Goal: Task Accomplishment & Management: Complete application form

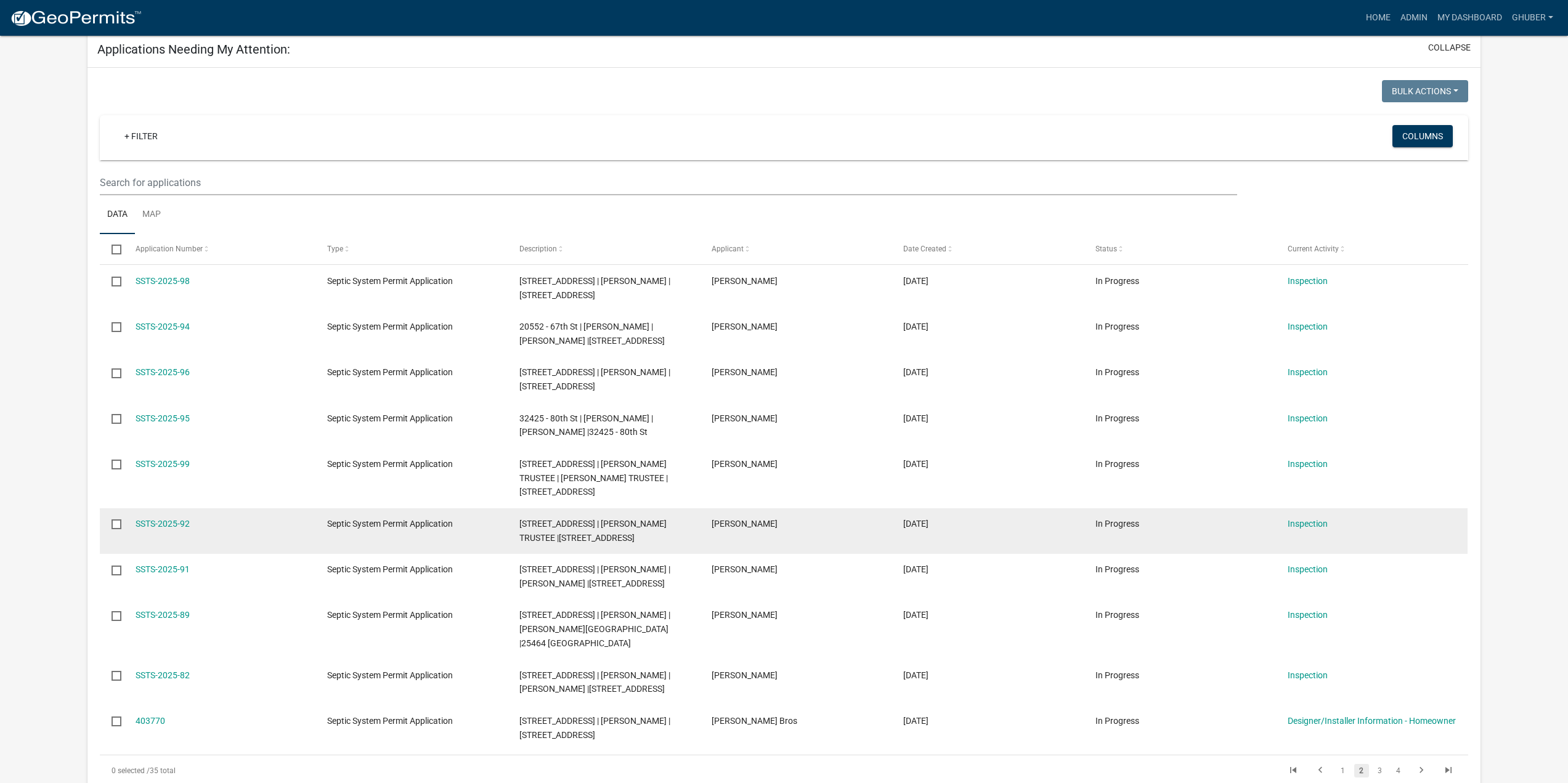
scroll to position [370, 0]
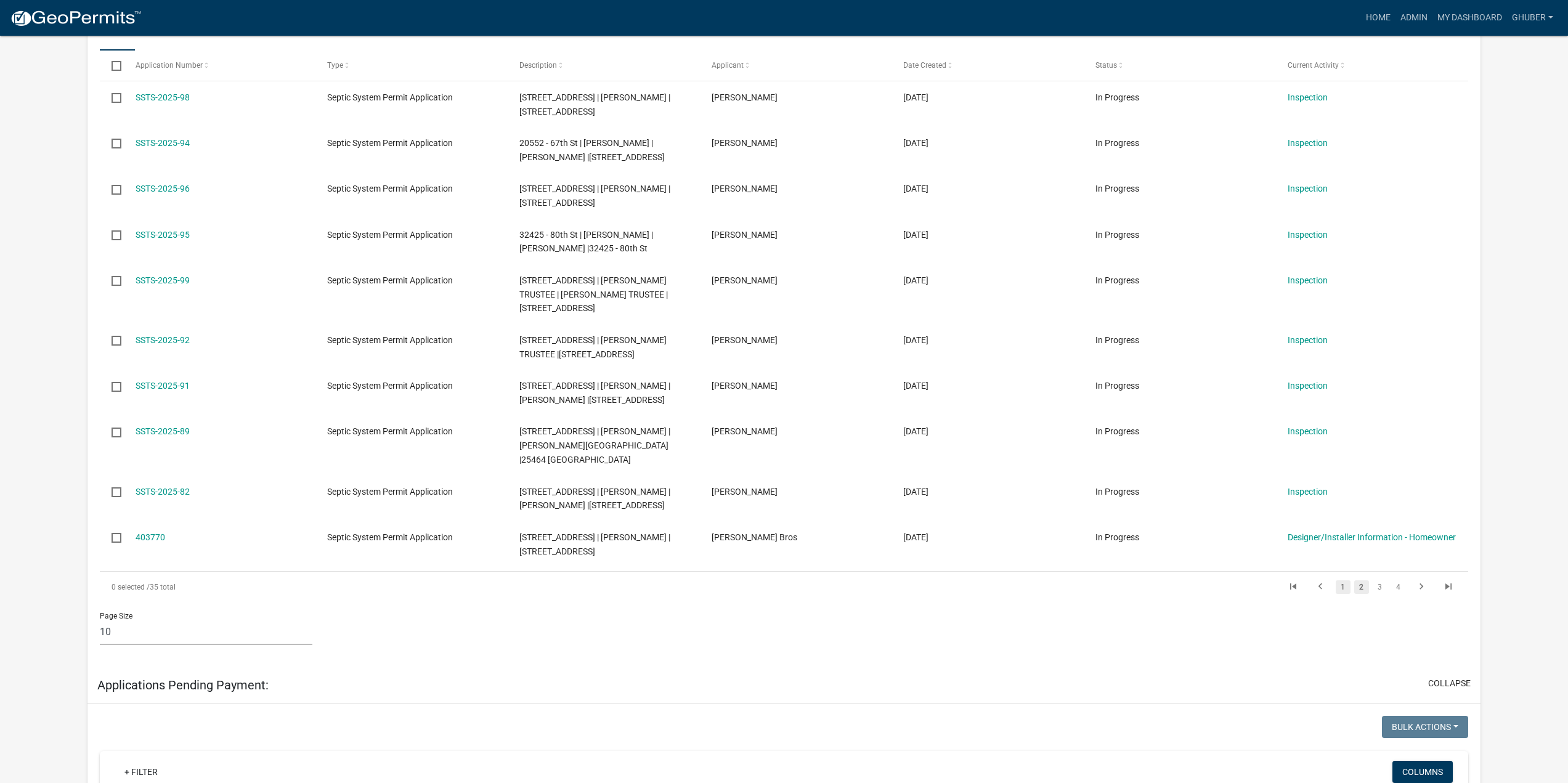
click at [1342, 581] on link "1" at bounding box center [1343, 587] width 15 height 13
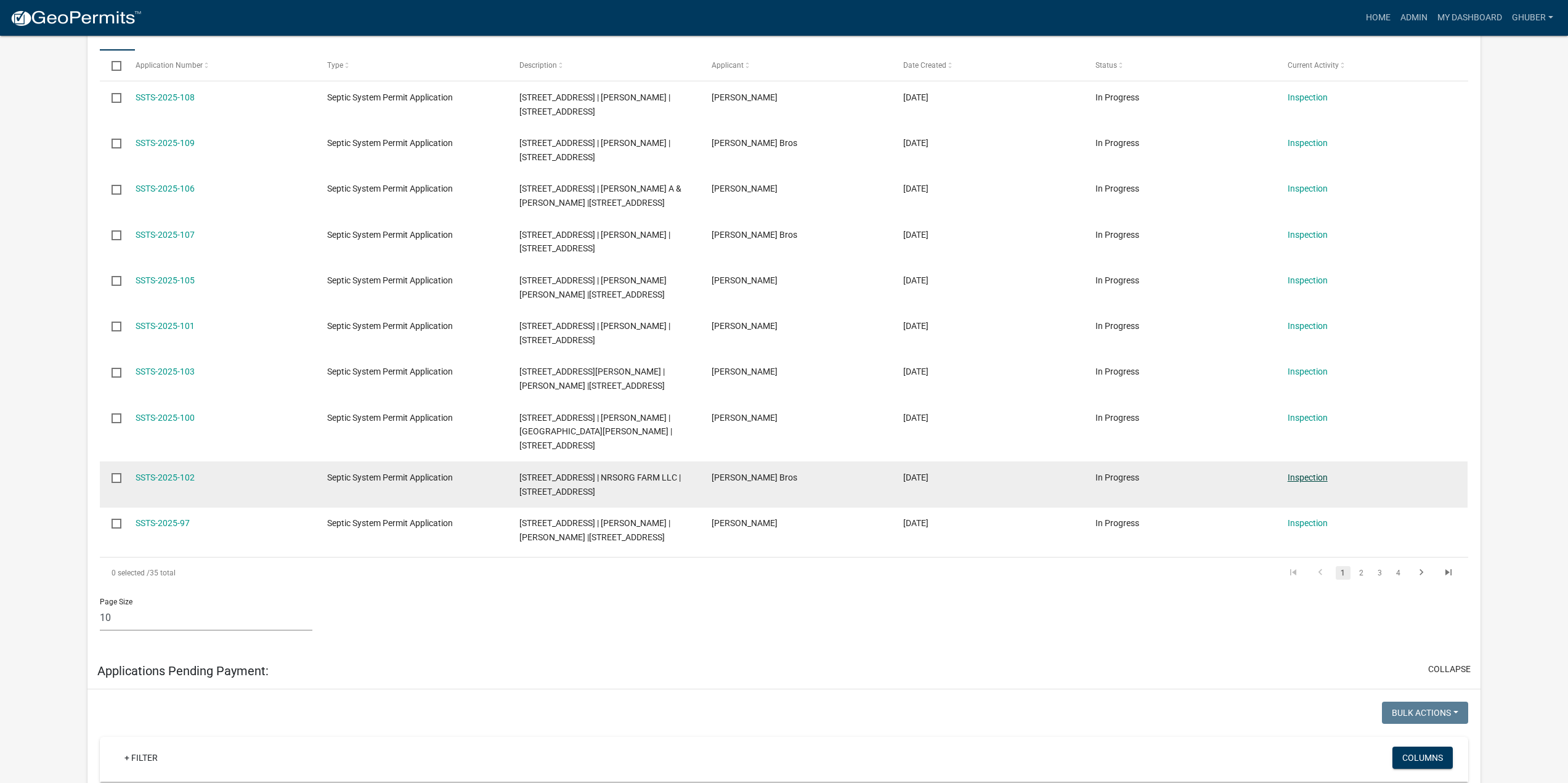
click at [1309, 480] on link "Inspection" at bounding box center [1307, 477] width 40 height 10
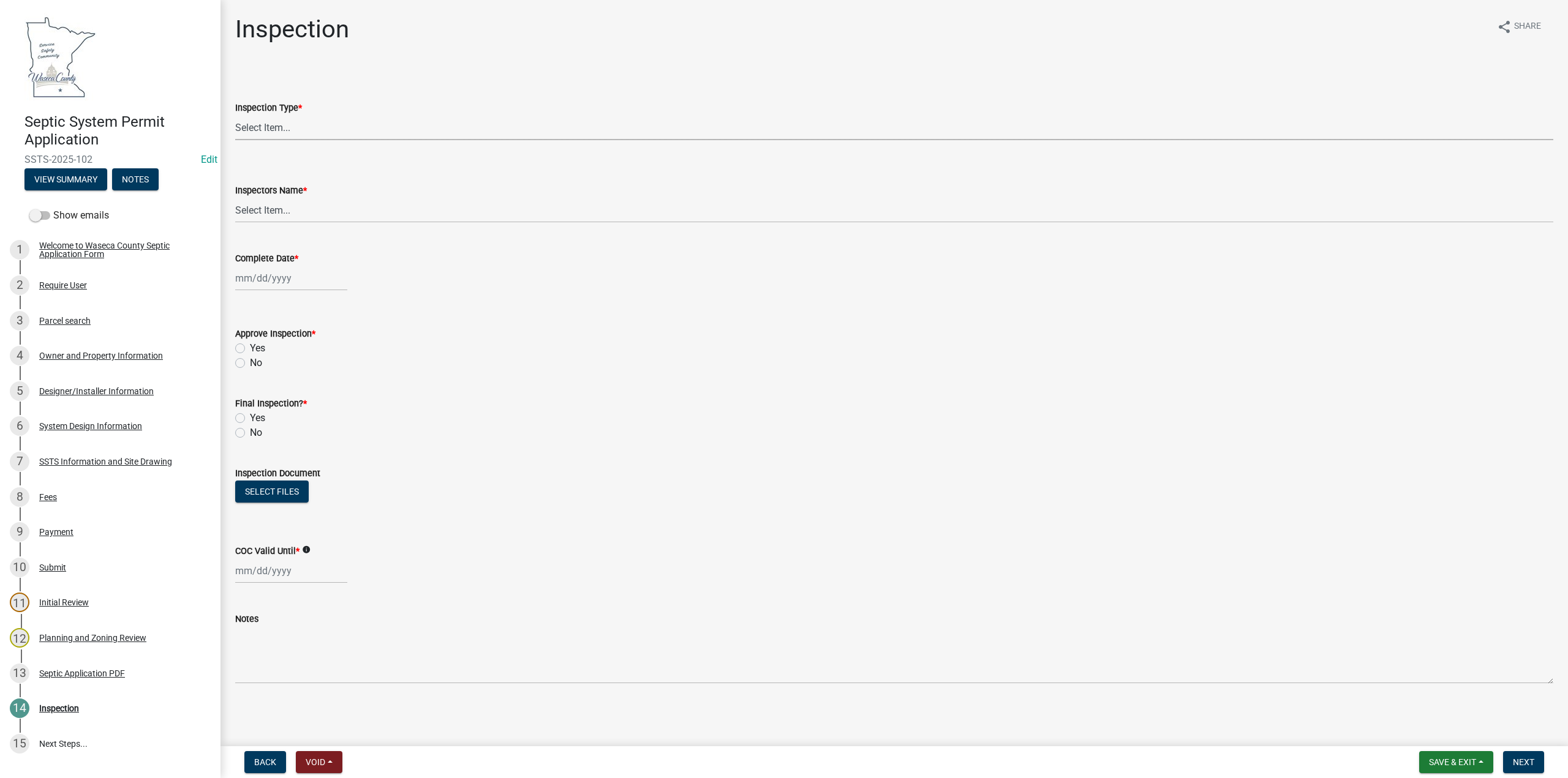
click at [287, 128] on select "Select Item... Preliminary/Soils Inspection Construction Inspection Existing Sy…" at bounding box center [895, 128] width 1319 height 25
click at [235, 115] on select "Select Item... Preliminary/Soils Inspection Construction Inspection Existing Sy…" at bounding box center [895, 128] width 1319 height 25
select select "296e9793-ae16-4fdd-8e85-9b10e2903d04"
click at [271, 206] on select "Select Item... [PERSON_NAME] ([PERSON_NAME]) bzabel2 ([PERSON_NAME]) [PERSON_NA…" at bounding box center [895, 210] width 1319 height 25
select select "bd9ddfb0-b6c9-4217-acc0-e81ae30cb7d3"
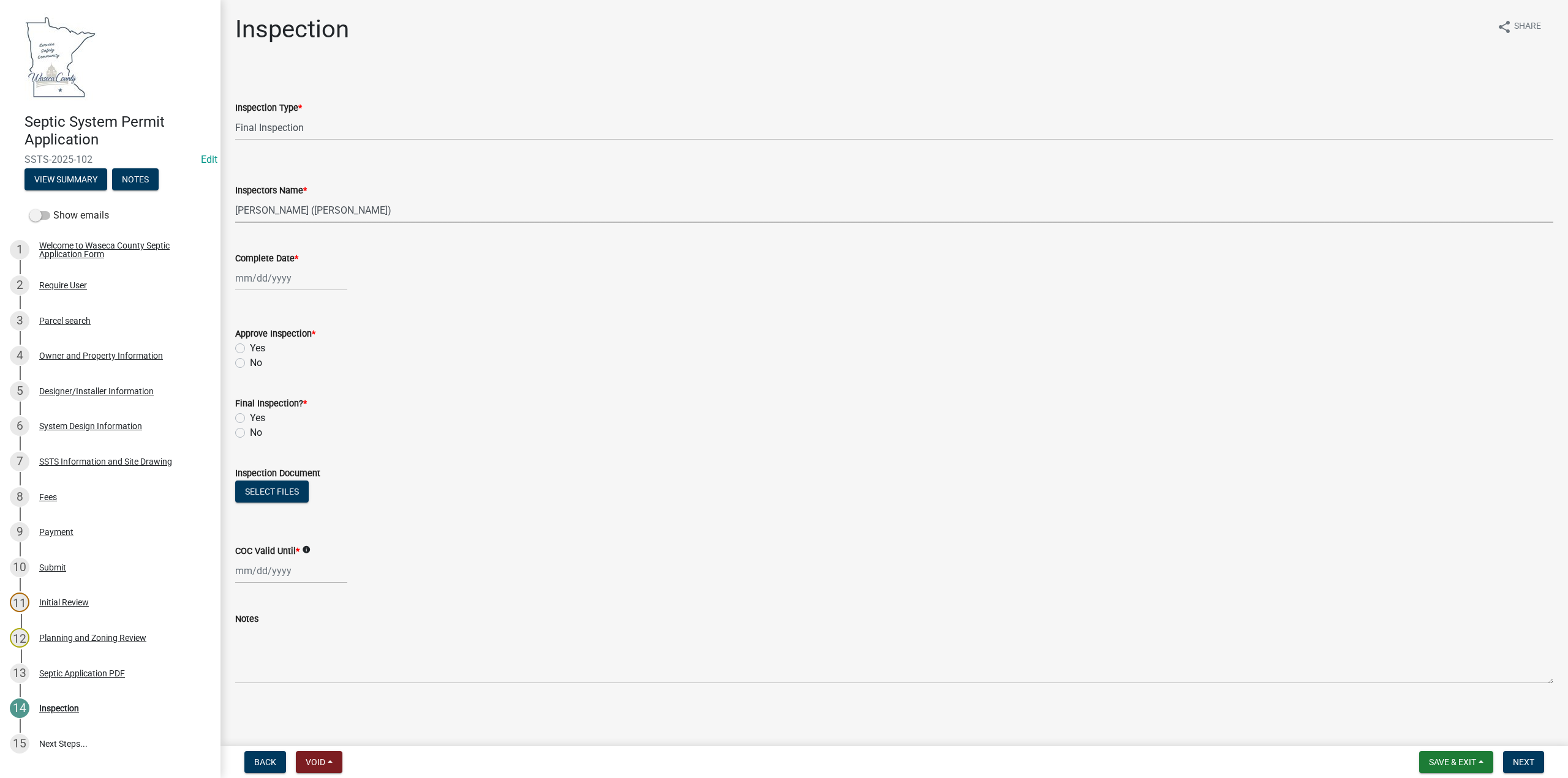
click at [235, 197] on select "Select Item... [PERSON_NAME] ([PERSON_NAME]) bzabel2 ([PERSON_NAME]) [PERSON_NA…" at bounding box center [895, 210] width 1319 height 25
click at [264, 272] on div at bounding box center [291, 278] width 112 height 25
select select "9"
select select "2025"
click at [246, 306] on span "Previous month" at bounding box center [248, 304] width 9 height 9
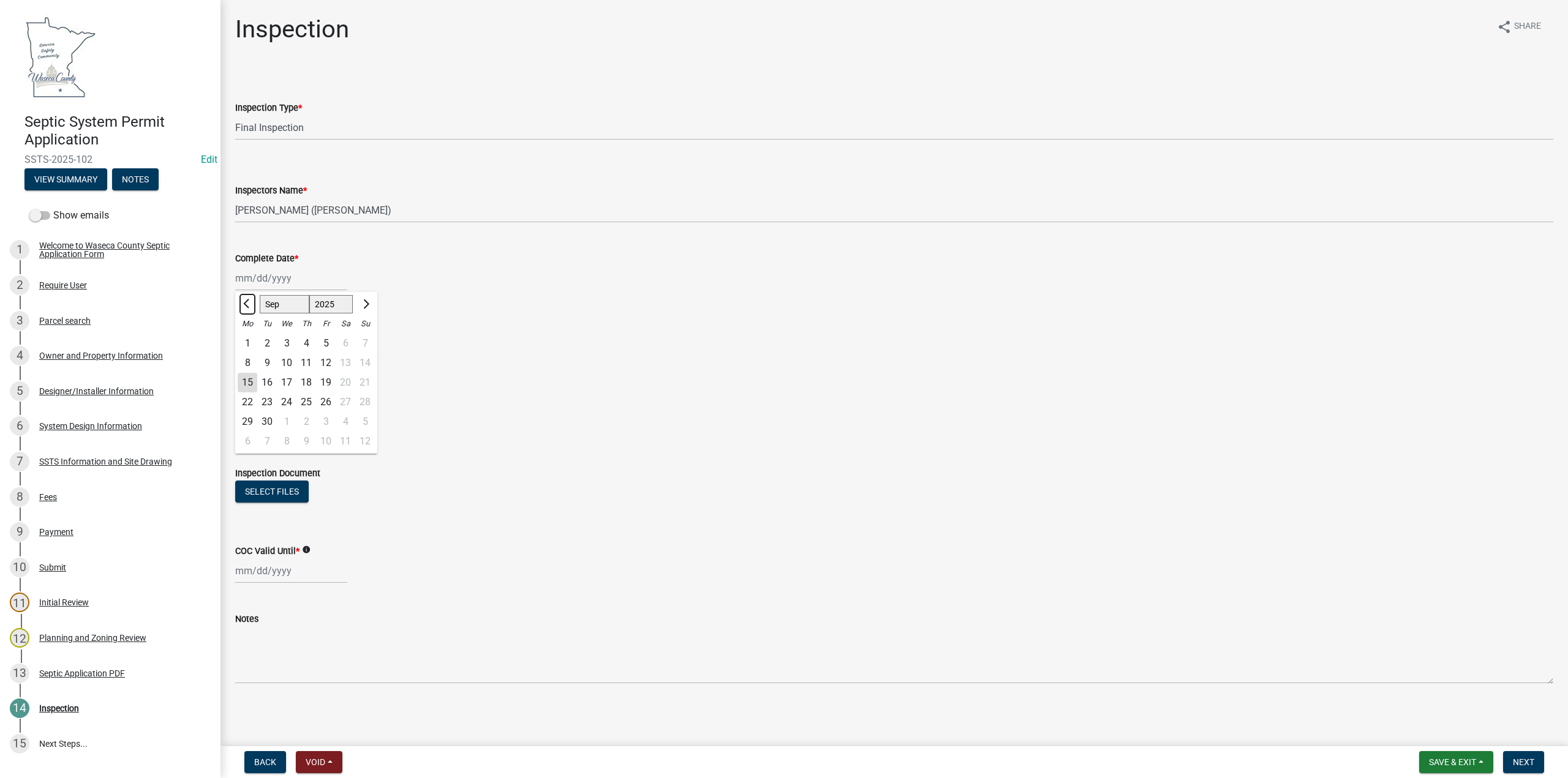
select select "8"
click at [270, 401] on div "19" at bounding box center [267, 402] width 19 height 19
type input "[DATE]"
click at [250, 349] on label "Yes" at bounding box center [257, 348] width 15 height 15
click at [250, 349] on input "Yes" at bounding box center [254, 345] width 8 height 8
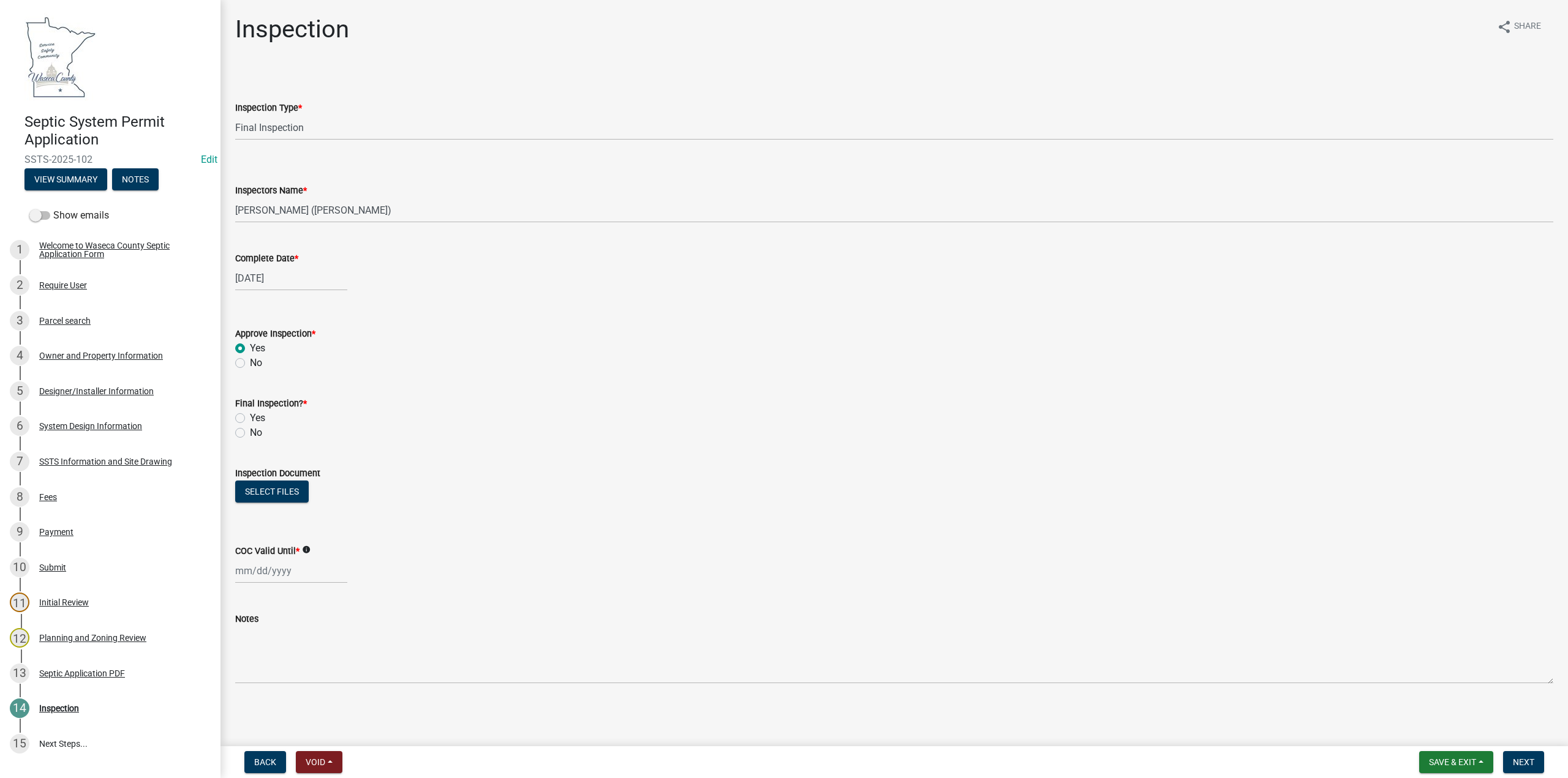
radio input "true"
click at [250, 413] on label "Yes" at bounding box center [257, 418] width 15 height 15
click at [250, 413] on input "Yes" at bounding box center [254, 414] width 8 height 8
radio input "true"
click at [262, 490] on button "Select files" at bounding box center [271, 492] width 73 height 22
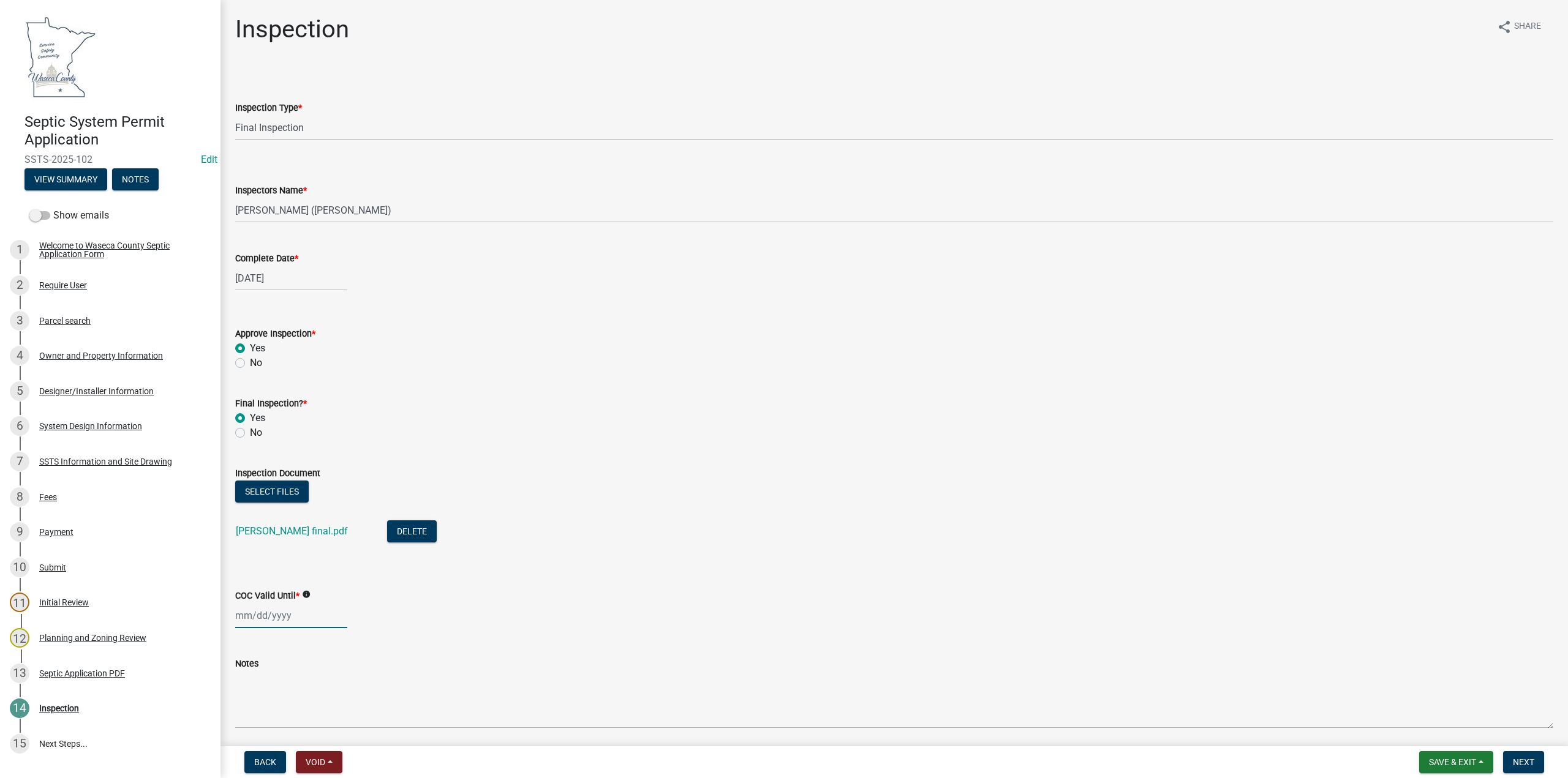
click at [253, 619] on div at bounding box center [291, 616] width 112 height 25
select select "9"
click at [337, 450] on select "1525 1526 1527 1528 1529 1530 1531 1532 1533 1534 1535 1536 1537 1538 1539 1540…" at bounding box center [331, 452] width 44 height 19
select select "2030"
click at [309, 443] on select "1525 1526 1527 1528 1529 1530 1531 1532 1533 1534 1535 1536 1537 1538 1539 1540…" at bounding box center [331, 452] width 44 height 19
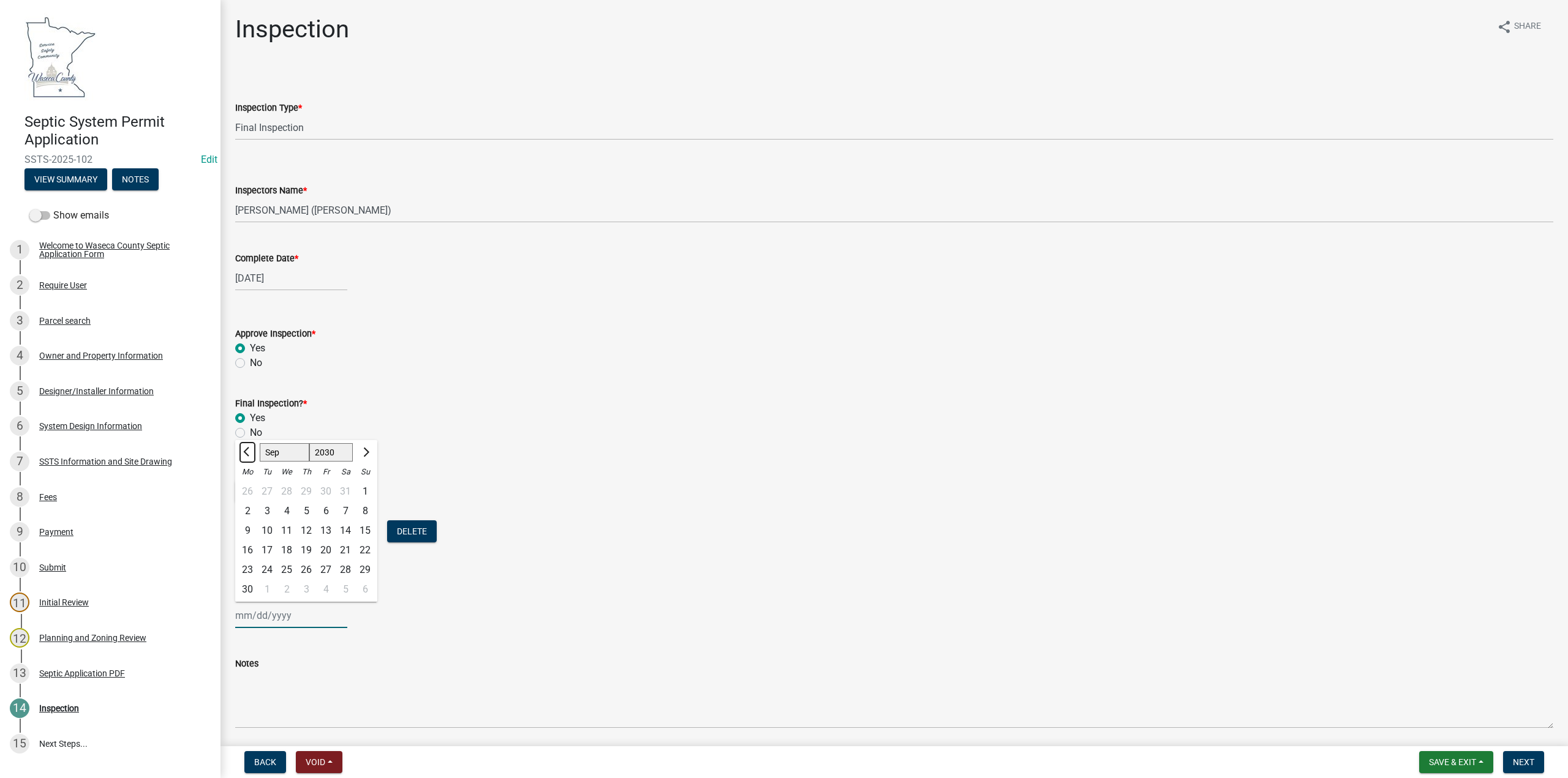
click at [250, 454] on span "Previous month" at bounding box center [248, 452] width 9 height 9
select select "8"
click at [246, 551] on div "19" at bounding box center [248, 551] width 19 height 19
type input "[DATE]"
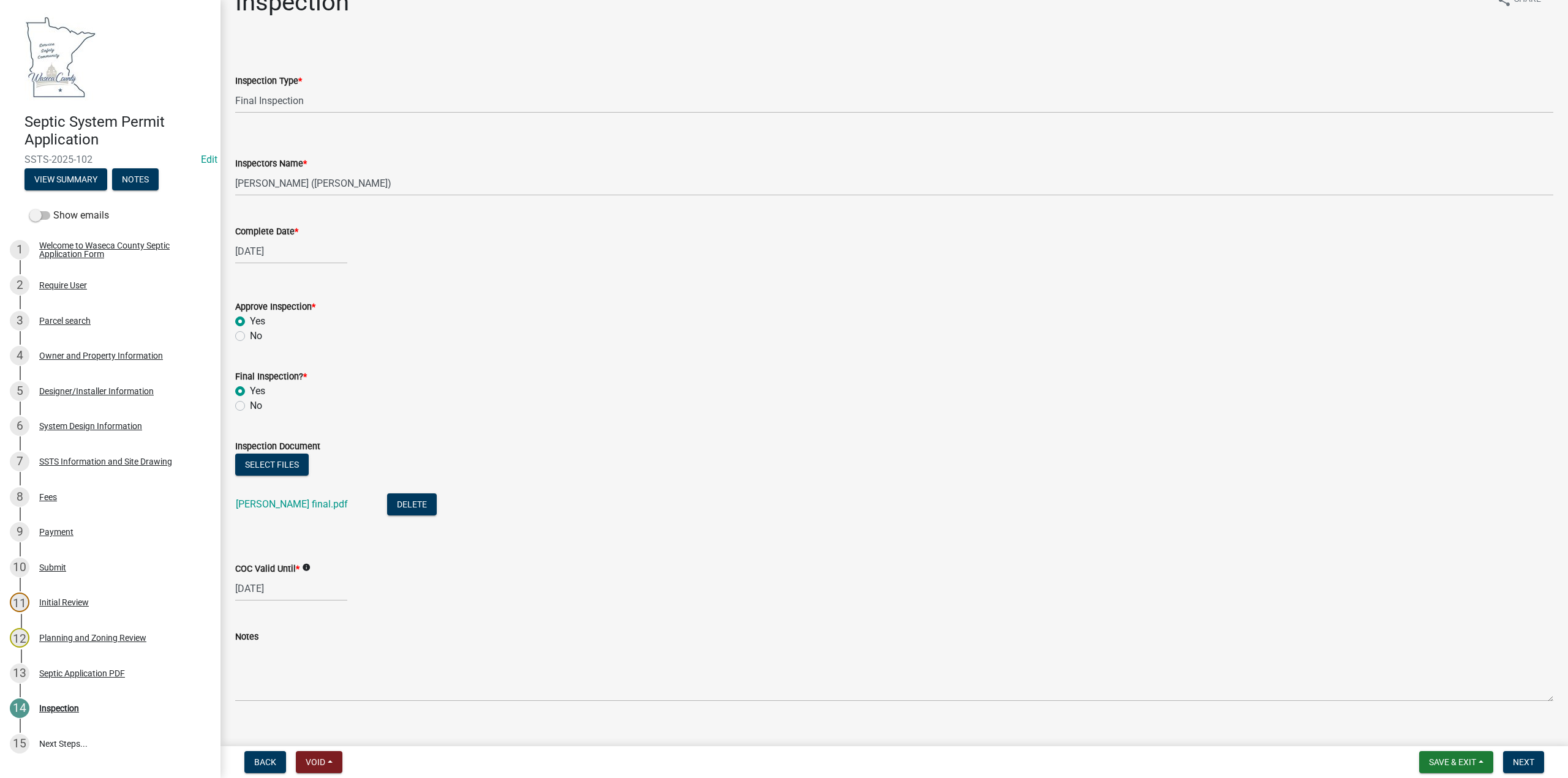
scroll to position [45, 0]
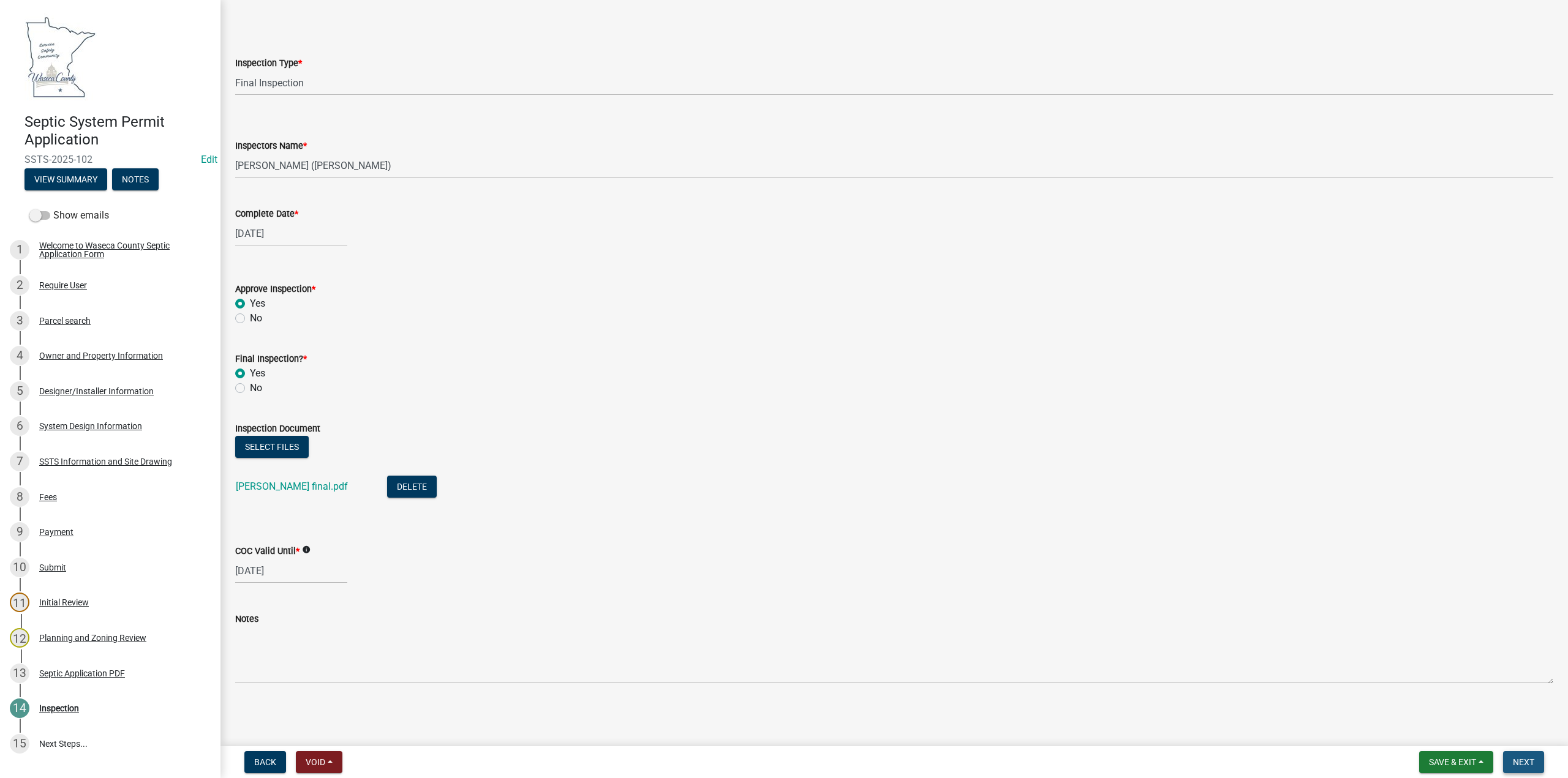
click at [1527, 760] on span "Next" at bounding box center [1524, 762] width 21 height 10
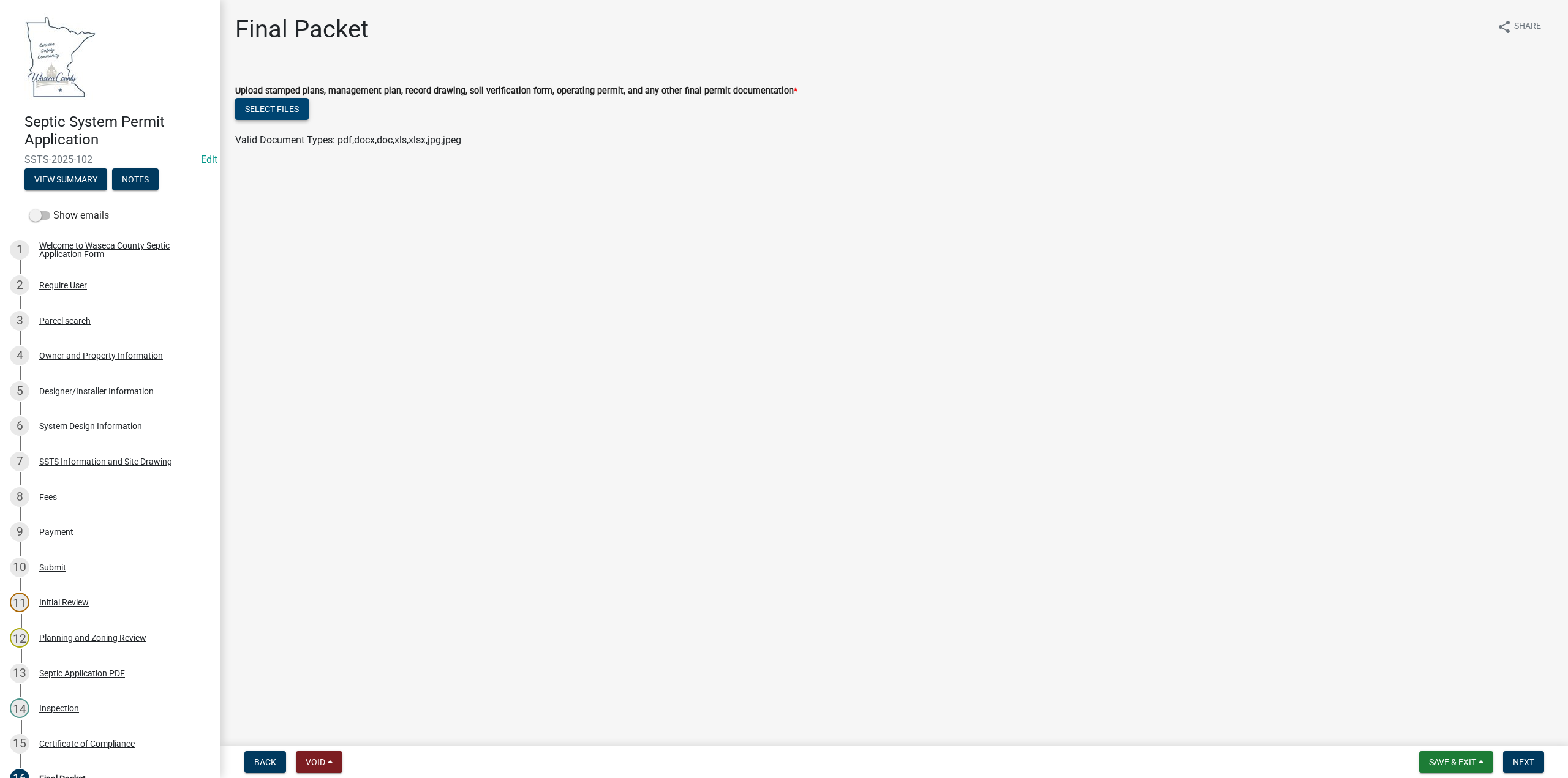
click at [279, 111] on button "Select files" at bounding box center [271, 108] width 73 height 22
click at [1439, 756] on button "Save & Exit" at bounding box center [1456, 762] width 74 height 22
click at [1420, 701] on button "Save" at bounding box center [1444, 700] width 98 height 29
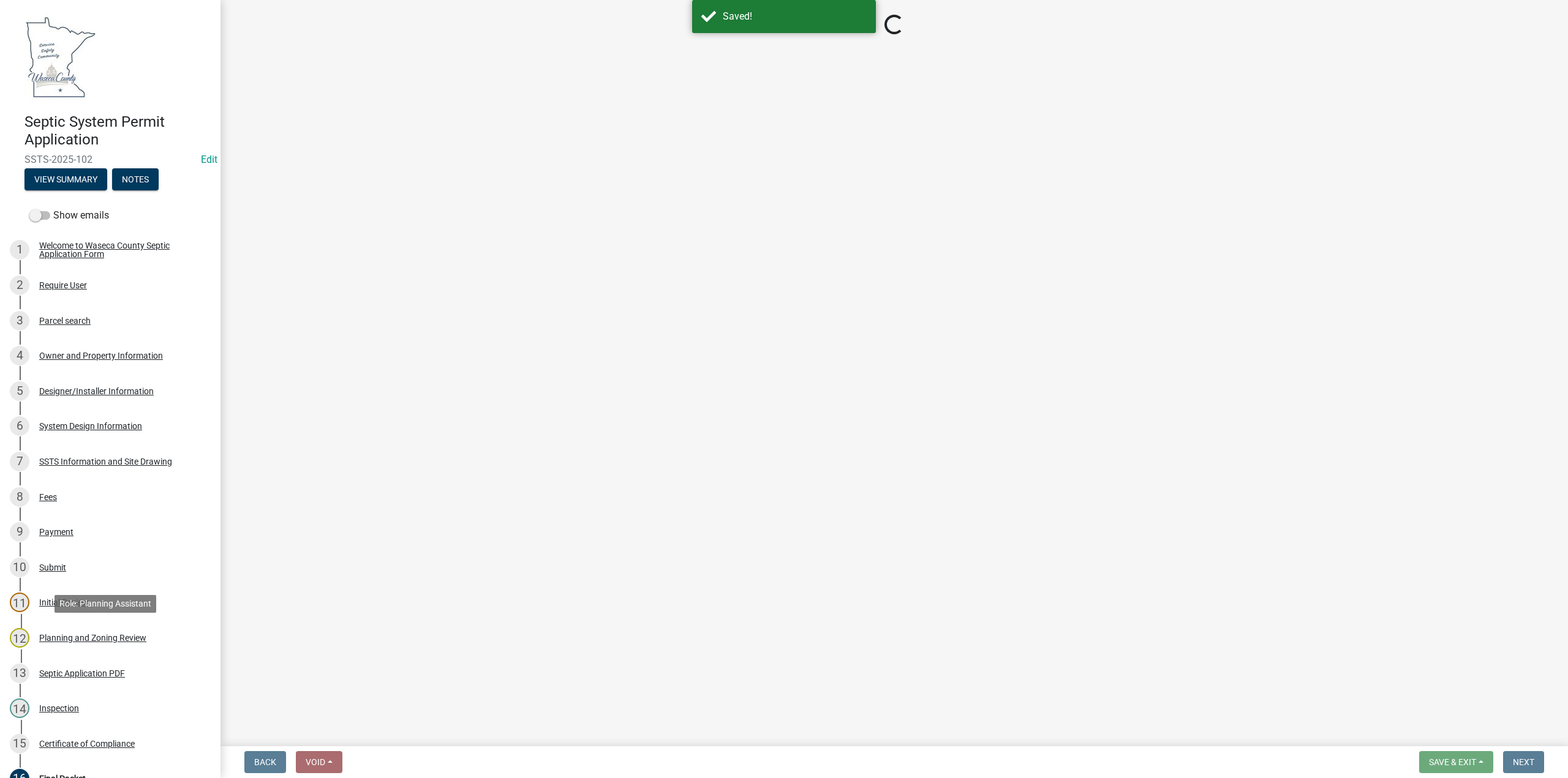
select select "296e9793-ae16-4fdd-8e85-9b10e2903d04"
select select "bd9ddfb0-b6c9-4217-acc0-e81ae30cb7d3"
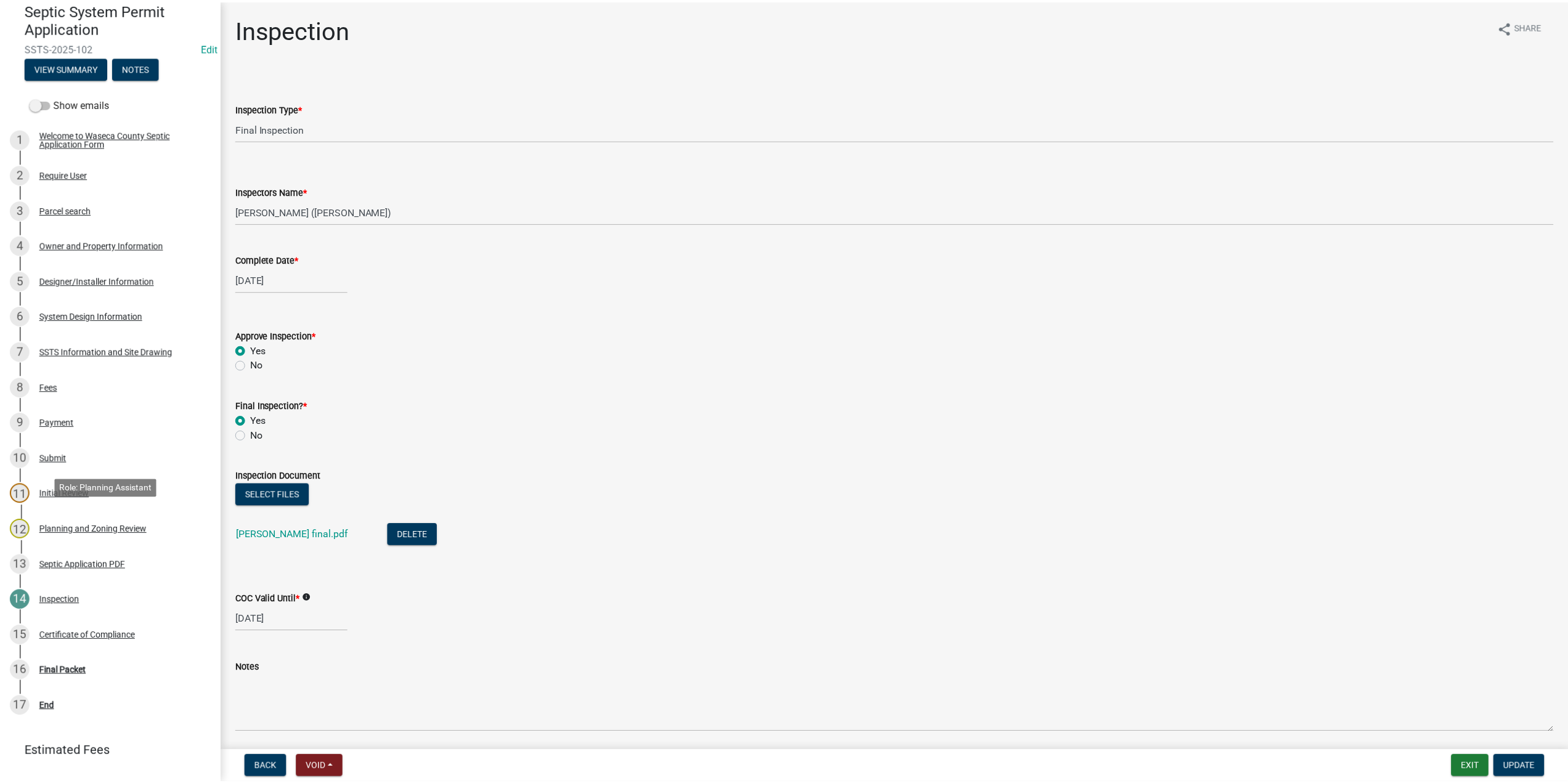
scroll to position [123, 0]
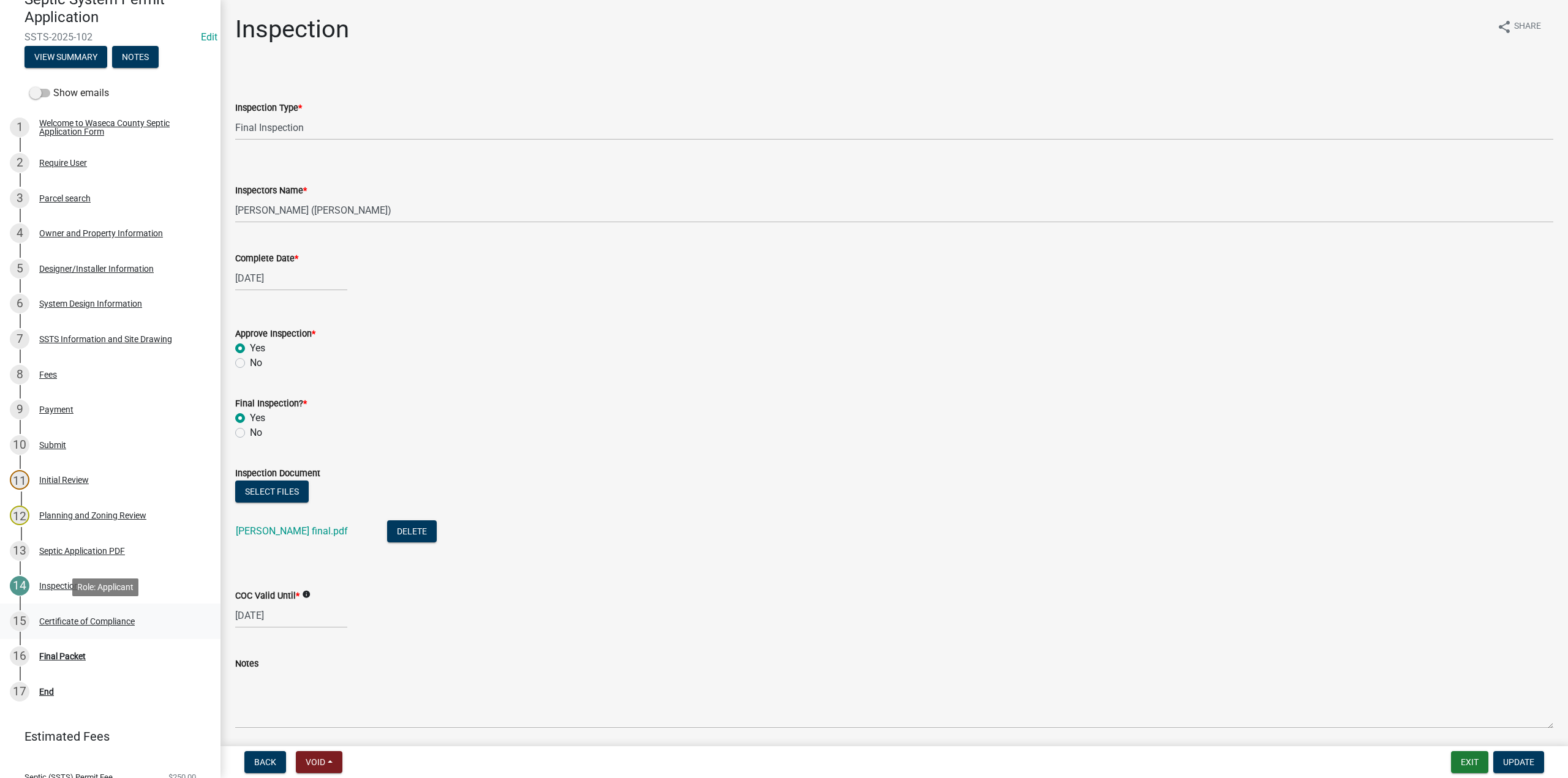
click at [64, 619] on div "Certificate of Compliance" at bounding box center [86, 622] width 95 height 9
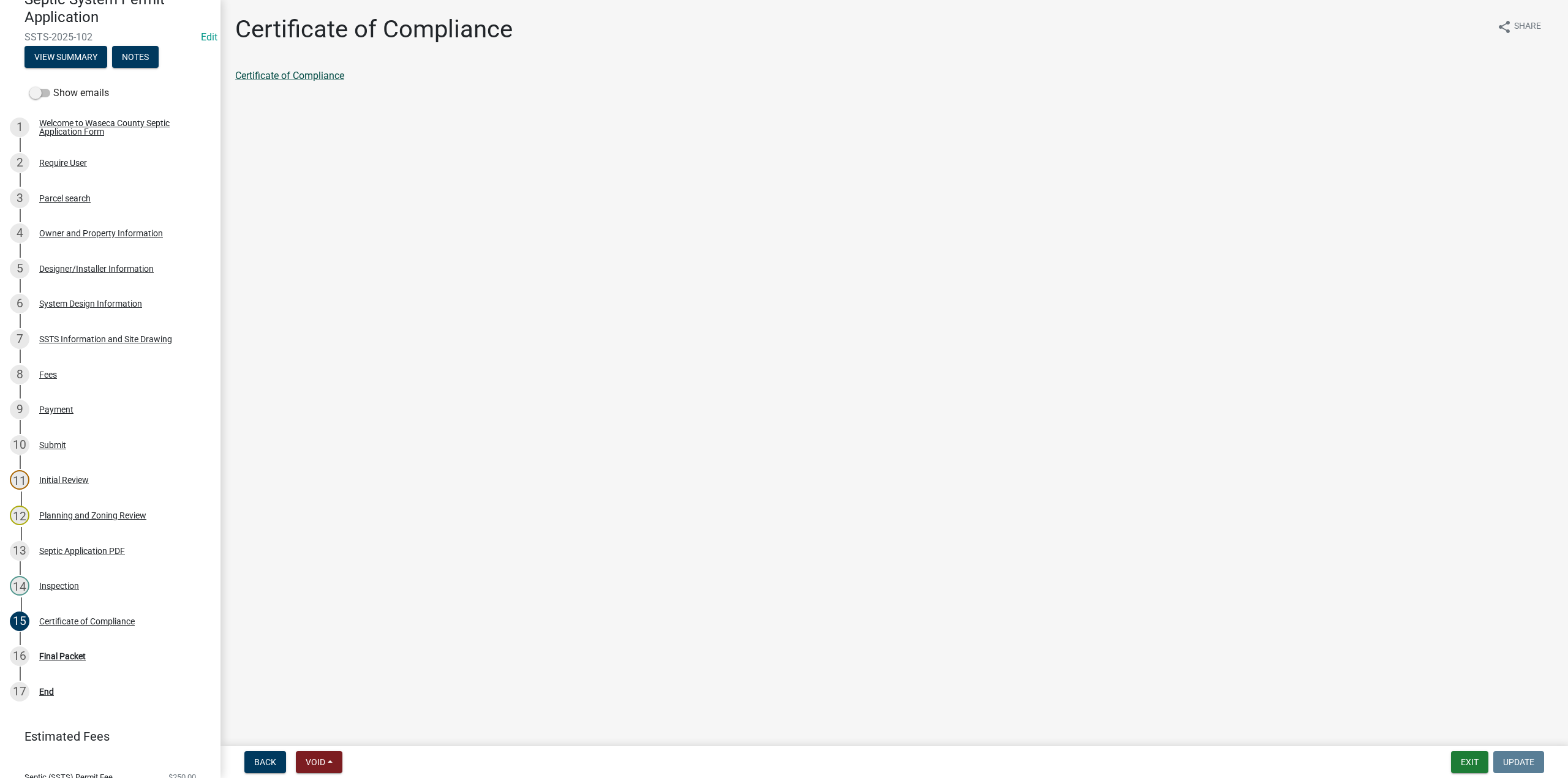
click at [289, 78] on link "Certificate of Compliance" at bounding box center [290, 75] width 109 height 11
click at [56, 658] on div "Final Packet" at bounding box center [62, 656] width 47 height 9
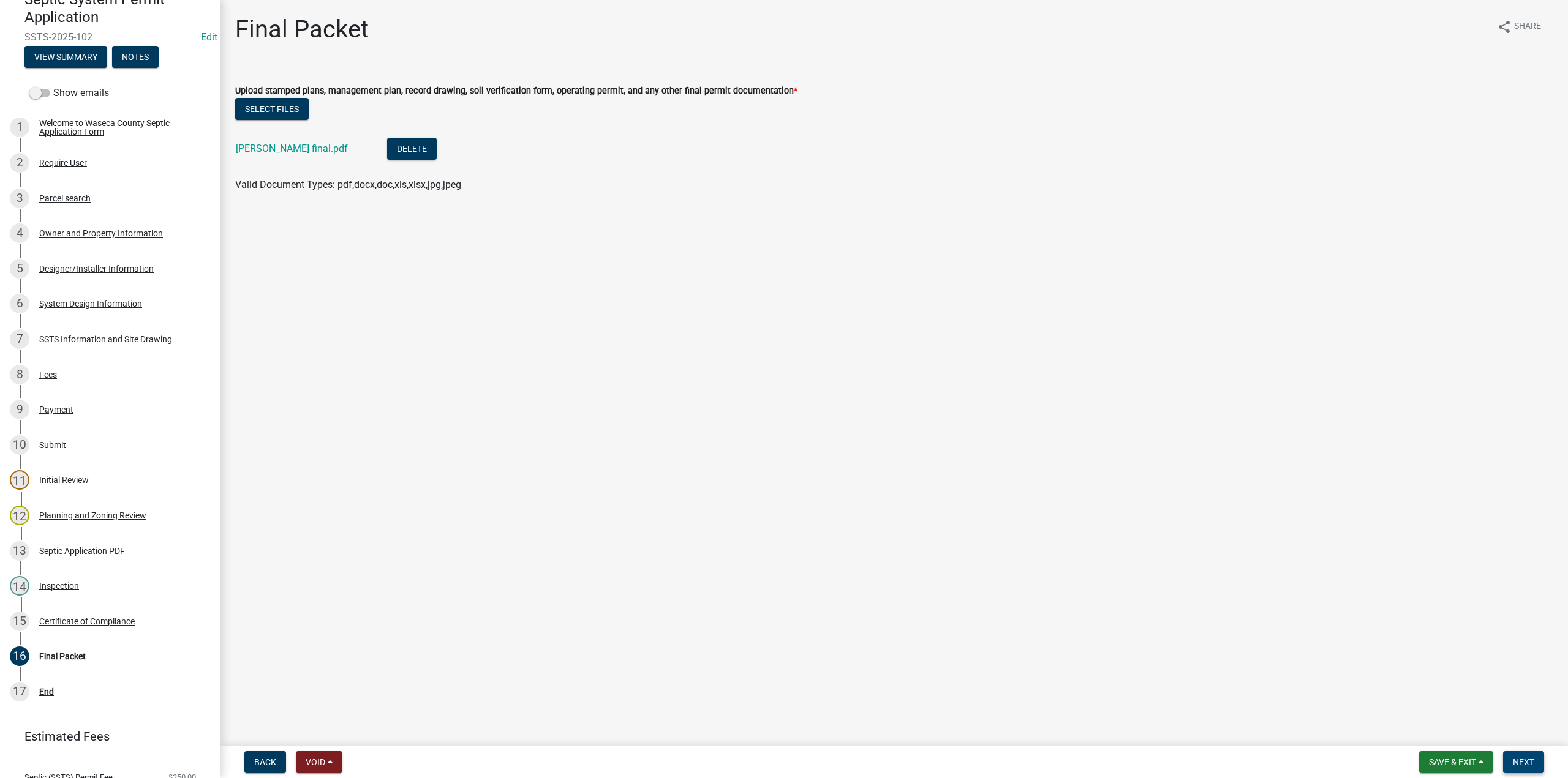
click at [1521, 758] on span "Next" at bounding box center [1524, 762] width 21 height 10
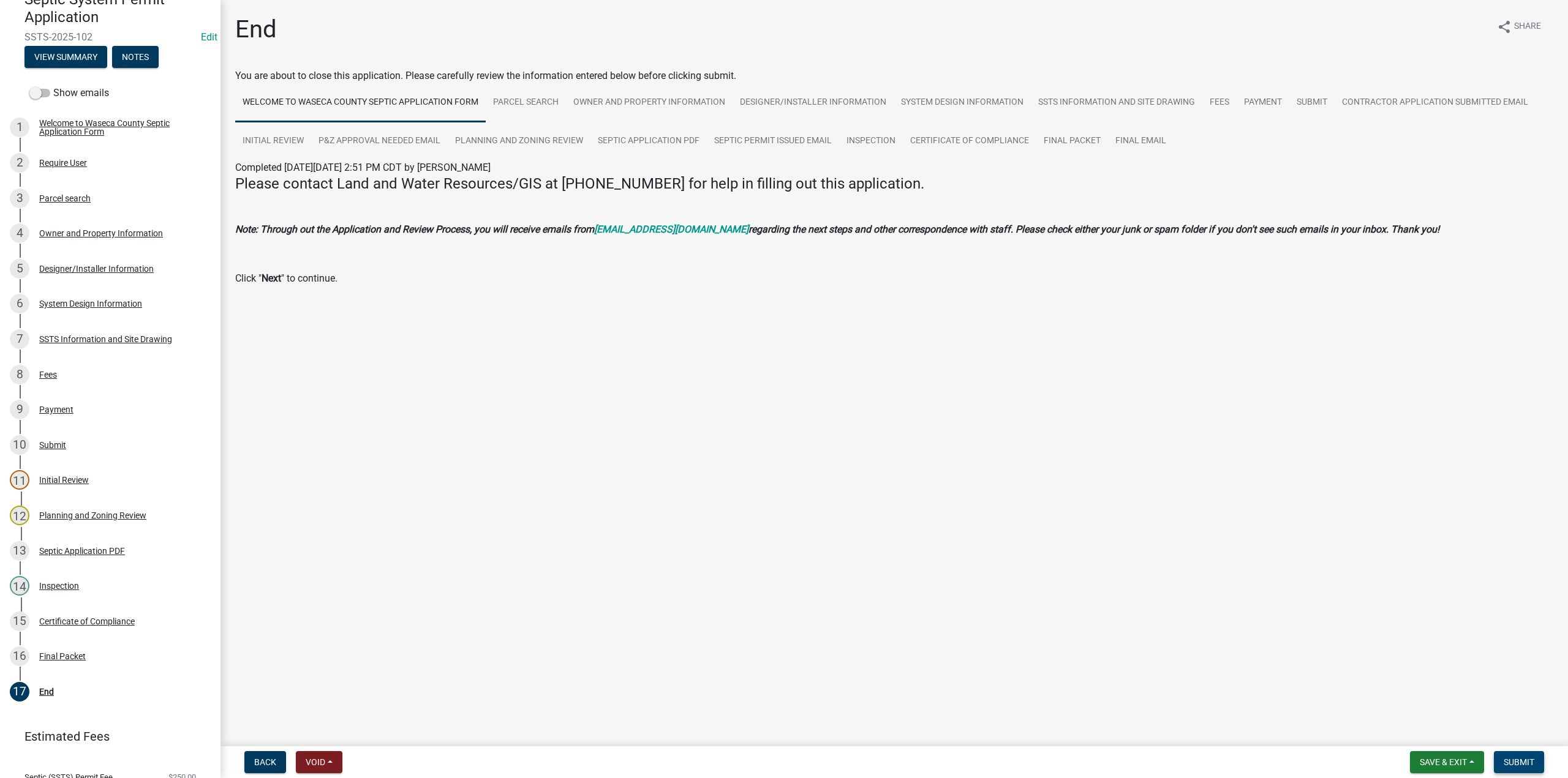
click at [1508, 756] on button "Submit" at bounding box center [1519, 762] width 50 height 22
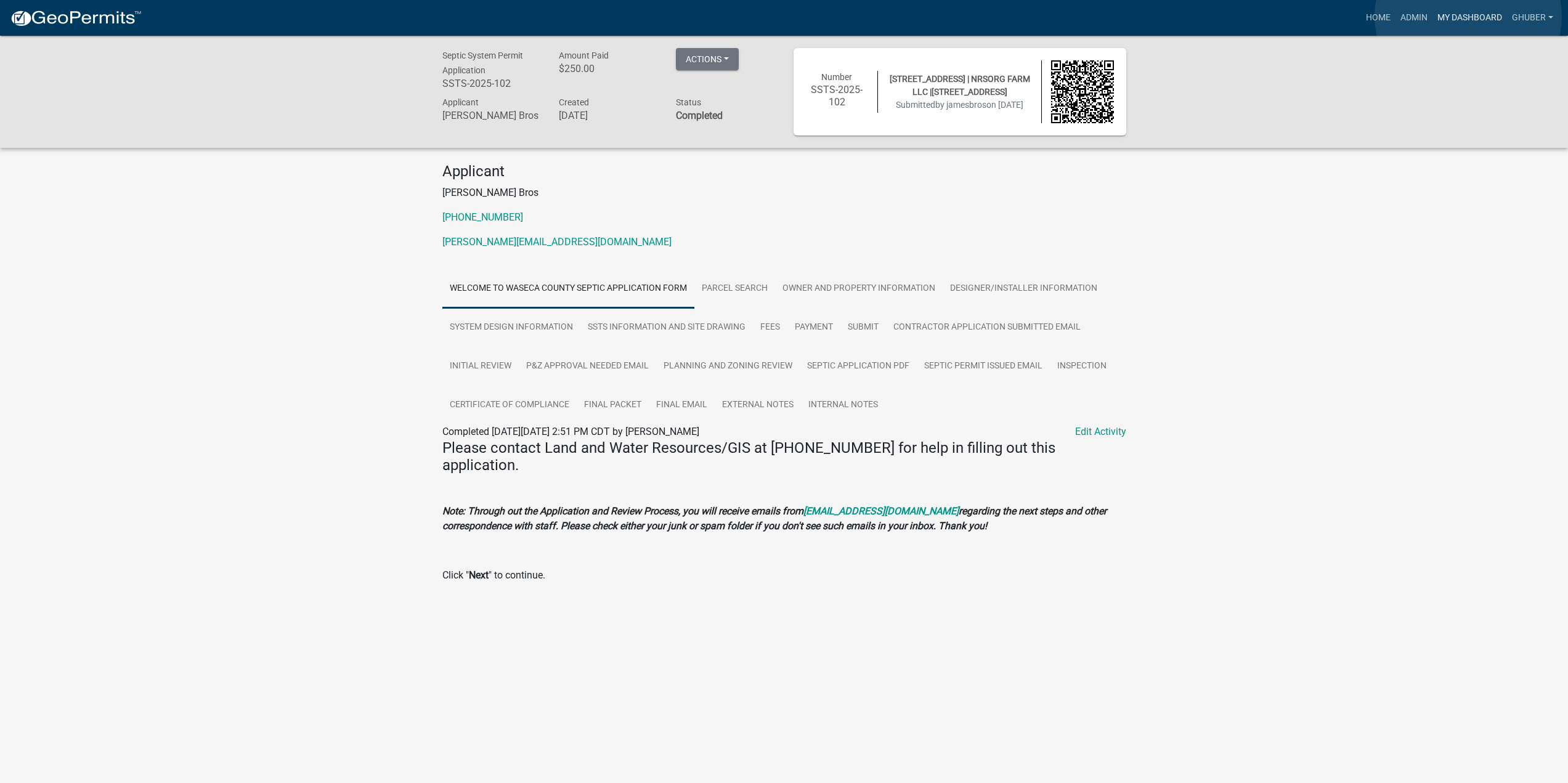
click at [1468, 16] on link "My Dashboard" at bounding box center [1470, 18] width 74 height 23
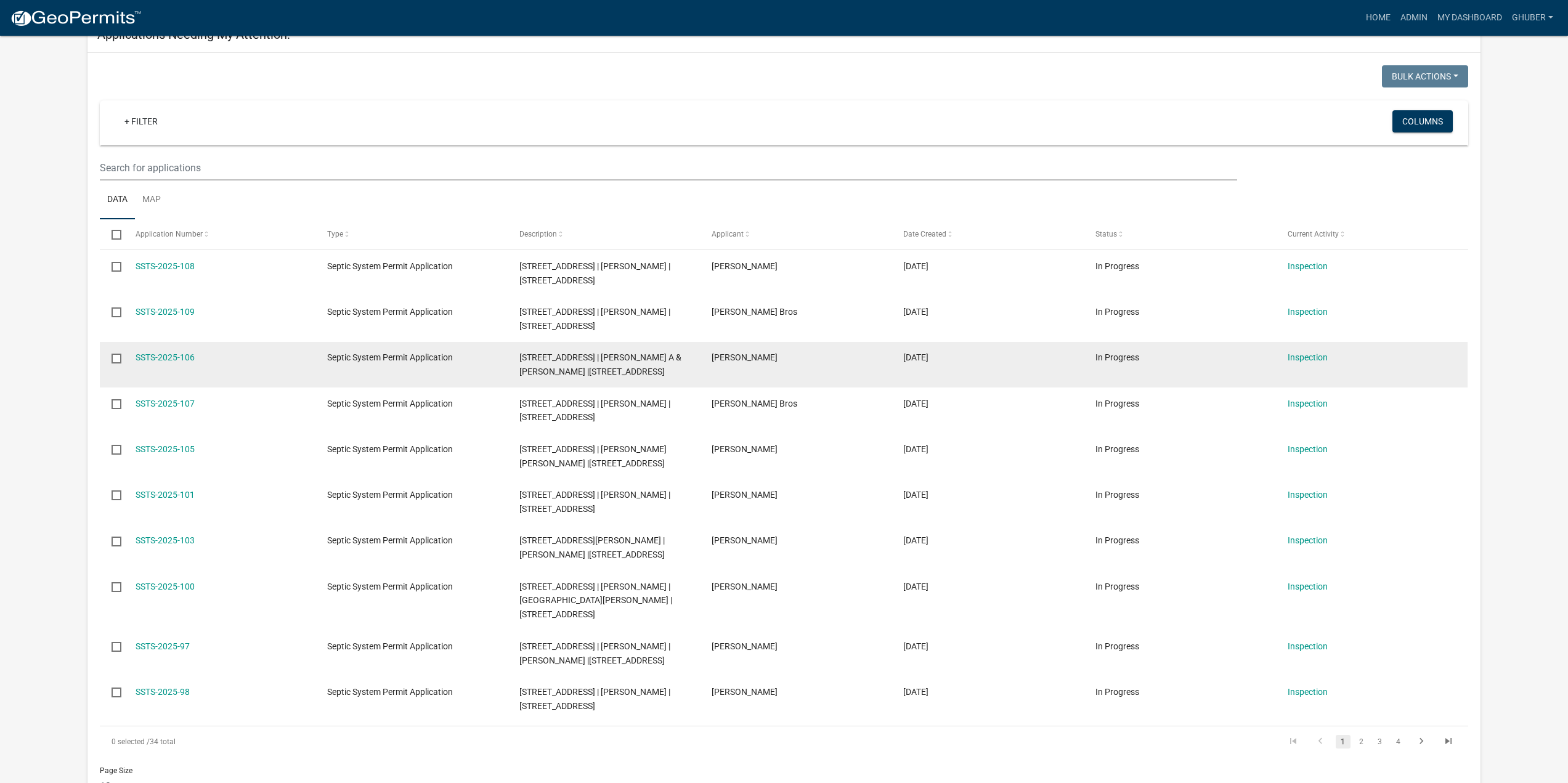
scroll to position [247, 0]
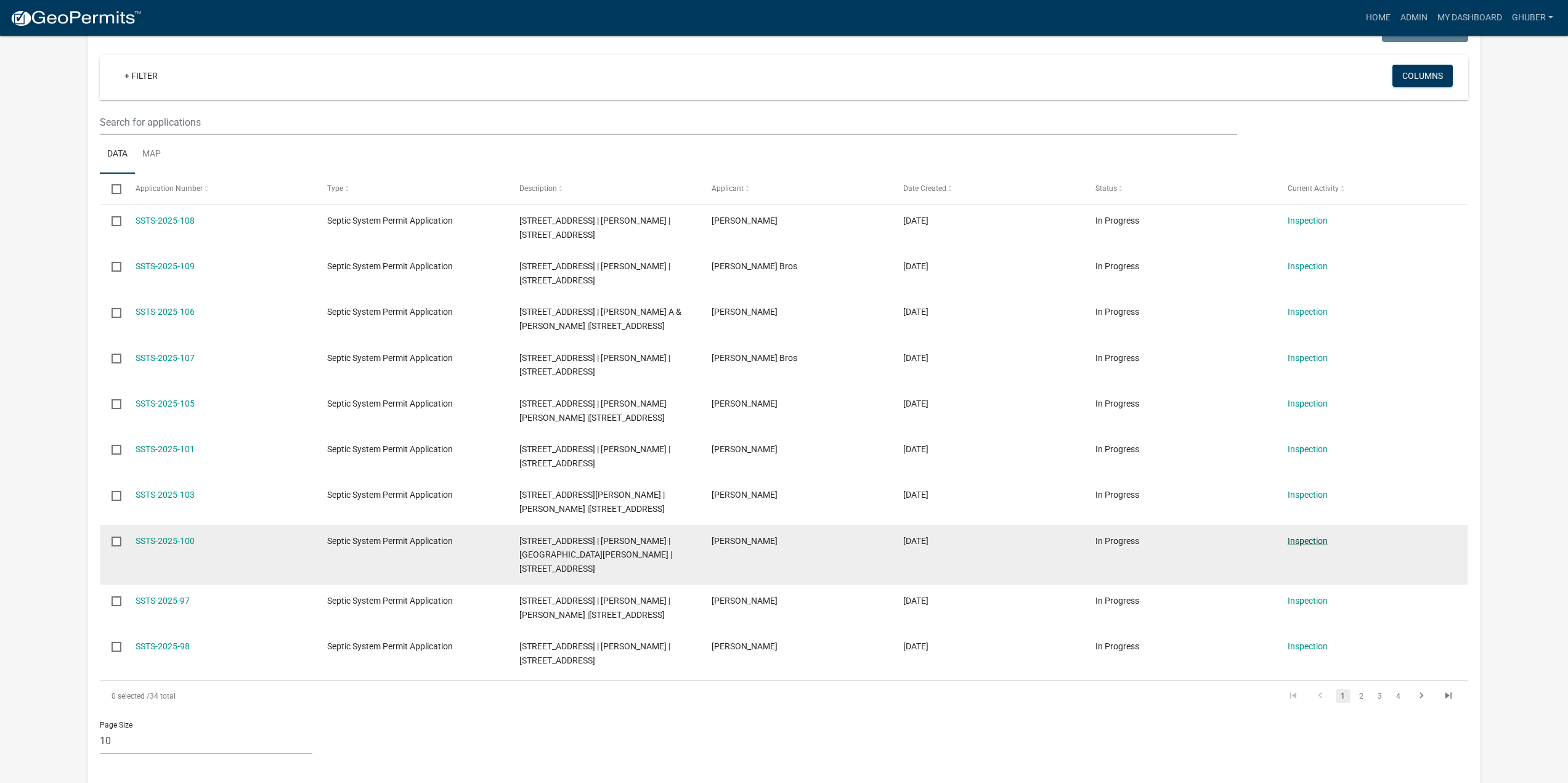
click at [1299, 546] on link "Inspection" at bounding box center [1307, 541] width 40 height 10
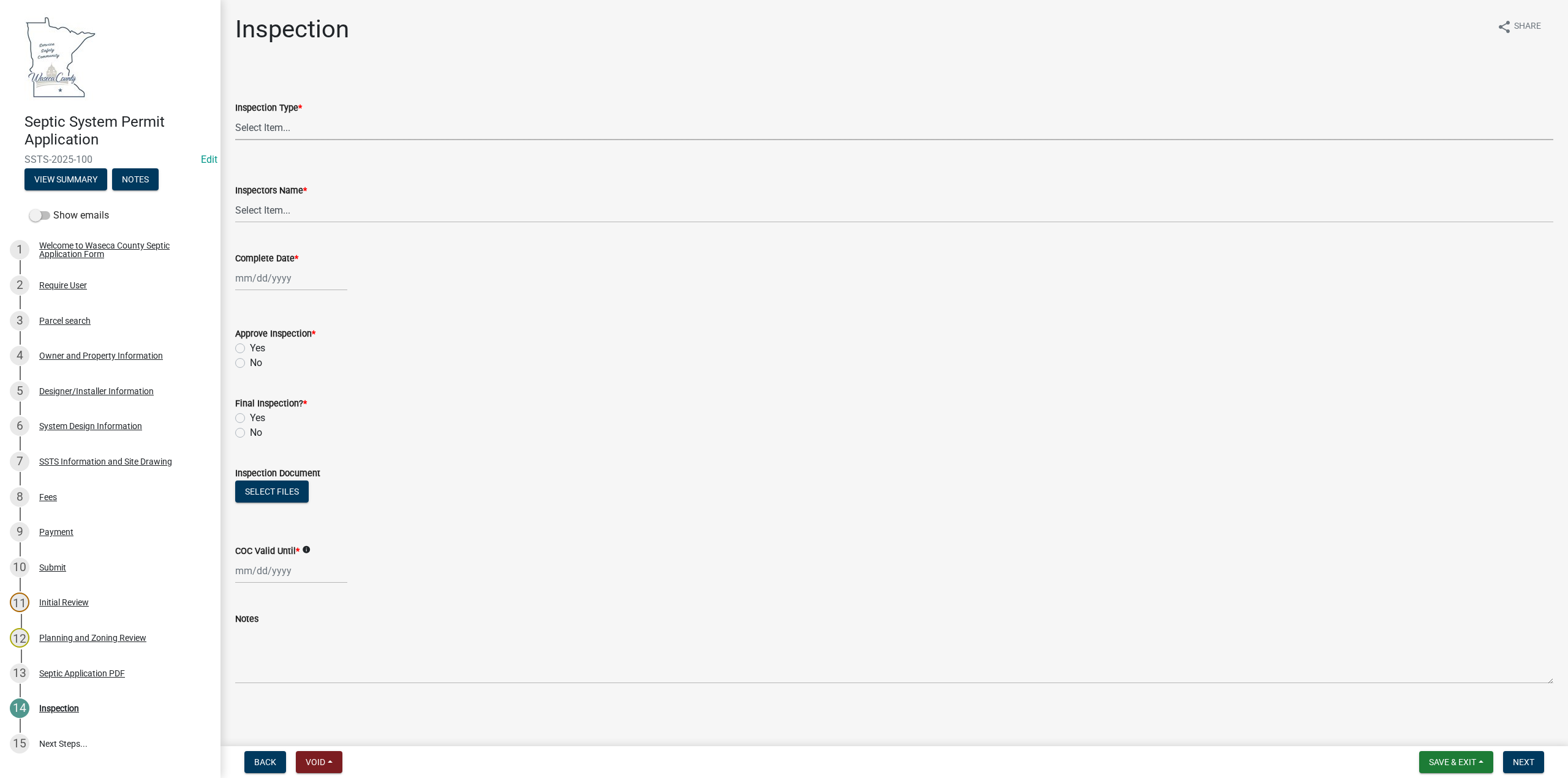
click at [269, 127] on select "Select Item... Preliminary/Soils Inspection Construction Inspection Existing Sy…" at bounding box center [895, 128] width 1319 height 25
click at [235, 115] on select "Select Item... Preliminary/Soils Inspection Construction Inspection Existing Sy…" at bounding box center [895, 128] width 1319 height 25
select select "296e9793-ae16-4fdd-8e85-9b10e2903d04"
click at [256, 278] on div at bounding box center [291, 278] width 112 height 25
select select "9"
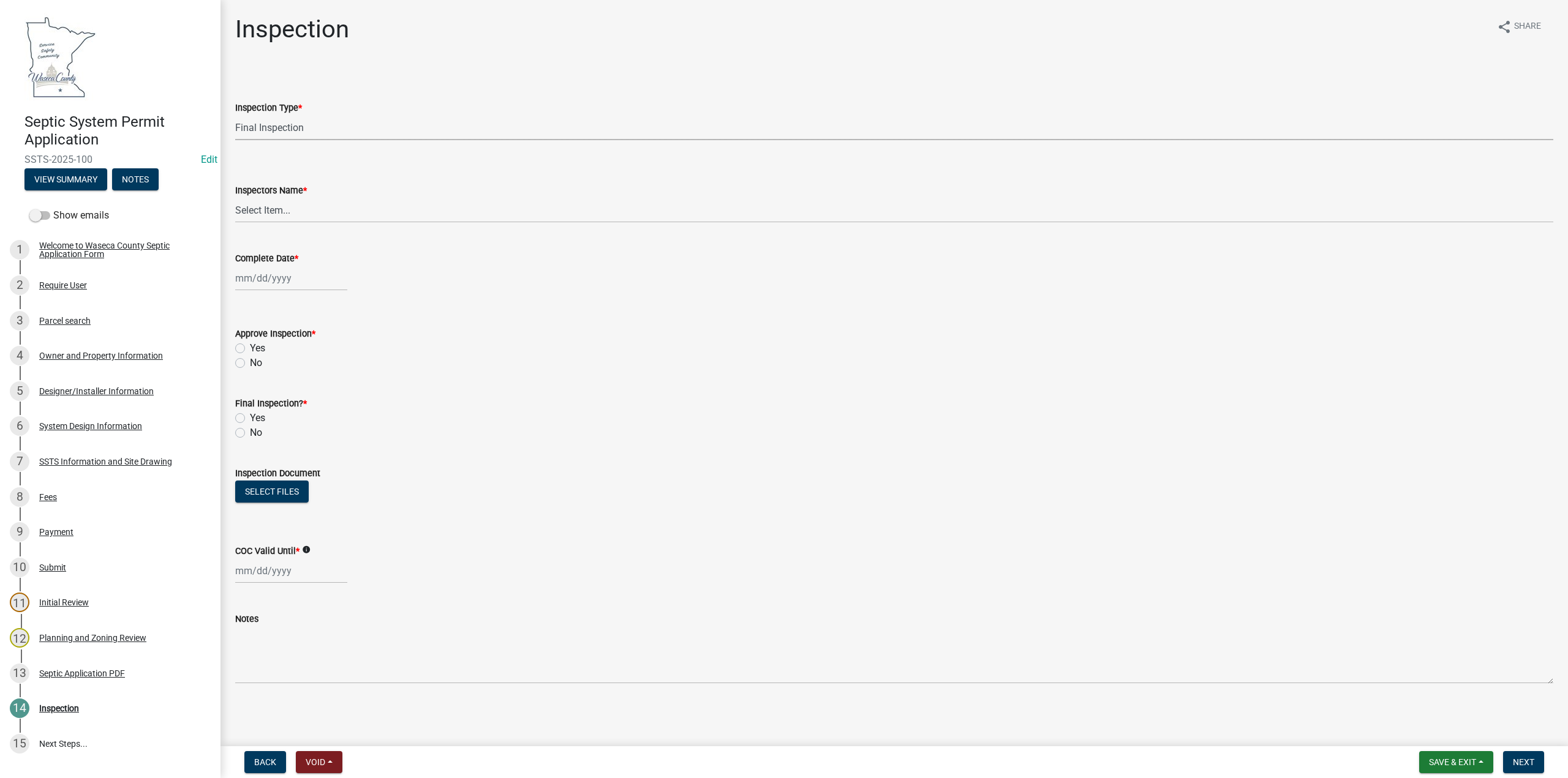
select select "2025"
click at [246, 300] on span "Previous month" at bounding box center [248, 304] width 9 height 9
select select "8"
click at [268, 398] on div "19" at bounding box center [267, 402] width 19 height 19
type input "[DATE]"
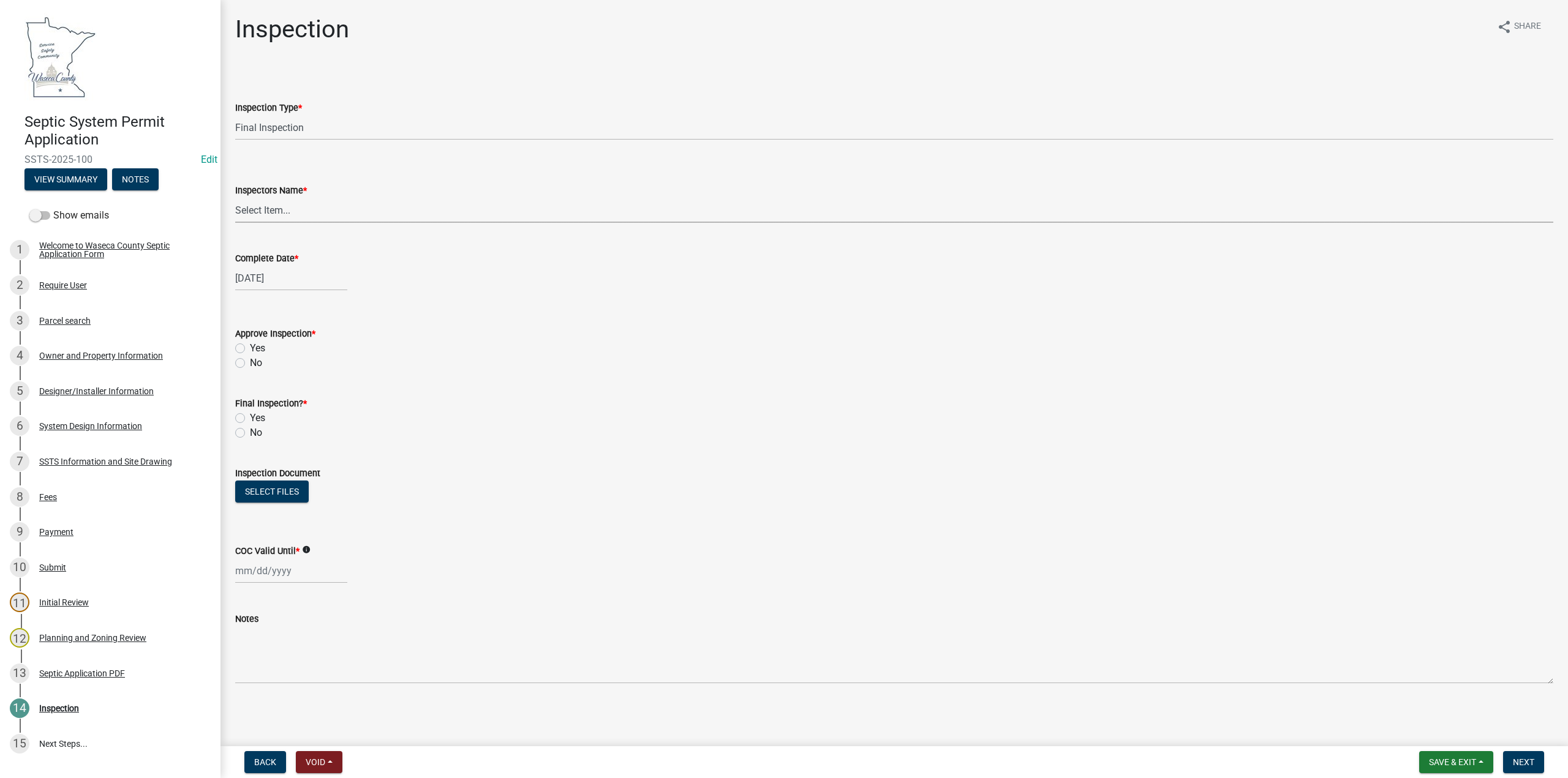
click at [253, 211] on select "Select Item... [PERSON_NAME] ([PERSON_NAME]) bzabel2 ([PERSON_NAME]) [PERSON_NA…" at bounding box center [895, 210] width 1319 height 25
select select "bd9ddfb0-b6c9-4217-acc0-e81ae30cb7d3"
click at [235, 197] on select "Select Item... [PERSON_NAME] ([PERSON_NAME]) bzabel2 ([PERSON_NAME]) [PERSON_NA…" at bounding box center [895, 210] width 1319 height 25
click at [250, 344] on label "Yes" at bounding box center [257, 348] width 15 height 15
click at [250, 344] on input "Yes" at bounding box center [254, 345] width 8 height 8
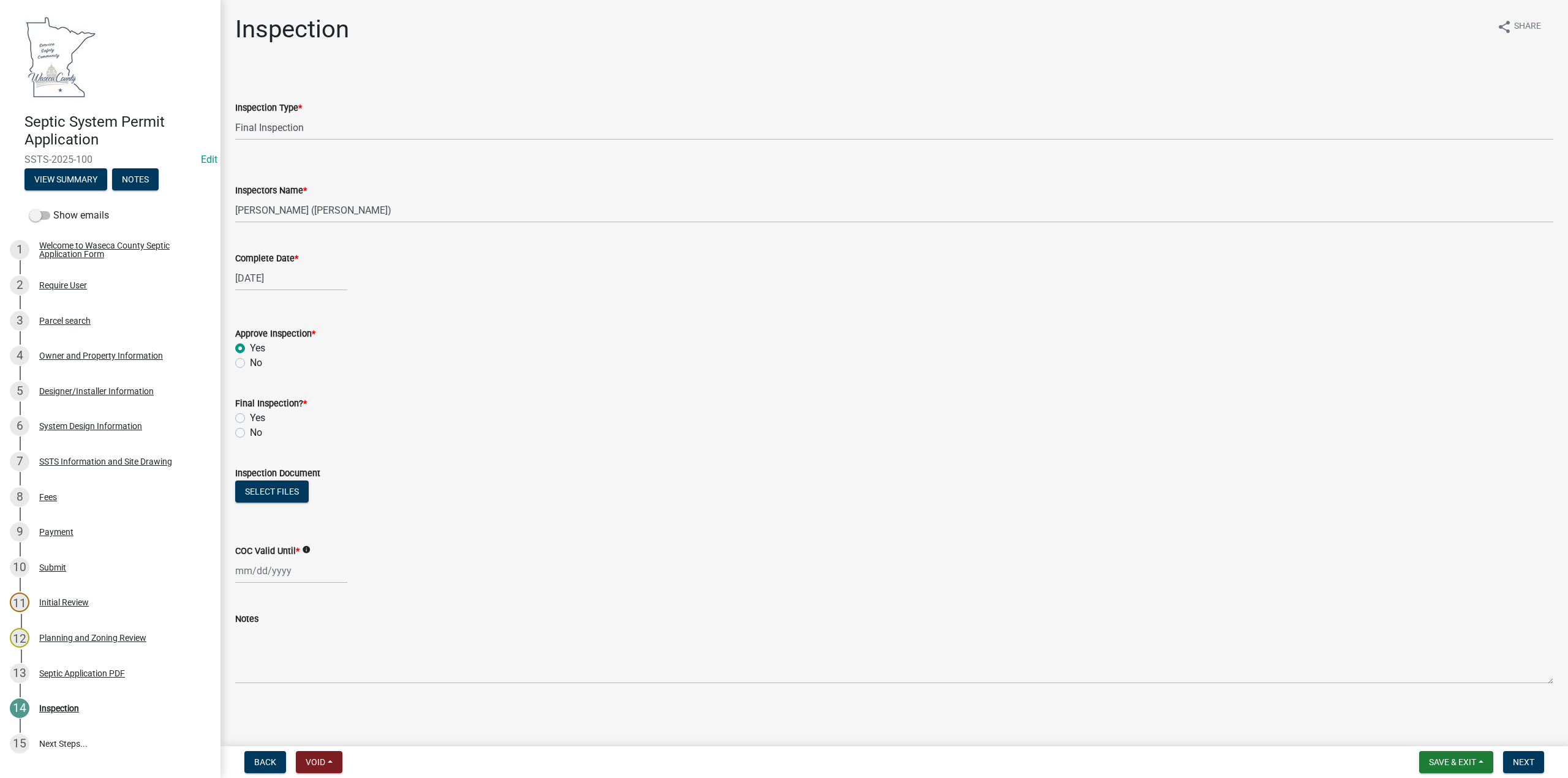
radio input "true"
click at [250, 419] on label "Yes" at bounding box center [257, 418] width 15 height 15
click at [250, 419] on input "Yes" at bounding box center [254, 414] width 8 height 8
radio input "true"
click at [247, 488] on button "Select files" at bounding box center [271, 492] width 73 height 22
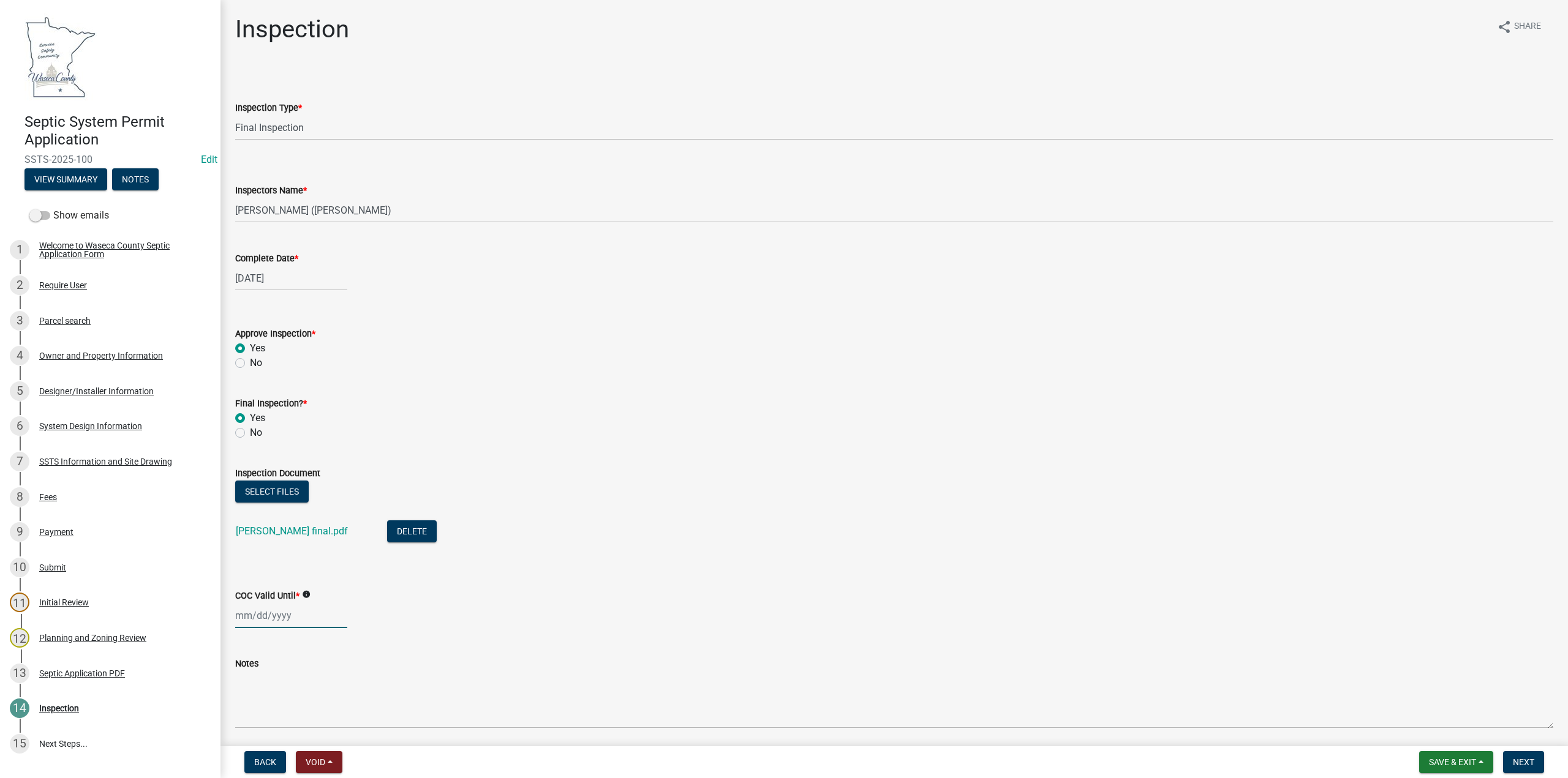
click at [242, 611] on div at bounding box center [291, 616] width 112 height 25
select select "9"
click at [330, 450] on select "1525 1526 1527 1528 1529 1530 1531 1532 1533 1534 1535 1536 1537 1538 1539 1540…" at bounding box center [331, 452] width 44 height 19
select select "2030"
click at [309, 443] on select "1525 1526 1527 1528 1529 1530 1531 1532 1533 1534 1535 1536 1537 1538 1539 1540…" at bounding box center [331, 452] width 44 height 19
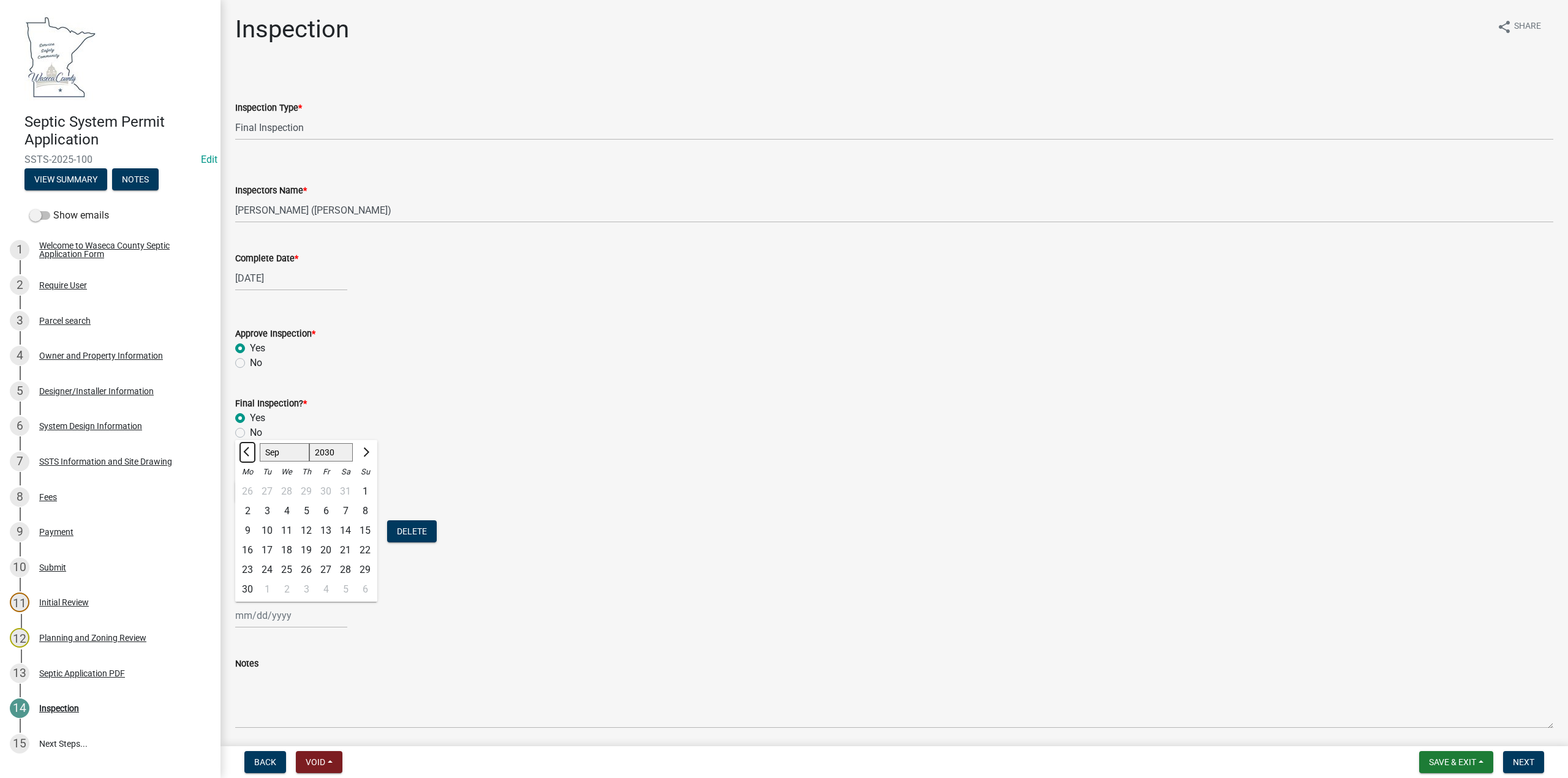
click at [249, 454] on span "Previous month" at bounding box center [248, 452] width 9 height 9
select select "8"
click at [245, 551] on div "19" at bounding box center [248, 551] width 19 height 19
type input "[DATE]"
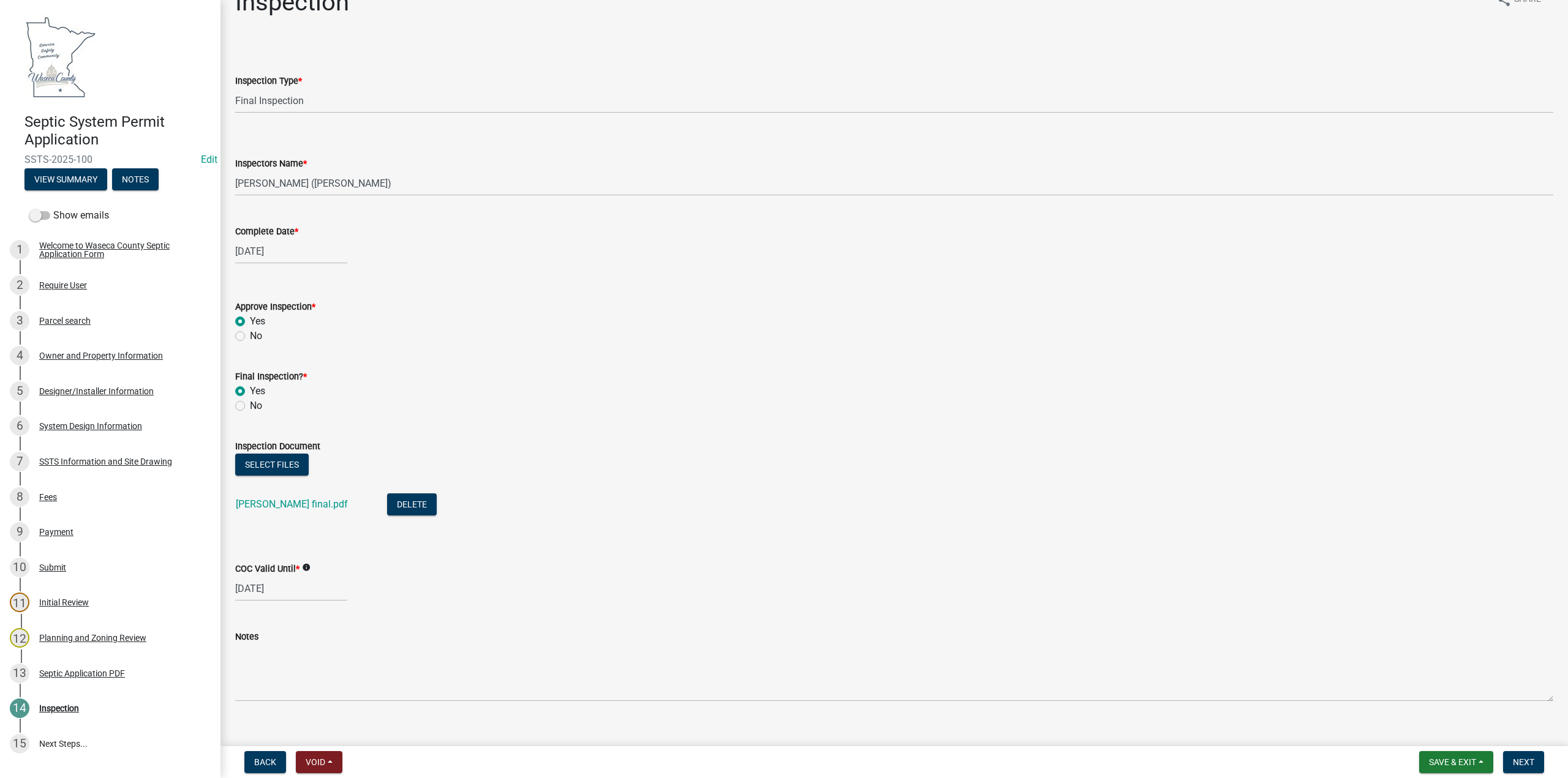
scroll to position [45, 0]
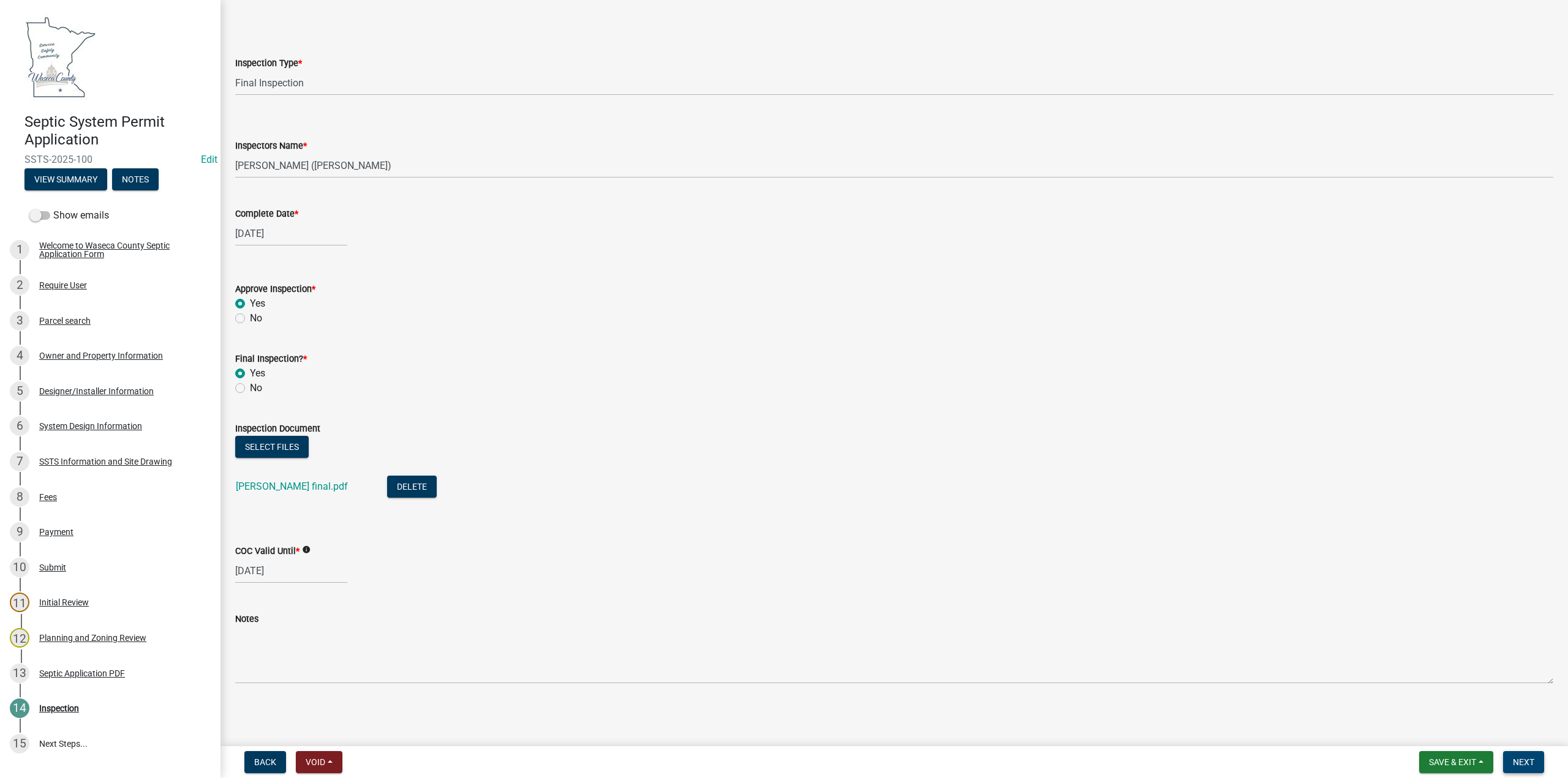
click at [1527, 764] on span "Next" at bounding box center [1524, 762] width 21 height 10
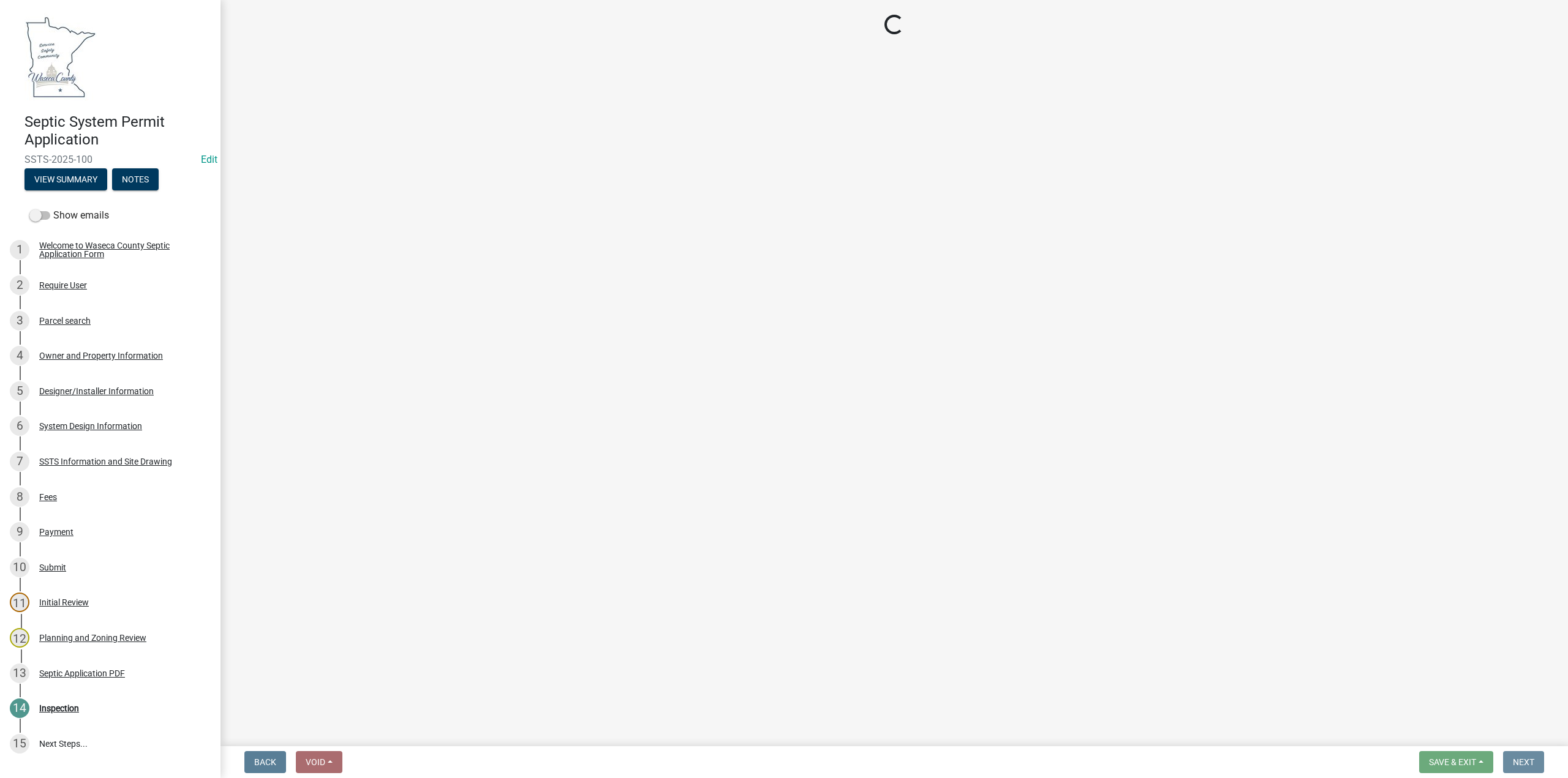
scroll to position [0, 0]
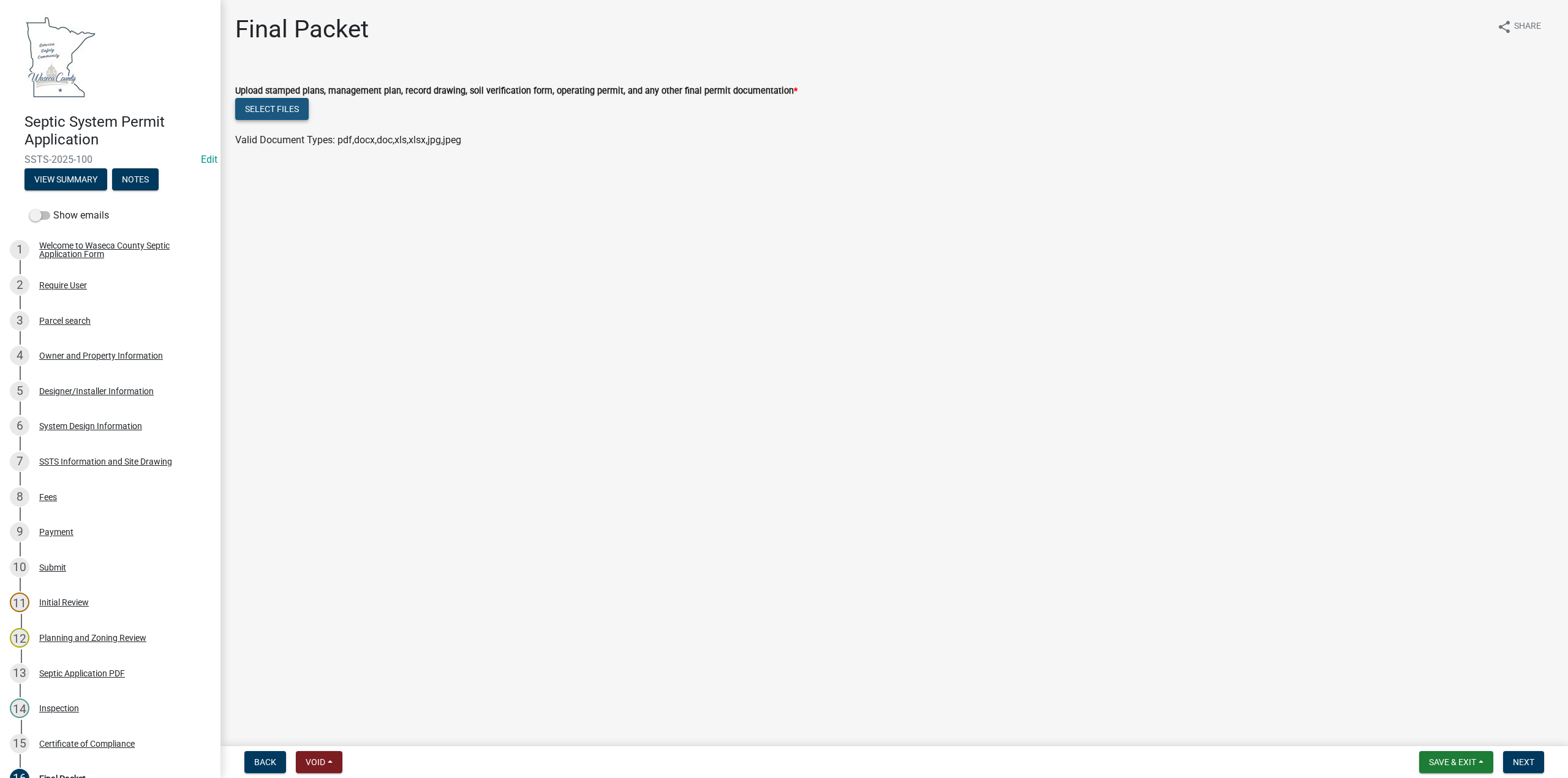
click at [295, 113] on button "Select files" at bounding box center [271, 108] width 73 height 22
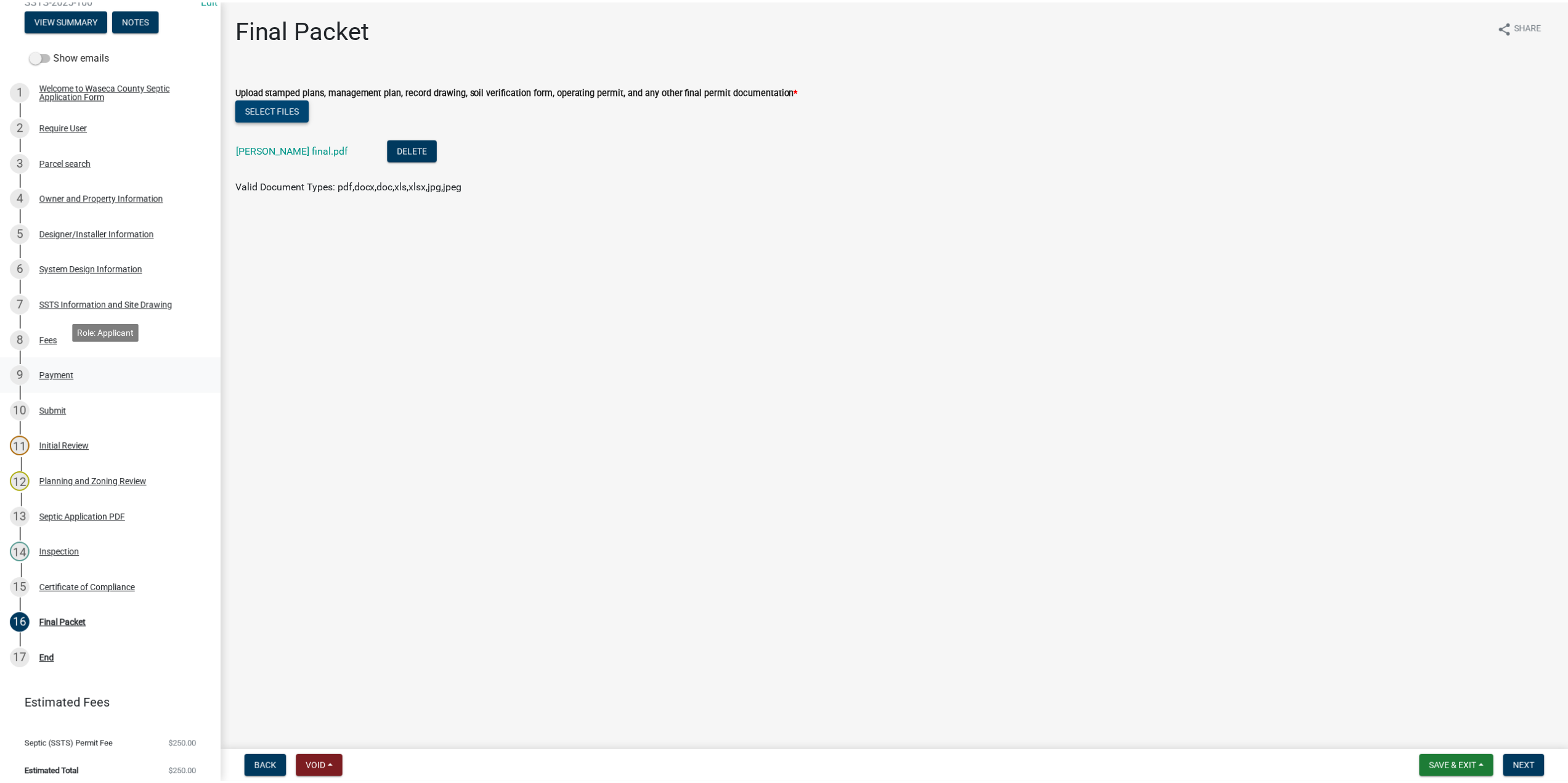
scroll to position [168, 0]
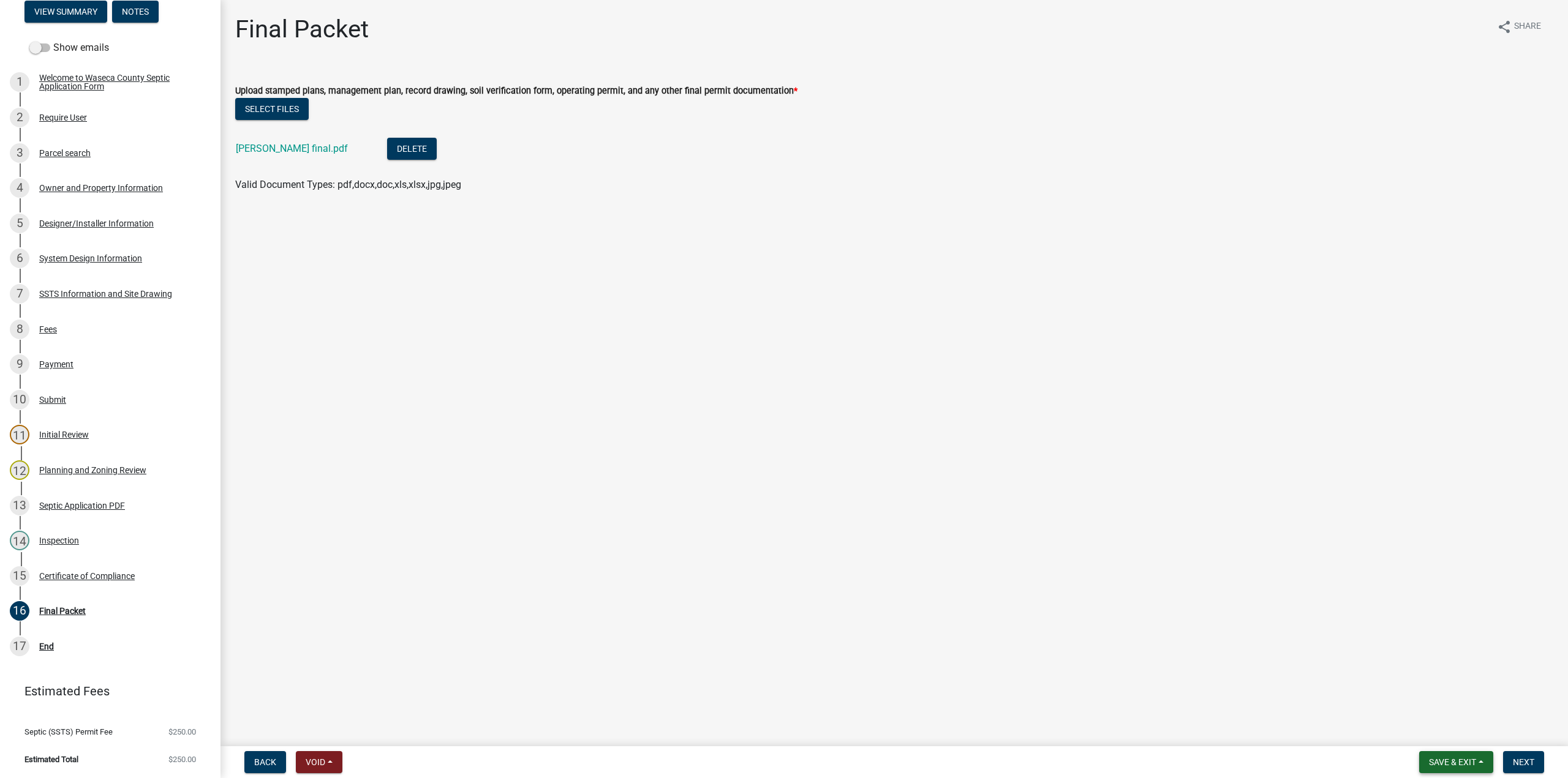
click at [1452, 765] on span "Save & Exit" at bounding box center [1453, 762] width 48 height 10
click at [1424, 701] on button "Save" at bounding box center [1444, 700] width 98 height 29
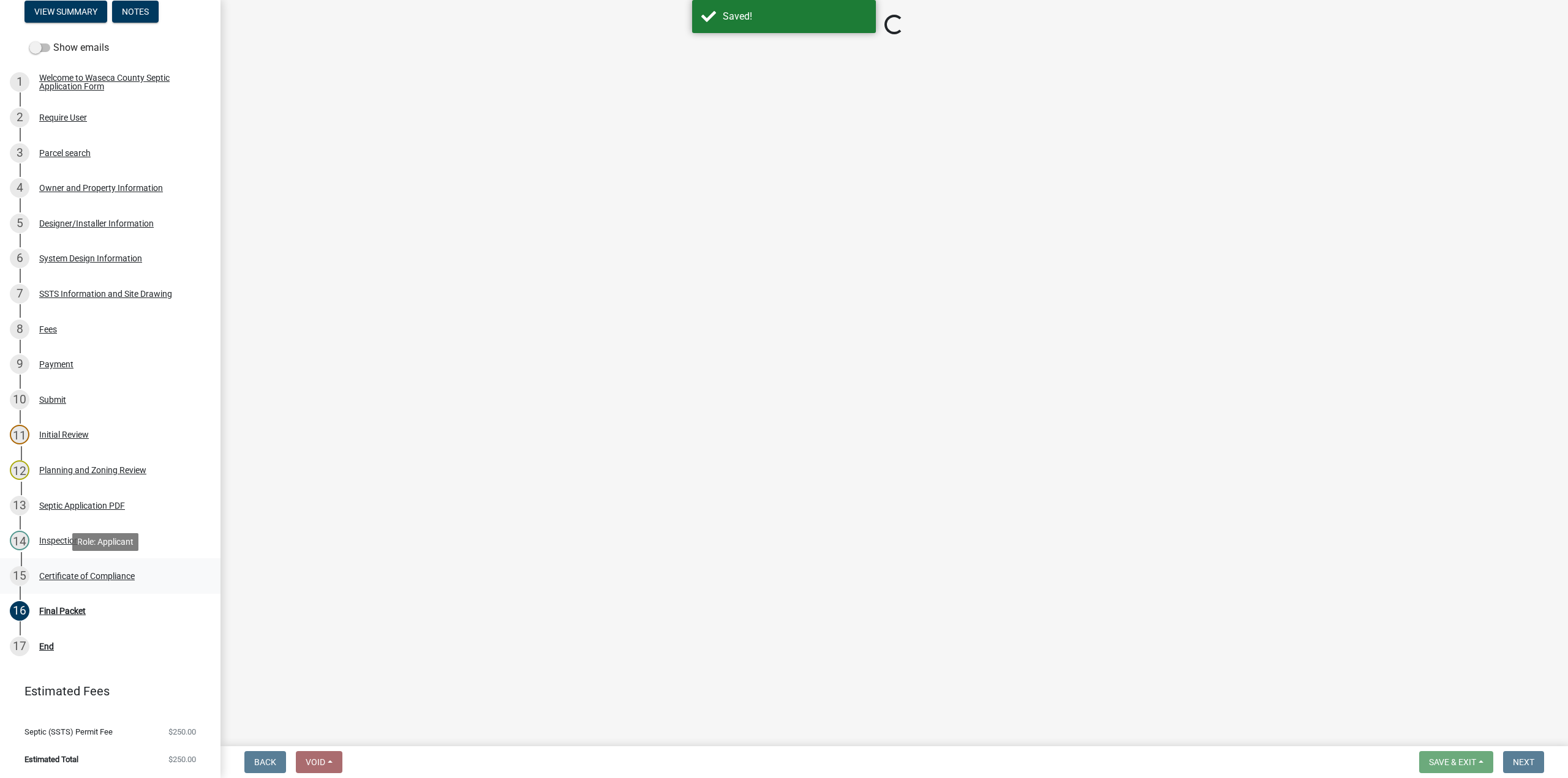
select select "296e9793-ae16-4fdd-8e85-9b10e2903d04"
select select "bd9ddfb0-b6c9-4217-acc0-e81ae30cb7d3"
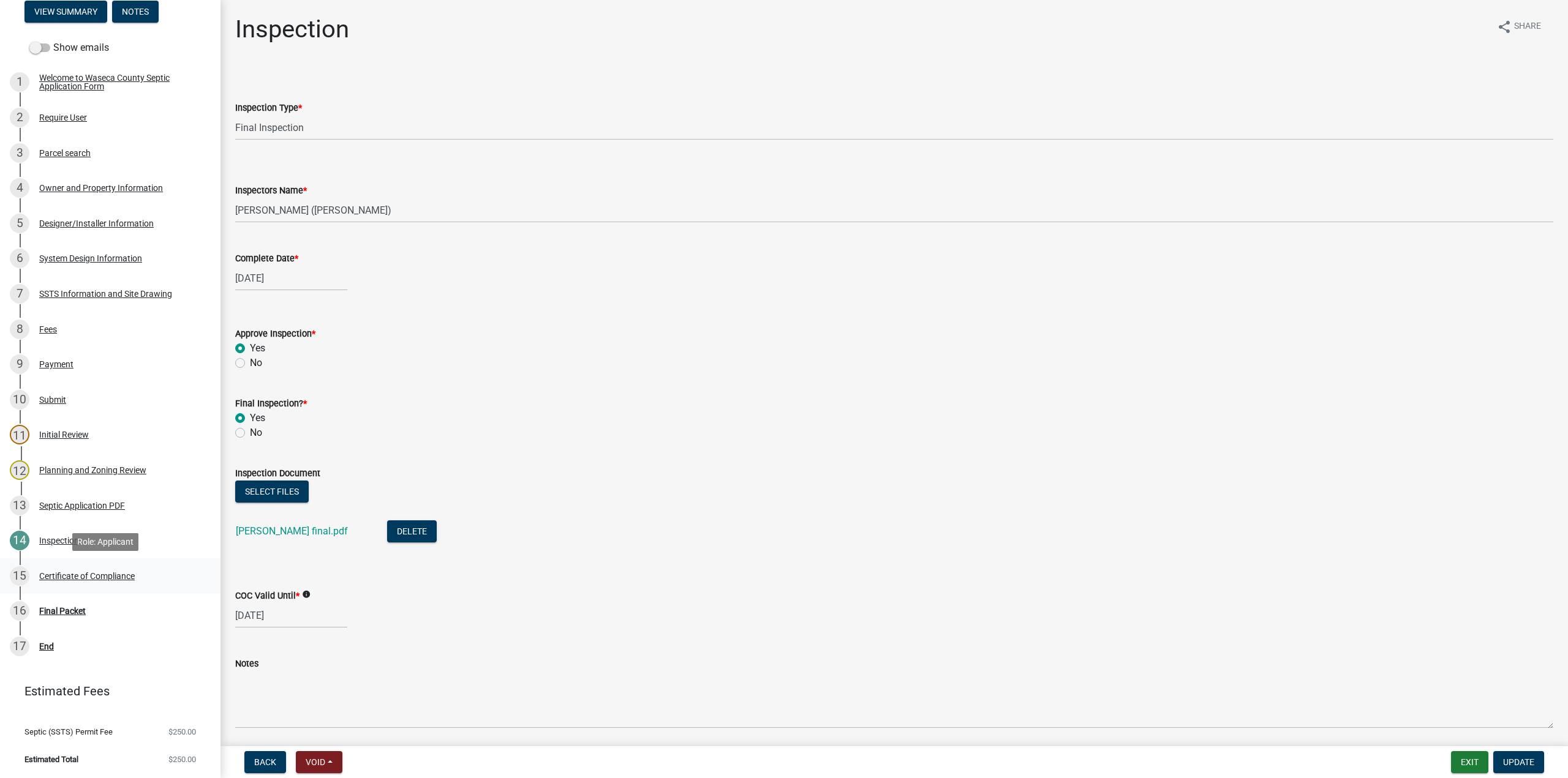
click at [92, 580] on div "Certificate of Compliance" at bounding box center [86, 576] width 95 height 9
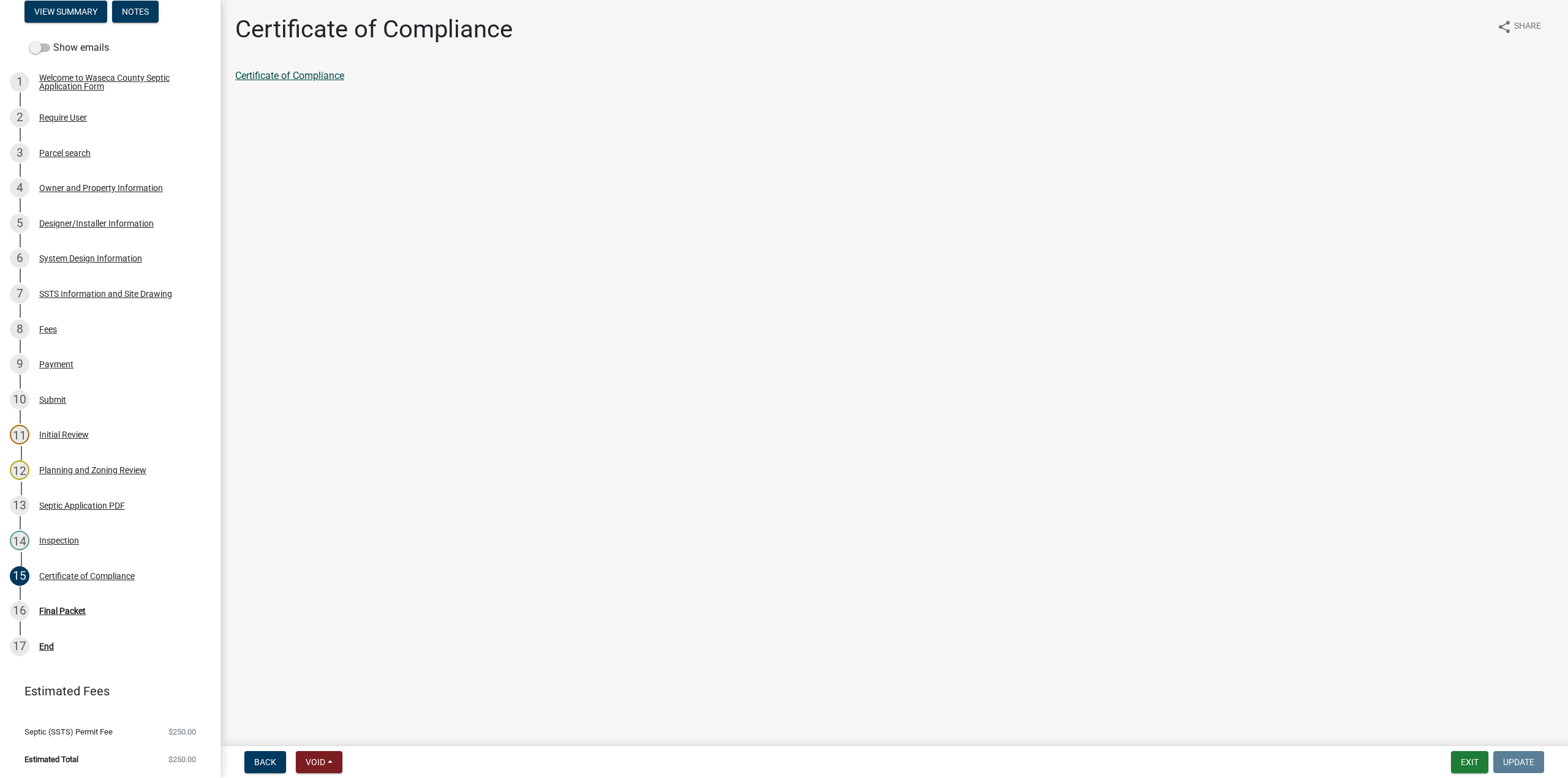
click at [272, 75] on link "Certificate of Compliance" at bounding box center [290, 75] width 109 height 11
click at [51, 604] on div "16 Final Packet" at bounding box center [105, 611] width 191 height 19
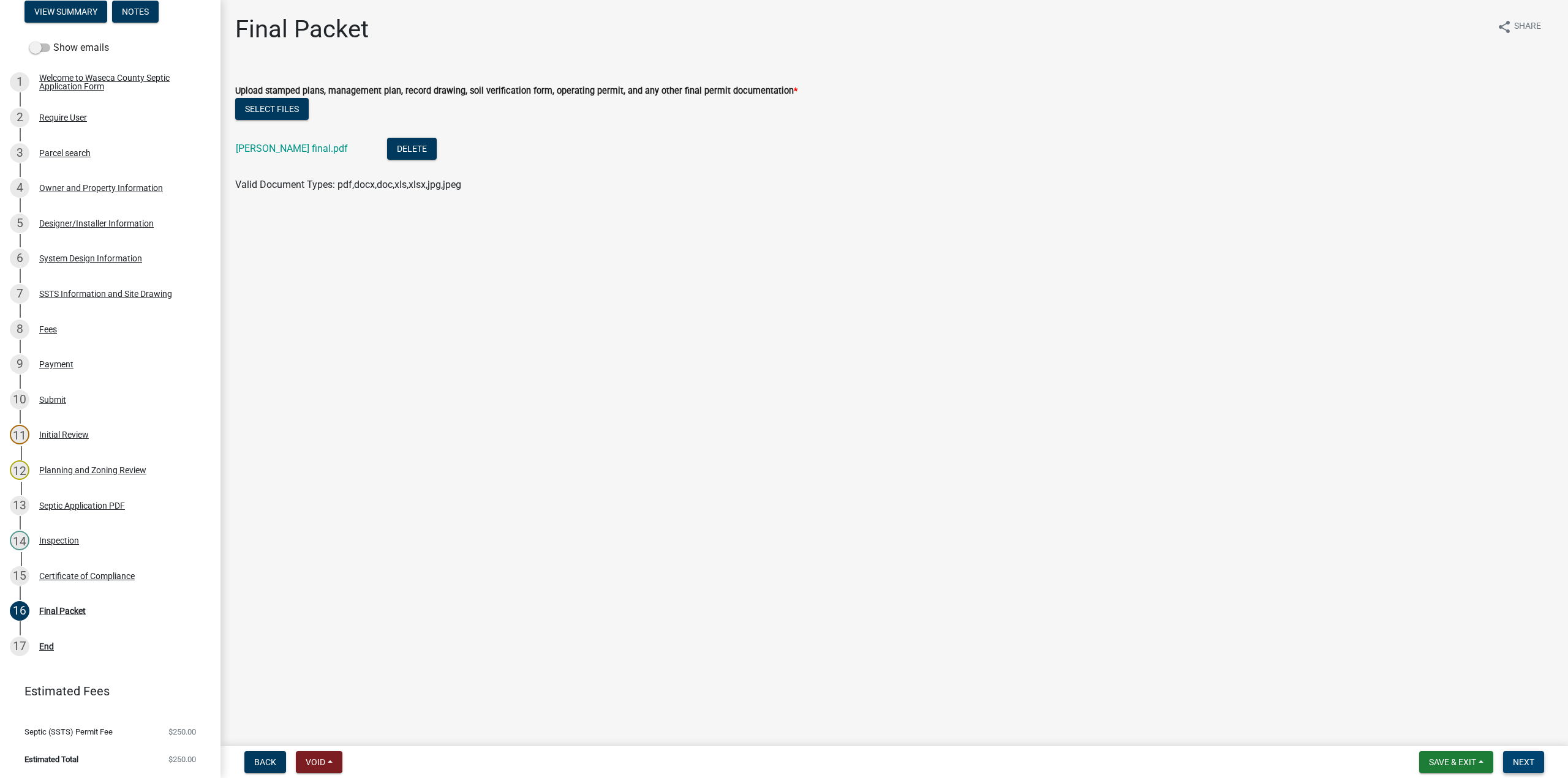
click at [1527, 760] on span "Next" at bounding box center [1524, 762] width 21 height 10
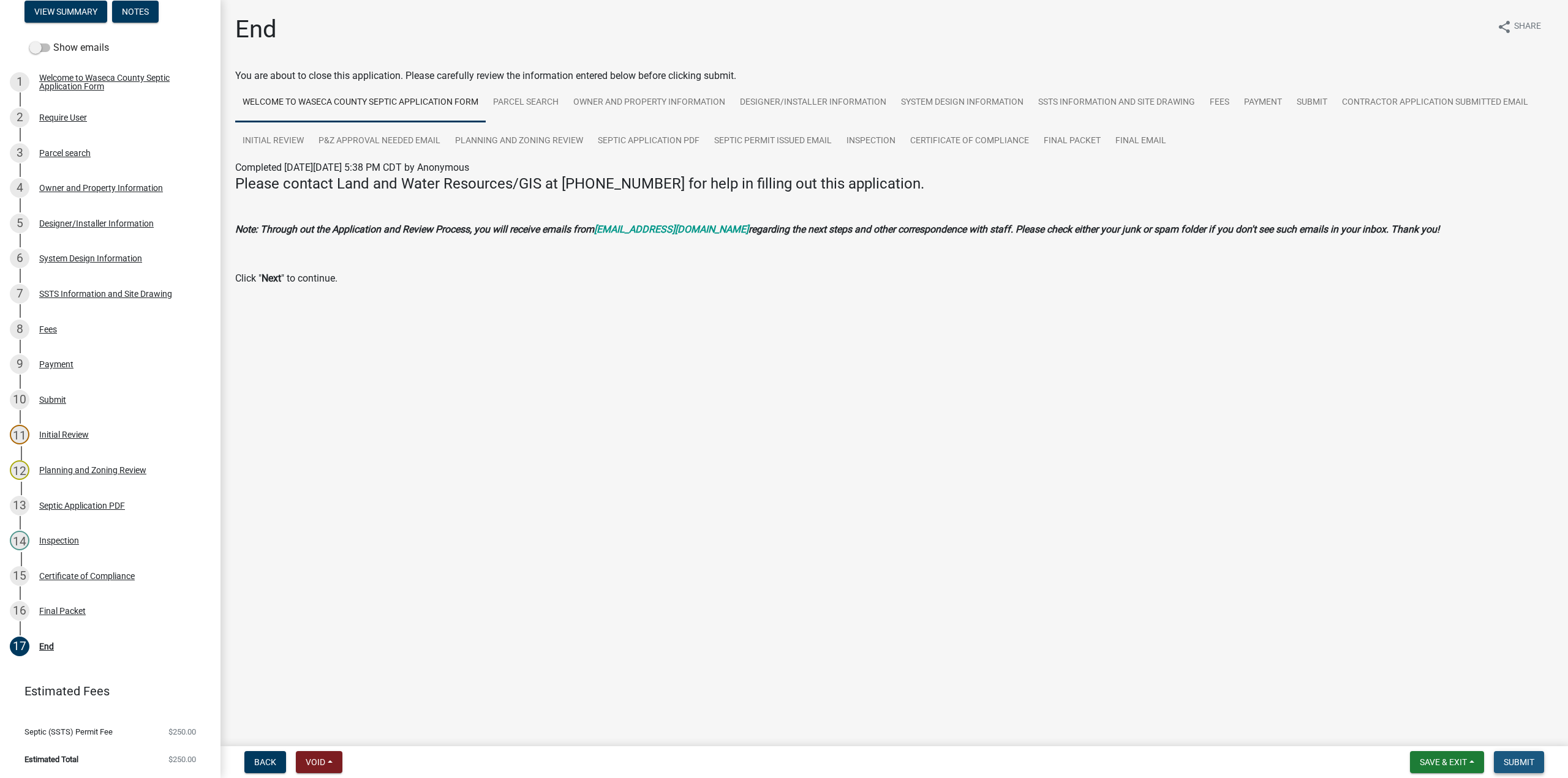
click at [1523, 760] on span "Submit" at bounding box center [1519, 762] width 31 height 10
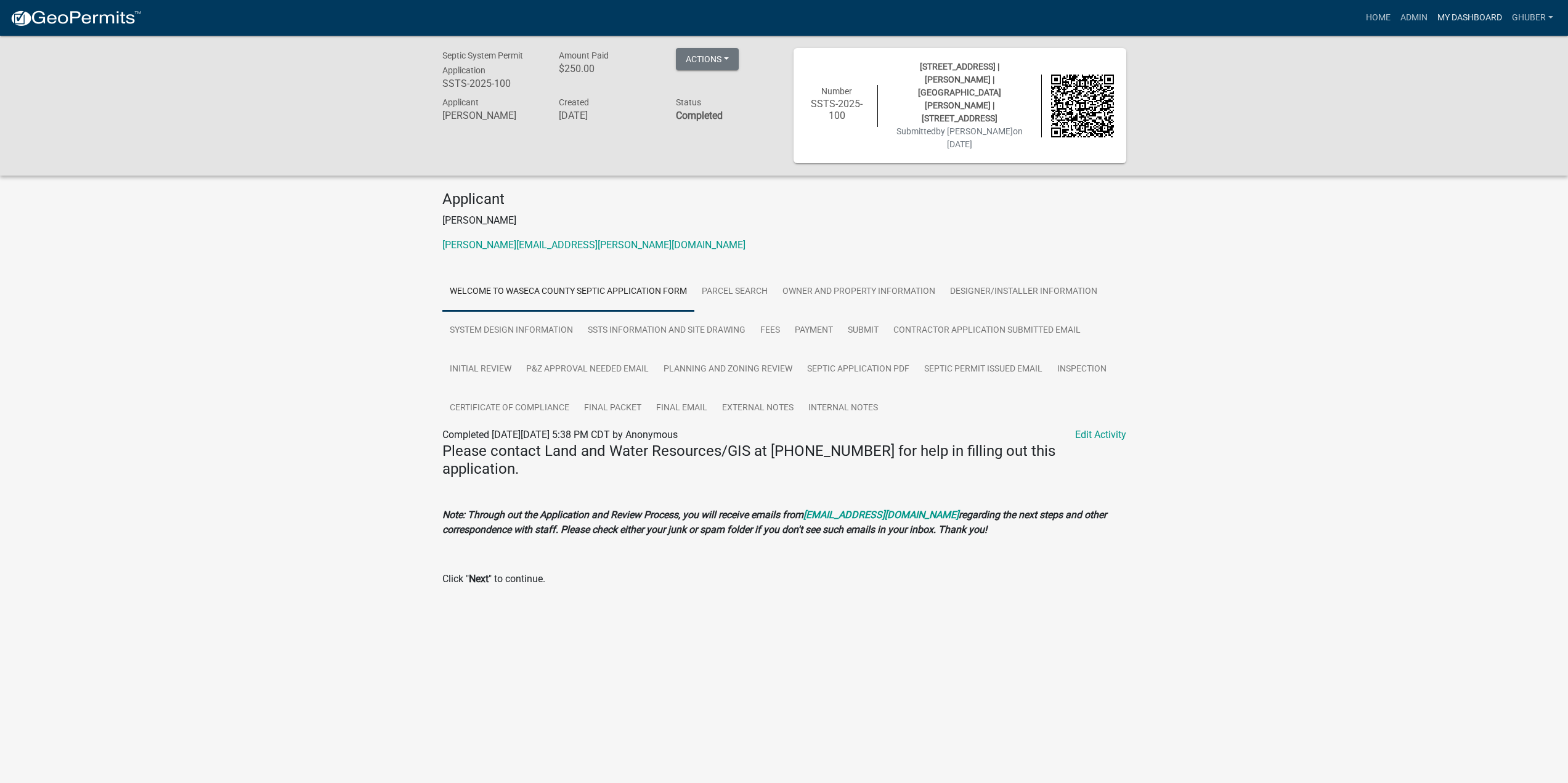
click at [1445, 20] on link "My Dashboard" at bounding box center [1470, 18] width 74 height 23
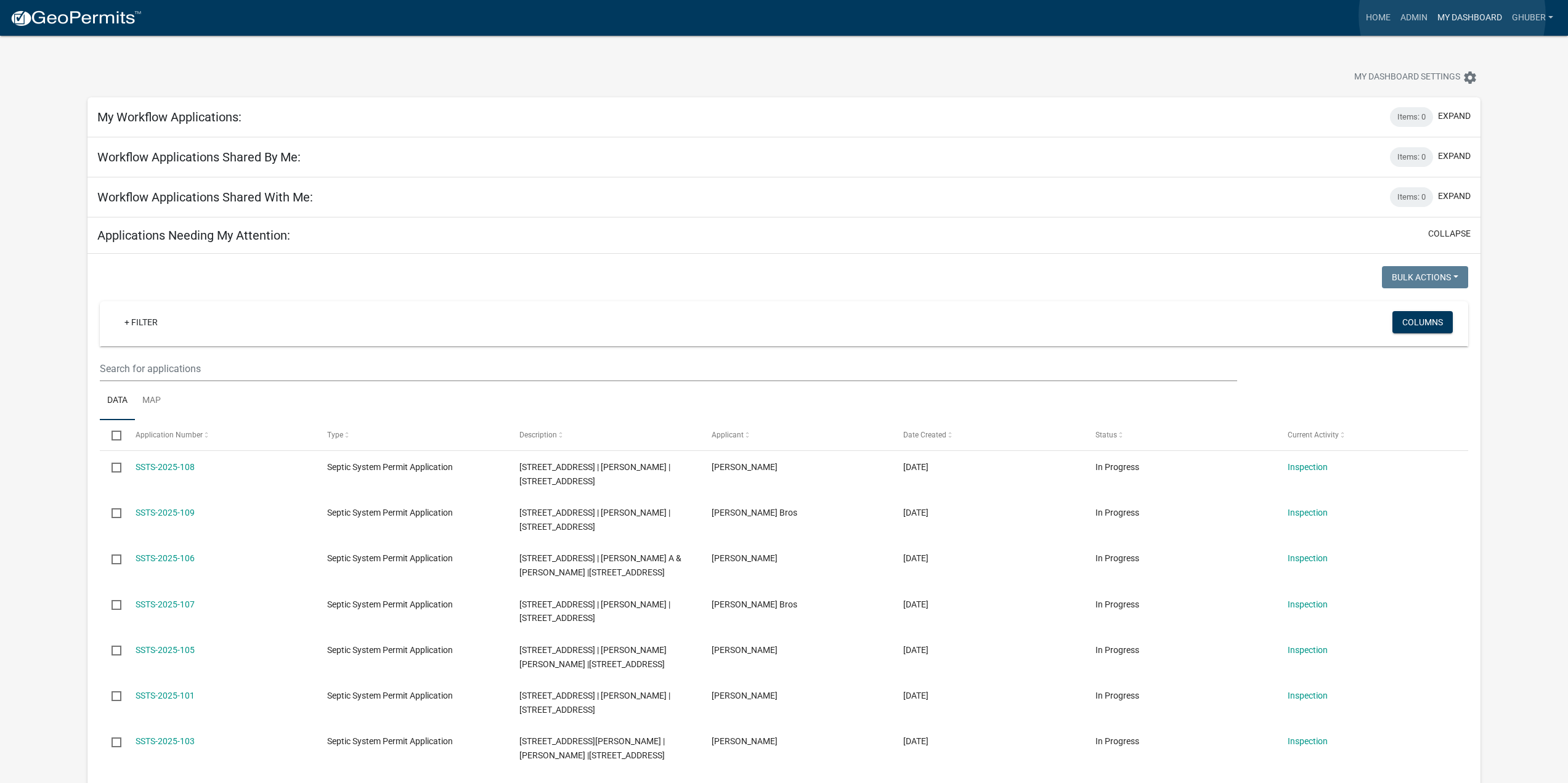
click at [1452, 15] on link "My Dashboard" at bounding box center [1470, 18] width 74 height 23
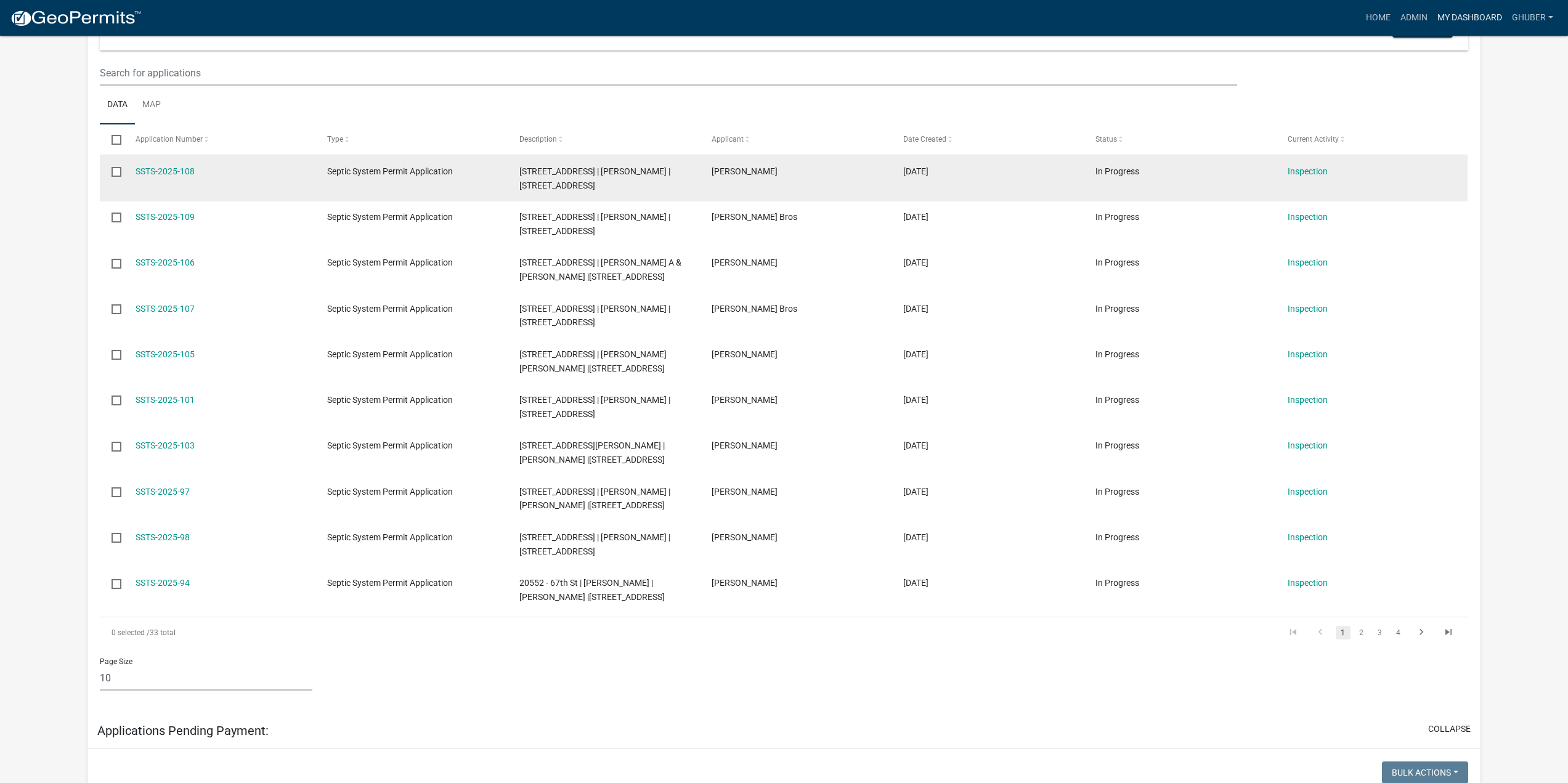
scroll to position [308, 0]
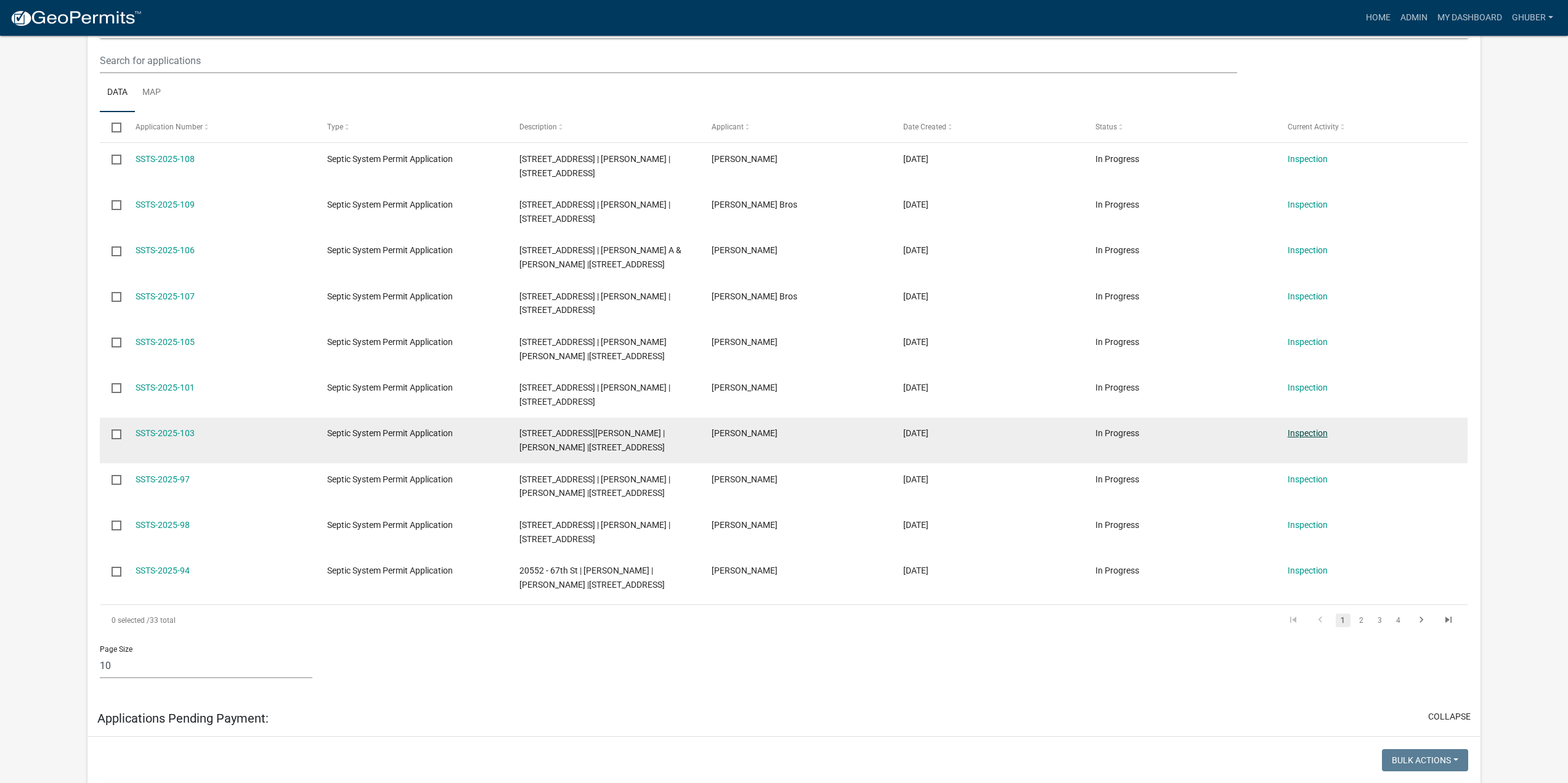
click at [1290, 431] on link "Inspection" at bounding box center [1307, 433] width 40 height 10
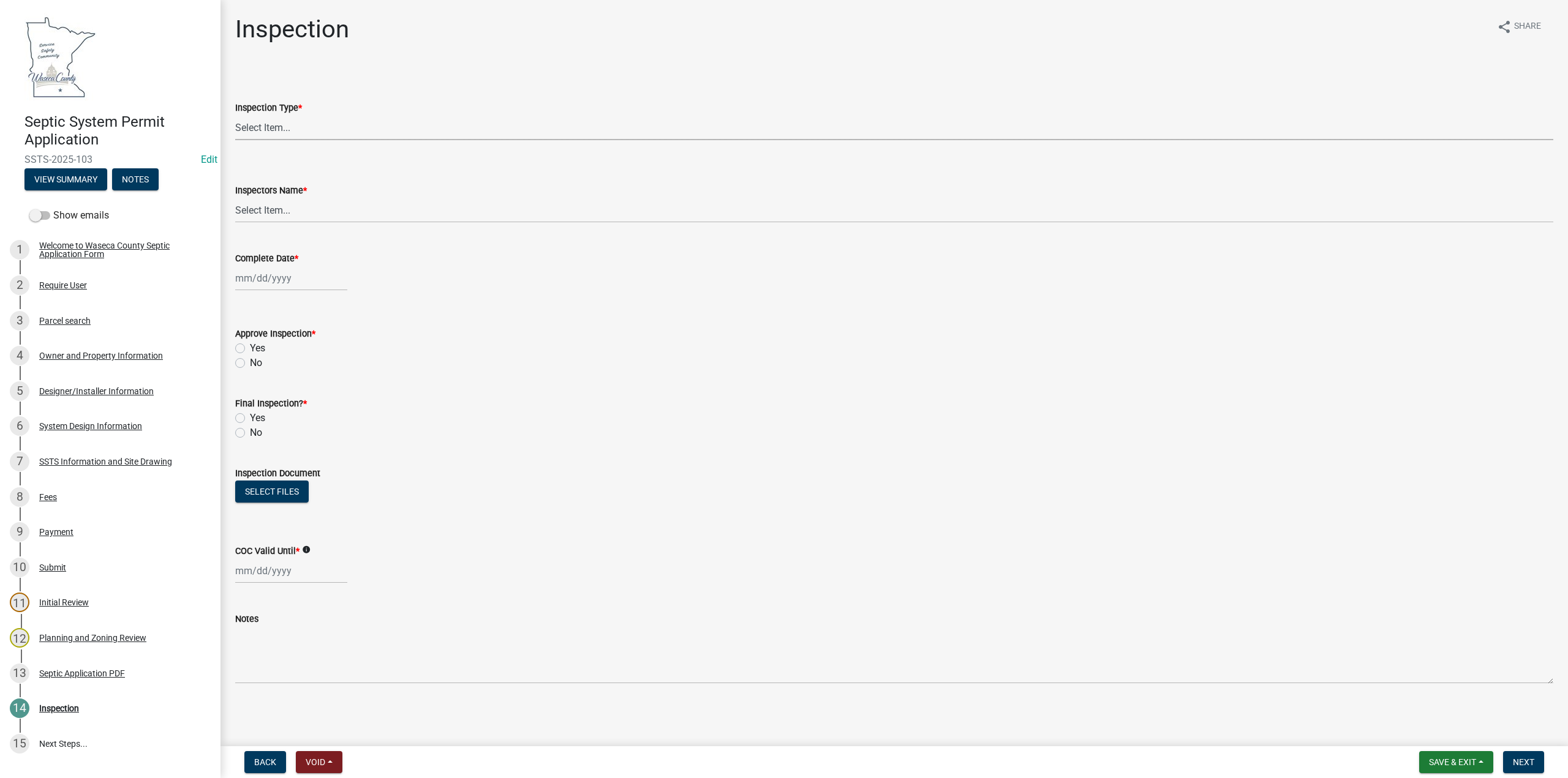
click at [274, 124] on select "Select Item... Preliminary/Soils Inspection Construction Inspection Existing Sy…" at bounding box center [895, 128] width 1319 height 25
click at [235, 115] on select "Select Item... Preliminary/Soils Inspection Construction Inspection Existing Sy…" at bounding box center [895, 128] width 1319 height 25
select select "296e9793-ae16-4fdd-8e85-9b10e2903d04"
click at [258, 206] on select "Select Item... [PERSON_NAME] ([PERSON_NAME]) bzabel2 ([PERSON_NAME]) [PERSON_NA…" at bounding box center [895, 210] width 1319 height 25
select select "067dd431-a190-46f9-ba51-38fb92a94993"
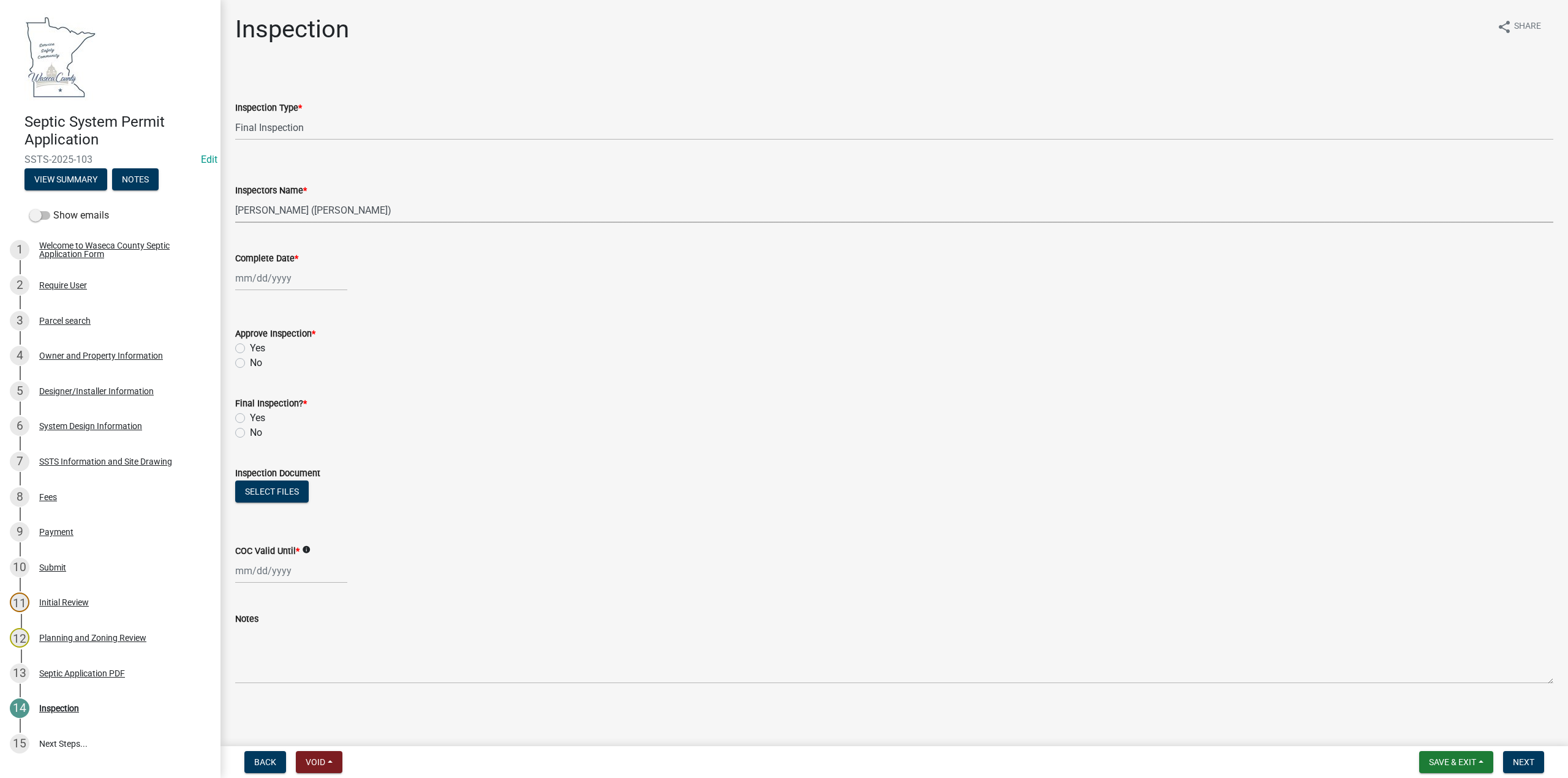
click at [235, 197] on select "Select Item... [PERSON_NAME] ([PERSON_NAME]) bzabel2 ([PERSON_NAME]) [PERSON_NA…" at bounding box center [895, 210] width 1319 height 25
click at [246, 282] on div at bounding box center [291, 278] width 112 height 25
select select "9"
select select "2025"
click at [248, 300] on span "Previous month" at bounding box center [248, 304] width 9 height 9
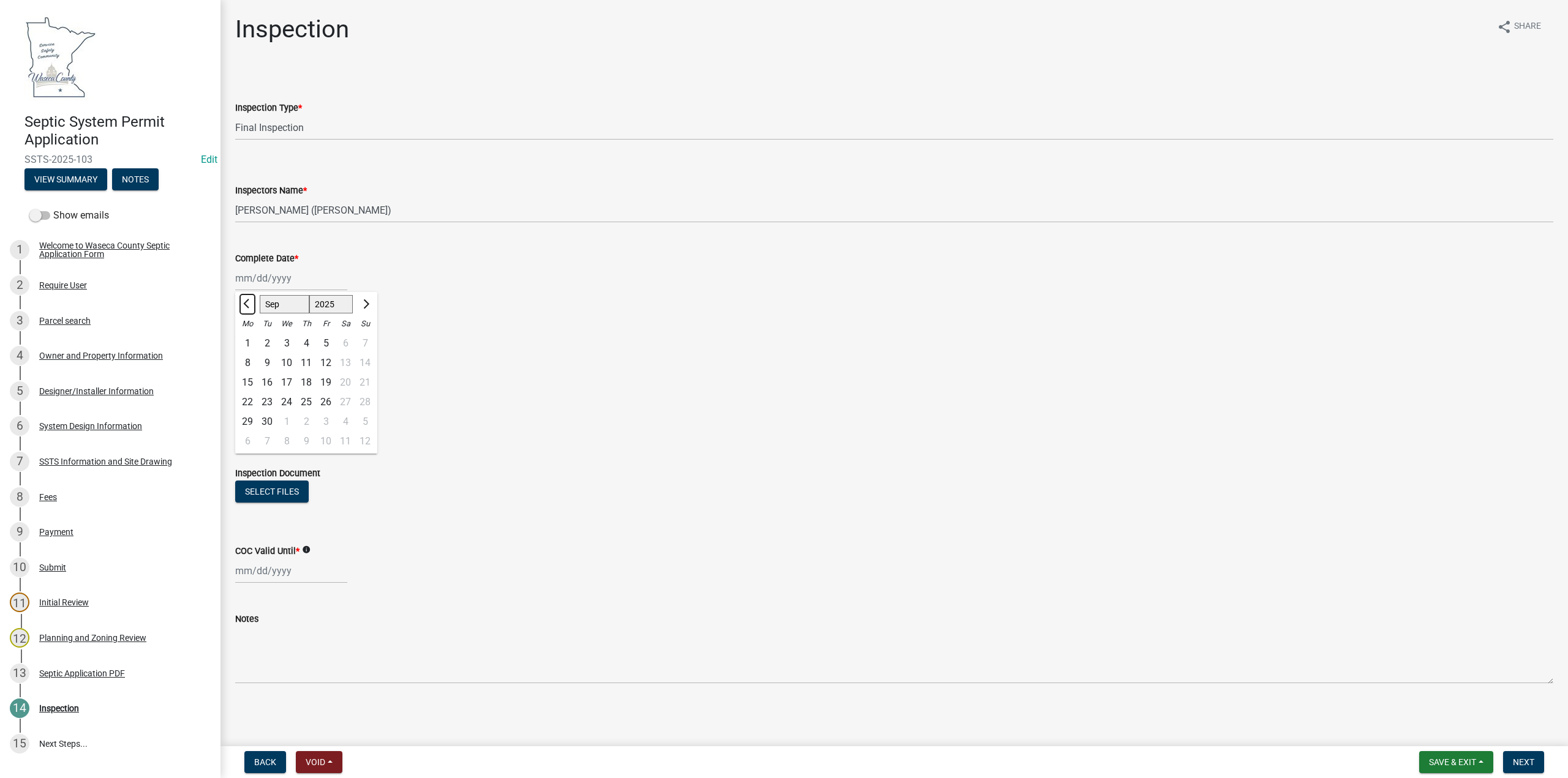
select select "8"
click at [252, 421] on div "25" at bounding box center [248, 422] width 19 height 19
type input "[DATE]"
click at [250, 347] on label "Yes" at bounding box center [257, 348] width 15 height 15
click at [250, 347] on input "Yes" at bounding box center [254, 345] width 8 height 8
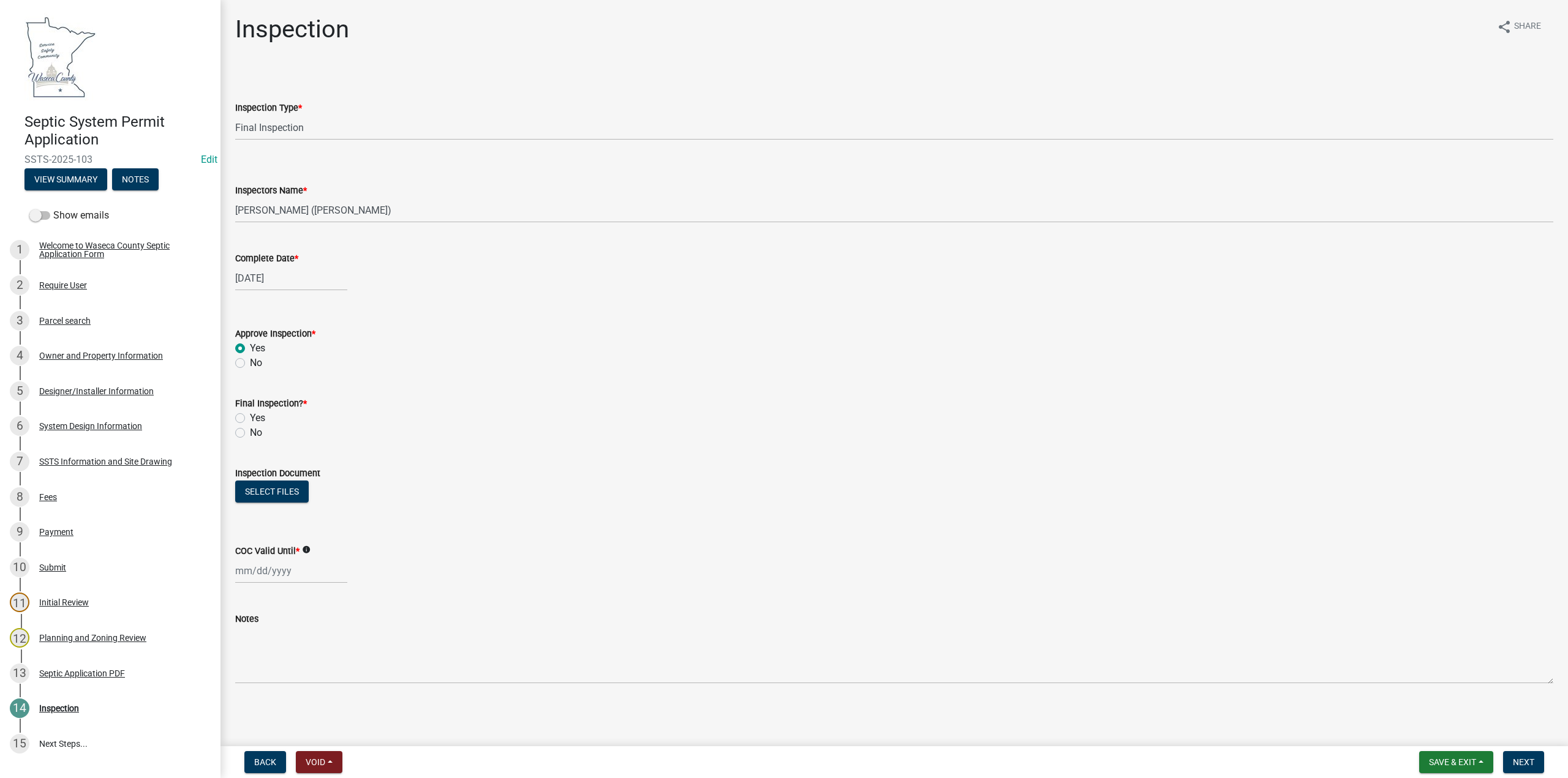
radio input "true"
click at [250, 417] on label "Yes" at bounding box center [257, 418] width 15 height 15
click at [250, 417] on input "Yes" at bounding box center [254, 414] width 8 height 8
radio input "true"
click at [266, 490] on button "Select files" at bounding box center [271, 492] width 73 height 22
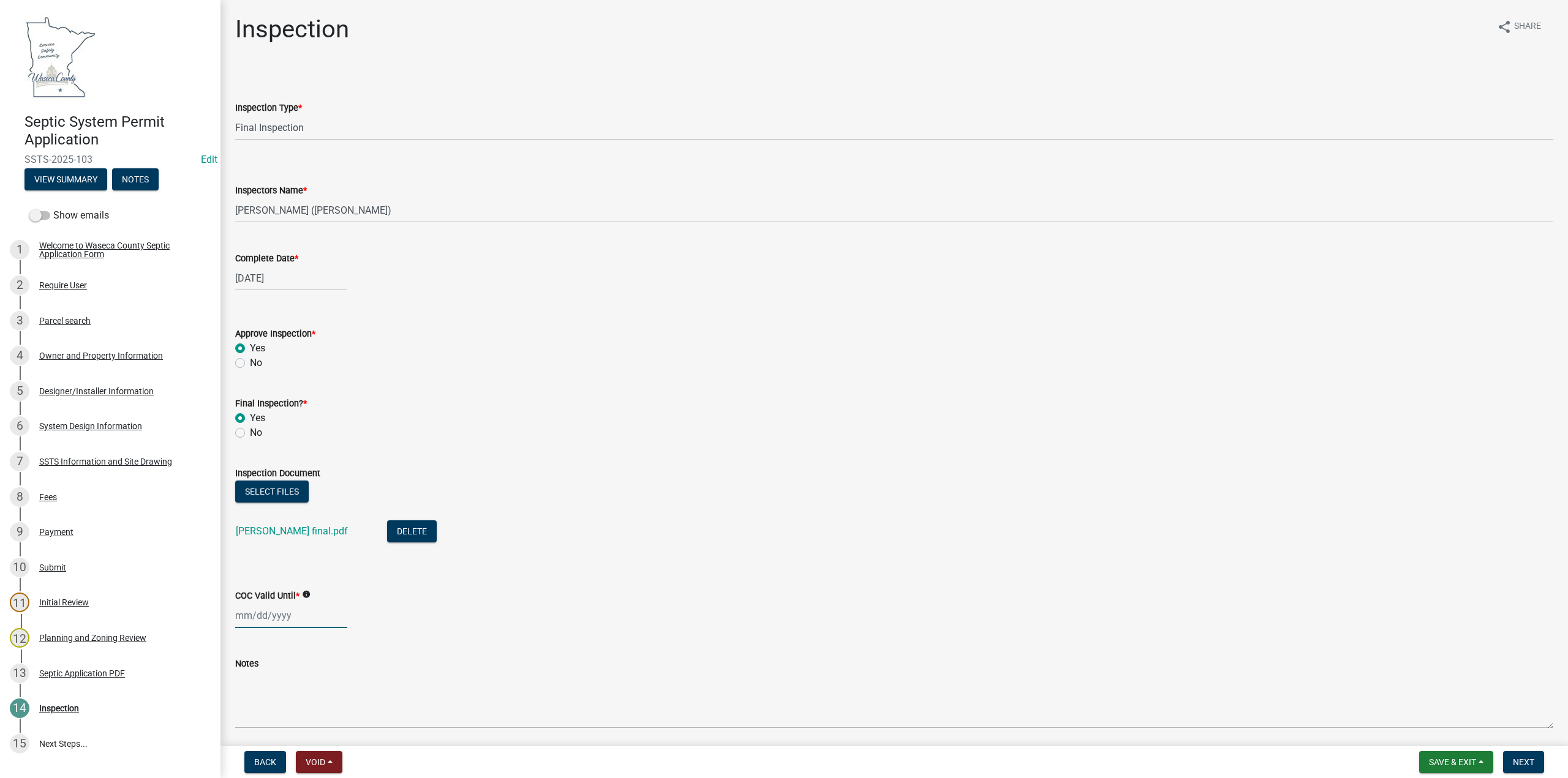
click at [238, 611] on div at bounding box center [291, 616] width 112 height 25
select select "9"
click at [331, 455] on select "1525 1526 1527 1528 1529 1530 1531 1532 1533 1534 1535 1536 1537 1538 1539 1540…" at bounding box center [331, 452] width 44 height 19
select select "2030"
click at [309, 443] on select "1525 1526 1527 1528 1529 1530 1531 1532 1533 1534 1535 1536 1537 1538 1539 1540…" at bounding box center [331, 452] width 44 height 19
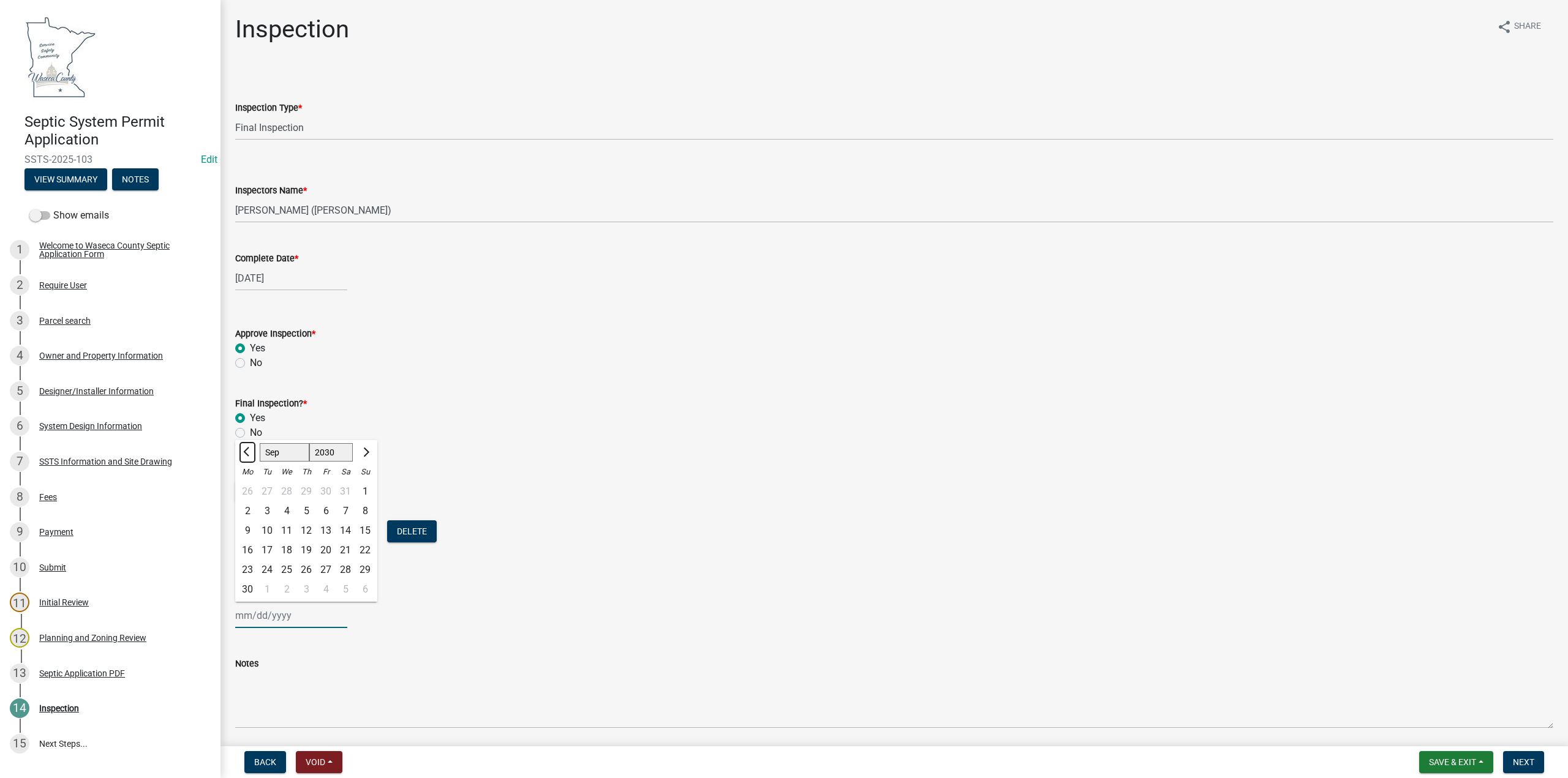
click at [248, 455] on span "Previous month" at bounding box center [248, 452] width 9 height 9
select select "8"
click at [368, 554] on div "25" at bounding box center [365, 551] width 19 height 19
type input "[DATE]"
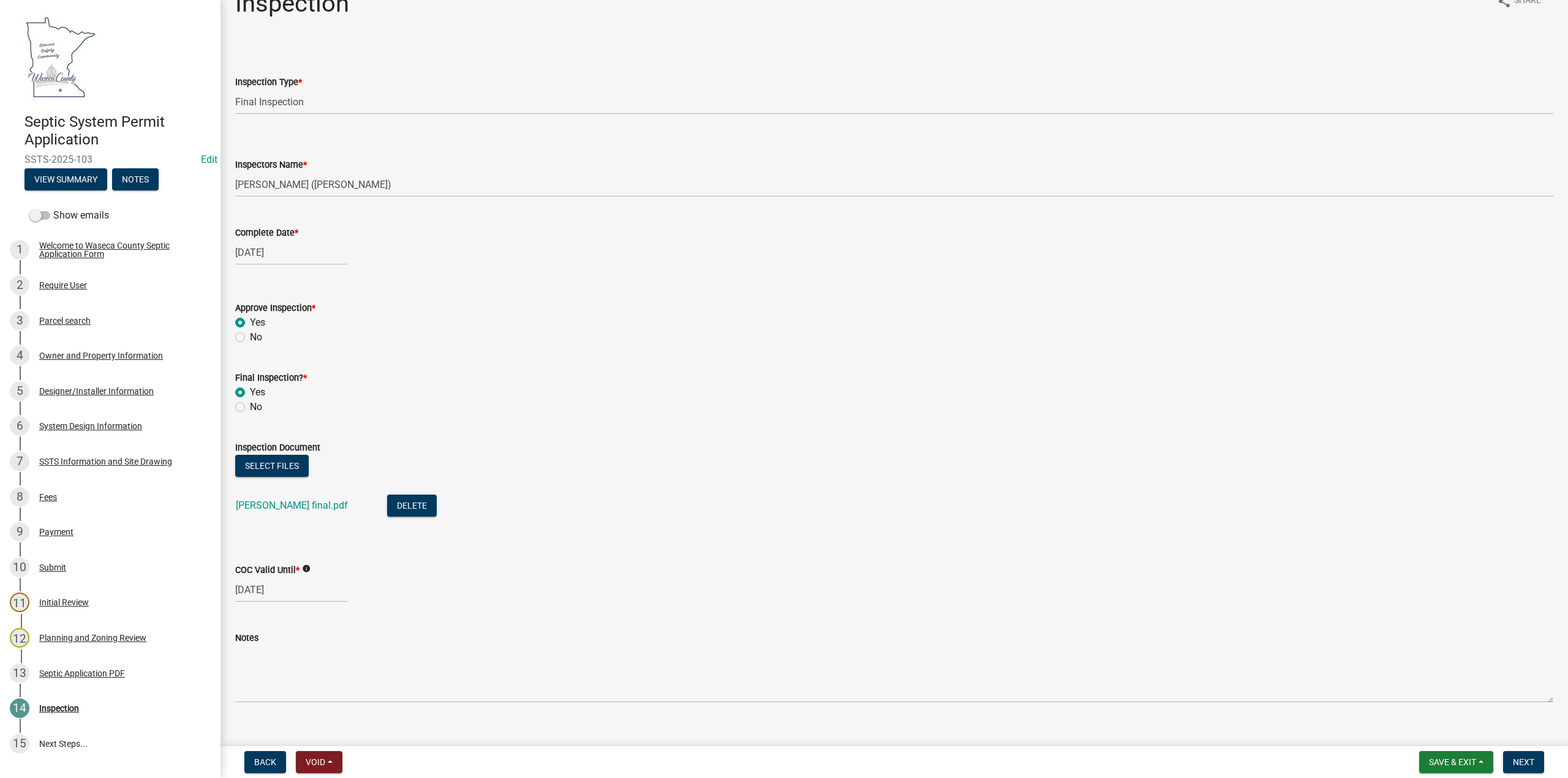
scroll to position [45, 0]
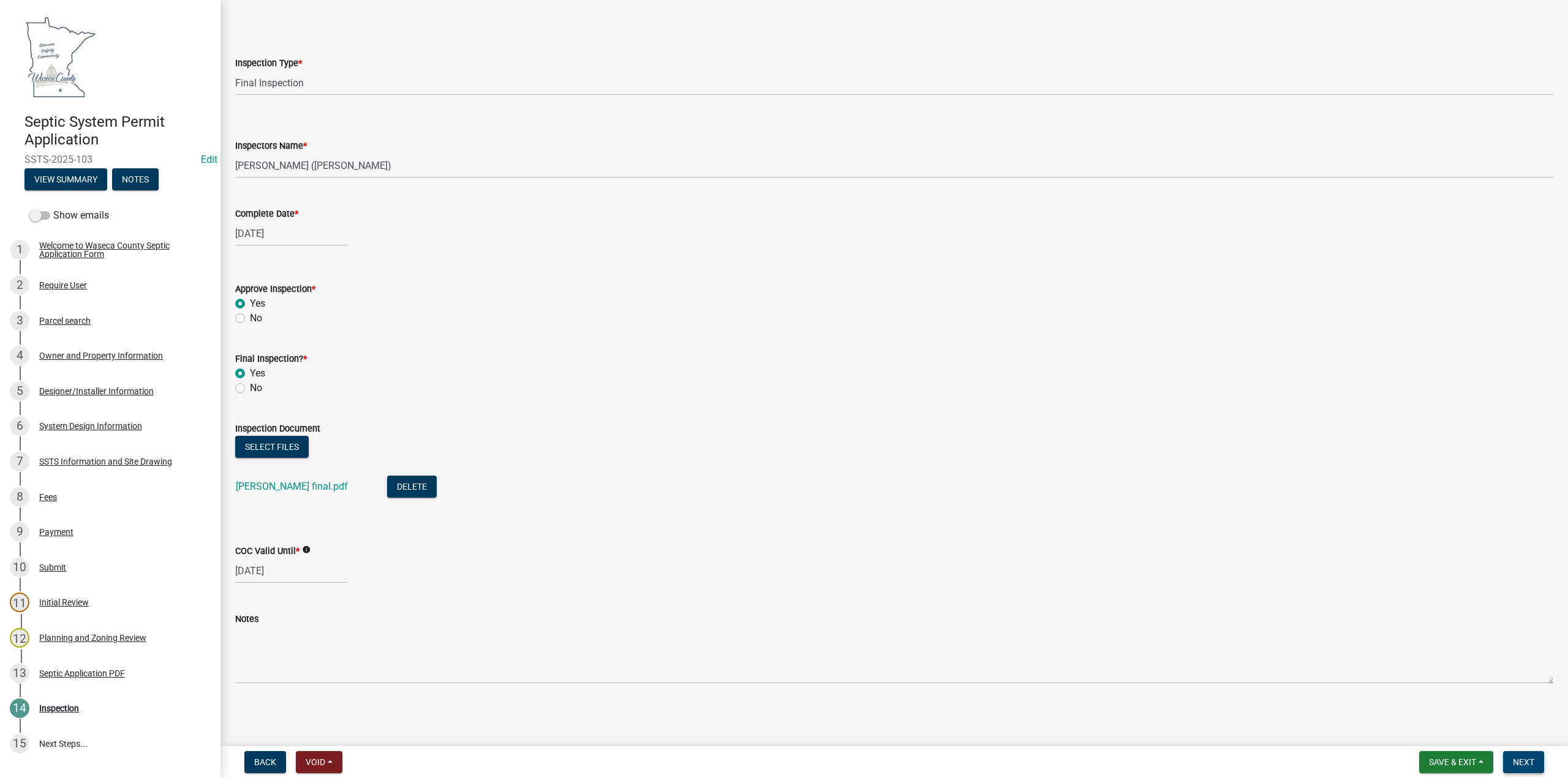
click at [1527, 761] on span "Next" at bounding box center [1524, 762] width 21 height 10
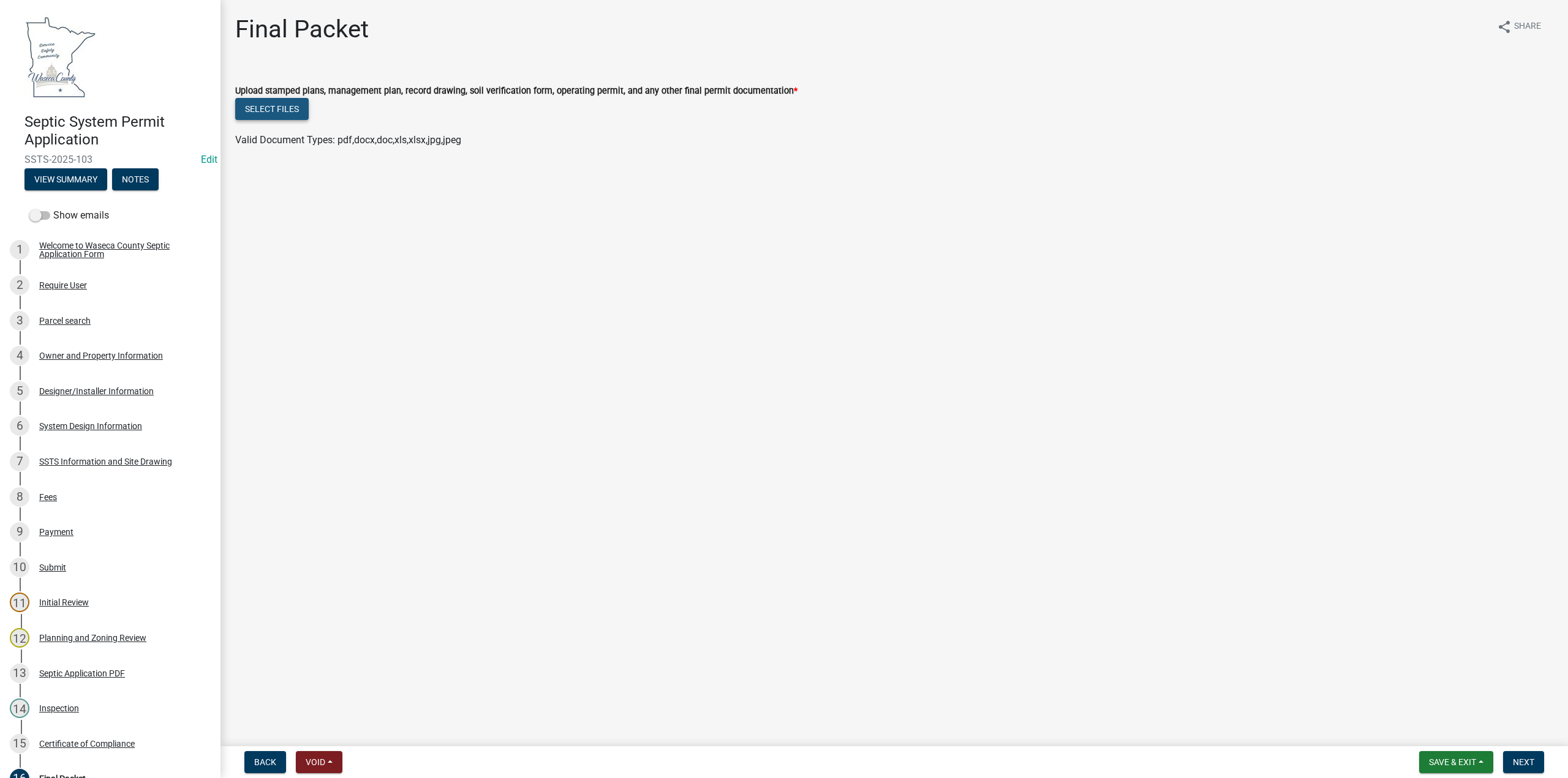
click at [297, 112] on button "Select files" at bounding box center [271, 108] width 73 height 22
click at [1443, 762] on span "Save & Exit" at bounding box center [1453, 762] width 48 height 10
click at [1428, 704] on button "Save" at bounding box center [1444, 700] width 98 height 29
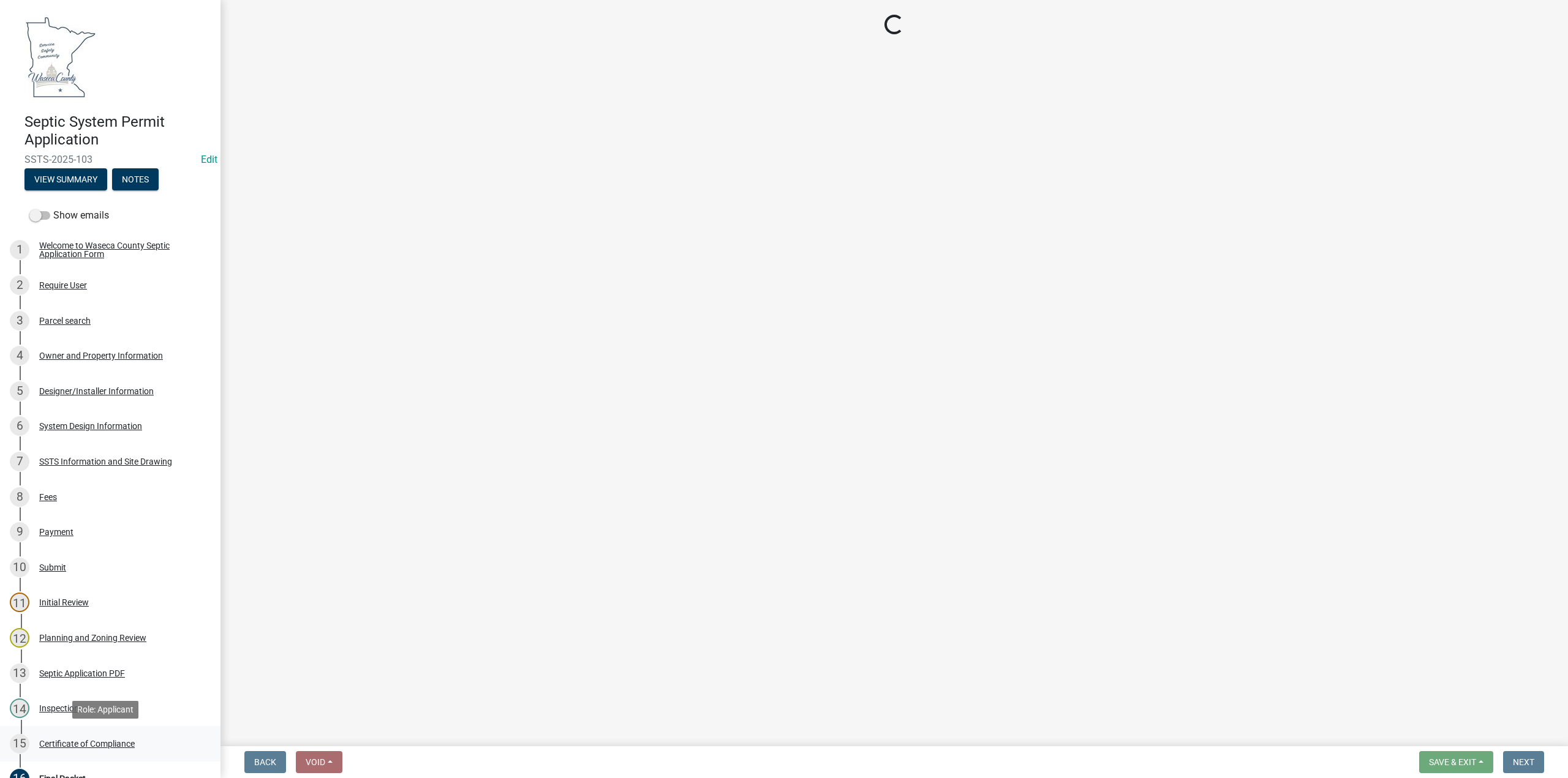
select select "296e9793-ae16-4fdd-8e85-9b10e2903d04"
select select "067dd431-a190-46f9-ba51-38fb92a94993"
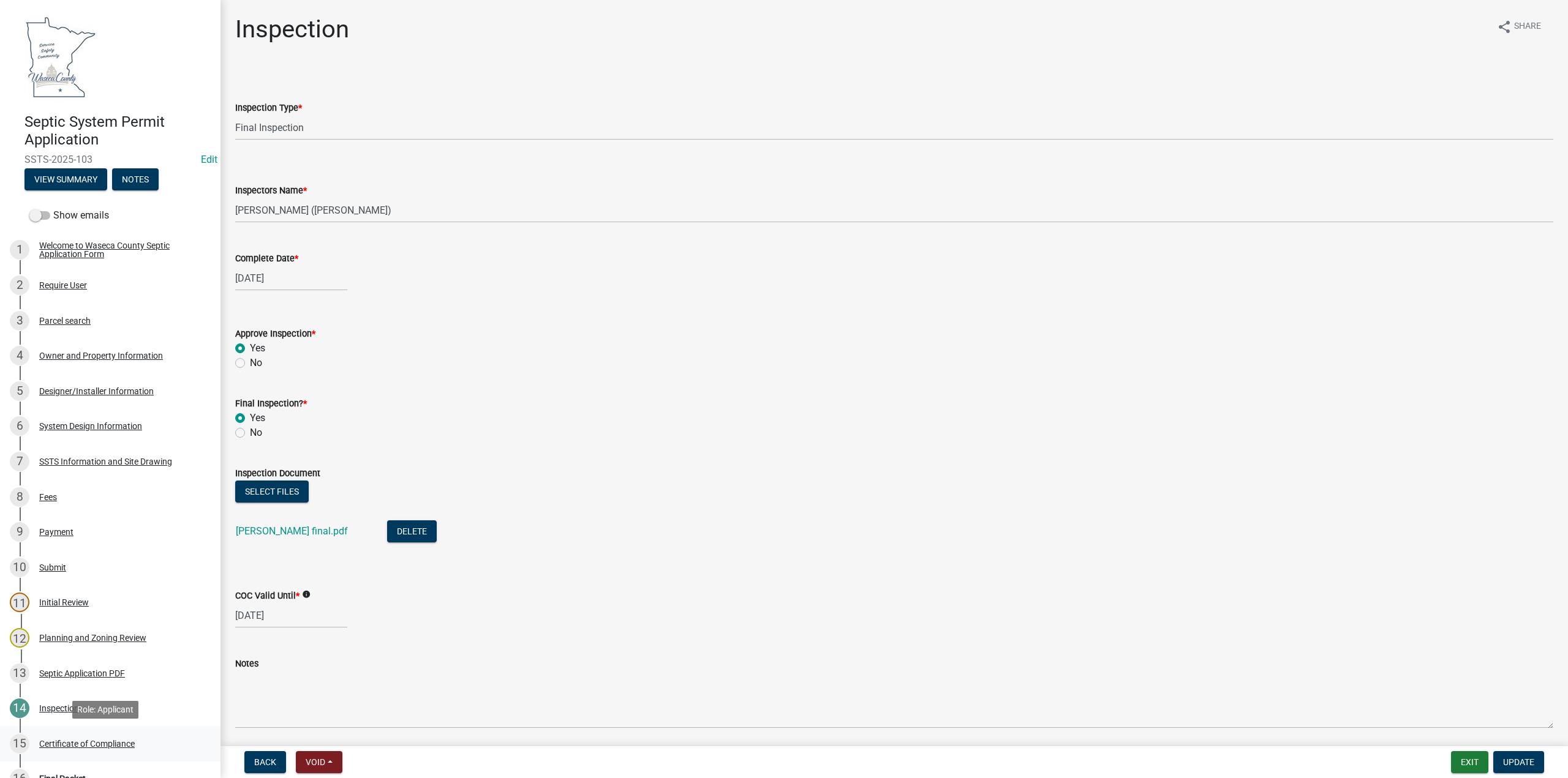
click at [76, 740] on div "Certificate of Compliance" at bounding box center [86, 745] width 95 height 9
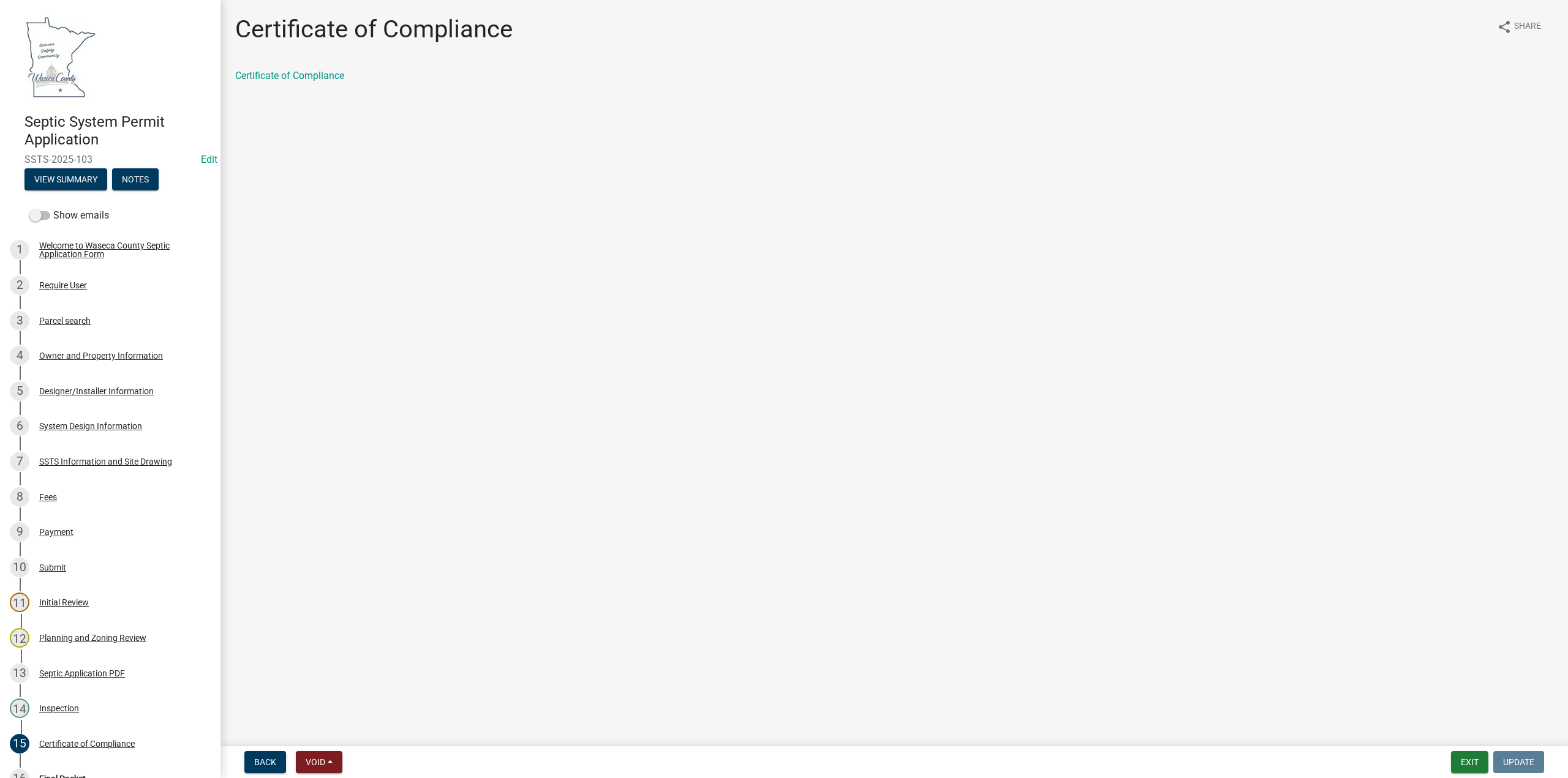
click at [308, 81] on div "Certificate of Compliance" at bounding box center [895, 76] width 1319 height 15
click at [308, 78] on link "Certificate of Compliance" at bounding box center [290, 75] width 109 height 11
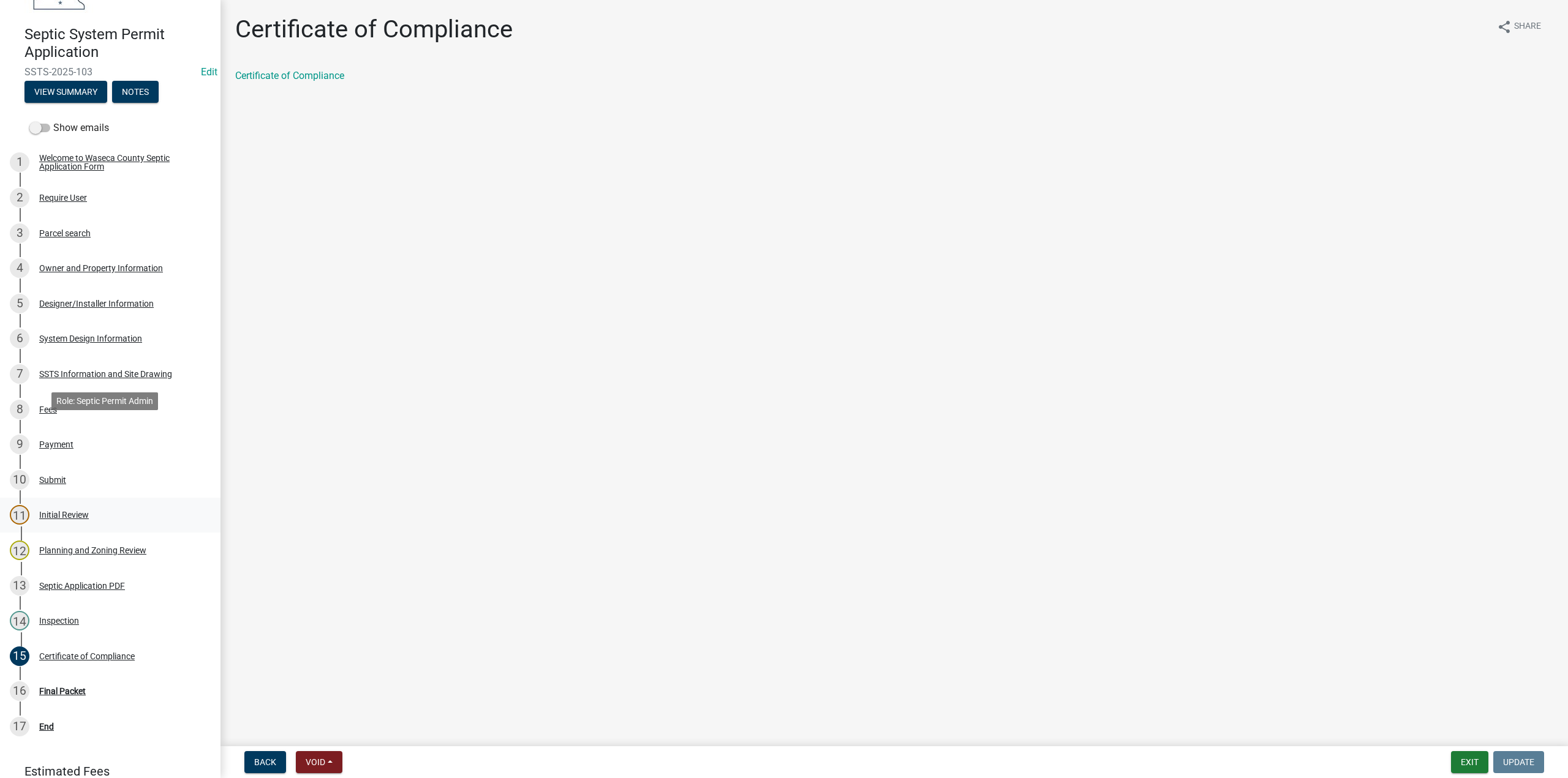
scroll to position [167, 0]
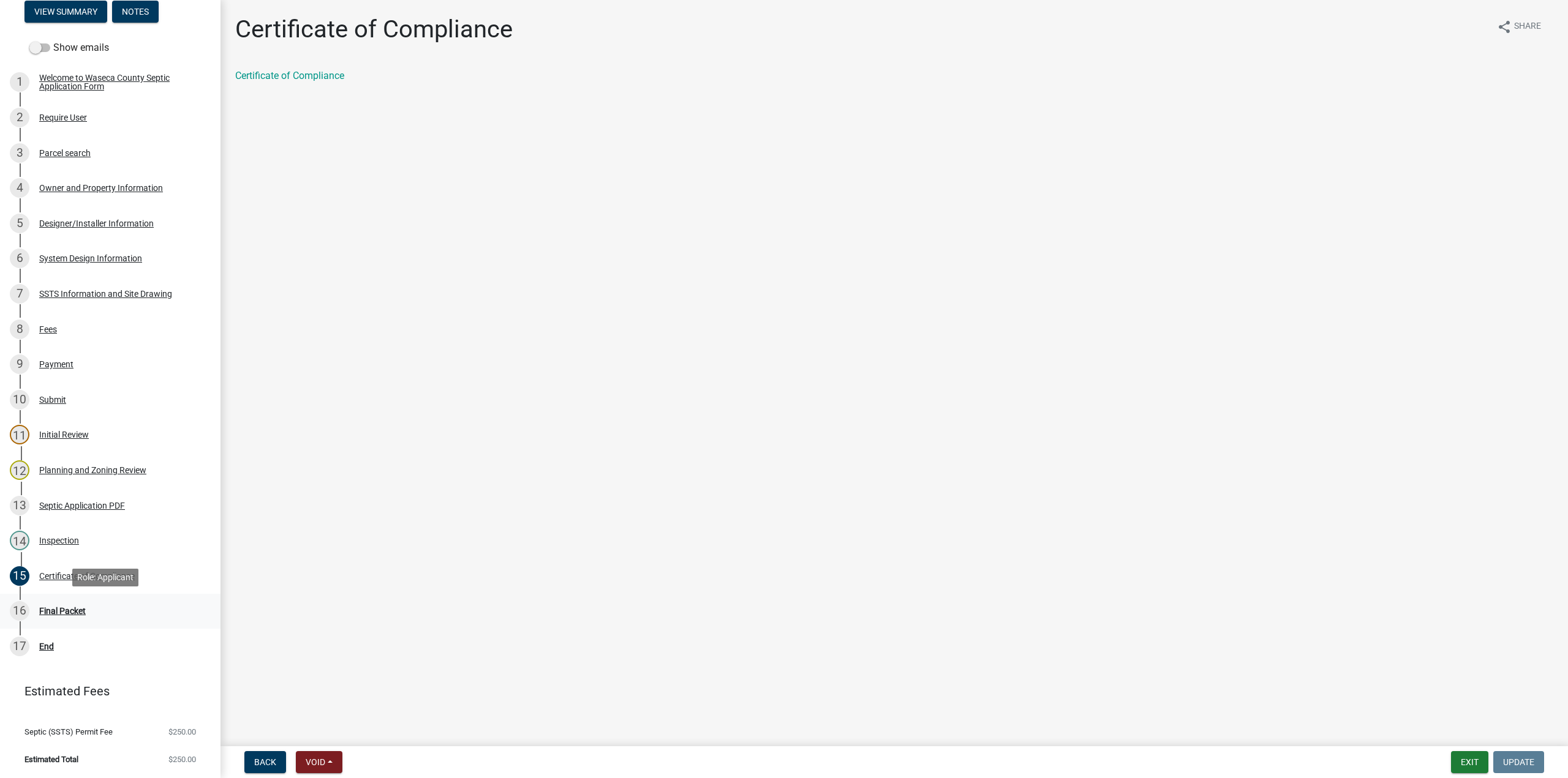
click at [61, 607] on div "Final Packet" at bounding box center [62, 611] width 47 height 9
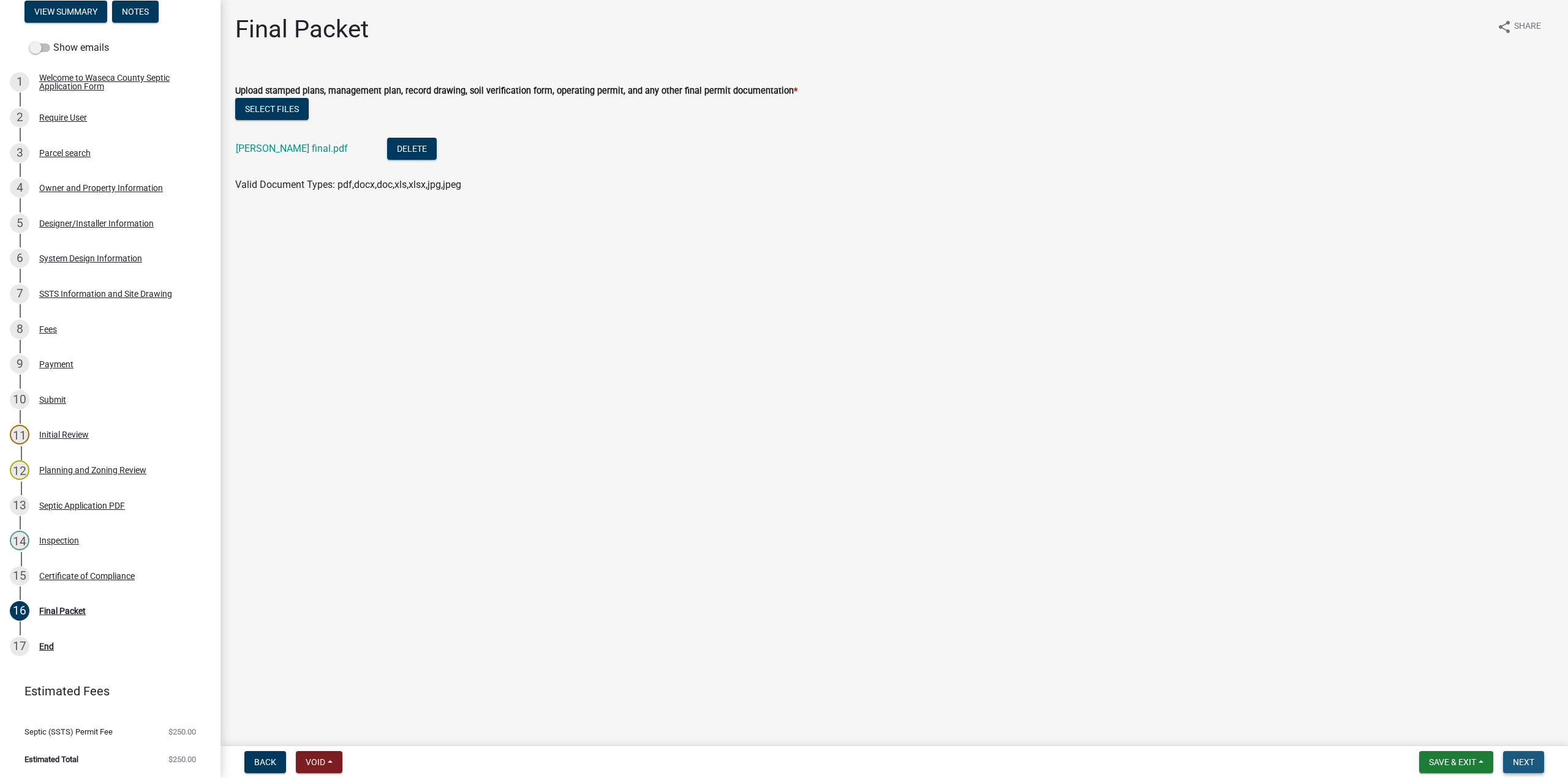
click at [1527, 759] on span "Next" at bounding box center [1524, 762] width 21 height 10
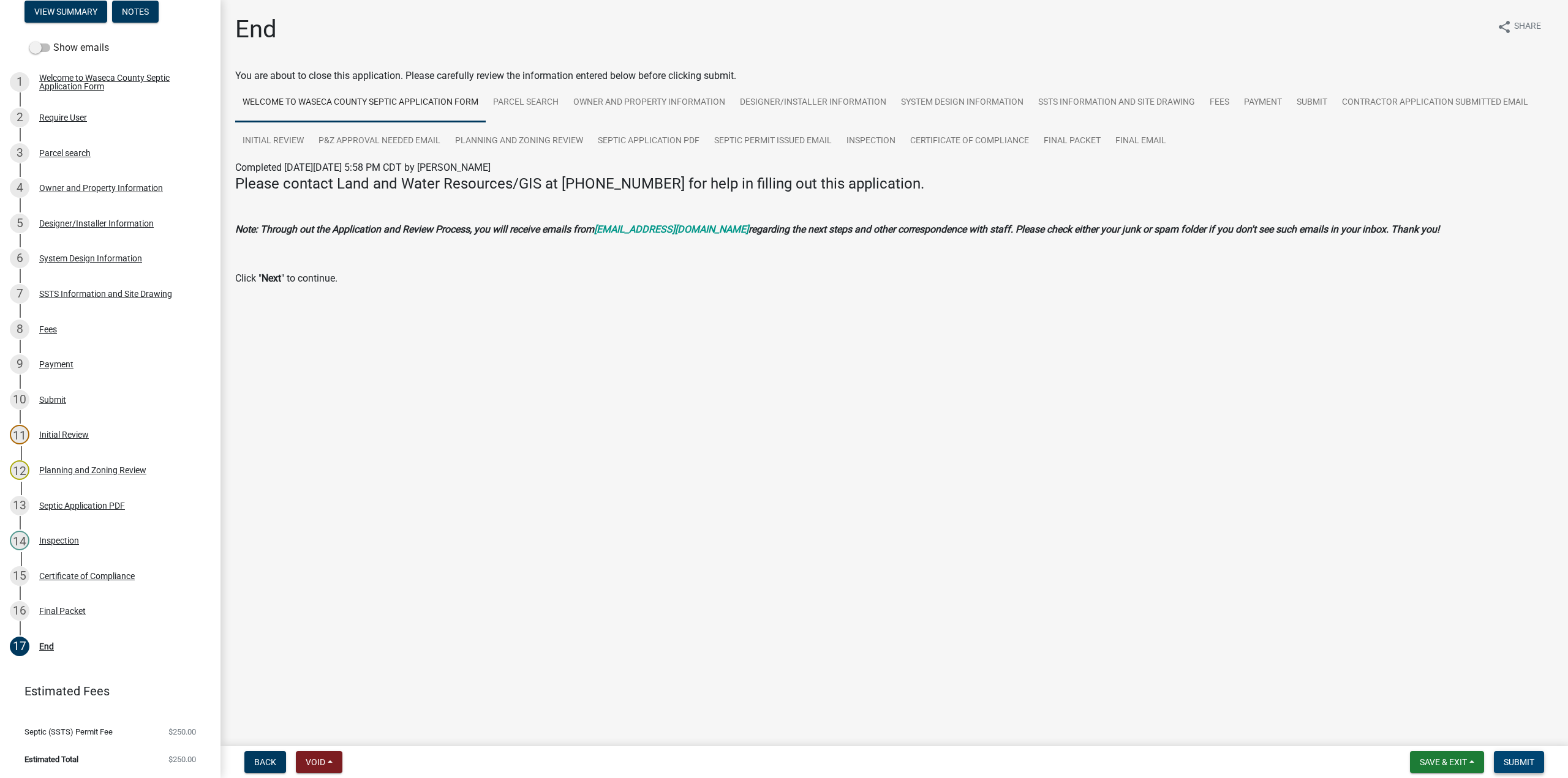
click at [1518, 760] on span "Submit" at bounding box center [1519, 762] width 31 height 10
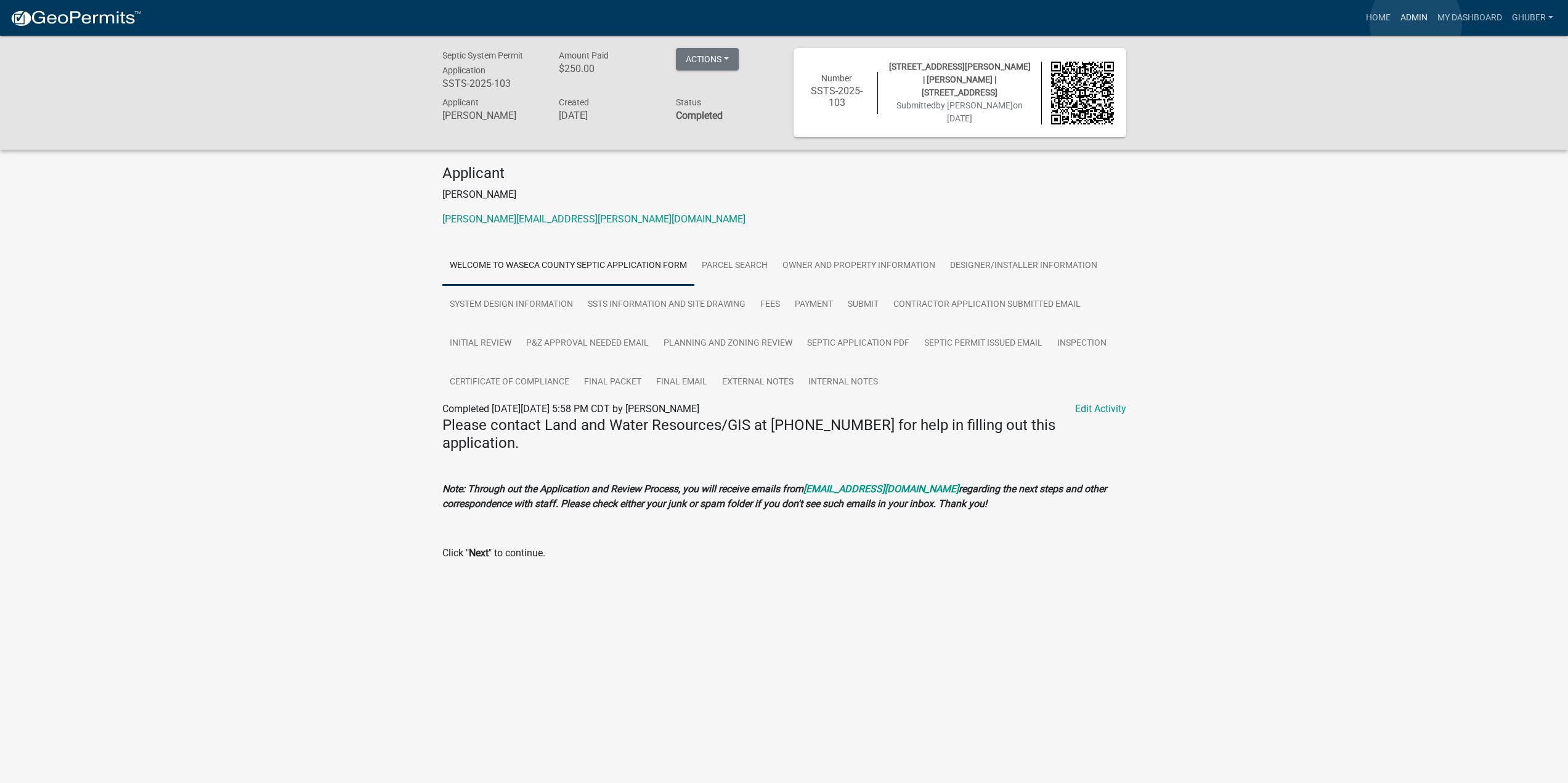
click at [1416, 23] on link "Admin" at bounding box center [1414, 18] width 37 height 23
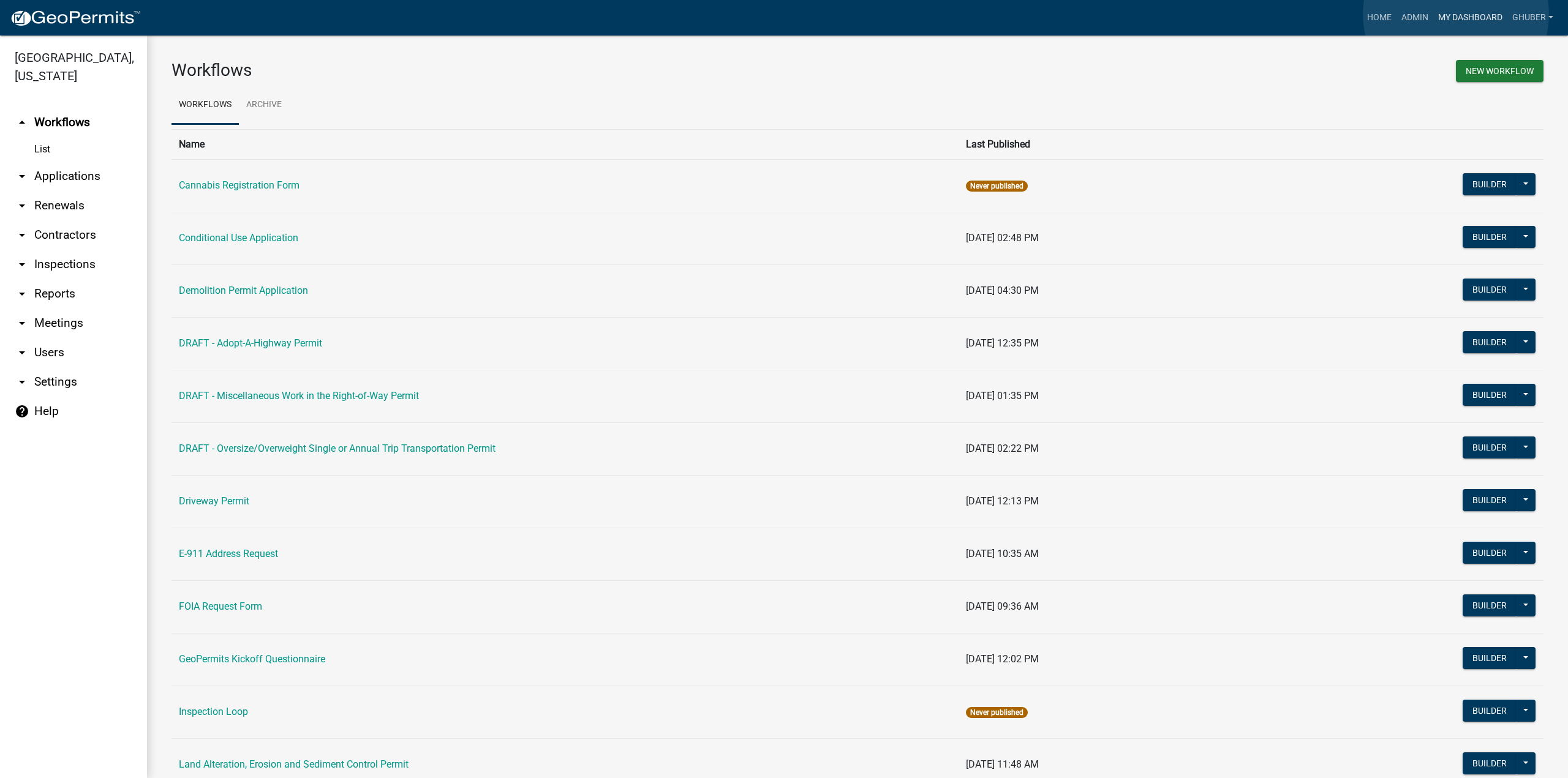
click at [1456, 14] on link "My Dashboard" at bounding box center [1470, 18] width 74 height 23
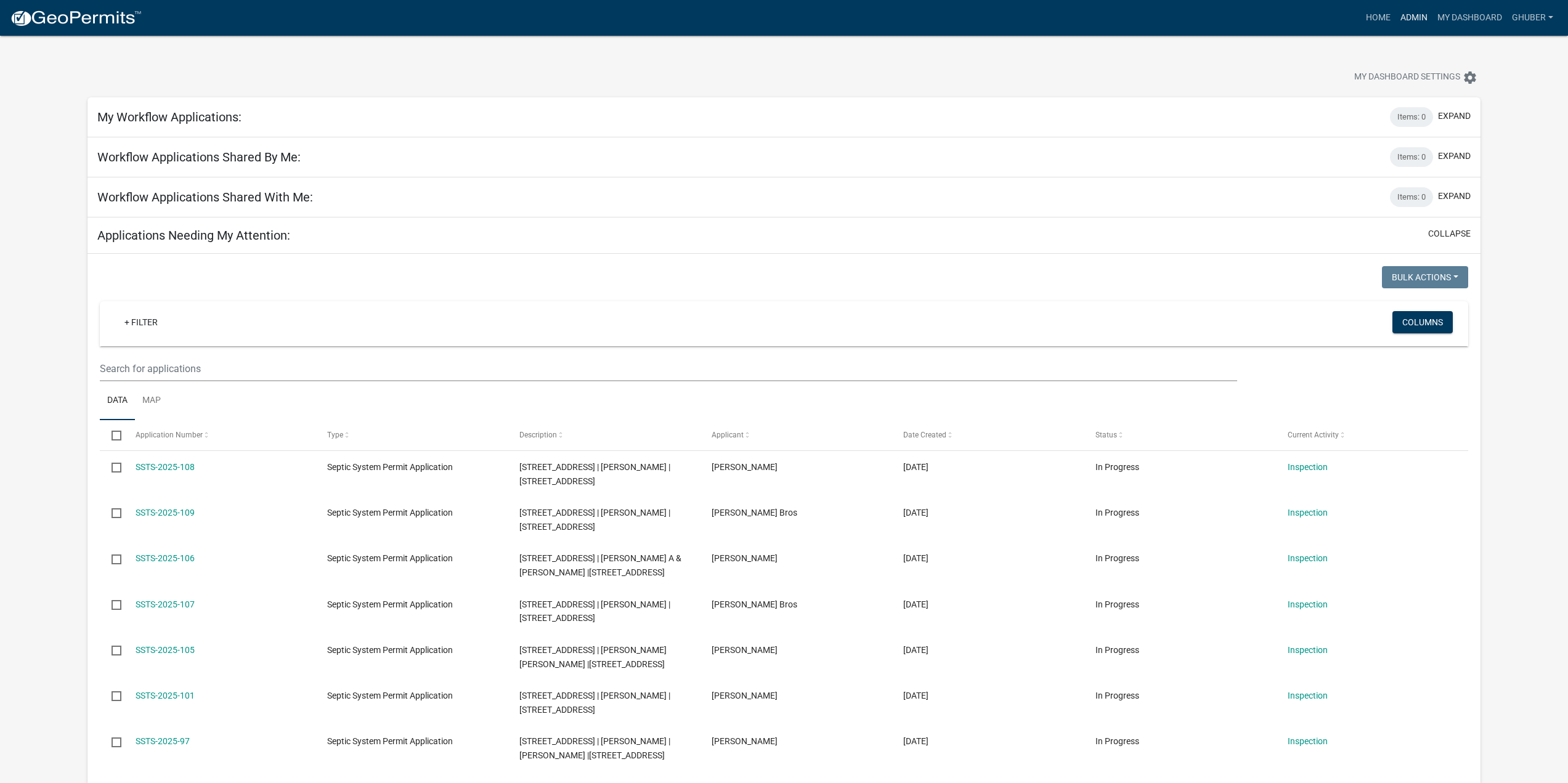
click at [1411, 21] on link "Admin" at bounding box center [1414, 18] width 37 height 23
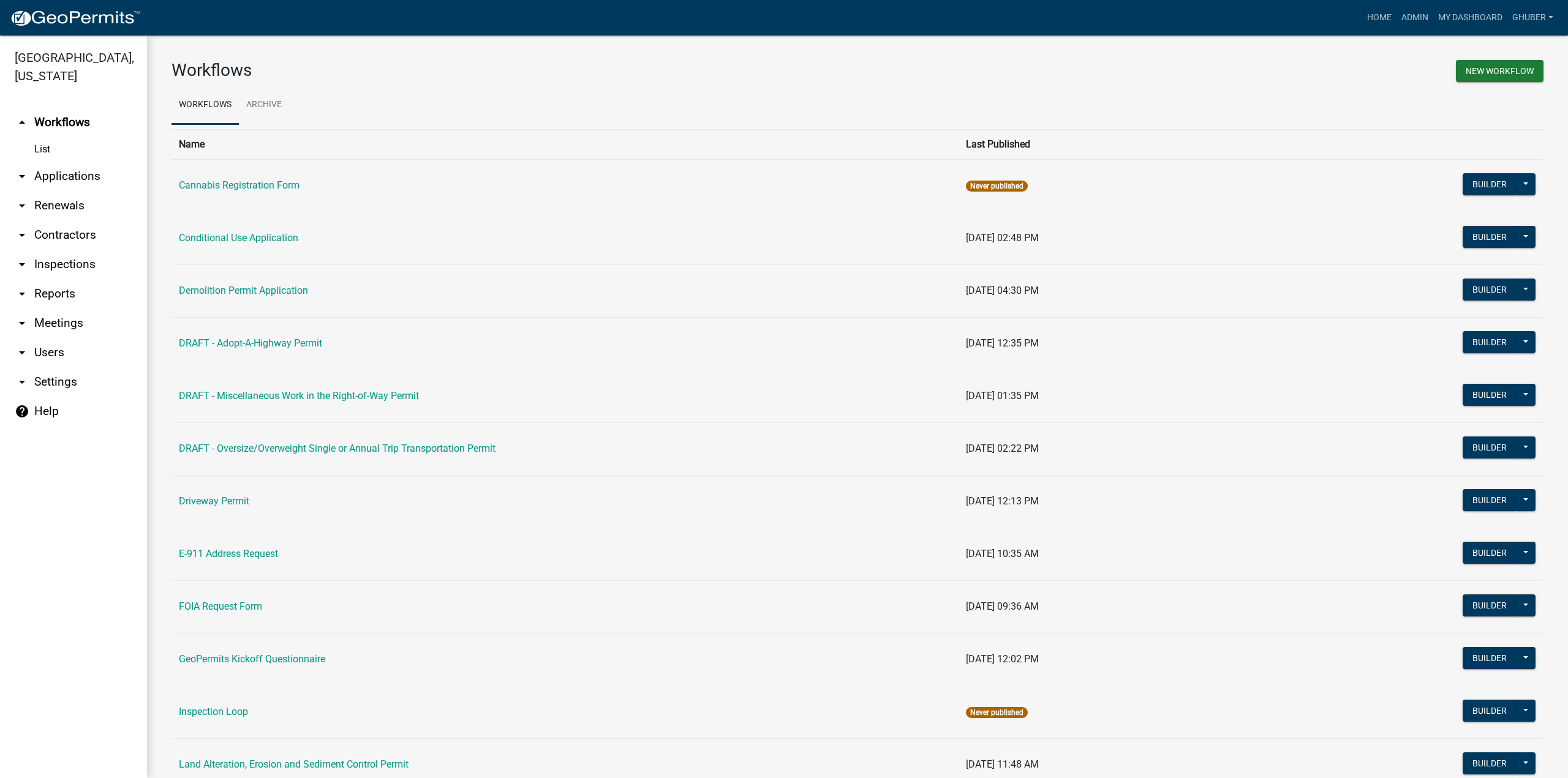
click at [78, 179] on link "arrow_drop_down Applications" at bounding box center [73, 175] width 147 height 29
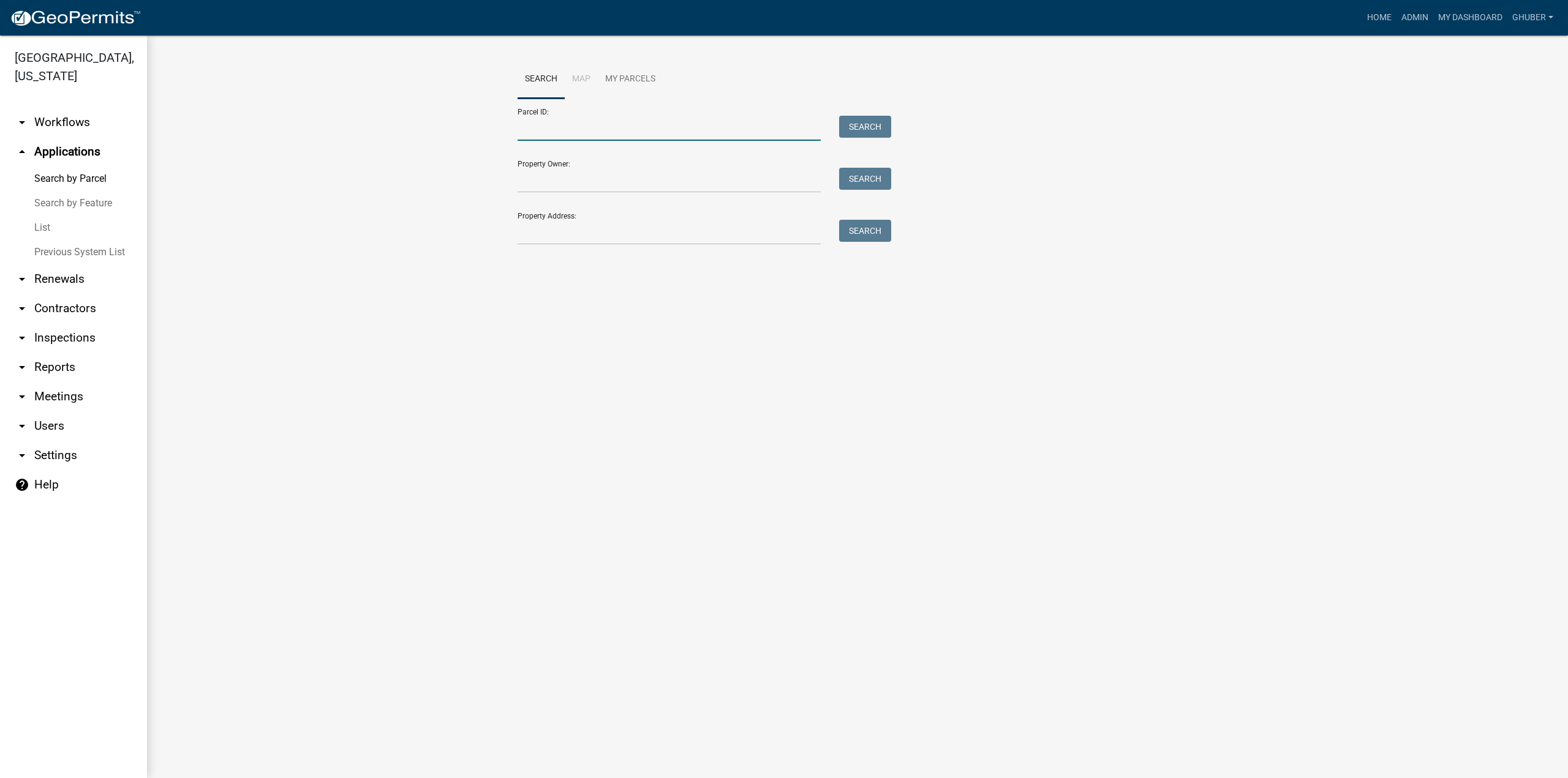
click at [556, 130] on input "Parcel ID:" at bounding box center [669, 128] width 303 height 25
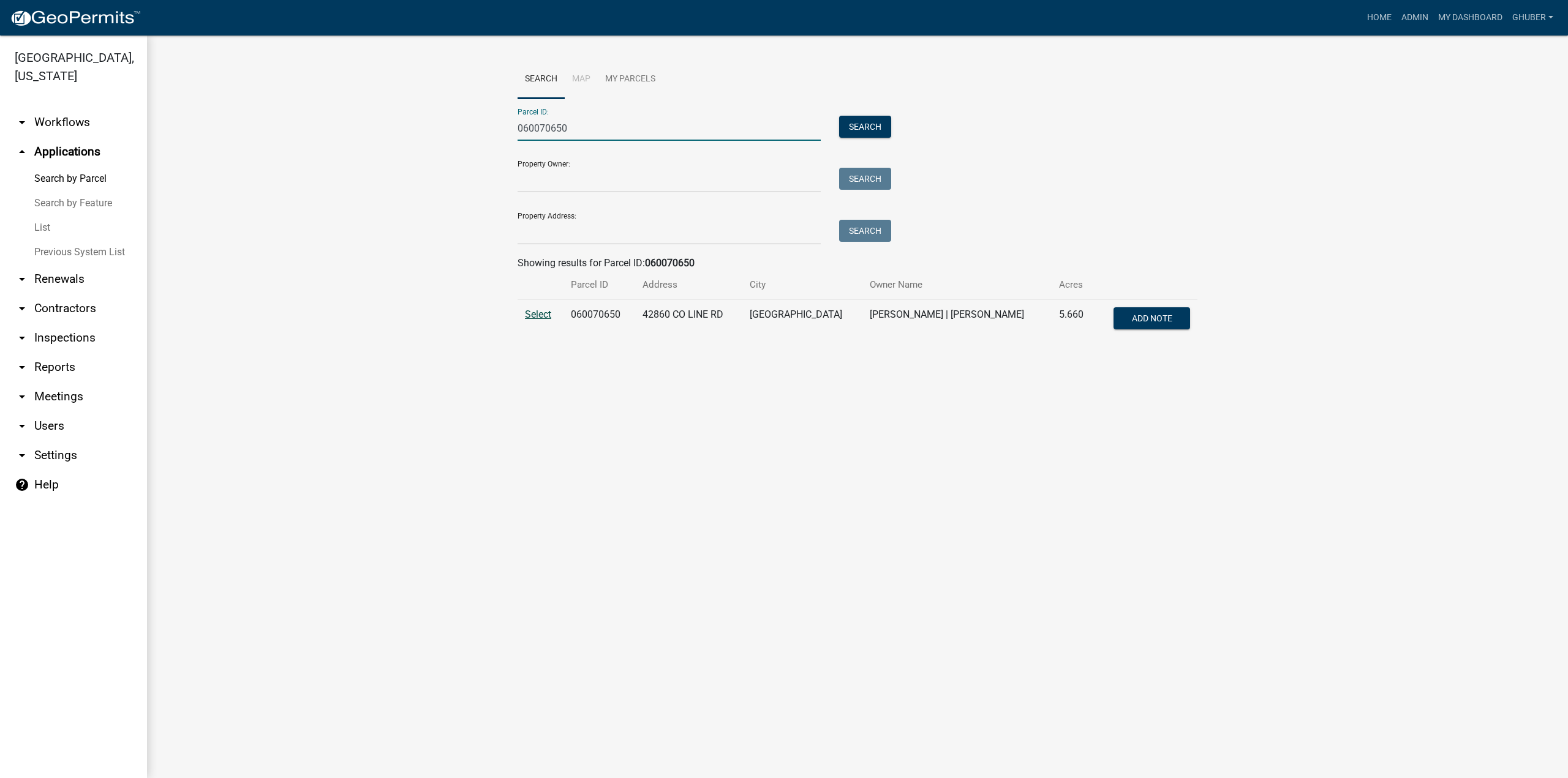
type input "060070650"
click at [539, 315] on span "Select" at bounding box center [539, 314] width 26 height 11
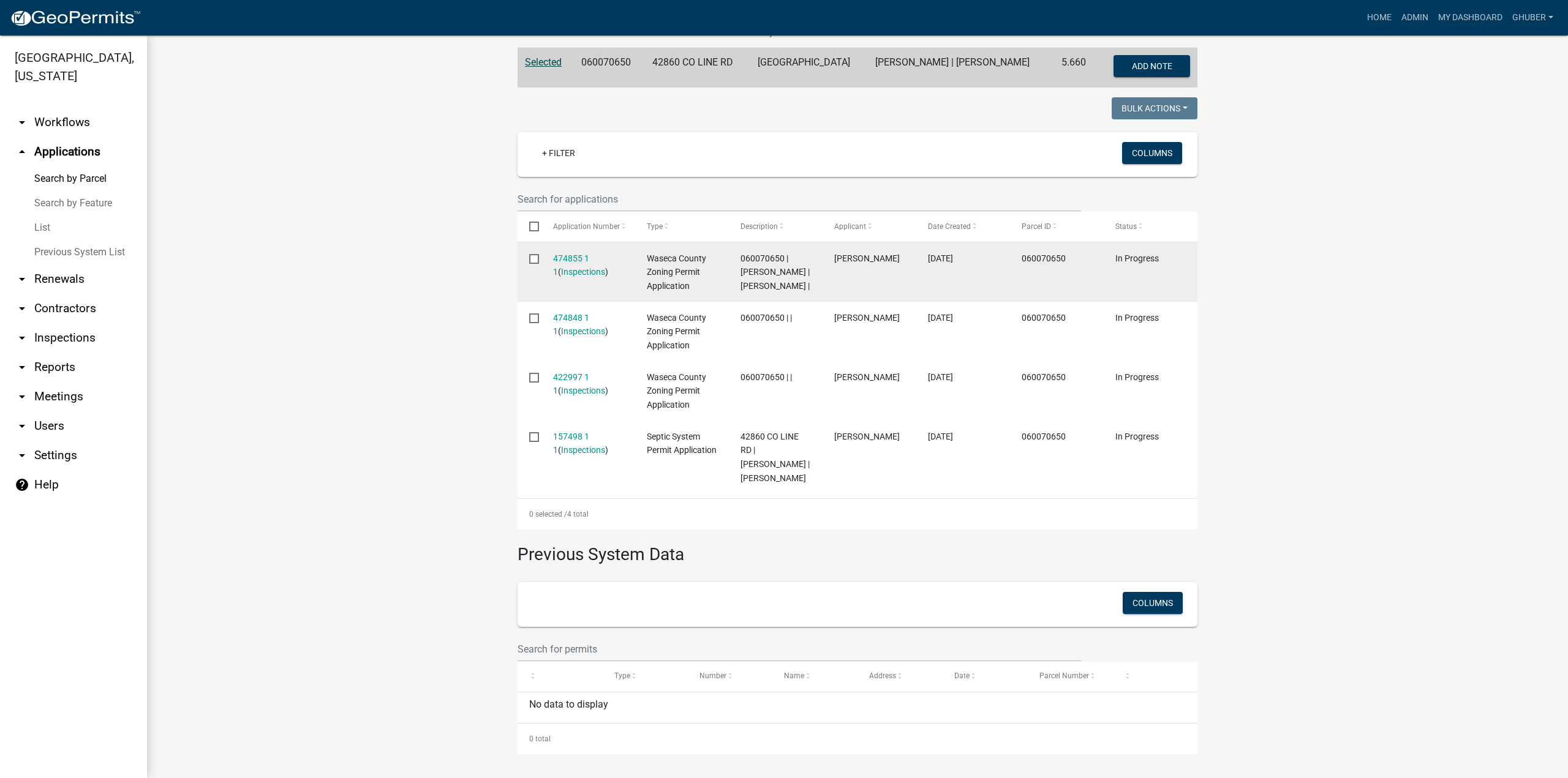
scroll to position [280, 0]
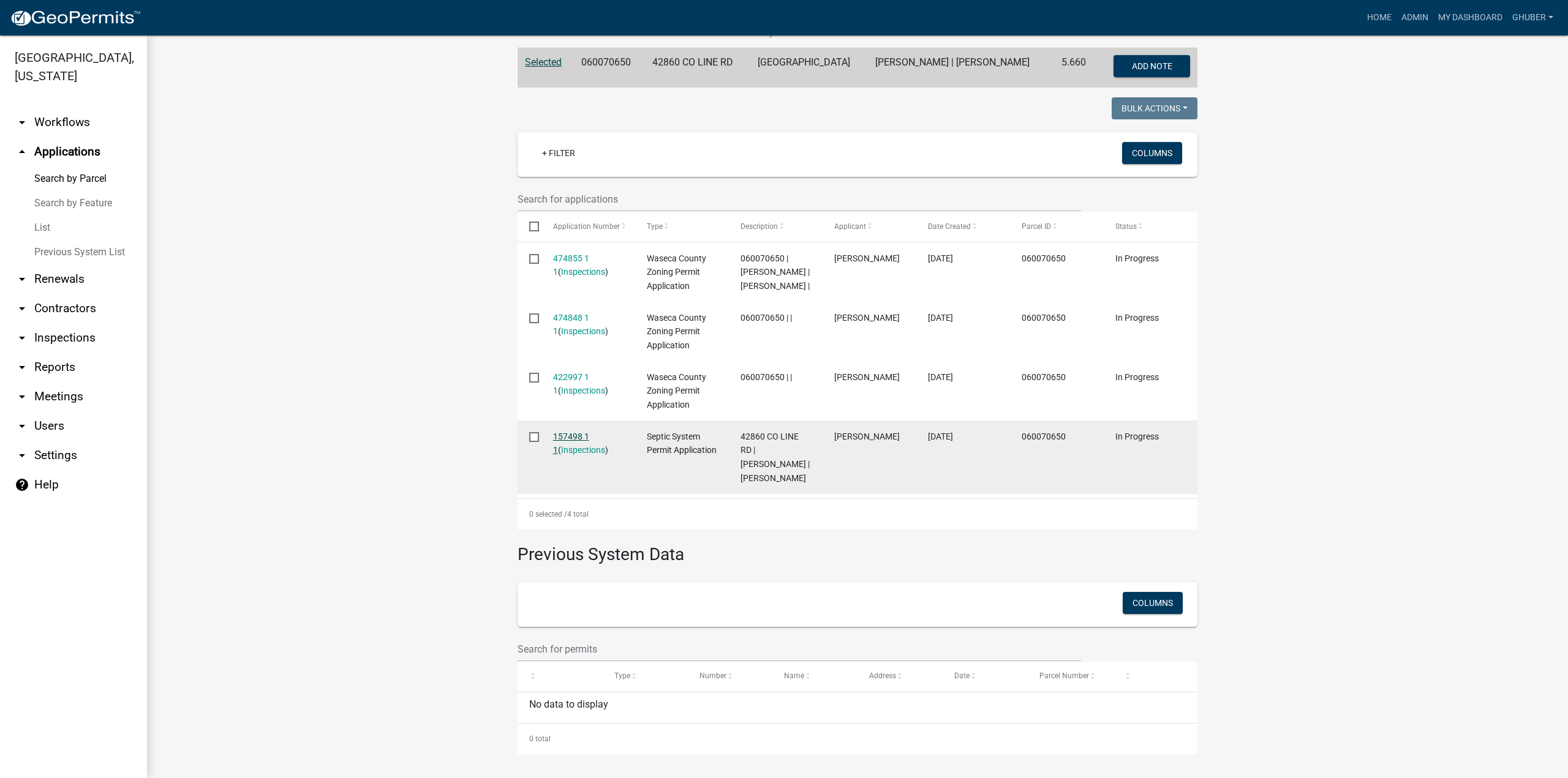
click at [570, 432] on link "157498 1 1" at bounding box center [571, 443] width 36 height 24
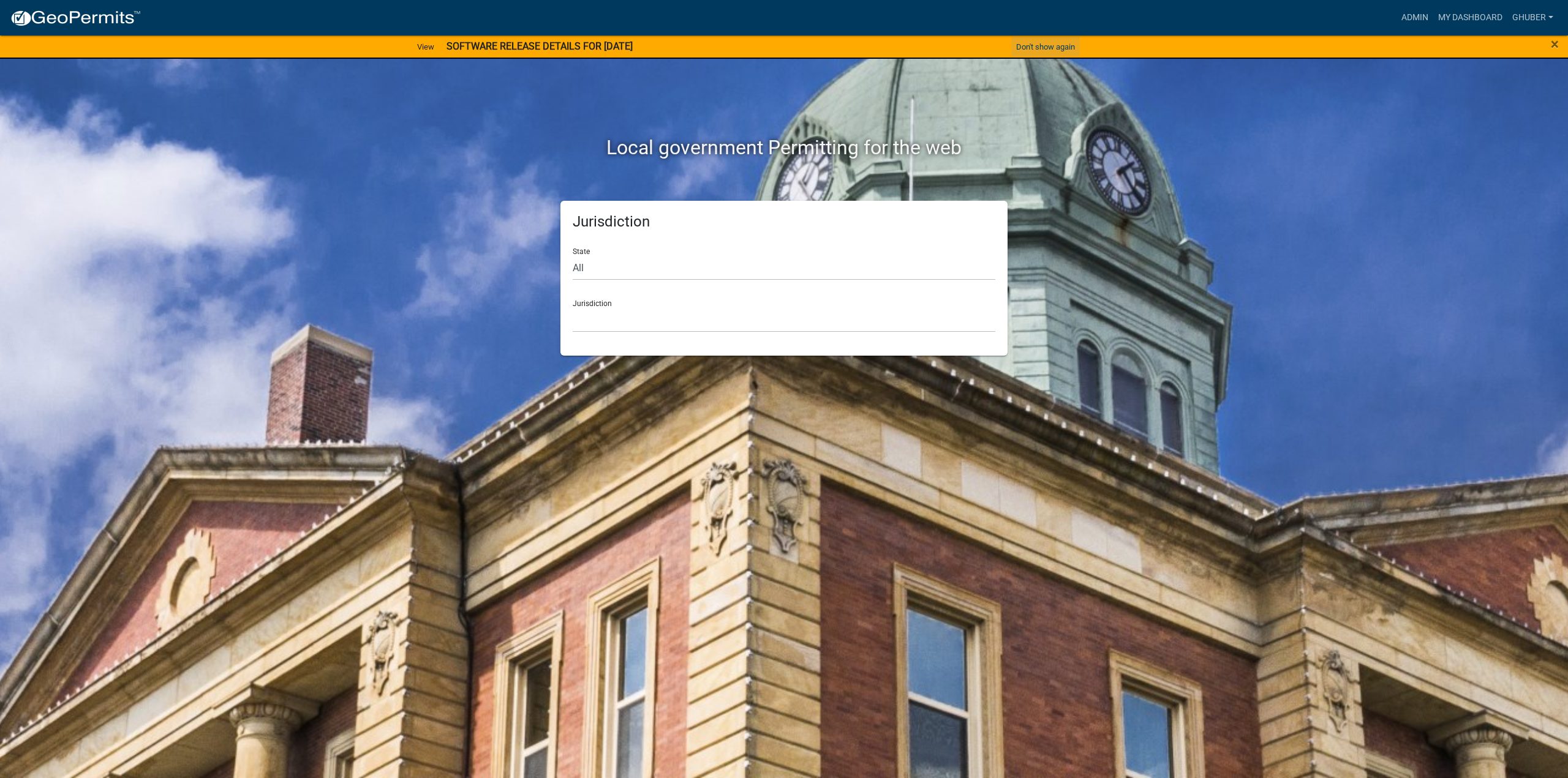
click at [1041, 49] on button "Don't show again" at bounding box center [1045, 47] width 69 height 20
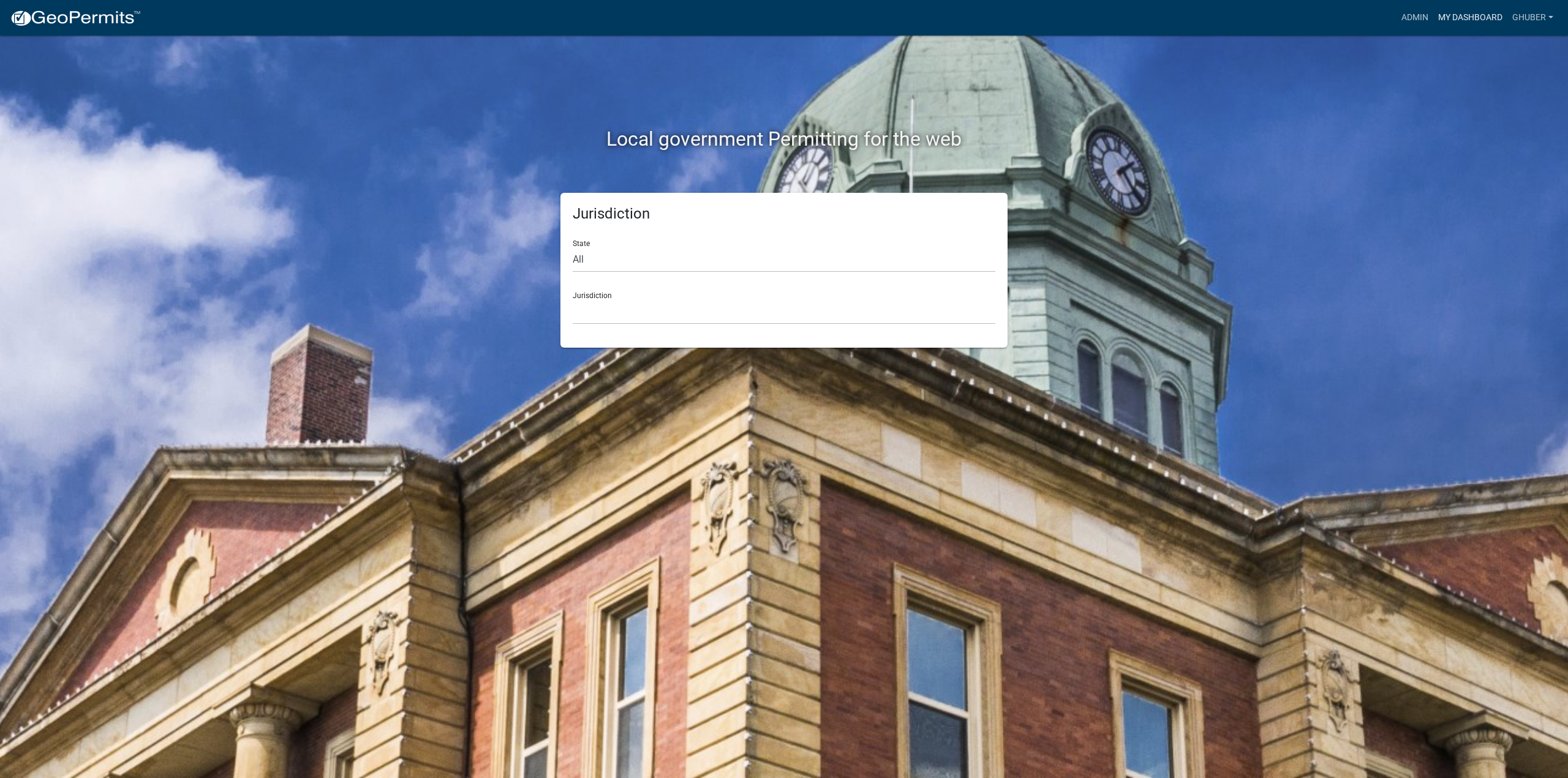
click at [1457, 17] on link "My Dashboard" at bounding box center [1470, 18] width 74 height 23
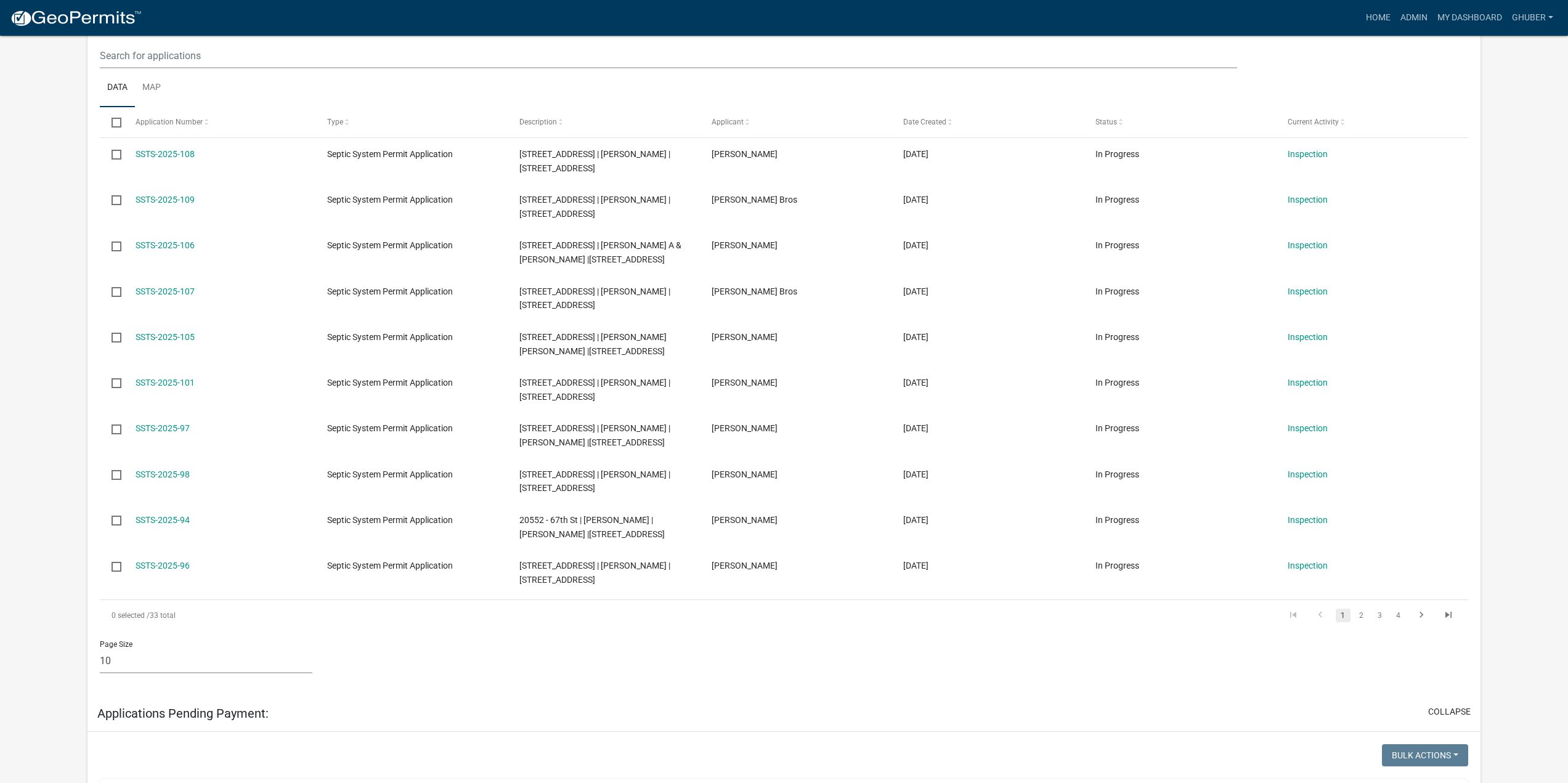
scroll to position [493, 0]
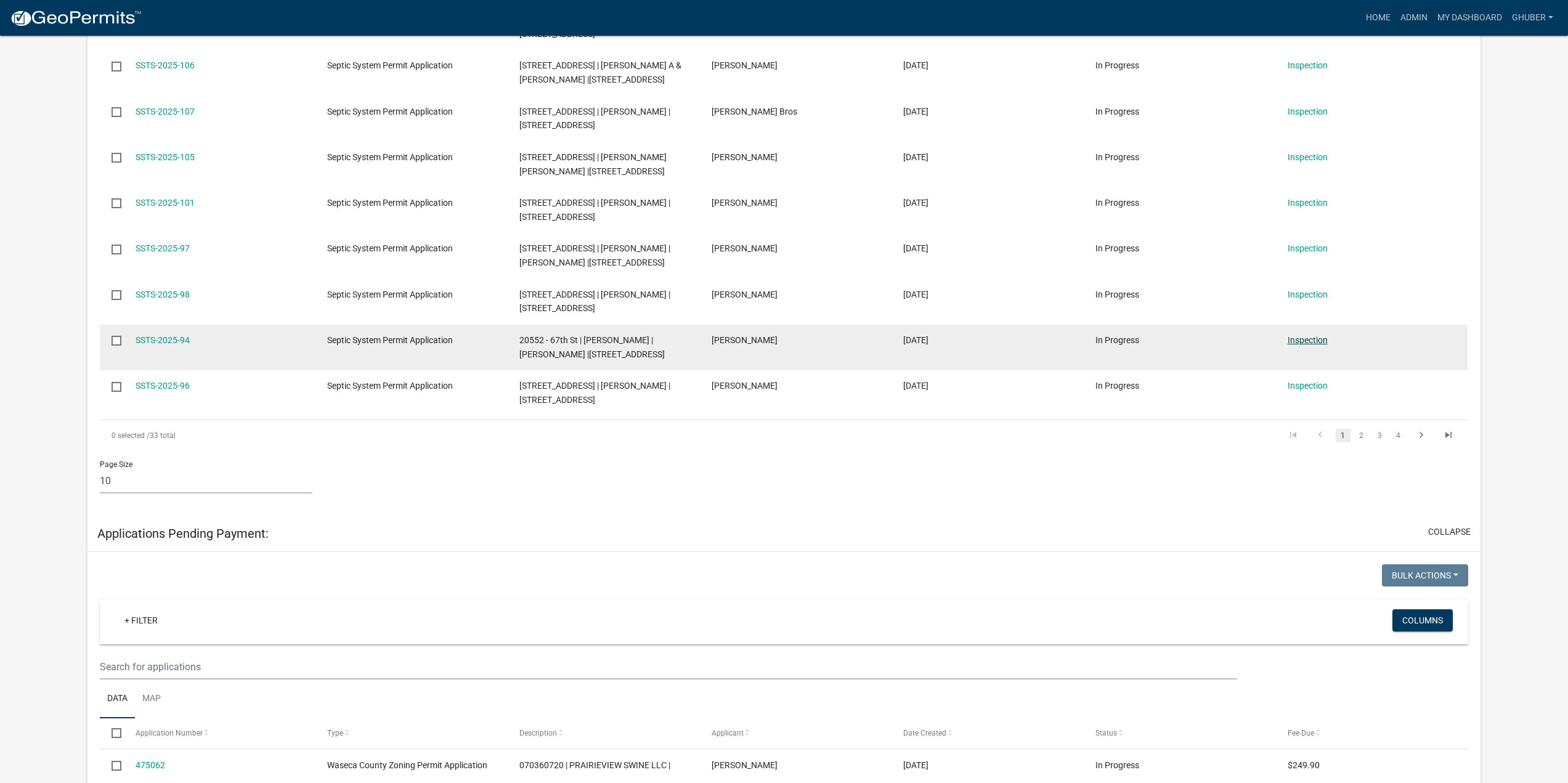
click at [1312, 340] on link "Inspection" at bounding box center [1307, 340] width 40 height 10
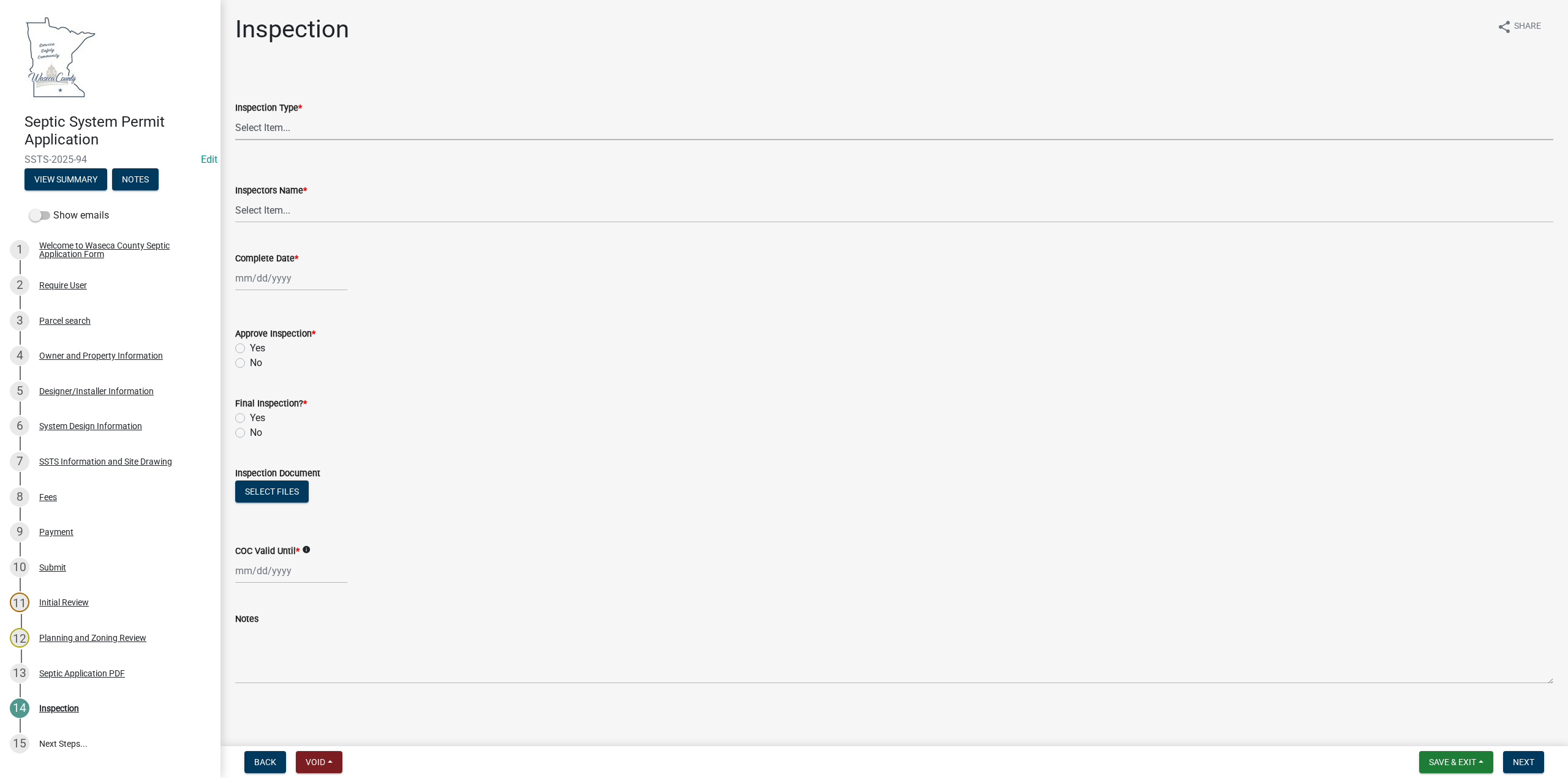
click at [250, 120] on select "Select Item... Preliminary/Soils Inspection Construction Inspection Existing Sy…" at bounding box center [895, 128] width 1319 height 25
click at [235, 115] on select "Select Item... Preliminary/Soils Inspection Construction Inspection Existing Sy…" at bounding box center [895, 128] width 1319 height 25
select select "296e9793-ae16-4fdd-8e85-9b10e2903d04"
click at [264, 207] on select "Select Item... [PERSON_NAME] ([PERSON_NAME]) bzabel2 ([PERSON_NAME]) [PERSON_NA…" at bounding box center [895, 210] width 1319 height 25
select select "bd9ddfb0-b6c9-4217-acc0-e81ae30cb7d3"
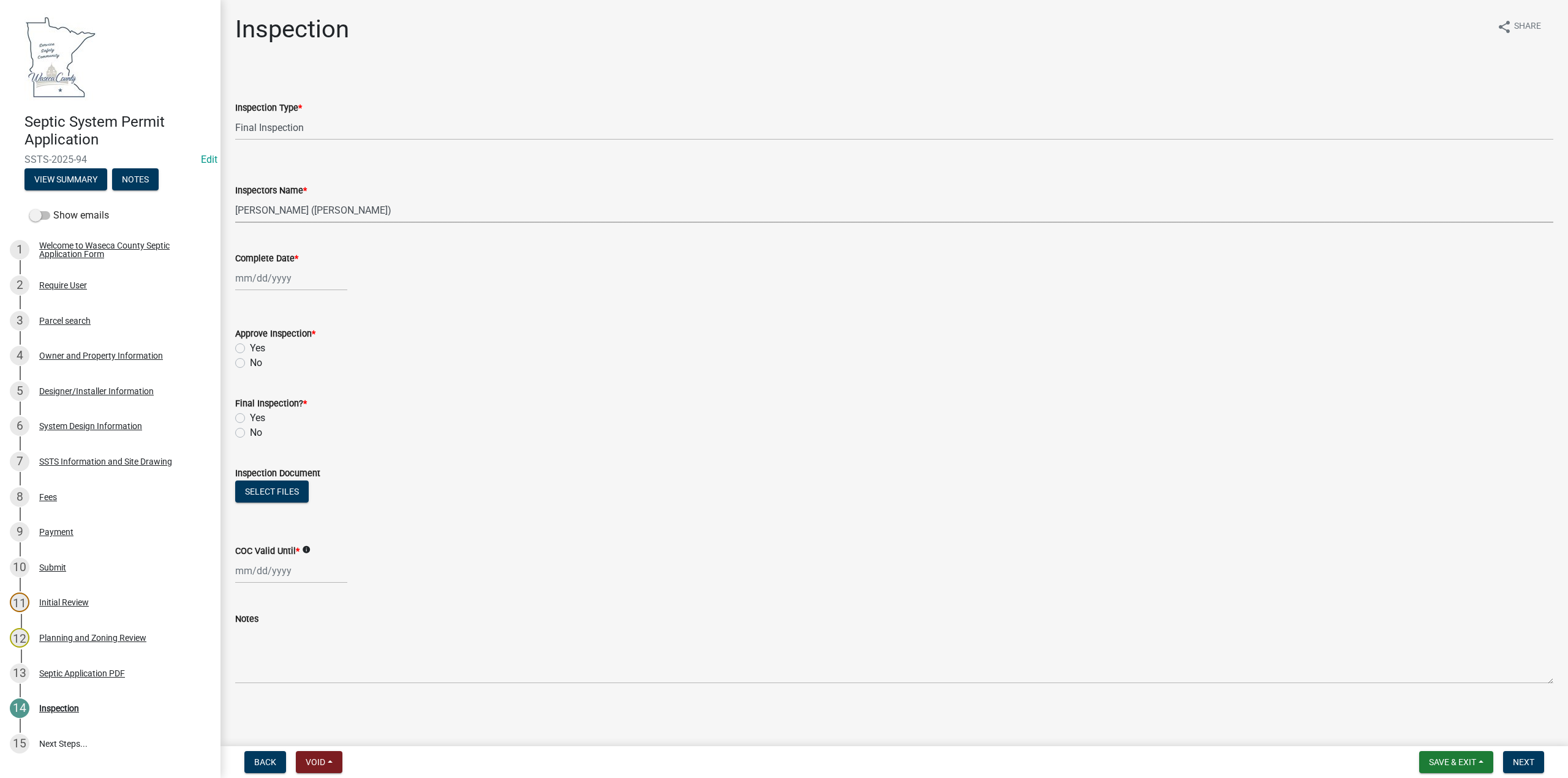
click at [235, 197] on select "Select Item... [PERSON_NAME] ([PERSON_NAME]) bzabel2 ([PERSON_NAME]) [PERSON_NA…" at bounding box center [895, 210] width 1319 height 25
click at [261, 285] on div at bounding box center [291, 278] width 112 height 25
select select "9"
select select "2025"
click at [251, 299] on button "Previous month" at bounding box center [247, 304] width 15 height 19
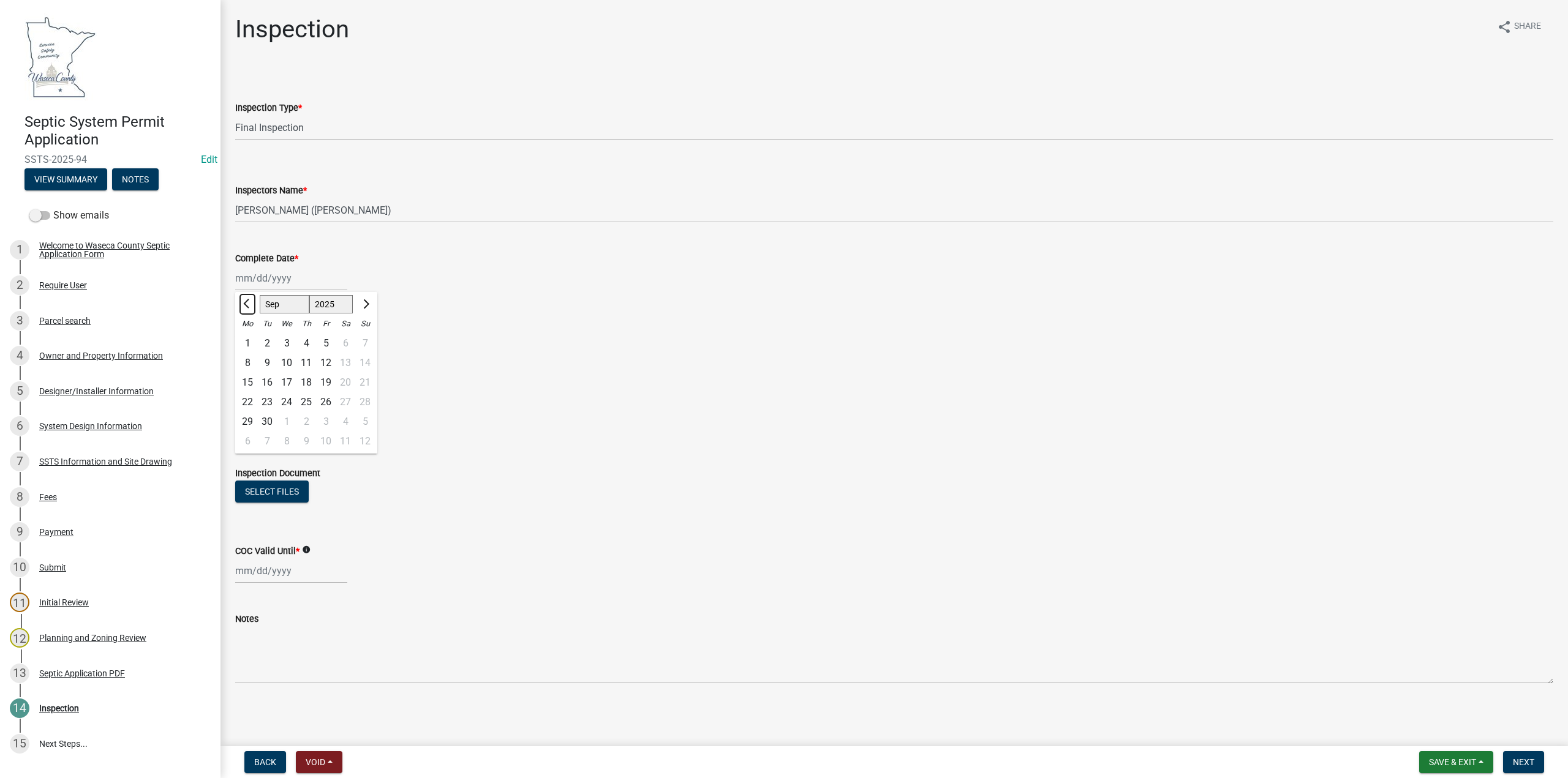
select select "8"
click at [310, 382] on div "14" at bounding box center [306, 382] width 19 height 19
type input "08/14/2025"
click at [250, 350] on label "Yes" at bounding box center [257, 348] width 15 height 15
click at [250, 349] on input "Yes" at bounding box center [254, 345] width 8 height 8
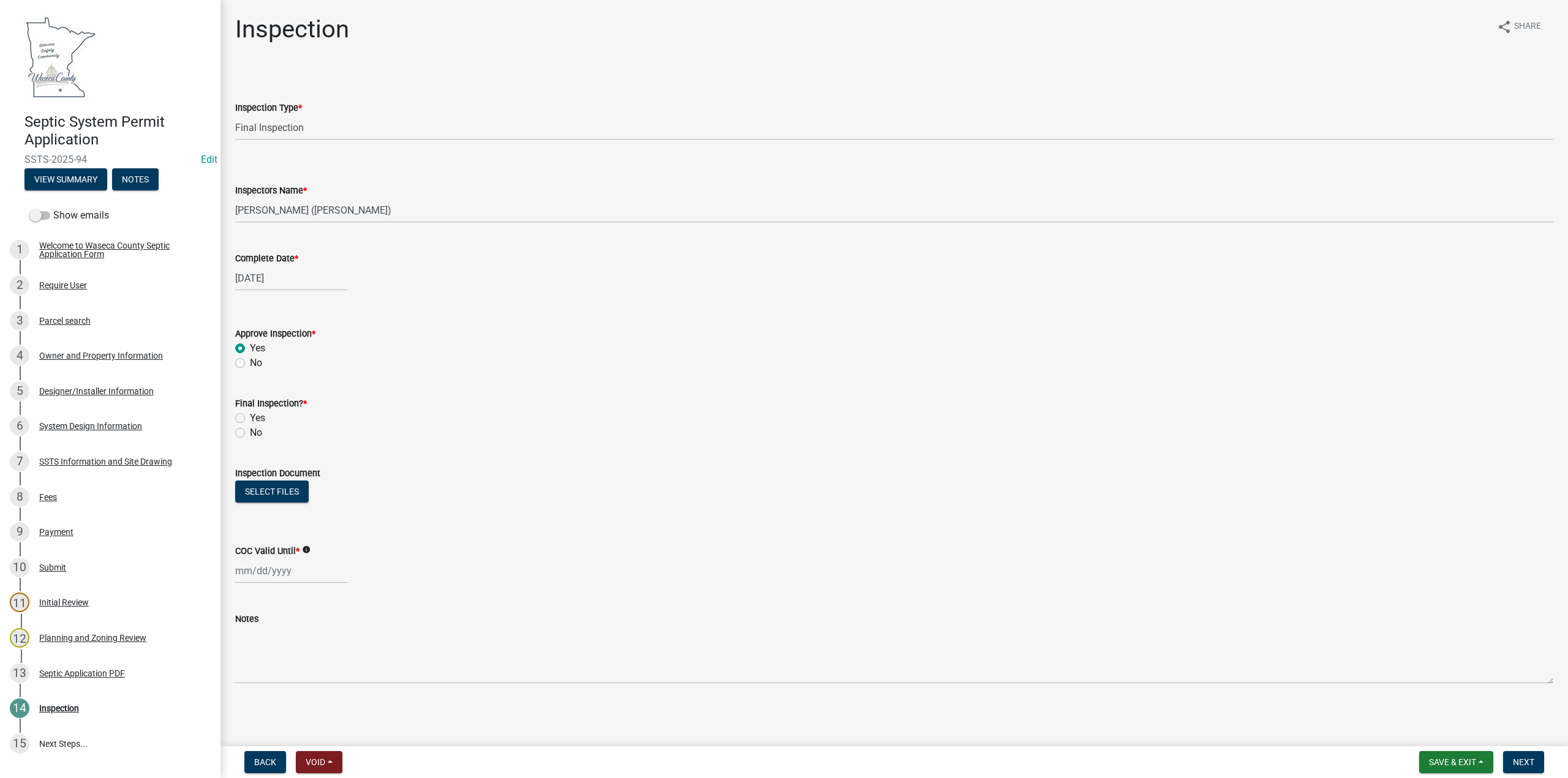
radio input "true"
click at [250, 414] on label "Yes" at bounding box center [257, 418] width 15 height 15
click at [250, 414] on input "Yes" at bounding box center [254, 414] width 8 height 8
radio input "true"
click at [282, 484] on button "Select files" at bounding box center [271, 492] width 73 height 22
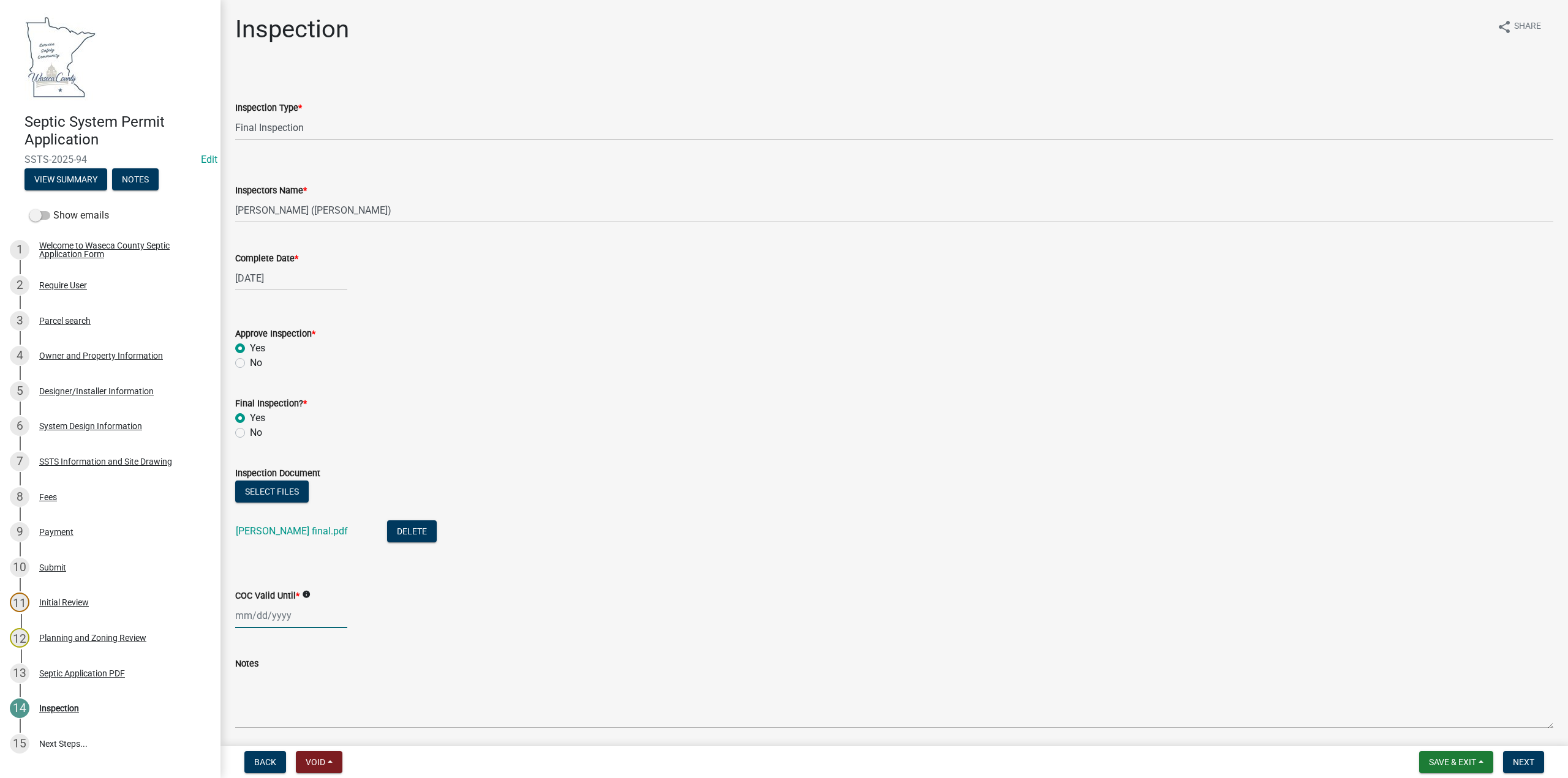
click at [264, 617] on div at bounding box center [291, 616] width 112 height 25
select select "9"
click at [327, 457] on select "1525 1526 1527 1528 1529 1530 1531 1532 1533 1534 1535 1536 1537 1538 1539 1540…" at bounding box center [331, 452] width 44 height 19
select select "2030"
click at [309, 443] on select "1525 1526 1527 1528 1529 1530 1531 1532 1533 1534 1535 1536 1537 1538 1539 1540…" at bounding box center [331, 452] width 44 height 19
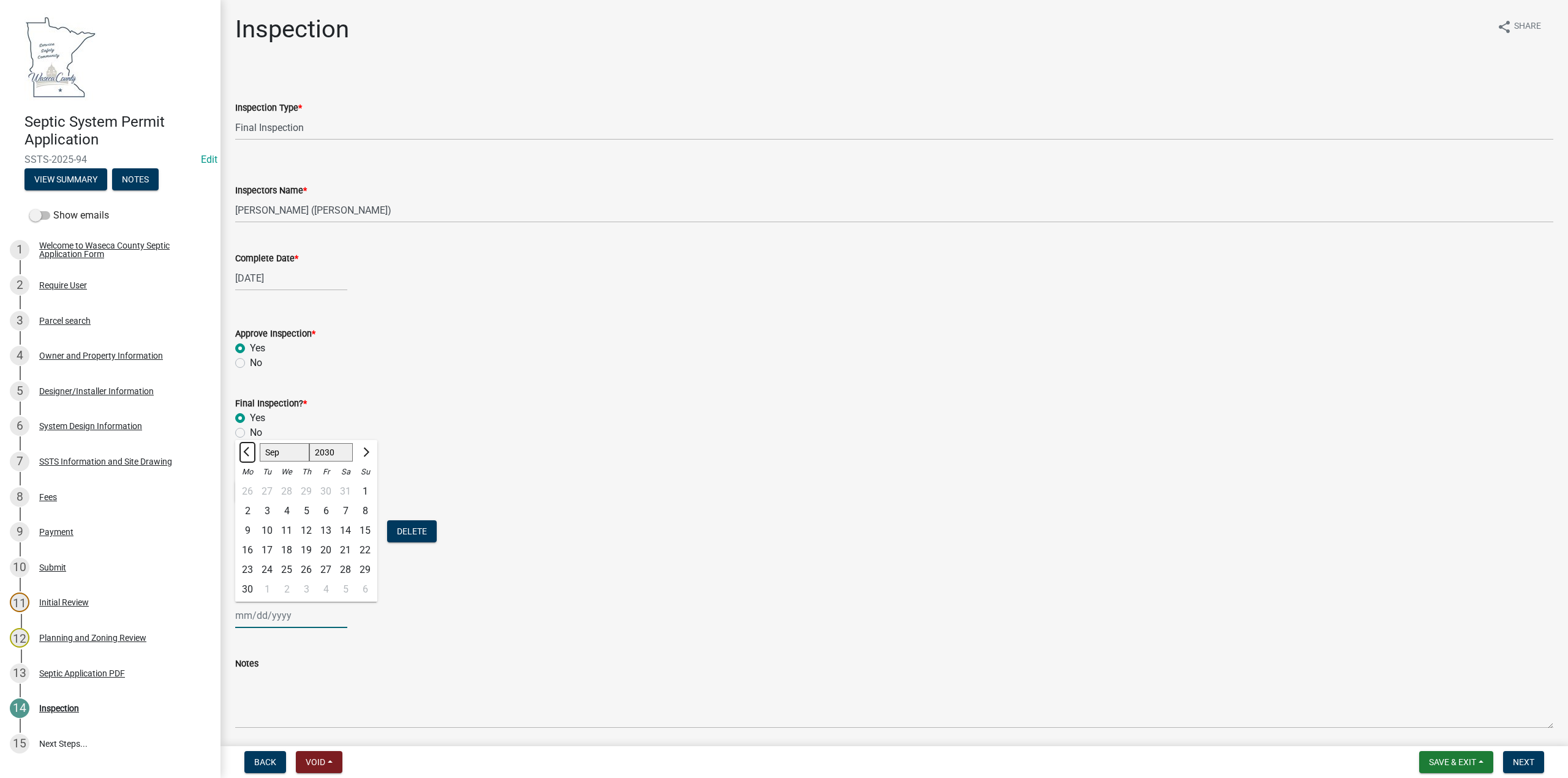
click at [244, 453] on span "Previous month" at bounding box center [248, 452] width 9 height 9
select select "8"
click at [285, 535] on div "14" at bounding box center [286, 530] width 19 height 19
type input "08/14/2030"
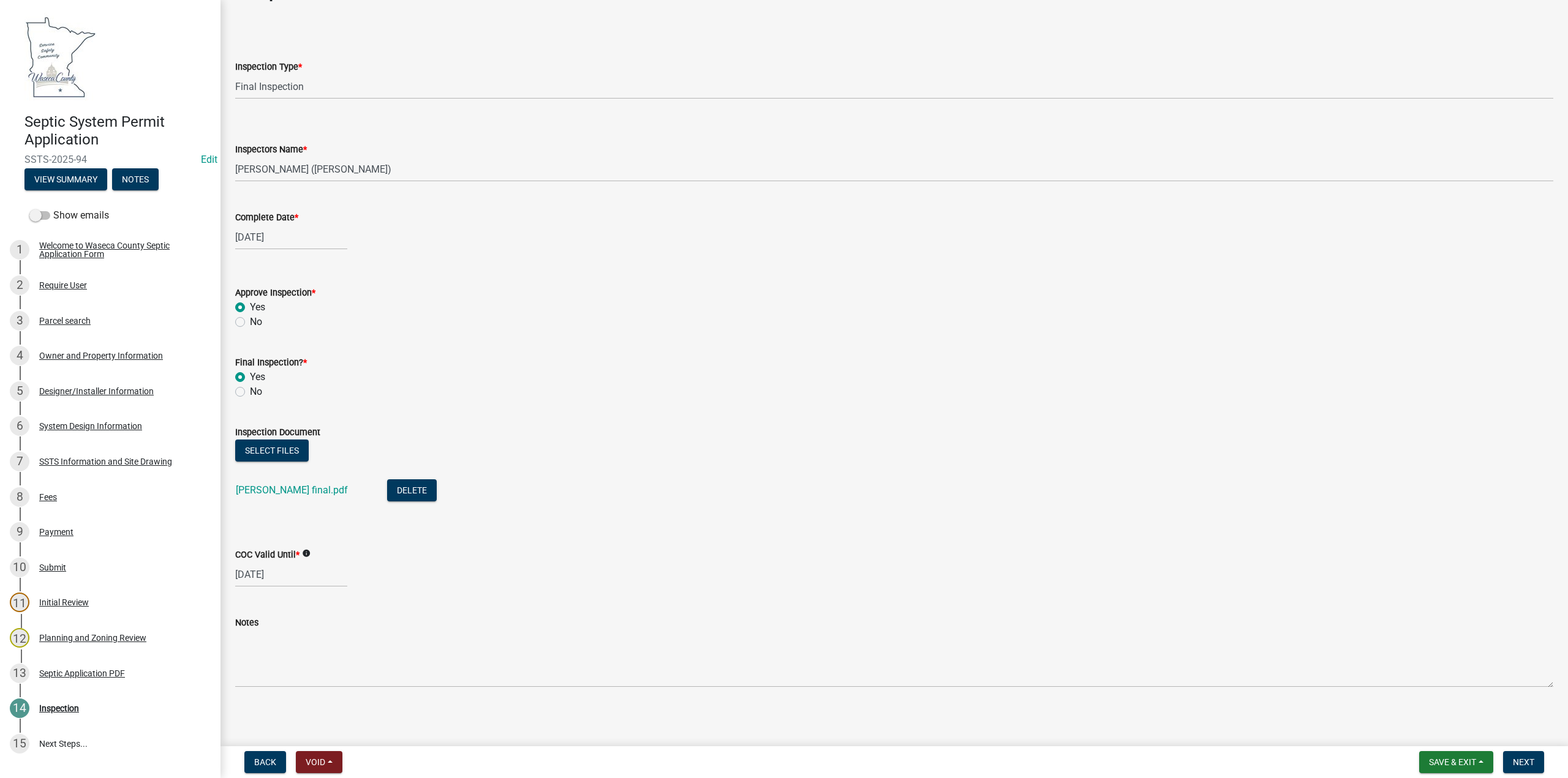
scroll to position [45, 0]
click at [1521, 759] on span "Next" at bounding box center [1524, 762] width 21 height 10
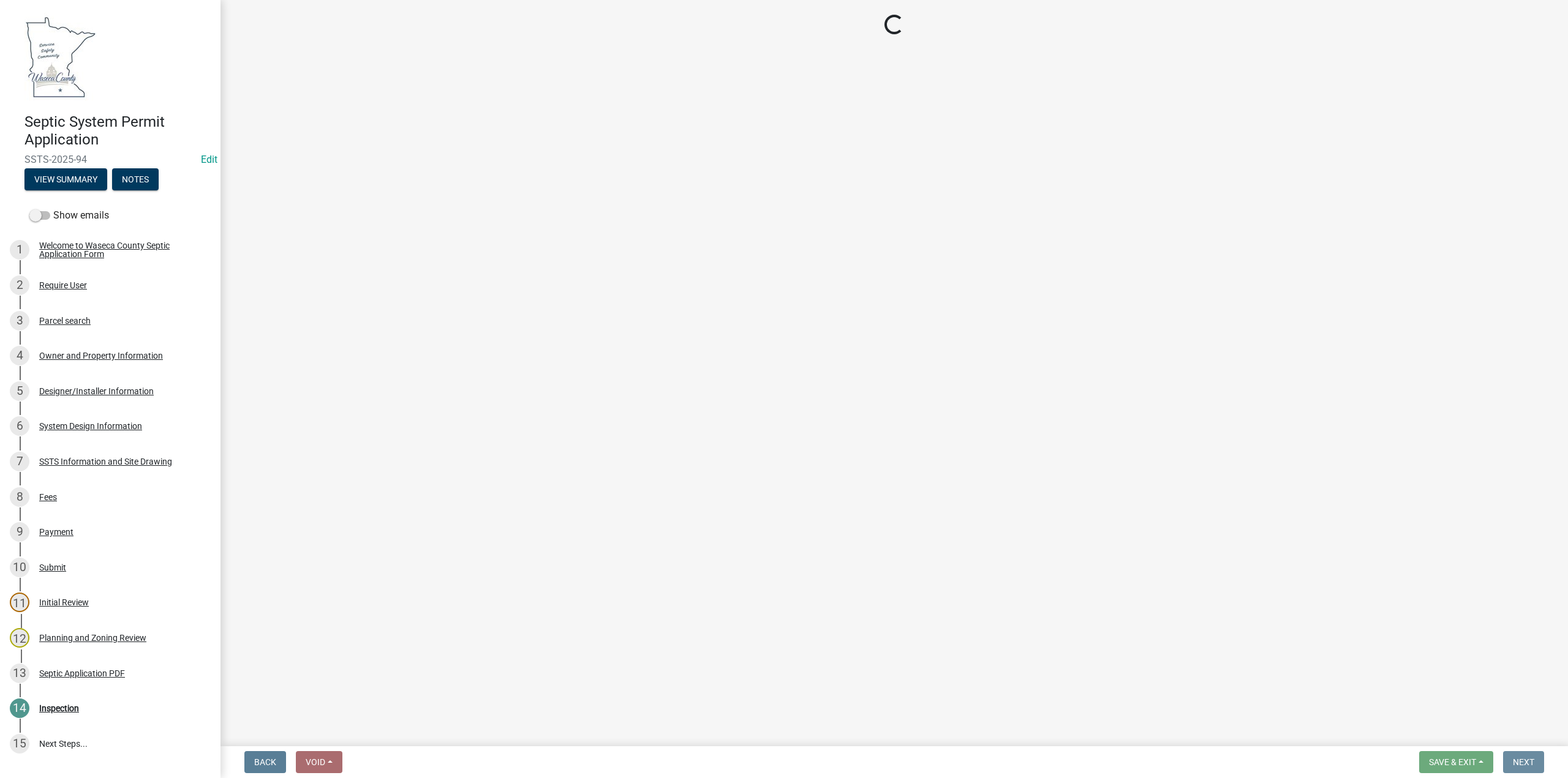
scroll to position [0, 0]
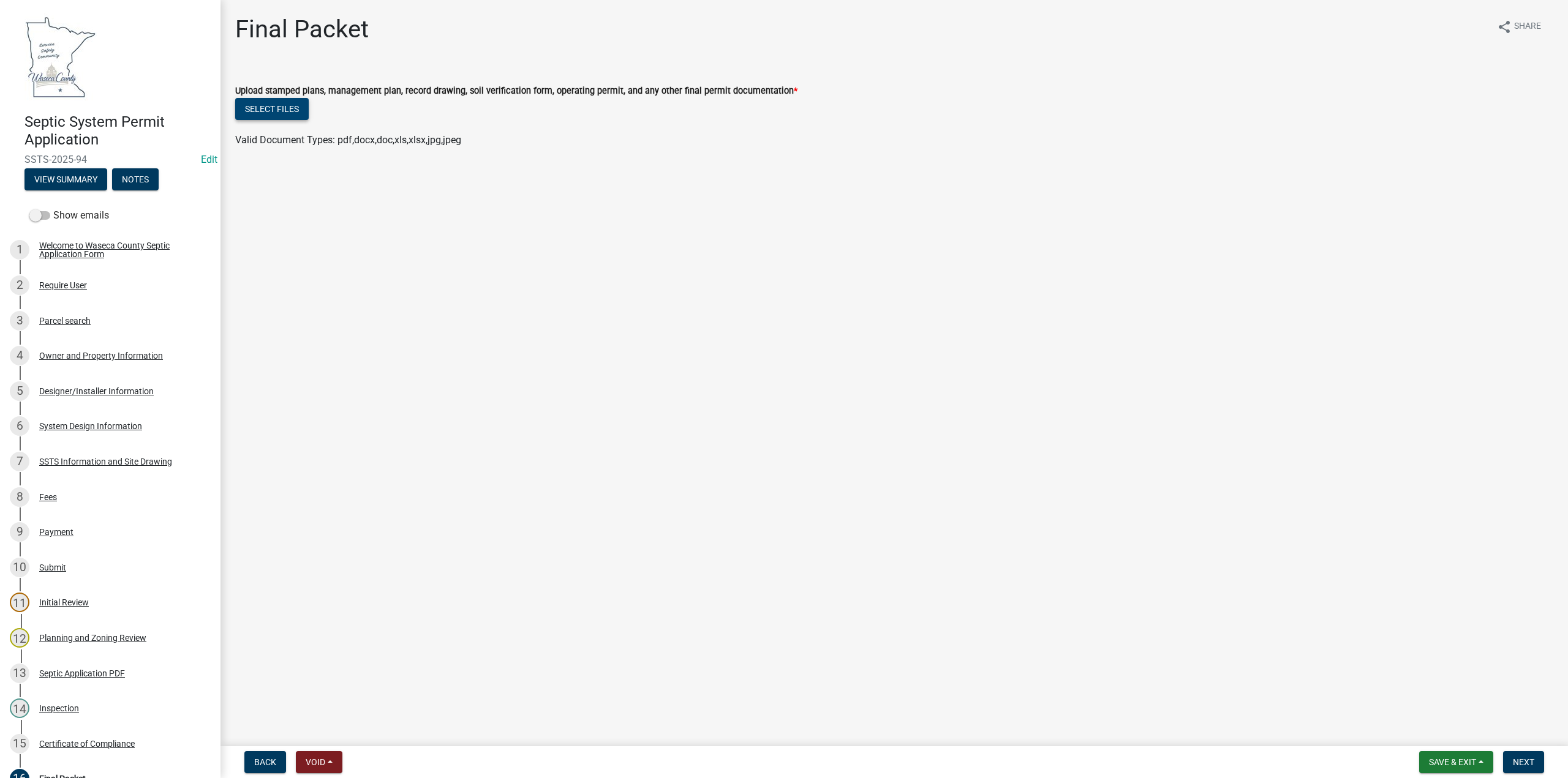
click at [282, 109] on button "Select files" at bounding box center [271, 108] width 73 height 22
click at [1441, 759] on span "Save & Exit" at bounding box center [1453, 762] width 48 height 10
click at [1426, 701] on button "Save" at bounding box center [1444, 700] width 98 height 29
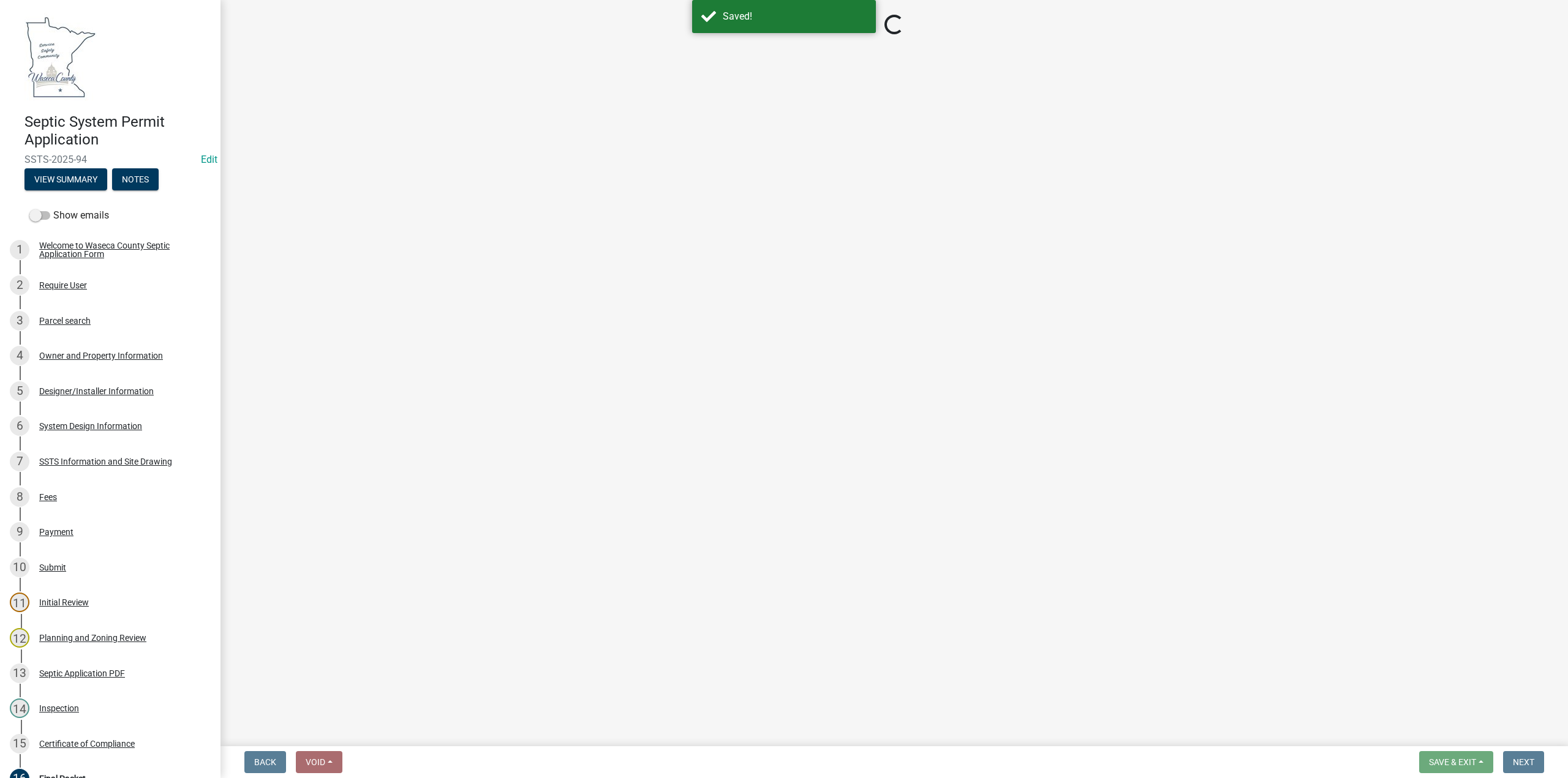
select select "296e9793-ae16-4fdd-8e85-9b10e2903d04"
select select "bd9ddfb0-b6c9-4217-acc0-e81ae30cb7d3"
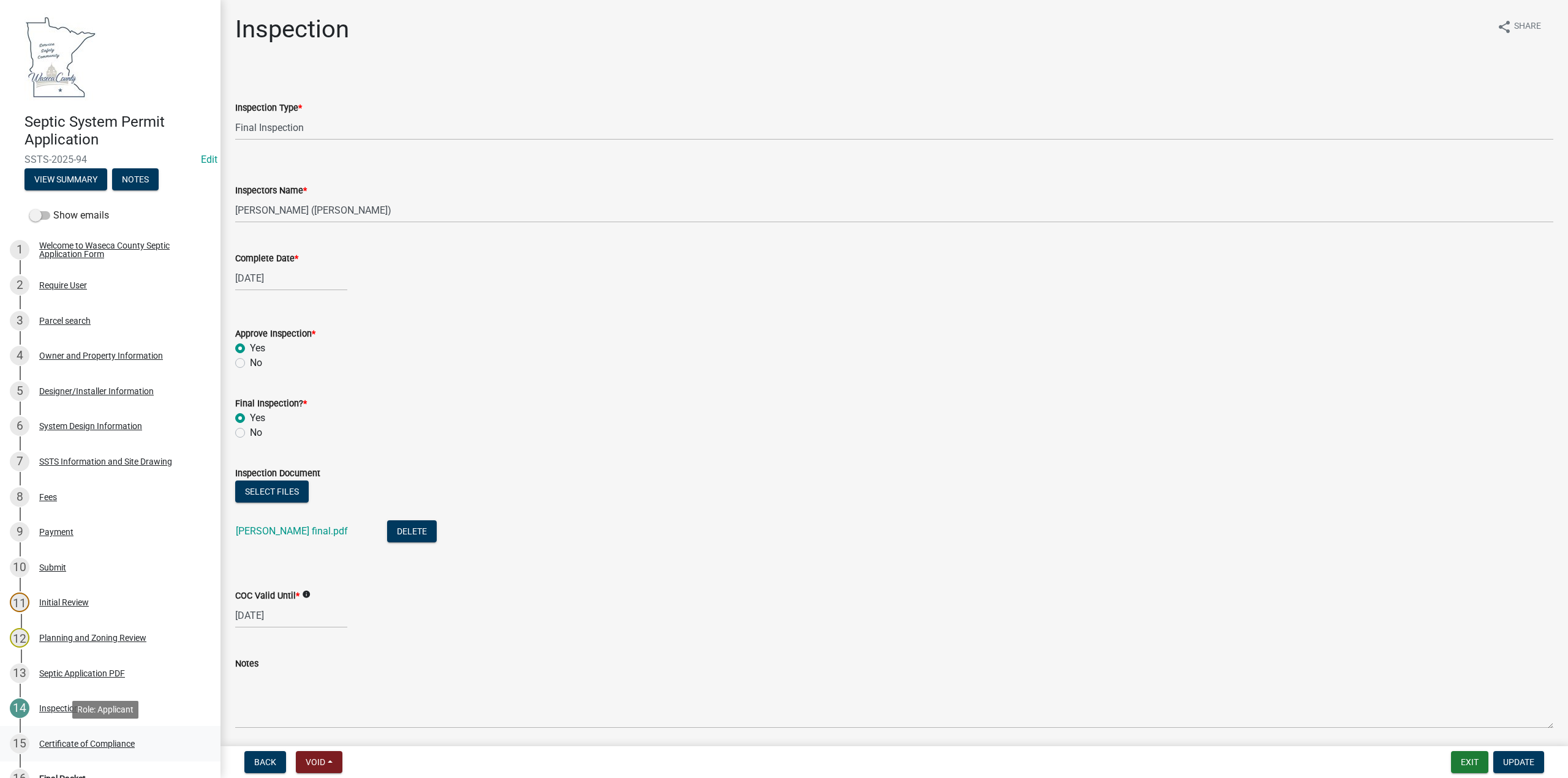
click at [73, 745] on div "Certificate of Compliance" at bounding box center [86, 745] width 95 height 9
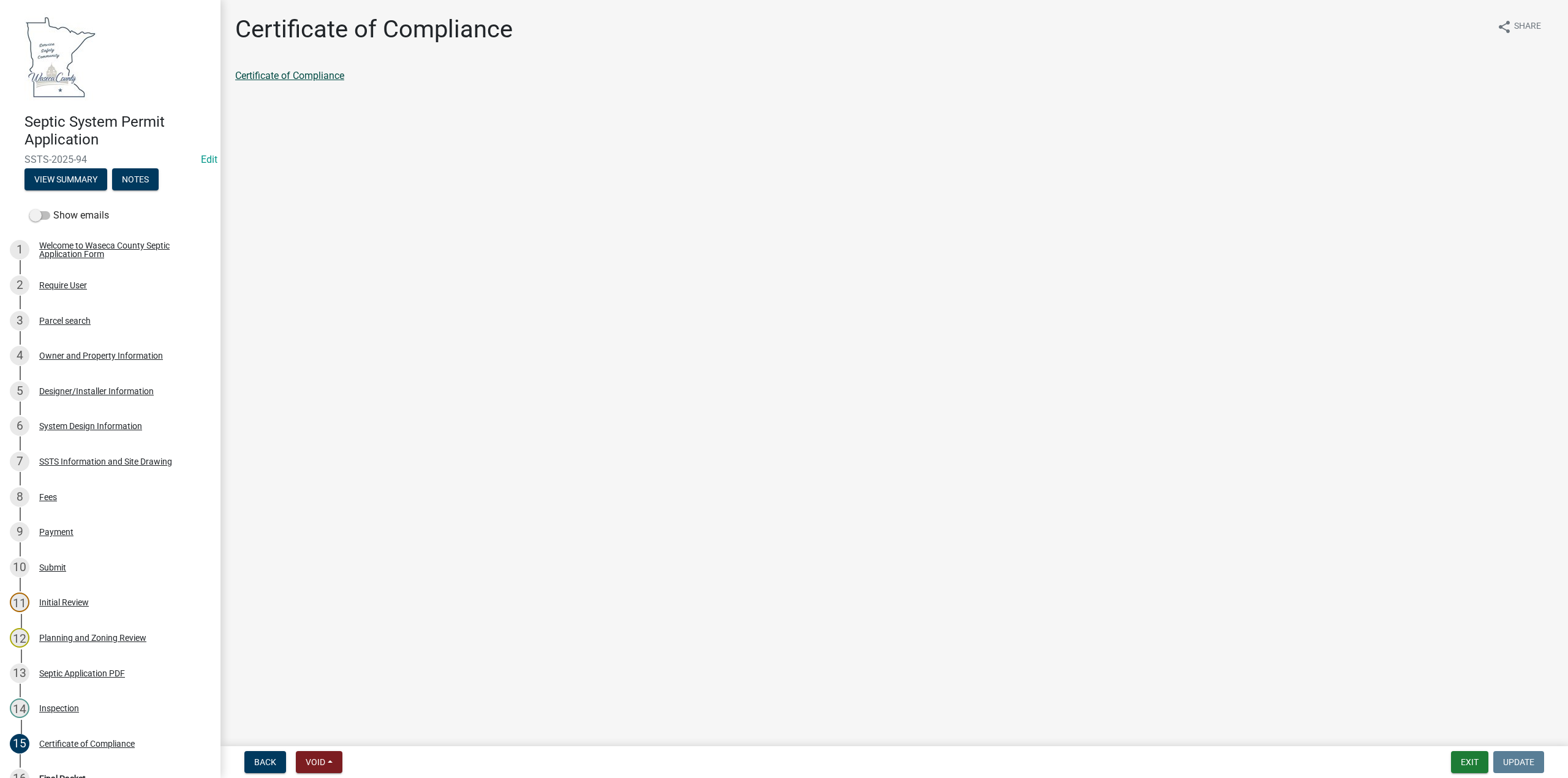
click at [286, 75] on link "Certificate of Compliance" at bounding box center [290, 75] width 109 height 11
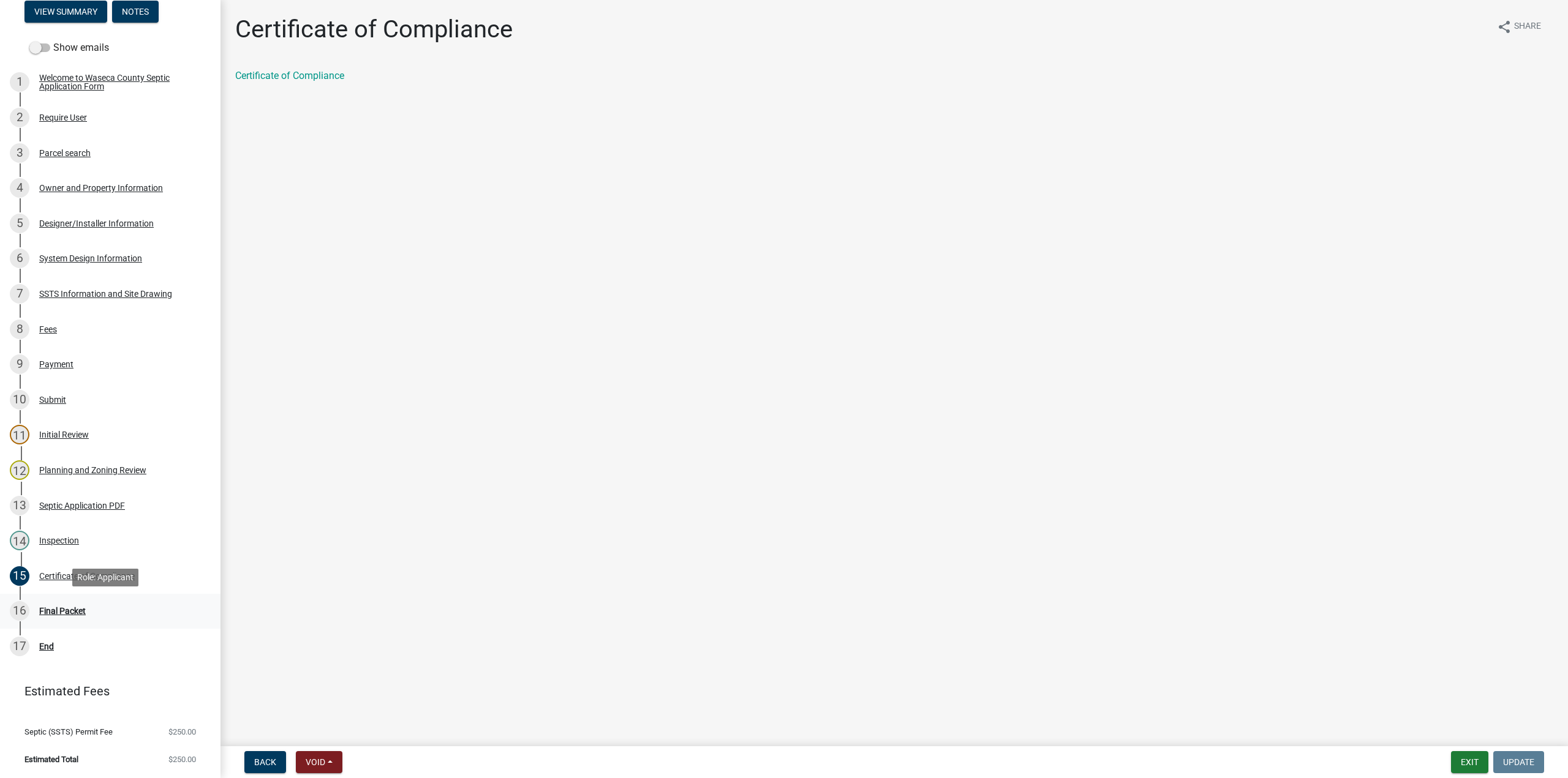
click at [63, 607] on div "Final Packet" at bounding box center [62, 611] width 47 height 9
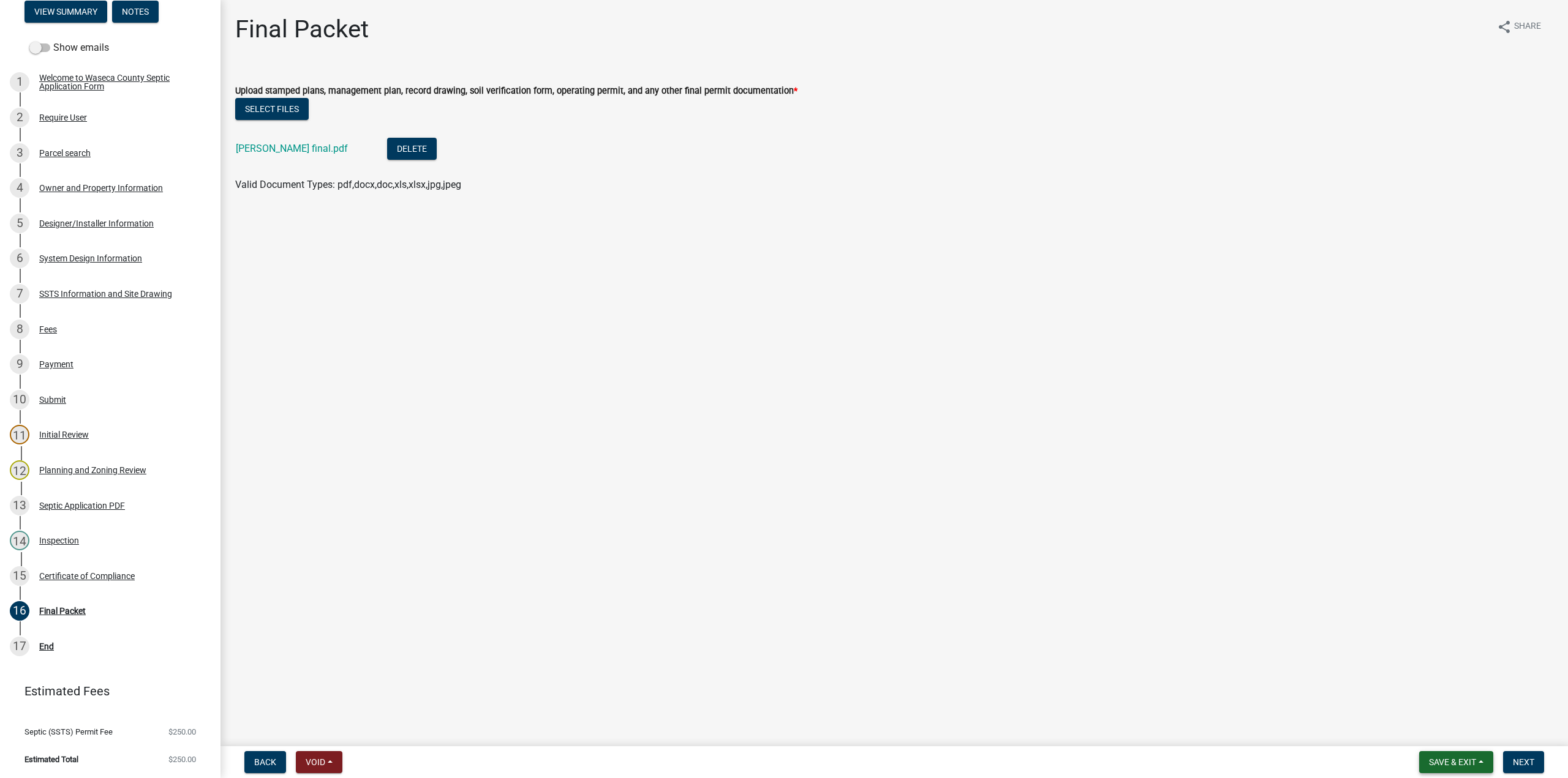
click at [1454, 760] on span "Save & Exit" at bounding box center [1453, 762] width 48 height 10
click at [1427, 696] on button "Save" at bounding box center [1444, 700] width 98 height 29
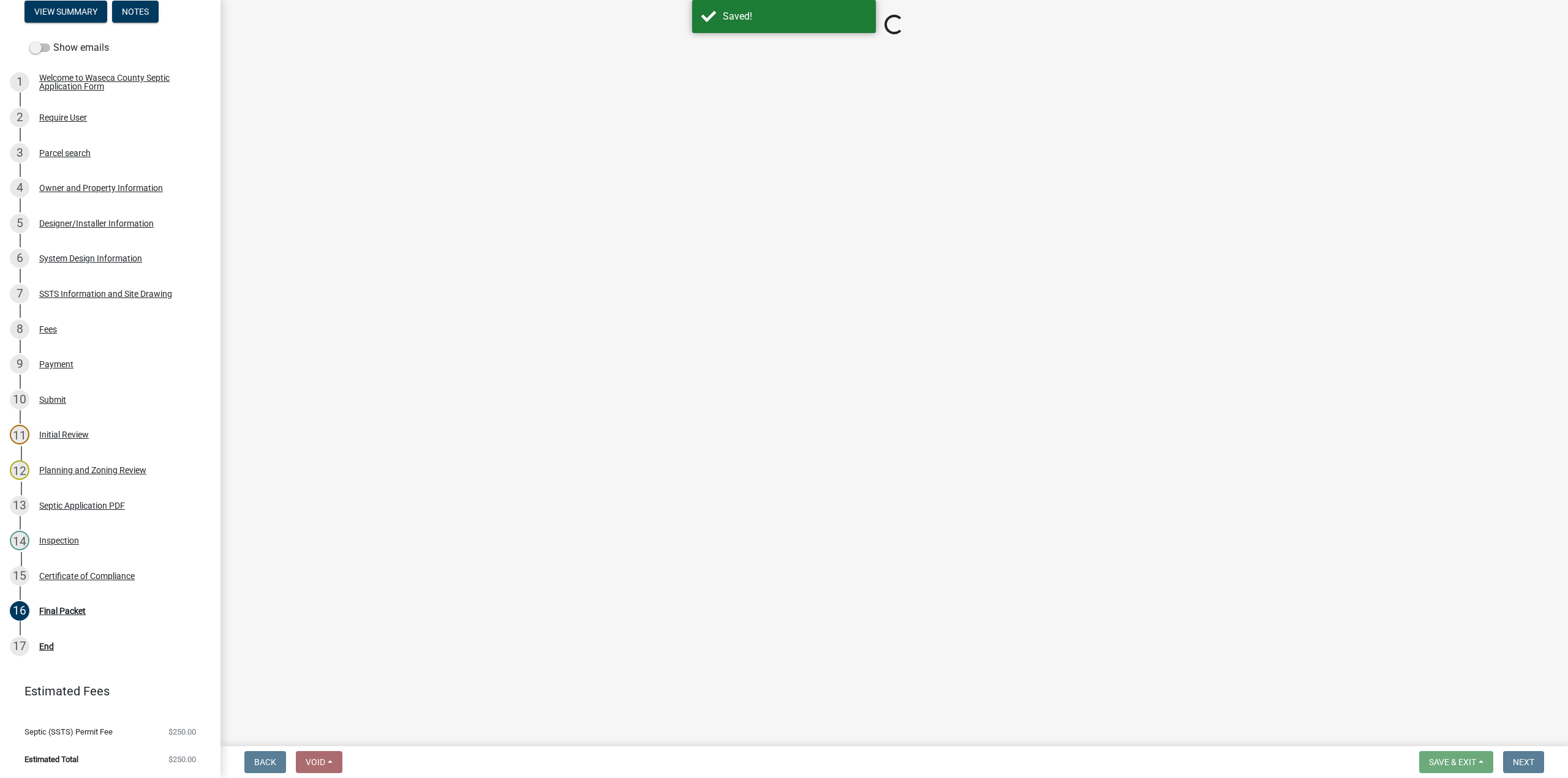
select select "296e9793-ae16-4fdd-8e85-9b10e2903d04"
select select "bd9ddfb0-b6c9-4217-acc0-e81ae30cb7d3"
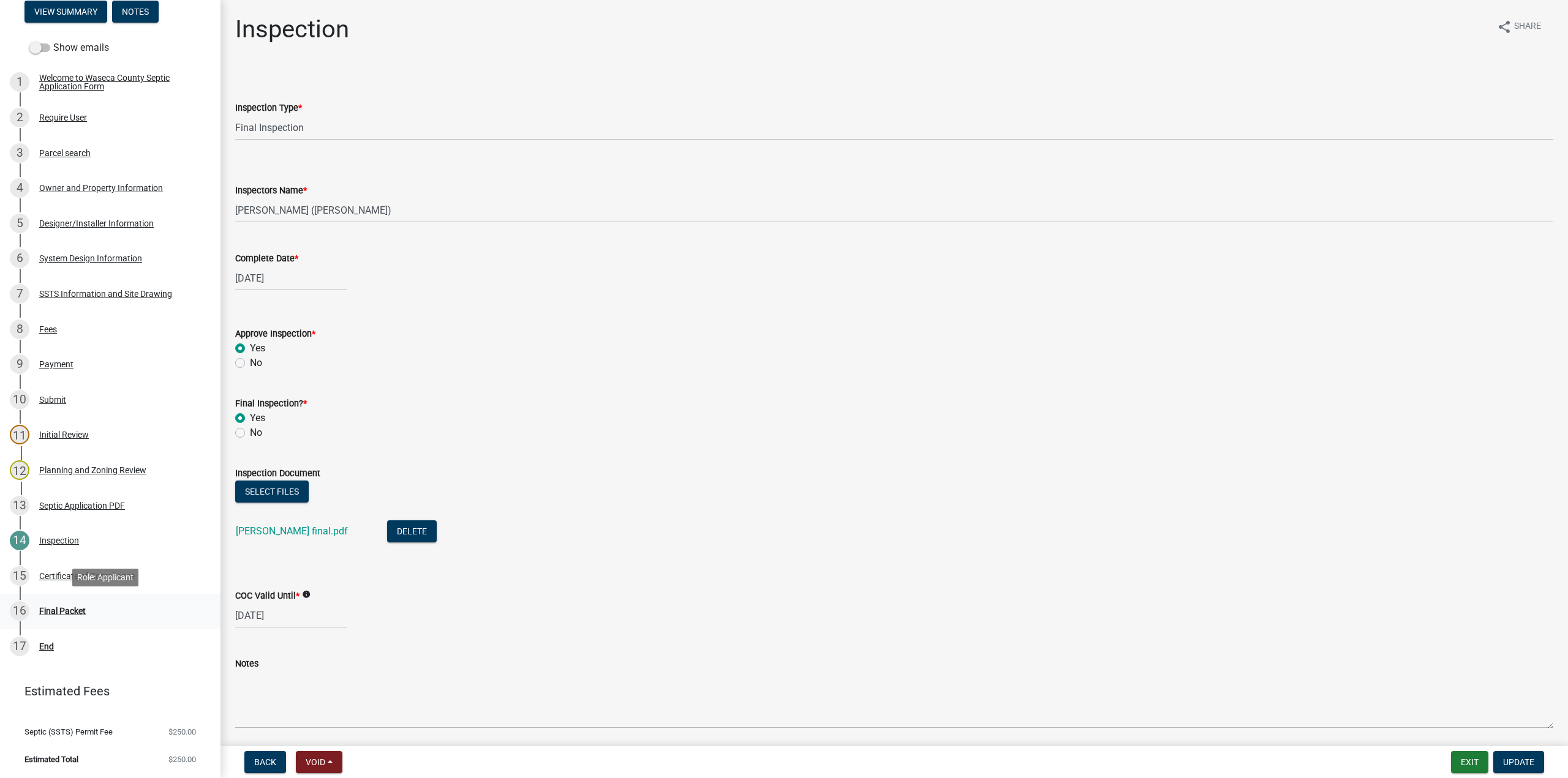
click at [58, 616] on div "16 Final Packet" at bounding box center [105, 611] width 191 height 19
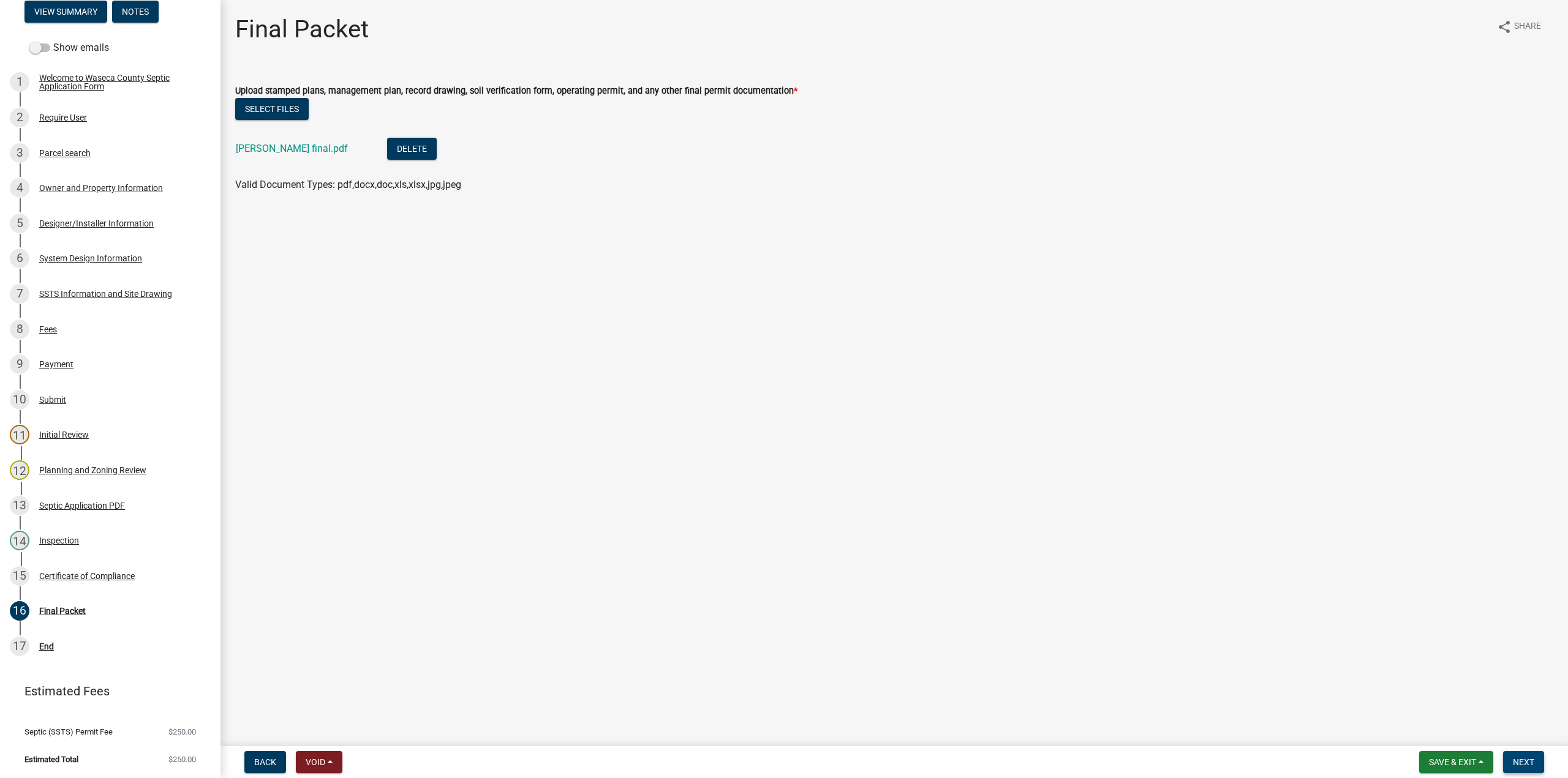
click at [1515, 762] on span "Next" at bounding box center [1524, 762] width 21 height 10
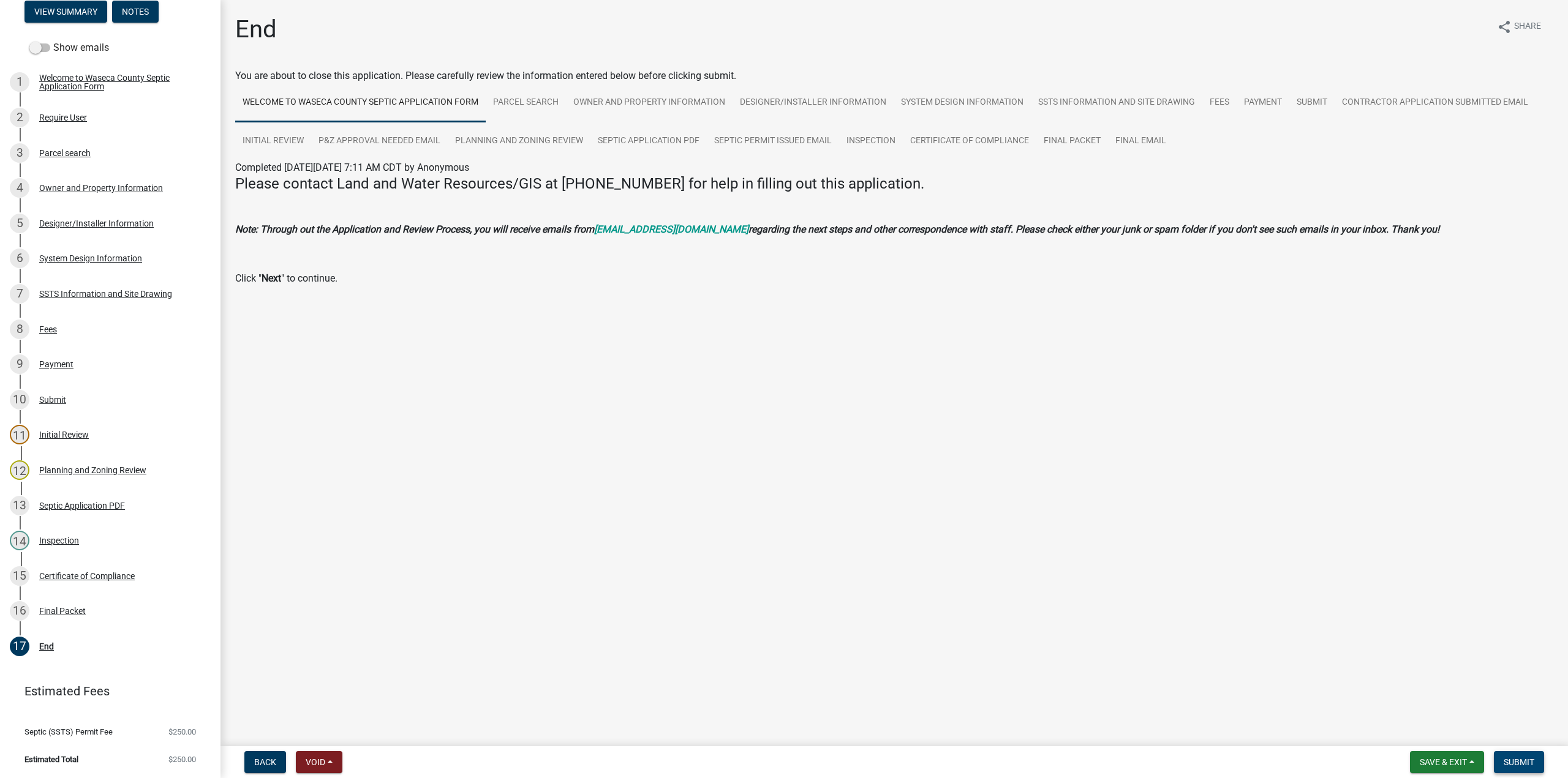
click at [1517, 759] on span "Submit" at bounding box center [1519, 762] width 31 height 10
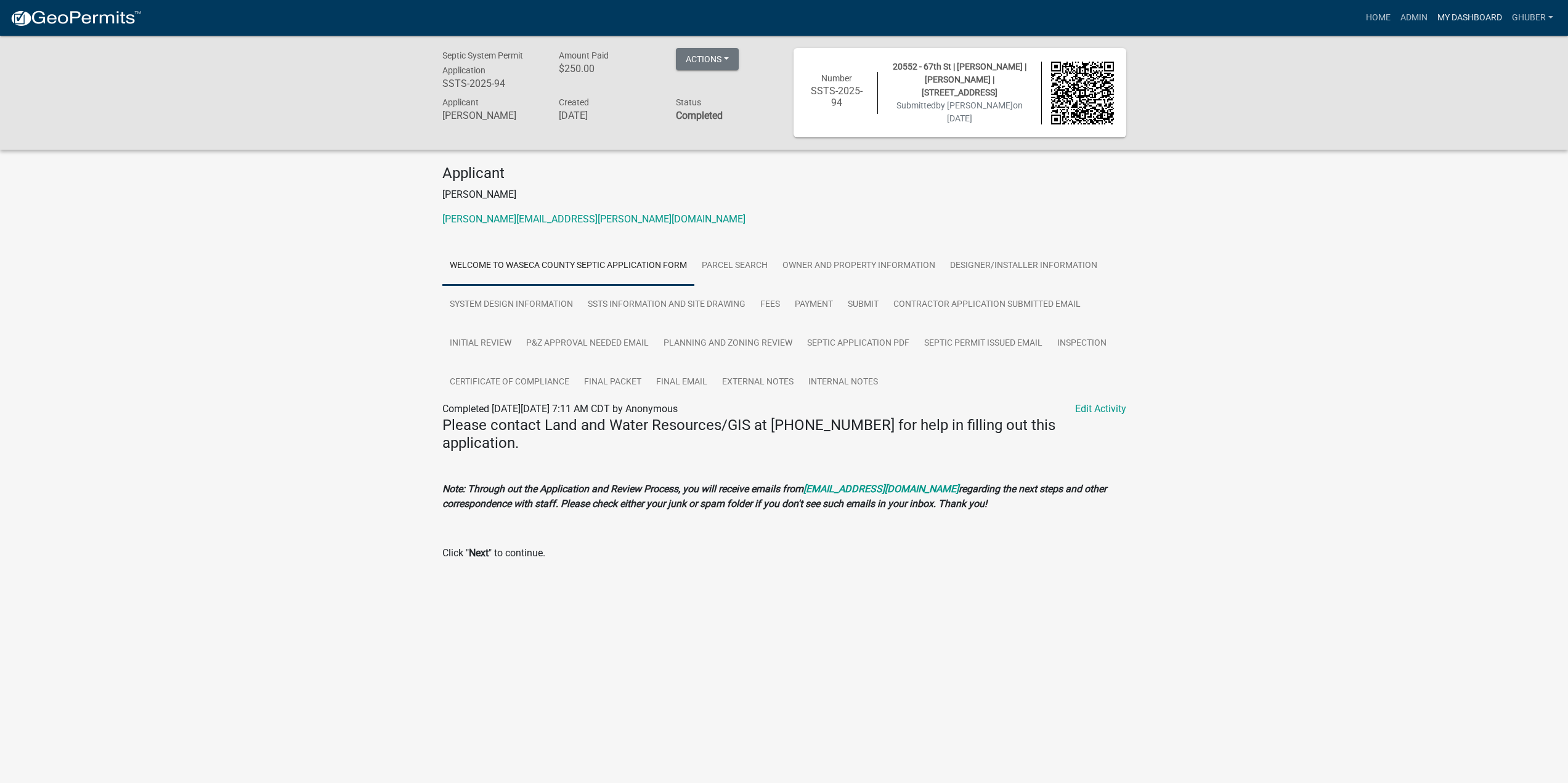
click at [1442, 18] on link "My Dashboard" at bounding box center [1470, 18] width 74 height 23
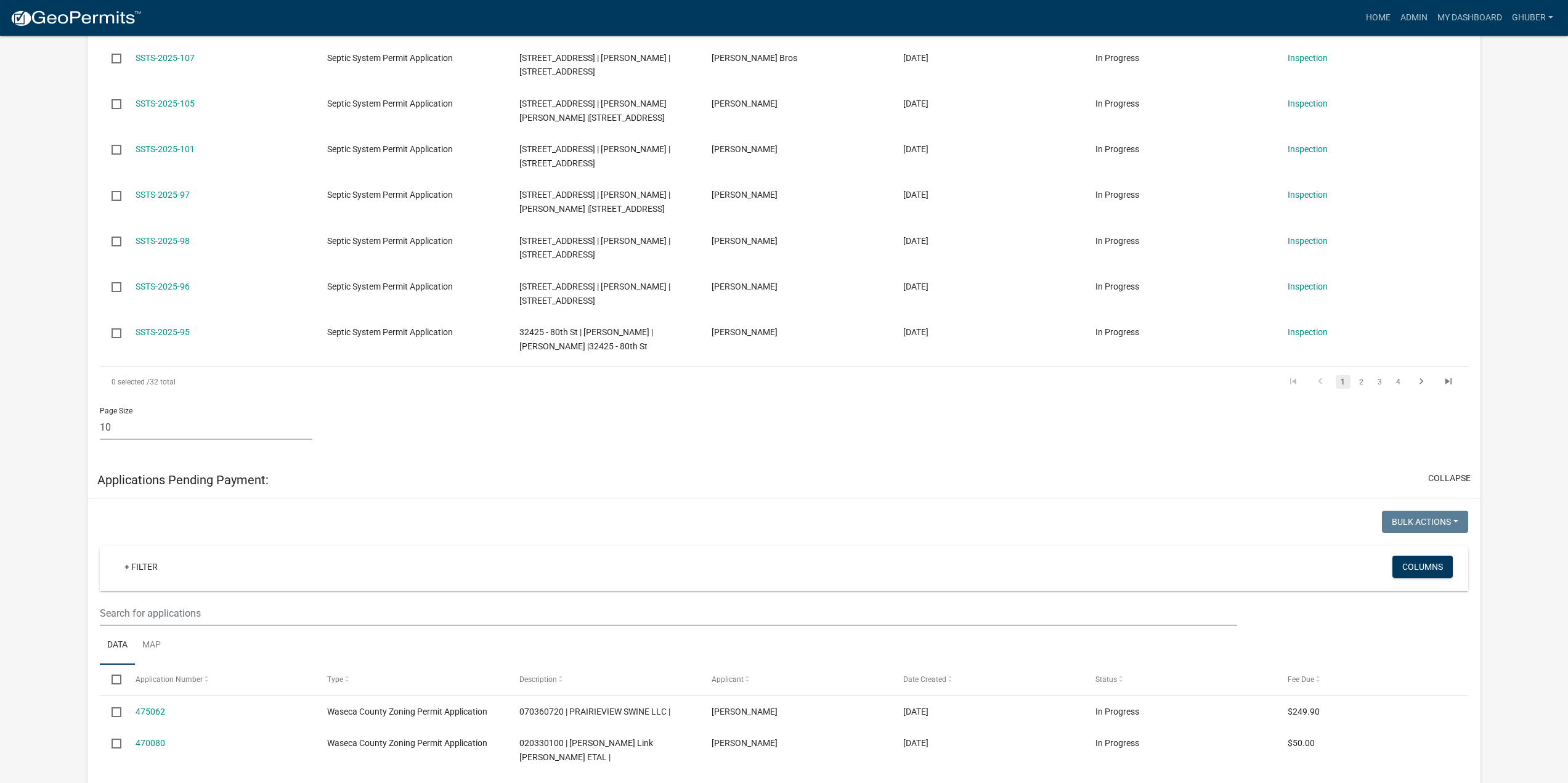
scroll to position [554, 0]
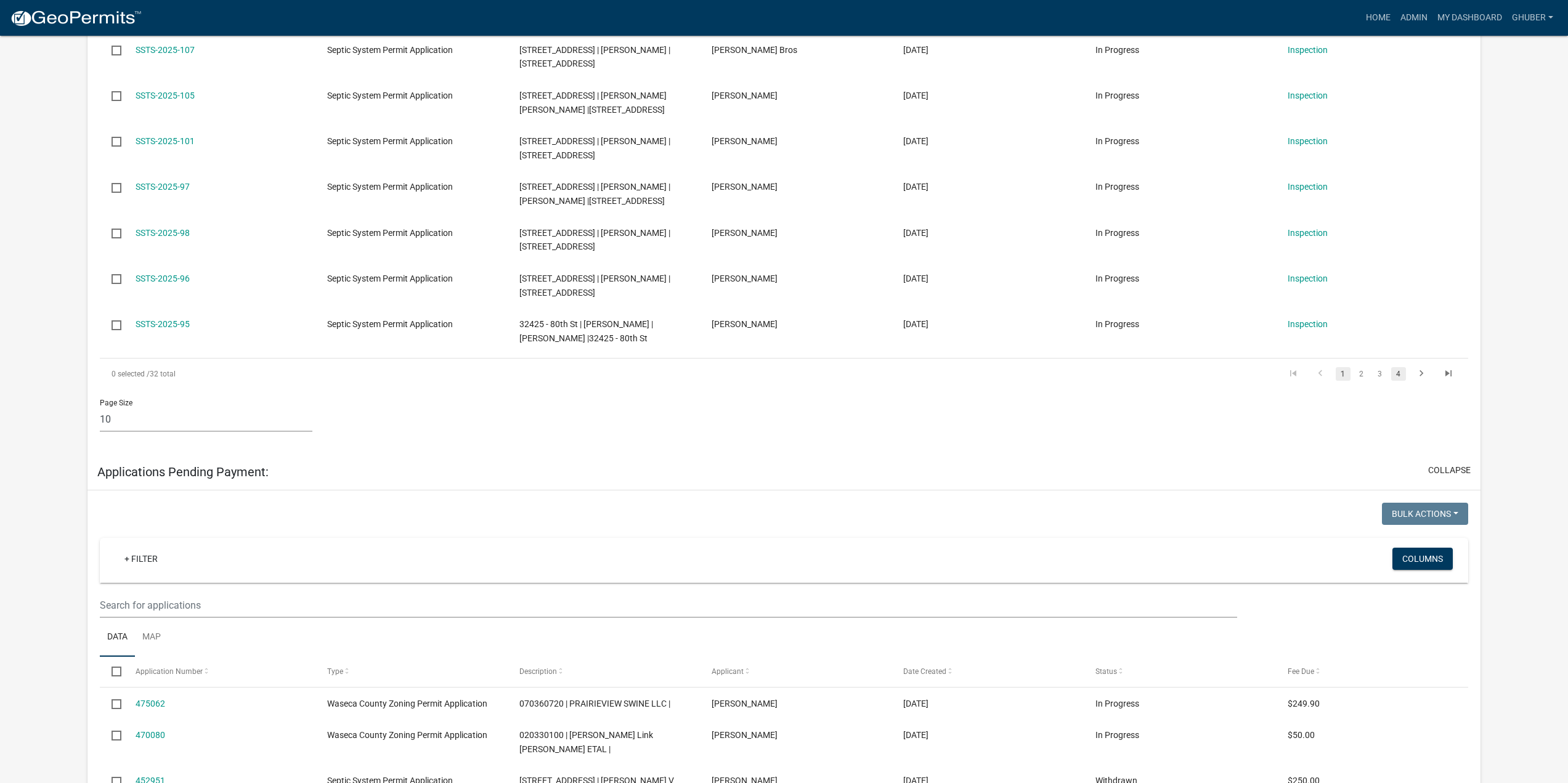
click at [1394, 373] on link "4" at bounding box center [1398, 373] width 15 height 13
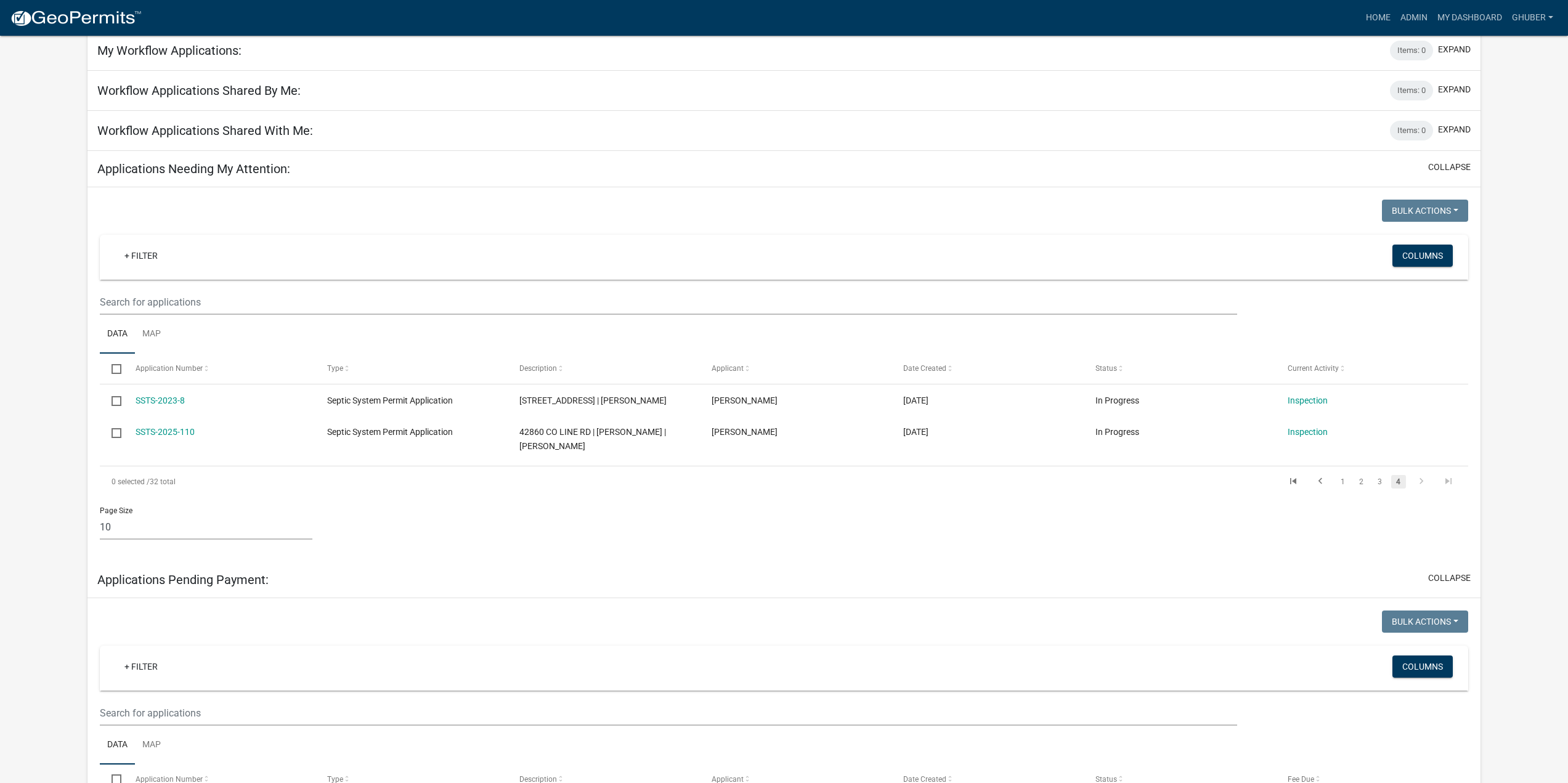
scroll to position [61, 0]
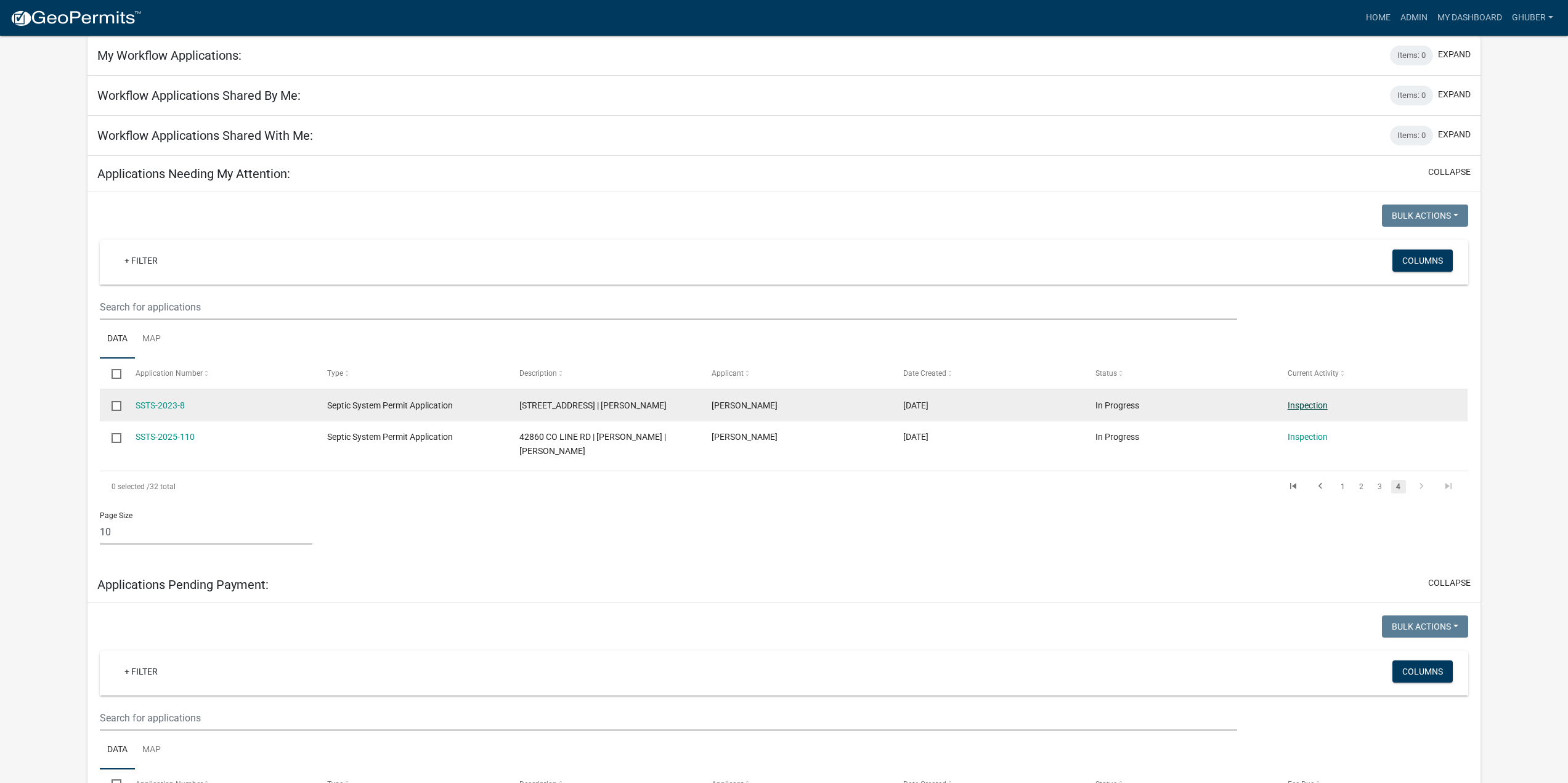
click at [1299, 410] on link "Inspection" at bounding box center [1307, 405] width 40 height 10
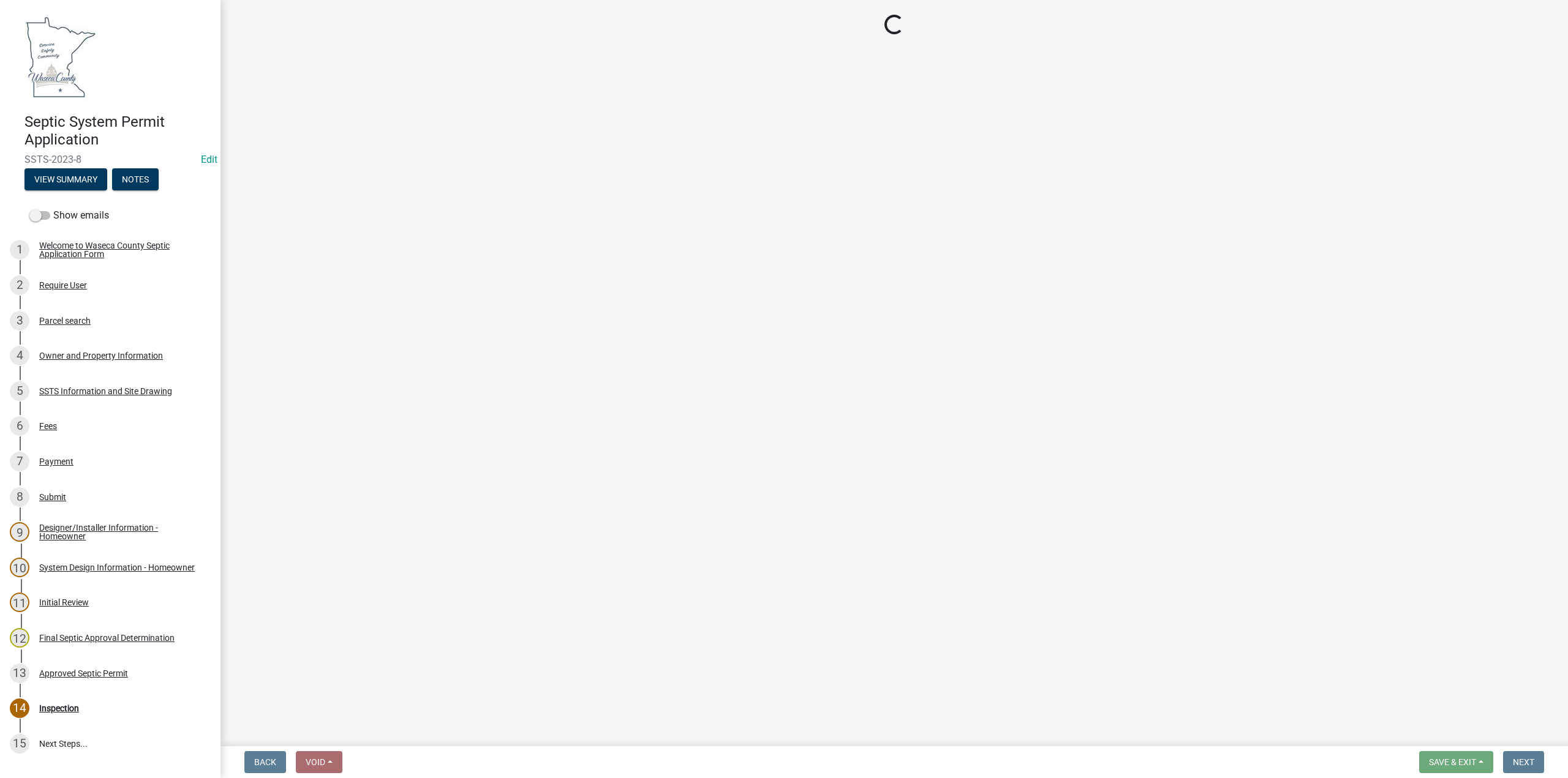
select select "bd9ddfb0-b6c9-4217-acc0-e81ae30cb7d3"
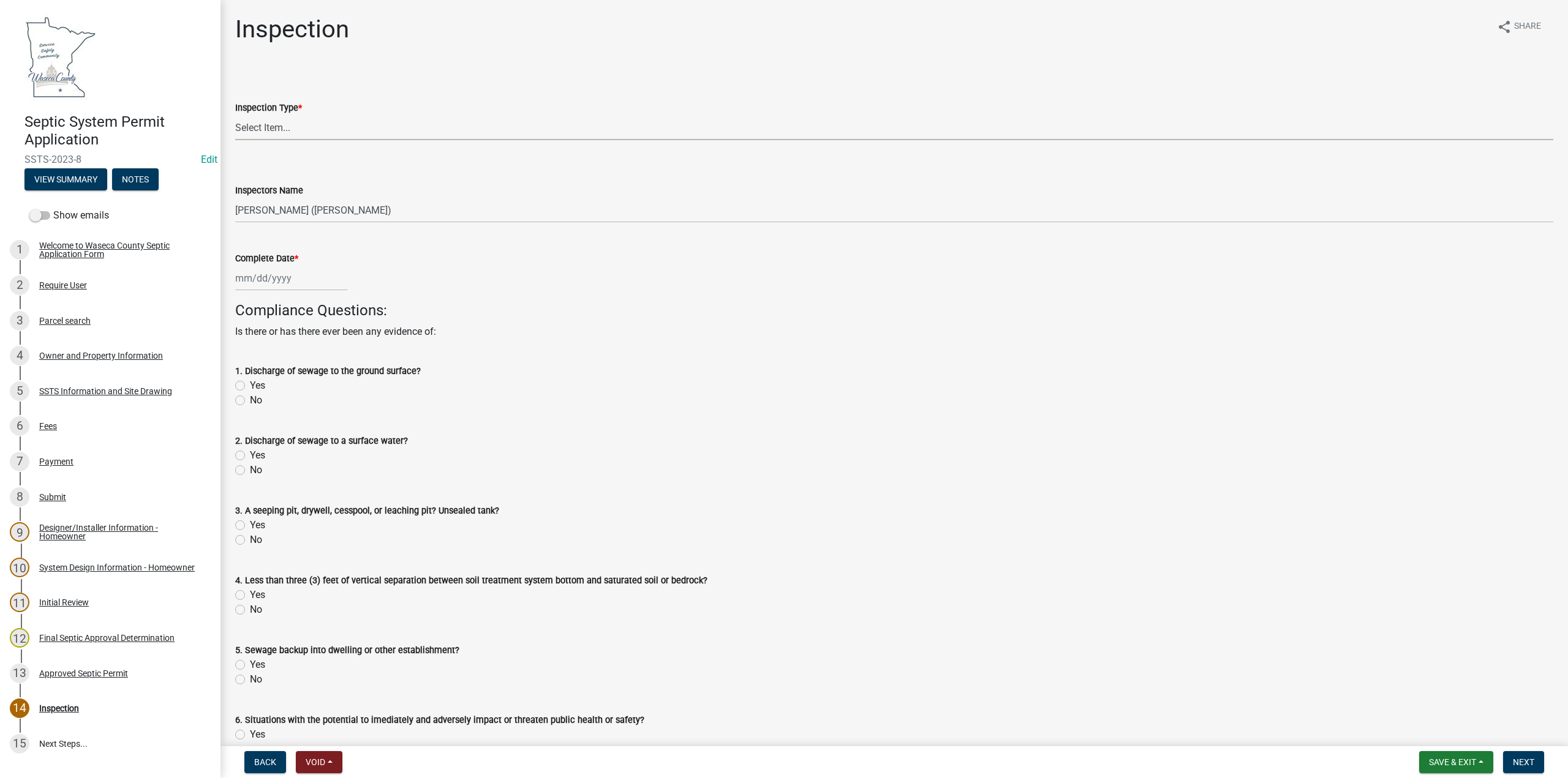
click at [259, 124] on select "Select Item... Preliminary/Soils Inspection Construction Inspection Existing Sy…" at bounding box center [895, 128] width 1319 height 25
click at [235, 115] on select "Select Item... Preliminary/Soils Inspection Construction Inspection Existing Sy…" at bounding box center [895, 128] width 1319 height 25
select select "296e9793-ae16-4fdd-8e85-9b10e2903d04"
click at [262, 280] on div at bounding box center [291, 278] width 112 height 25
select select "9"
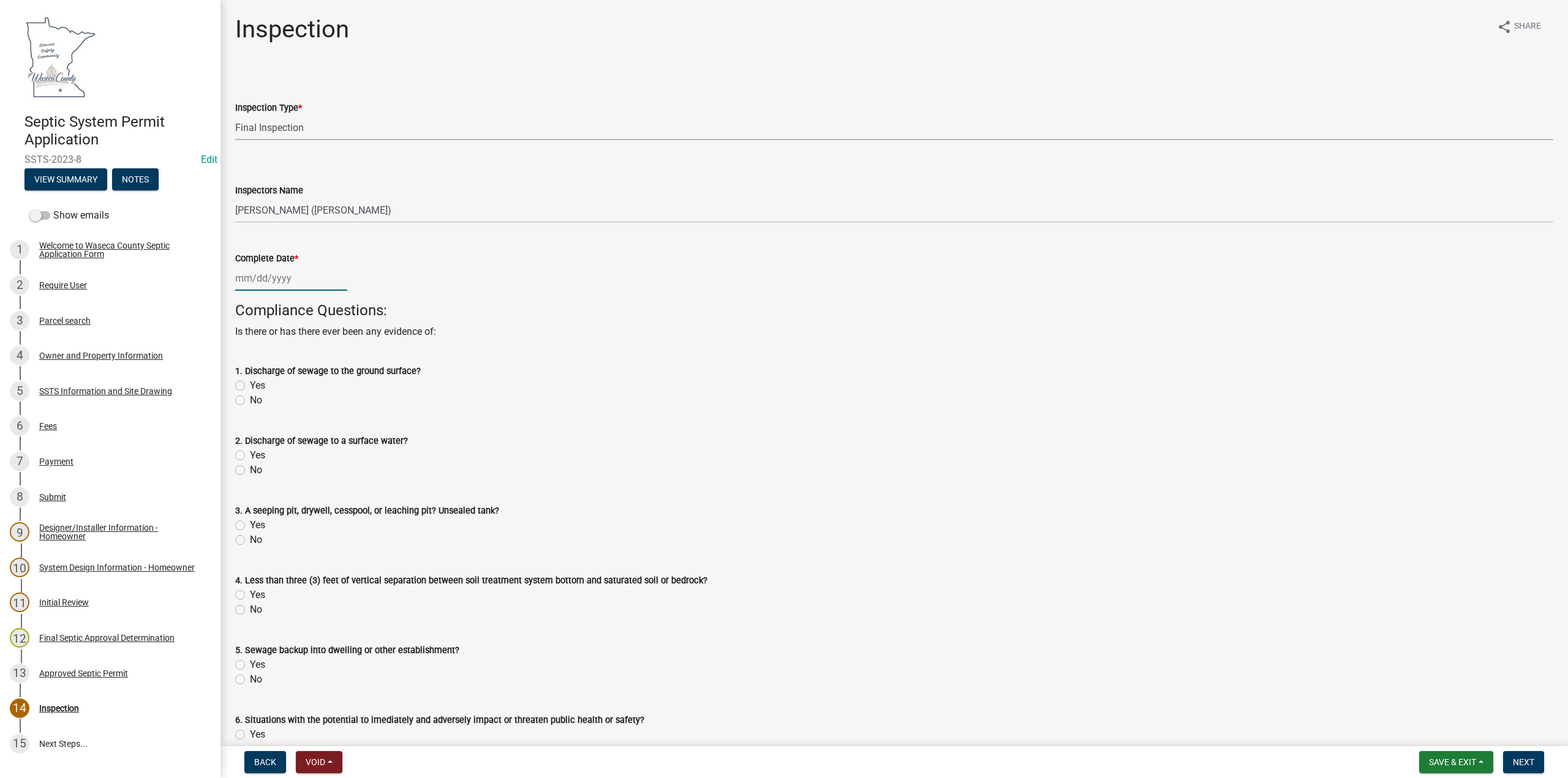
select select "2025"
click at [244, 303] on span "Previous month" at bounding box center [248, 304] width 9 height 9
select select "8"
click at [314, 302] on select "1525 1526 1527 1528 1529 1530 1531 1532 1533 1534 1535 1536 1537 1538 1539 1540…" at bounding box center [331, 304] width 44 height 19
select select "2023"
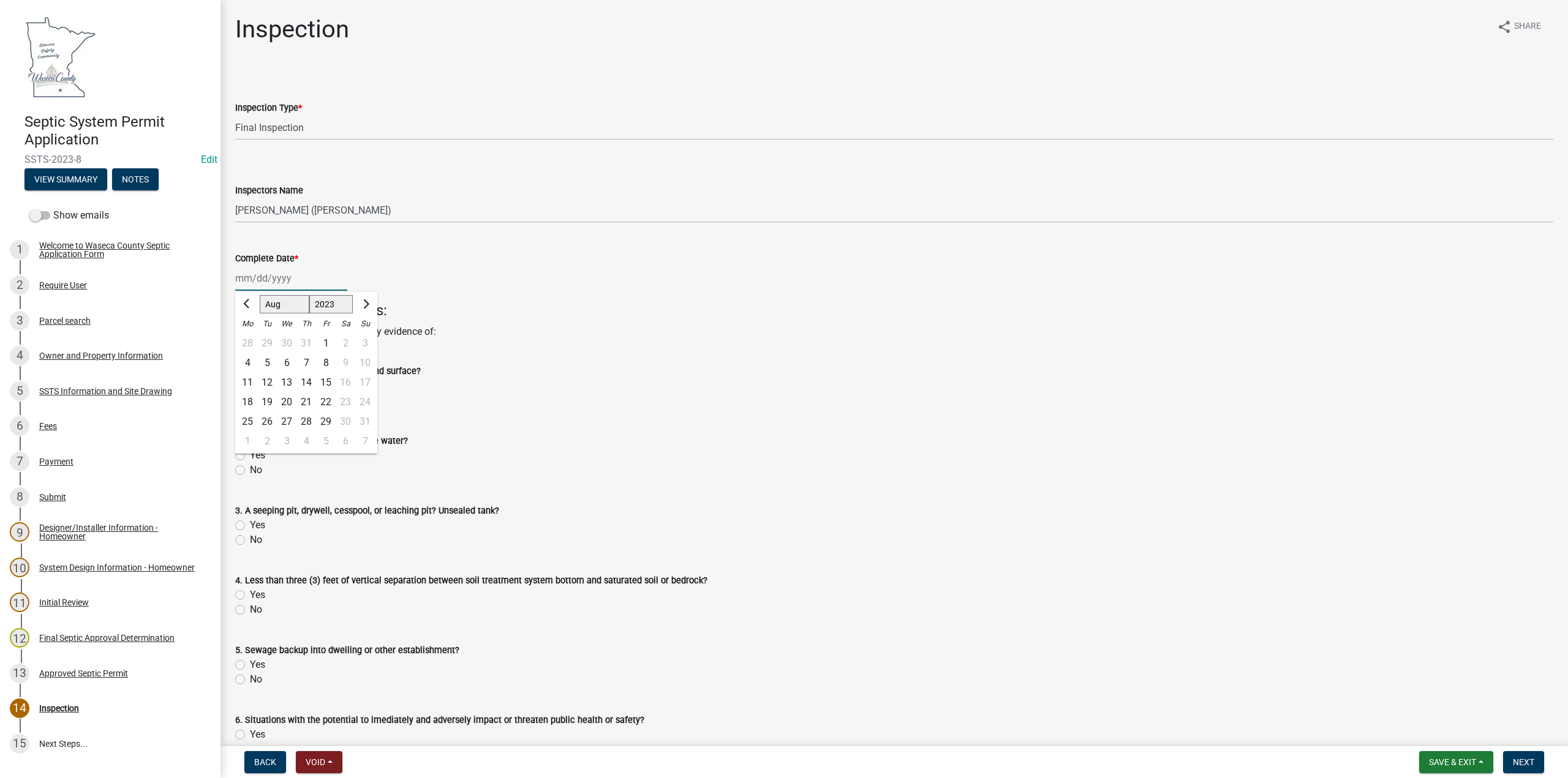
click at [309, 295] on select "1525 1526 1527 1528 1529 1530 1531 1532 1533 1534 1535 1536 1537 1538 1539 1540…" at bounding box center [331, 304] width 44 height 19
click at [370, 303] on button "Next month" at bounding box center [365, 304] width 15 height 19
click at [368, 304] on span "Next month" at bounding box center [365, 304] width 9 height 9
select select "10"
click at [249, 382] on div "9" at bounding box center [248, 382] width 19 height 19
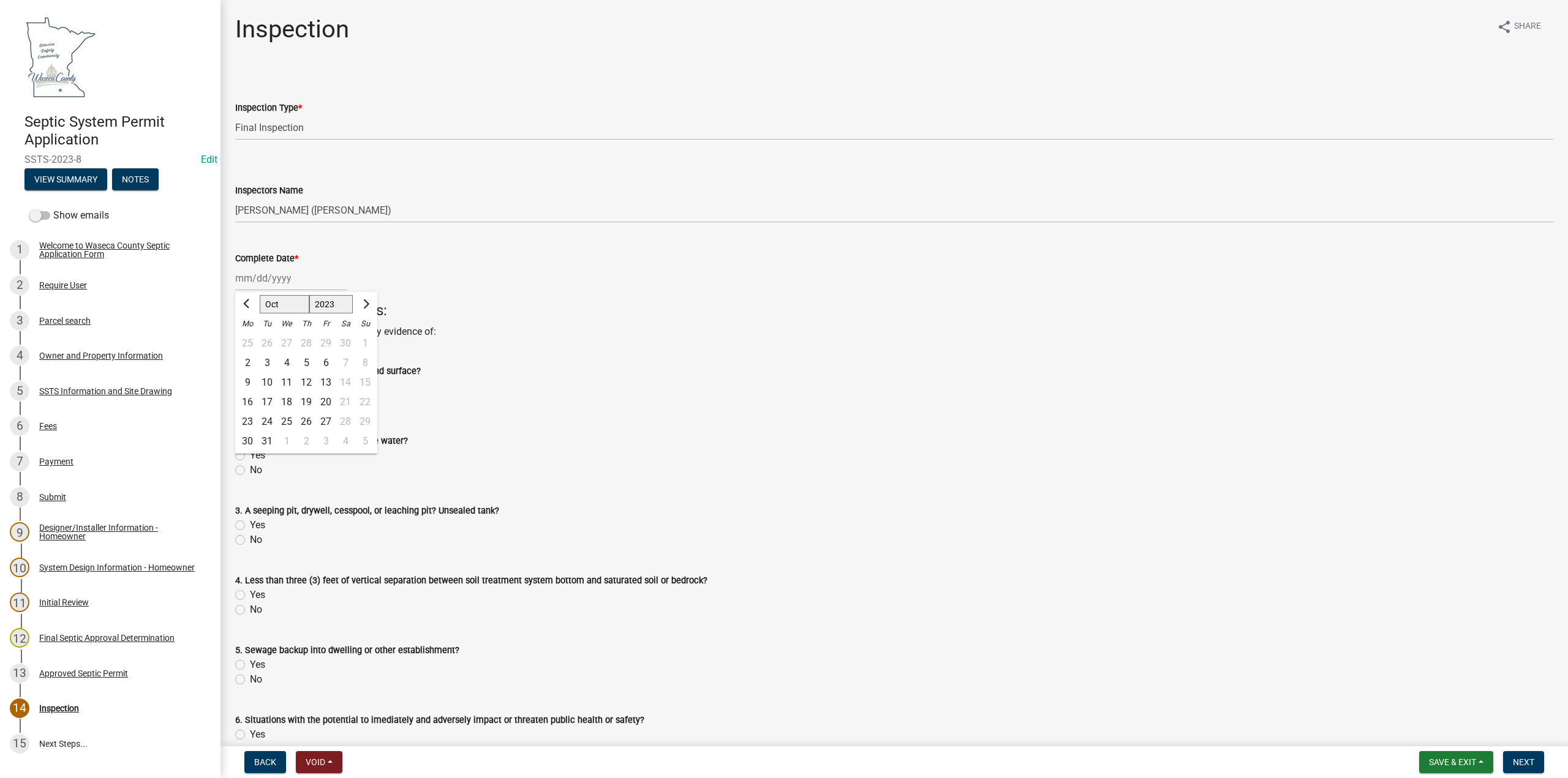
type input "10/09/2023"
click at [250, 398] on label "No" at bounding box center [256, 400] width 12 height 15
click at [250, 398] on input "No" at bounding box center [254, 396] width 8 height 8
radio input "true"
click at [250, 469] on label "No" at bounding box center [256, 470] width 12 height 15
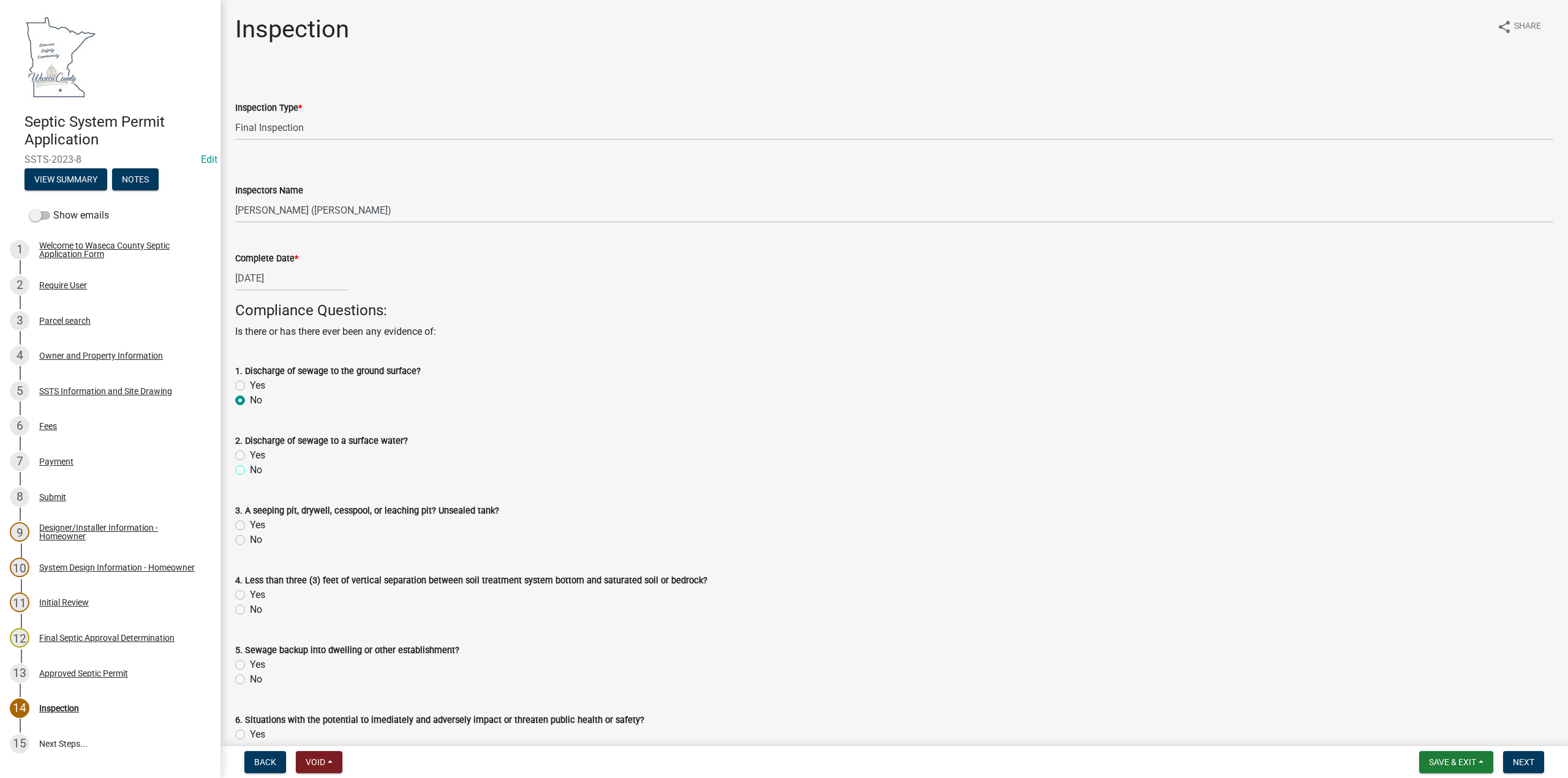
click at [250, 469] on input "No" at bounding box center [254, 466] width 8 height 8
radio input "true"
click at [250, 540] on label "No" at bounding box center [256, 540] width 12 height 15
click at [250, 540] on input "No" at bounding box center [254, 537] width 8 height 8
radio input "true"
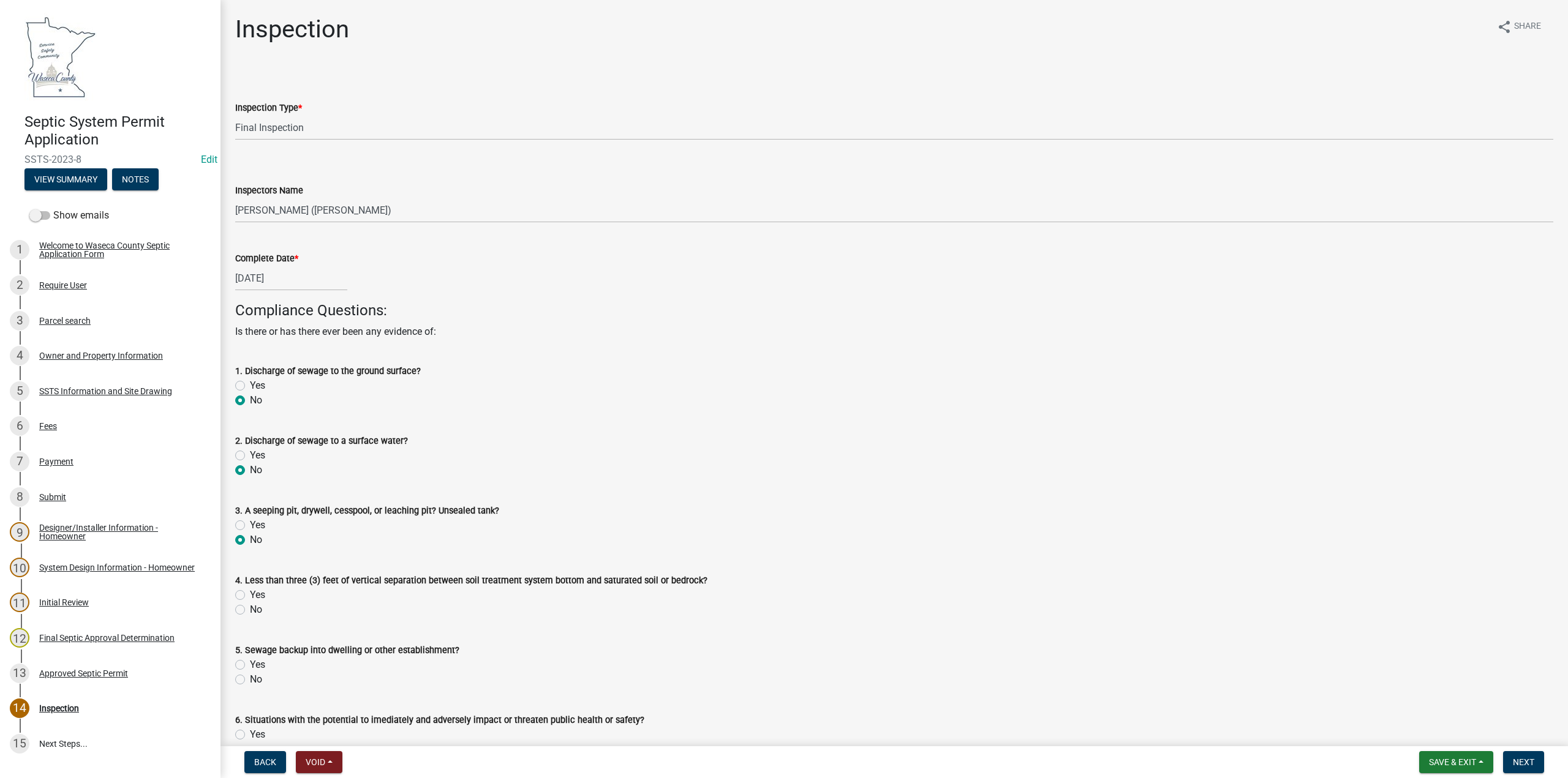
click at [250, 611] on label "No" at bounding box center [256, 610] width 12 height 15
click at [250, 611] on input "No" at bounding box center [254, 606] width 8 height 8
radio input "true"
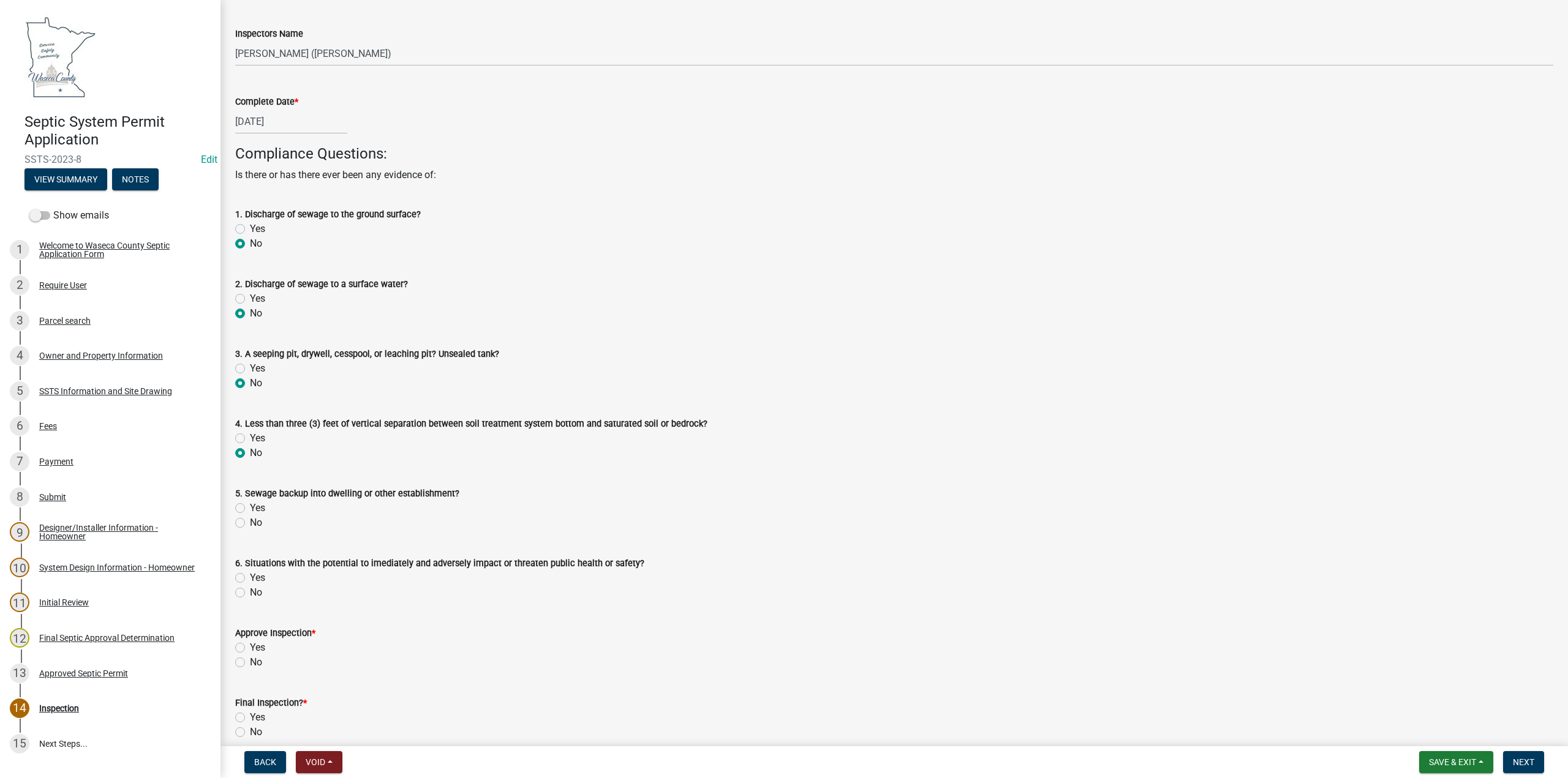
scroll to position [183, 0]
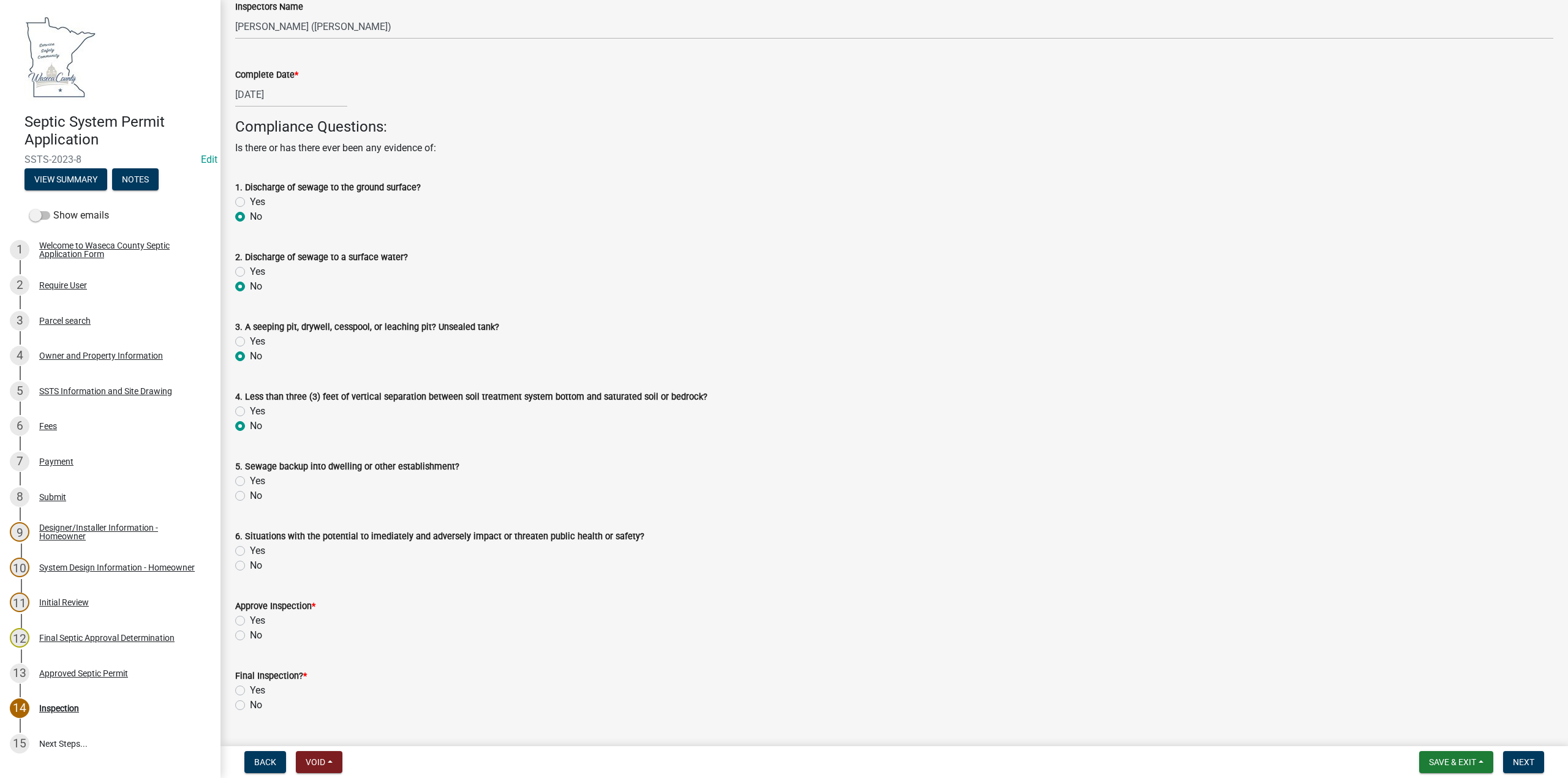
click at [250, 495] on label "No" at bounding box center [256, 496] width 12 height 15
click at [250, 495] on input "No" at bounding box center [254, 493] width 8 height 8
radio input "true"
click at [250, 565] on label "No" at bounding box center [256, 566] width 12 height 15
click at [250, 565] on input "No" at bounding box center [254, 562] width 8 height 8
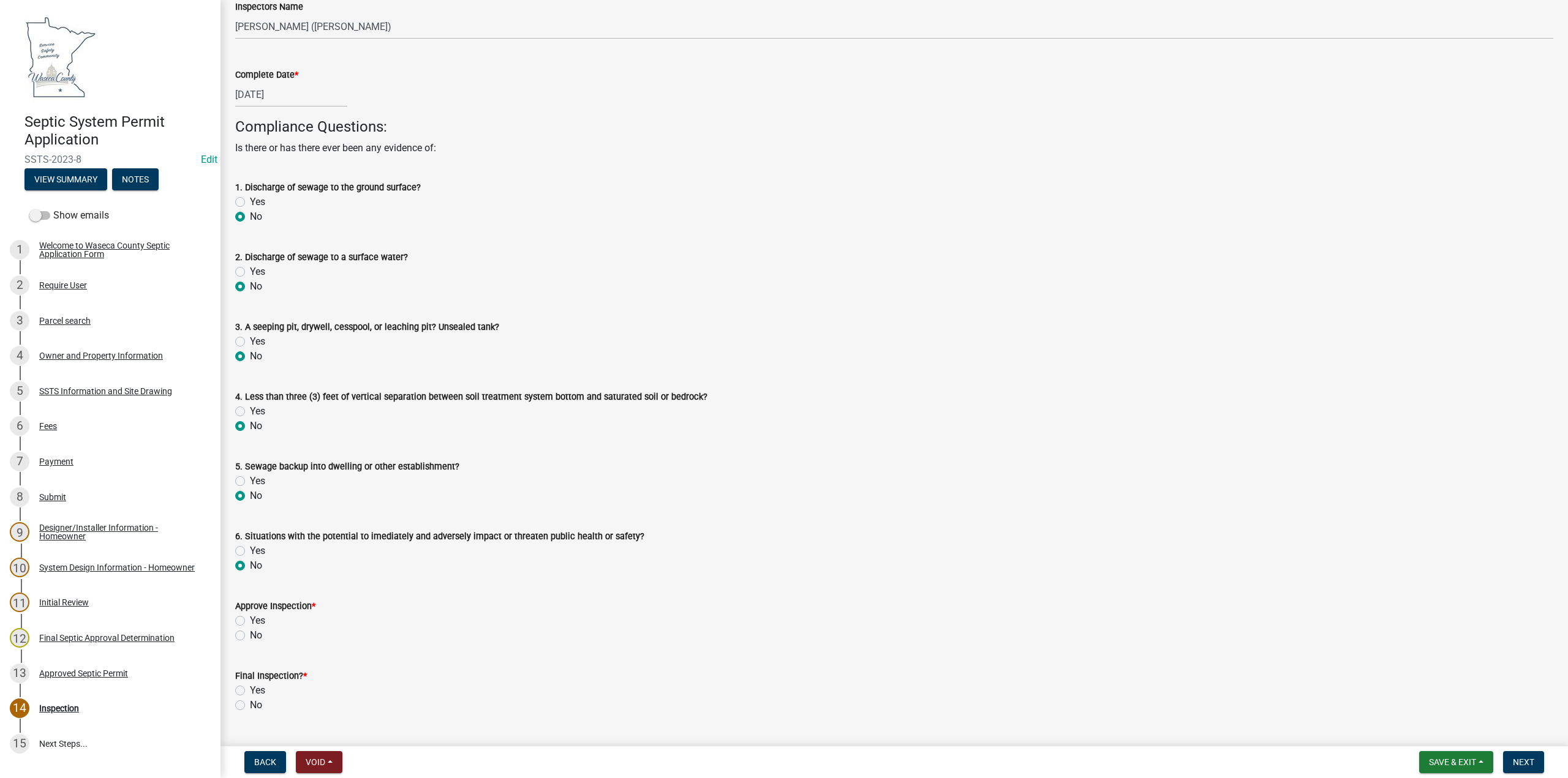
radio input "true"
click at [250, 617] on label "Yes" at bounding box center [257, 620] width 15 height 15
click at [250, 617] on input "Yes" at bounding box center [254, 617] width 8 height 8
radio input "true"
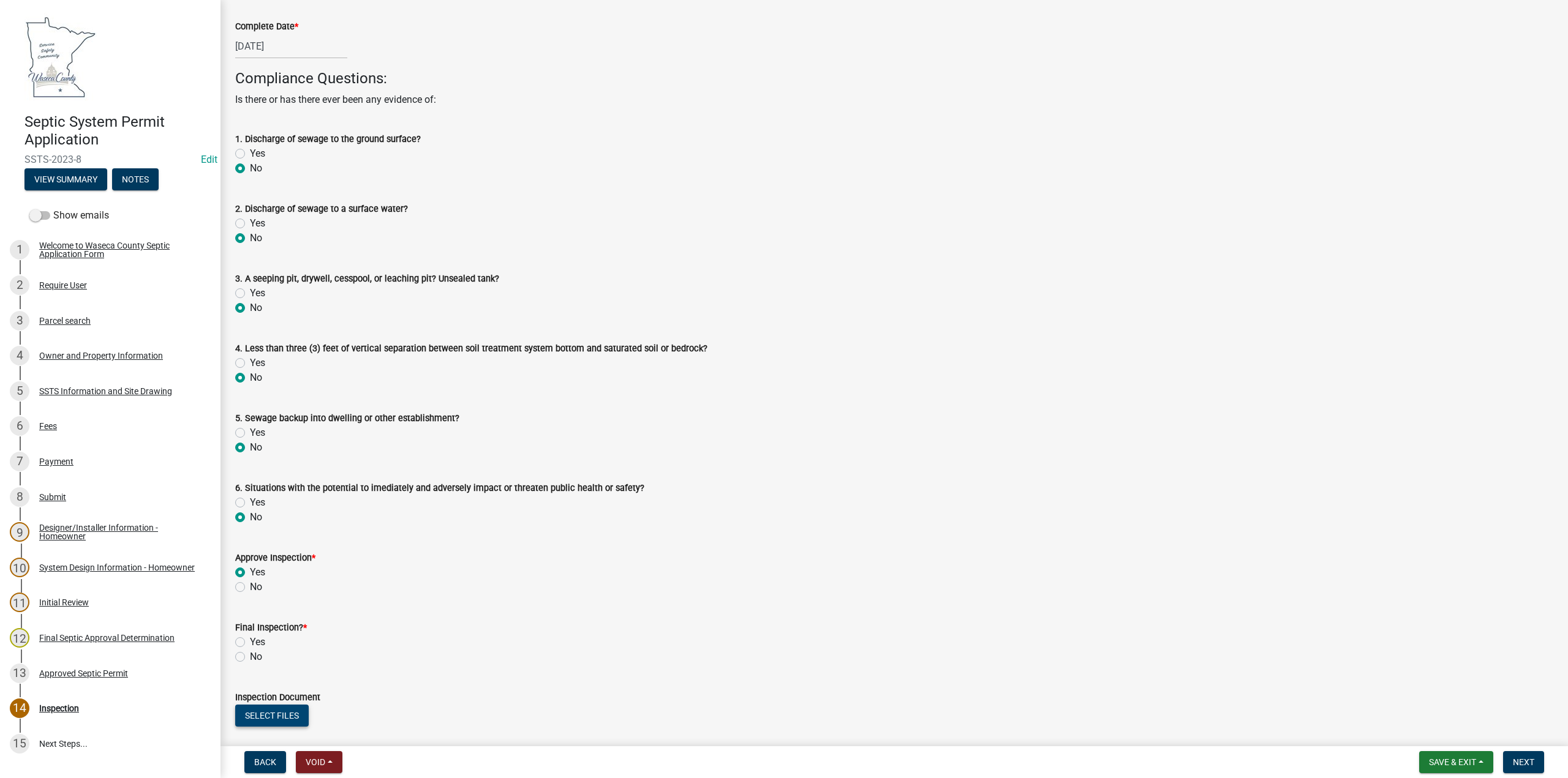
scroll to position [367, 0]
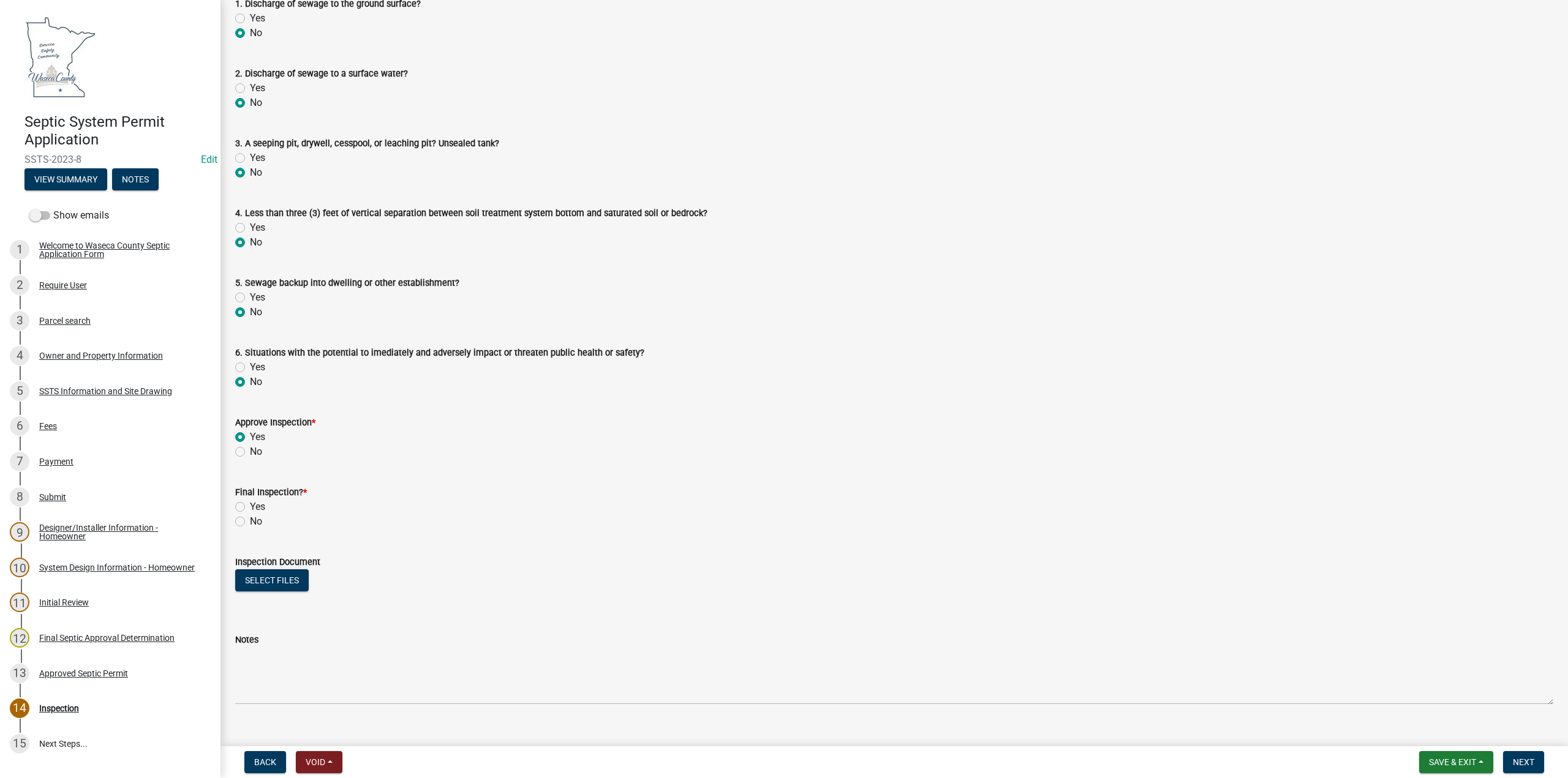
click at [250, 507] on label "Yes" at bounding box center [257, 507] width 15 height 15
click at [250, 507] on input "Yes" at bounding box center [254, 503] width 8 height 8
radio input "true"
click at [279, 580] on button "Select files" at bounding box center [271, 580] width 73 height 22
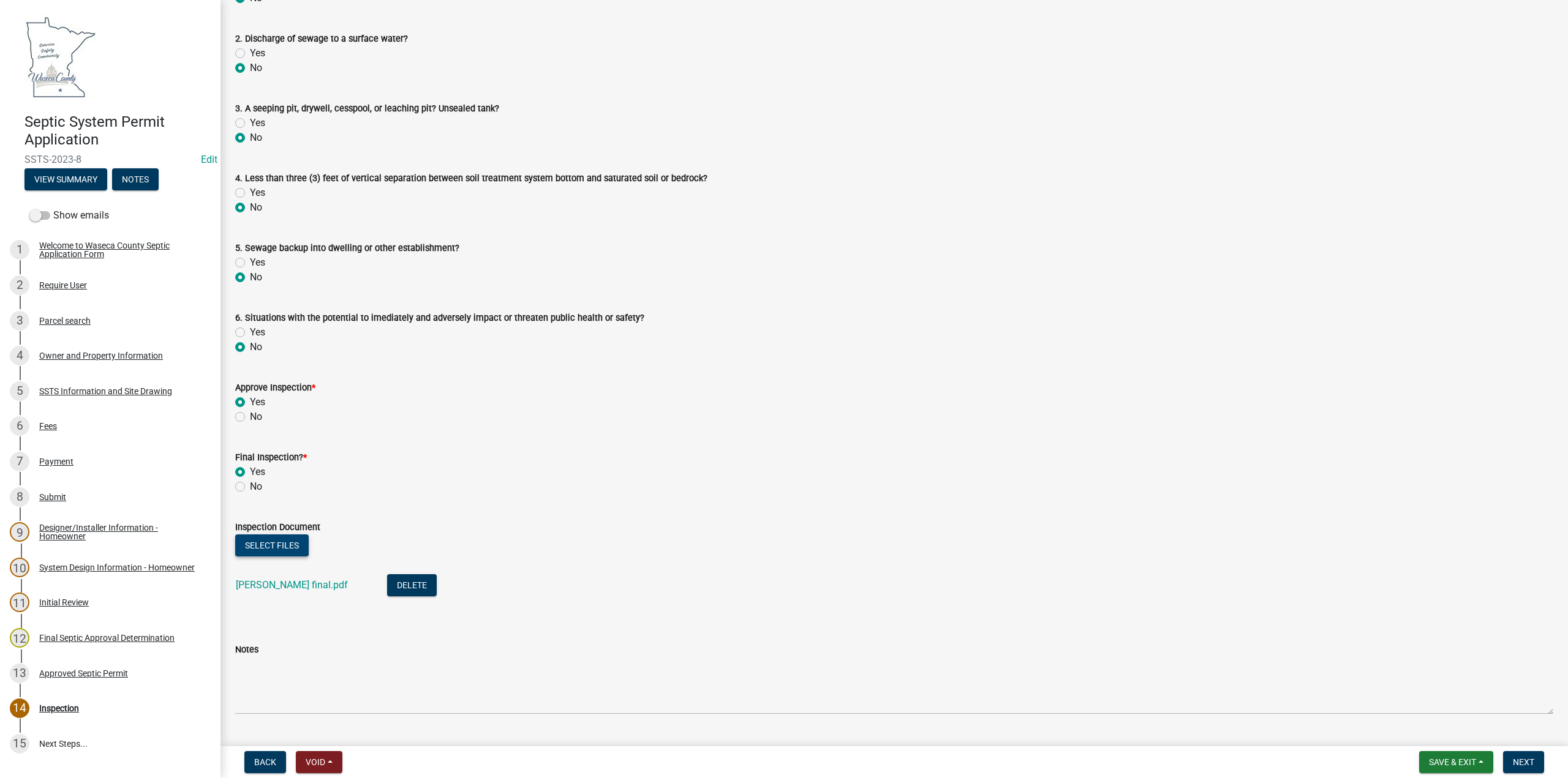
scroll to position [433, 0]
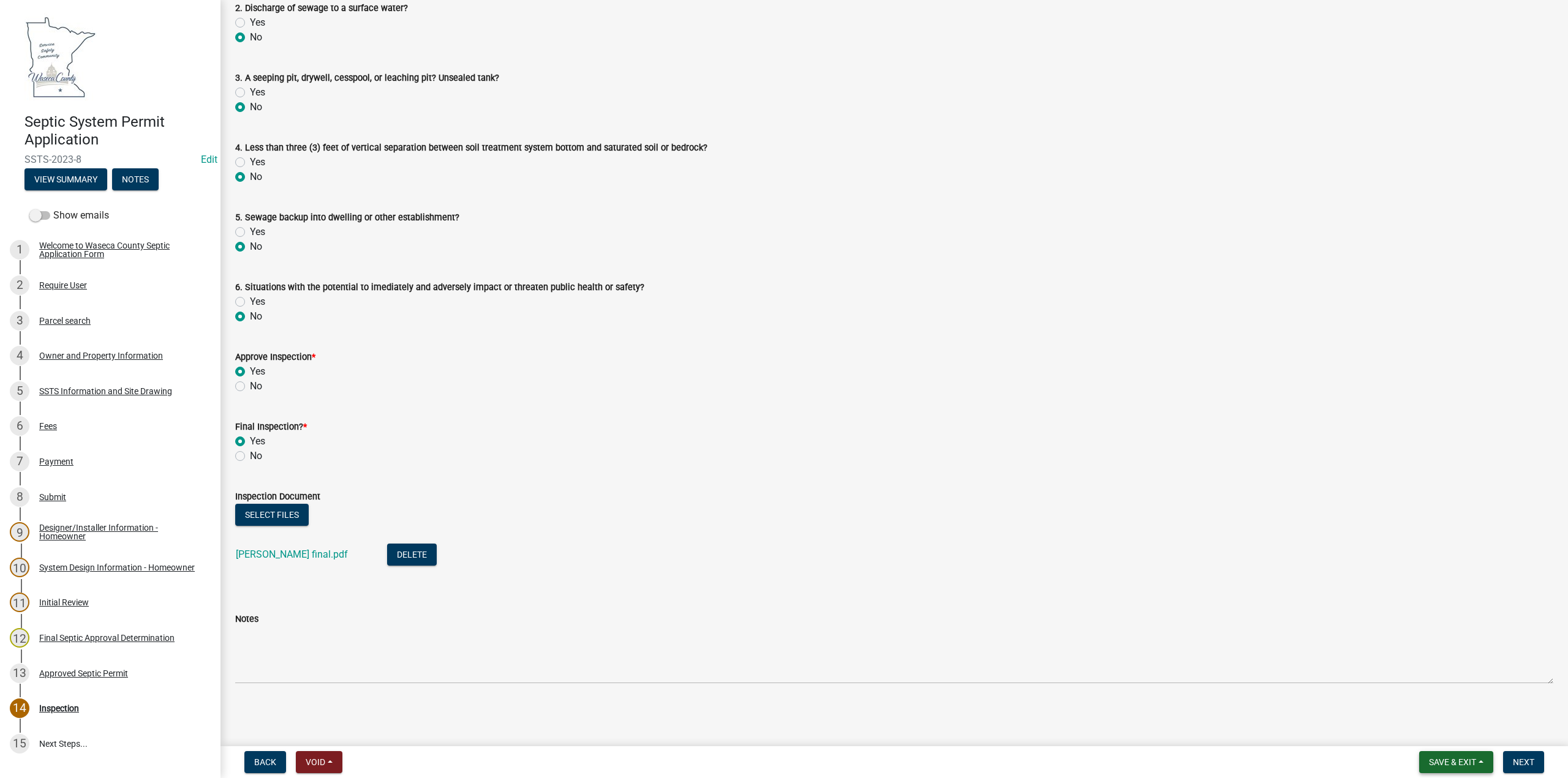
click at [1454, 762] on span "Save & Exit" at bounding box center [1453, 762] width 48 height 10
click at [1431, 702] on button "Save" at bounding box center [1444, 700] width 98 height 29
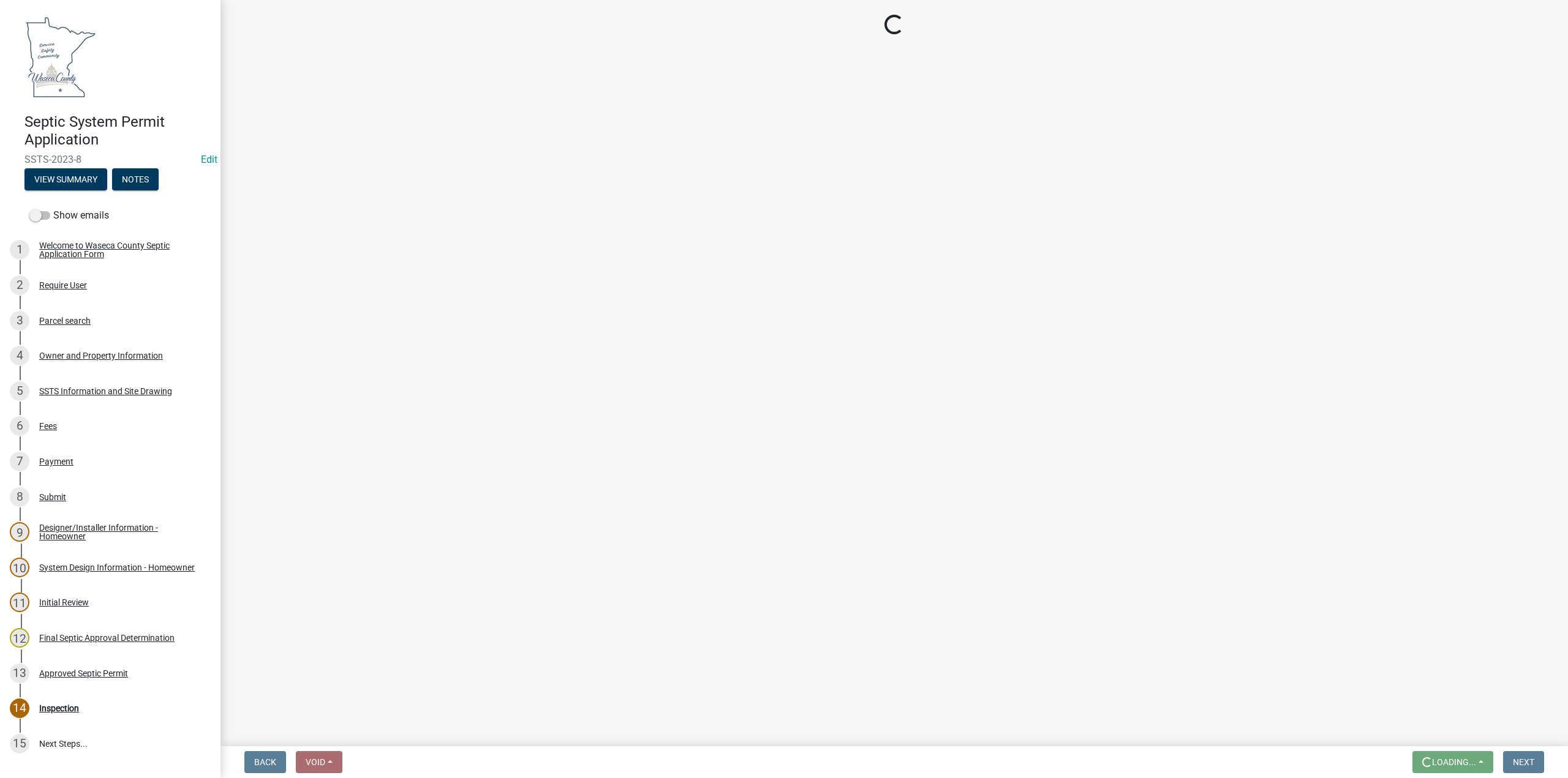
scroll to position [0, 0]
select select "296e9793-ae16-4fdd-8e85-9b10e2903d04"
select select "bd9ddfb0-b6c9-4217-acc0-e81ae30cb7d3"
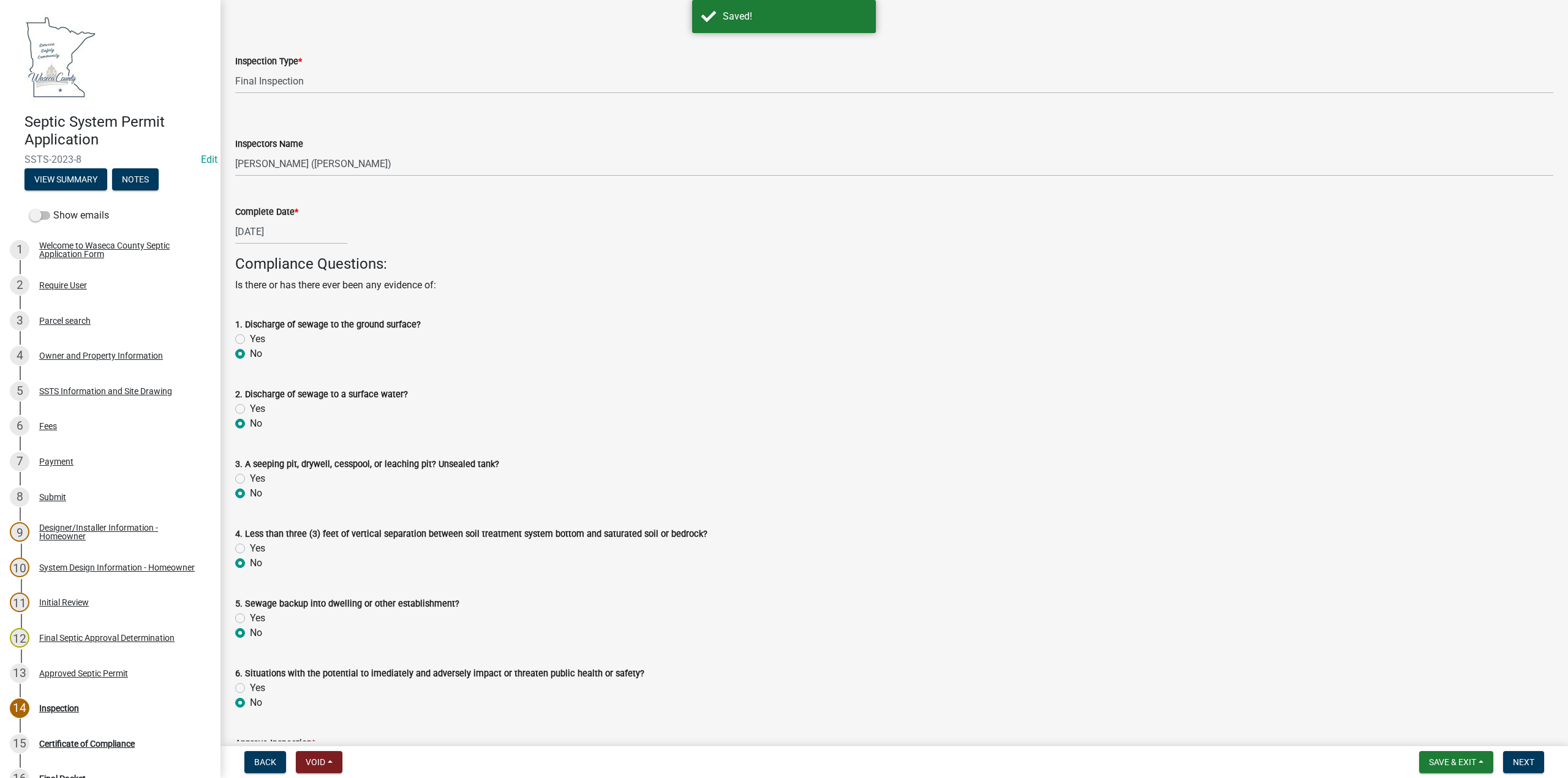
scroll to position [433, 0]
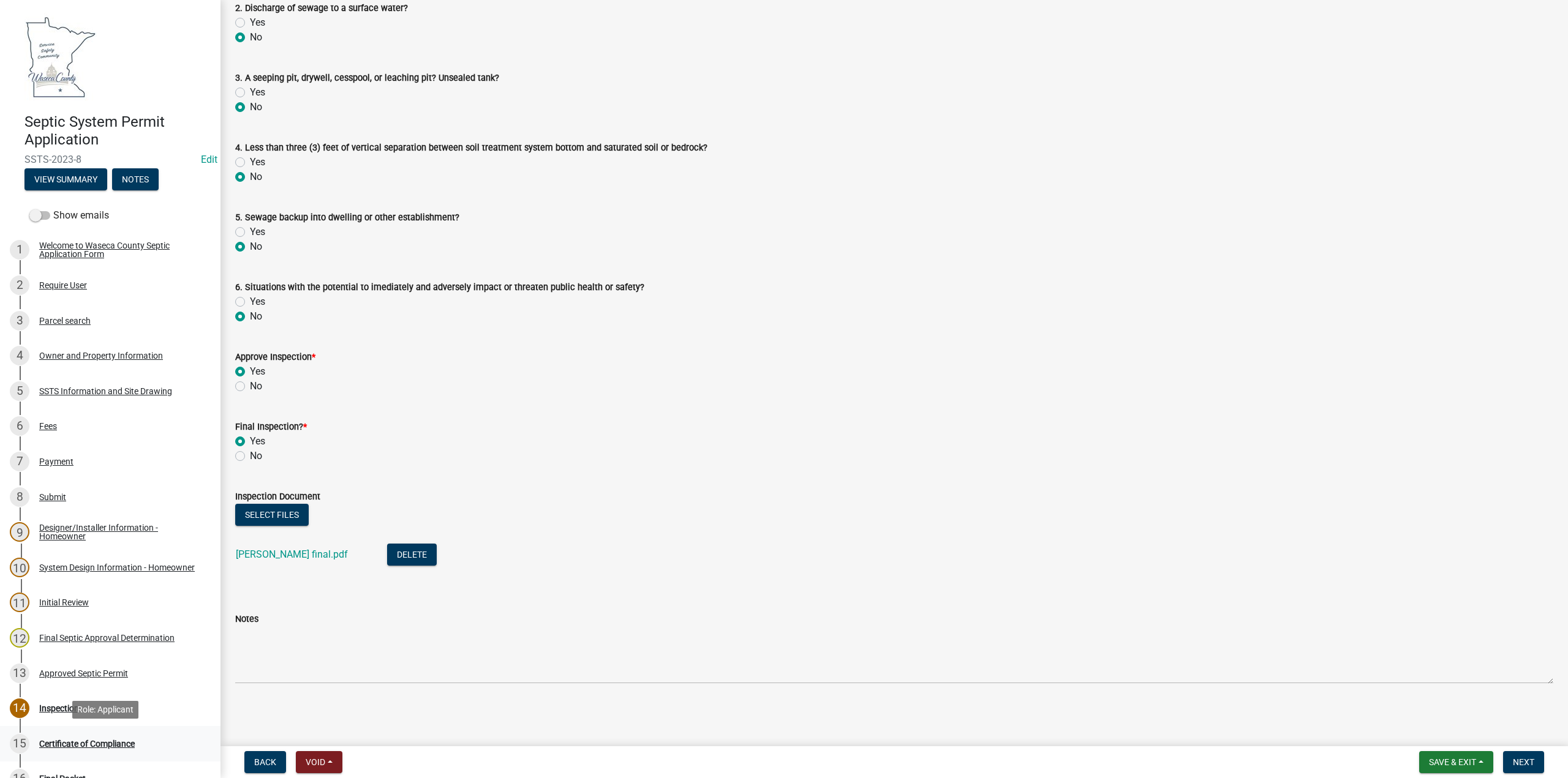
click at [73, 740] on div "Certificate of Compliance" at bounding box center [86, 745] width 95 height 9
click at [78, 745] on div "Certificate of Compliance" at bounding box center [86, 745] width 95 height 9
click at [1520, 767] on button "Next" at bounding box center [1523, 762] width 41 height 22
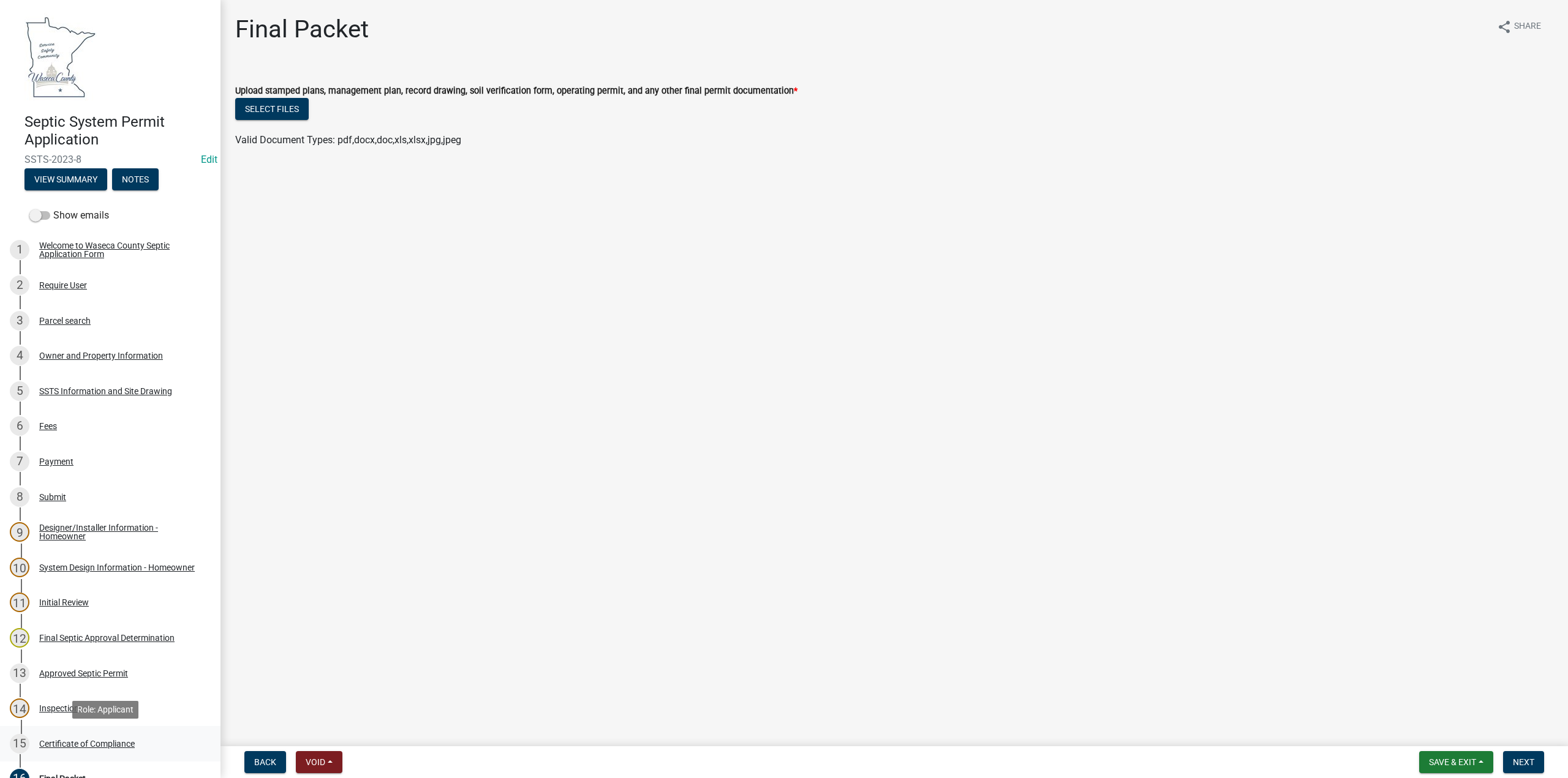
click at [87, 737] on div "15 Certificate of Compliance" at bounding box center [105, 744] width 191 height 19
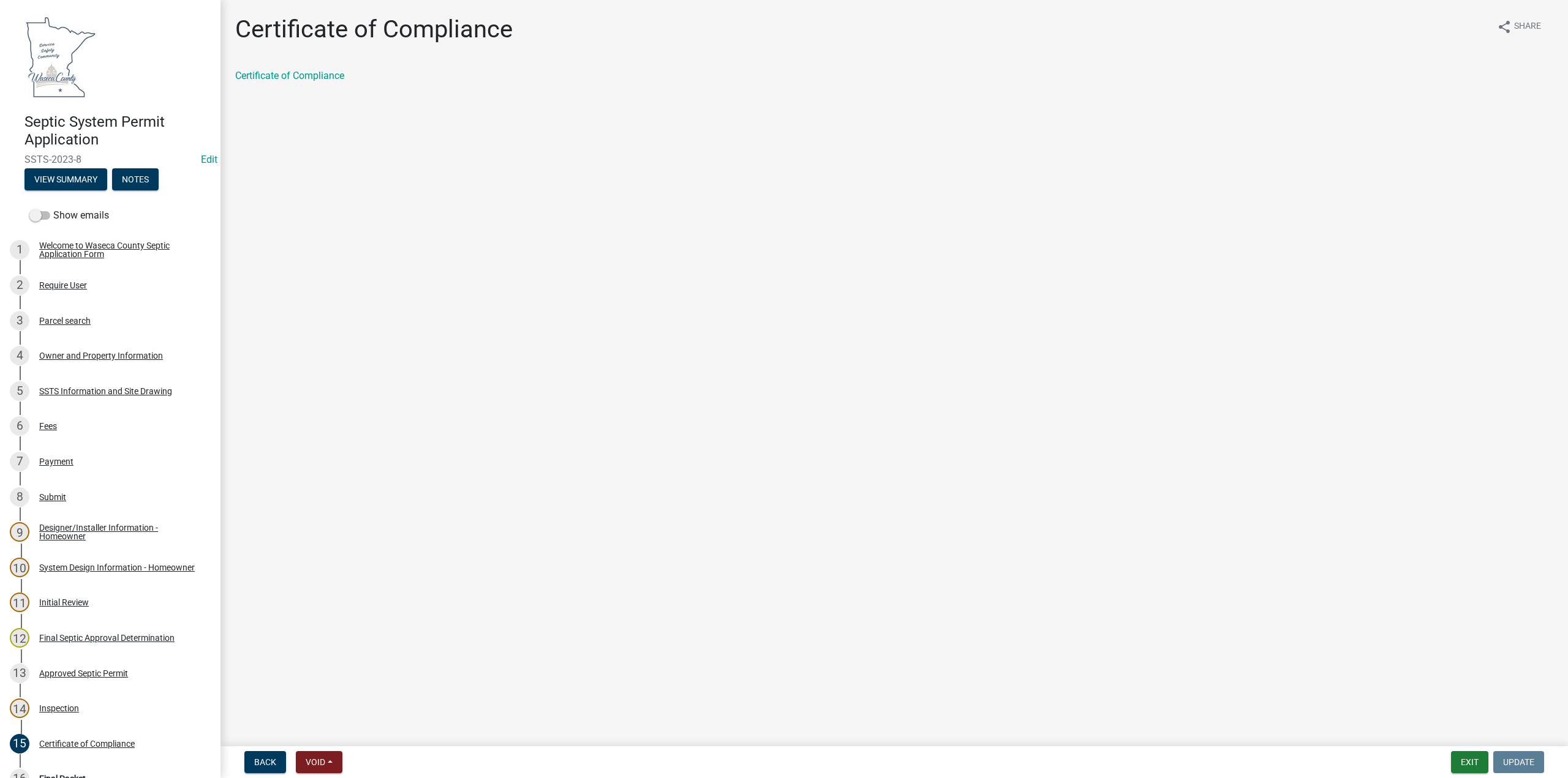
click at [279, 82] on div "Certificate of Compliance" at bounding box center [895, 76] width 1319 height 15
click at [286, 78] on link "Certificate of Compliance" at bounding box center [290, 75] width 109 height 11
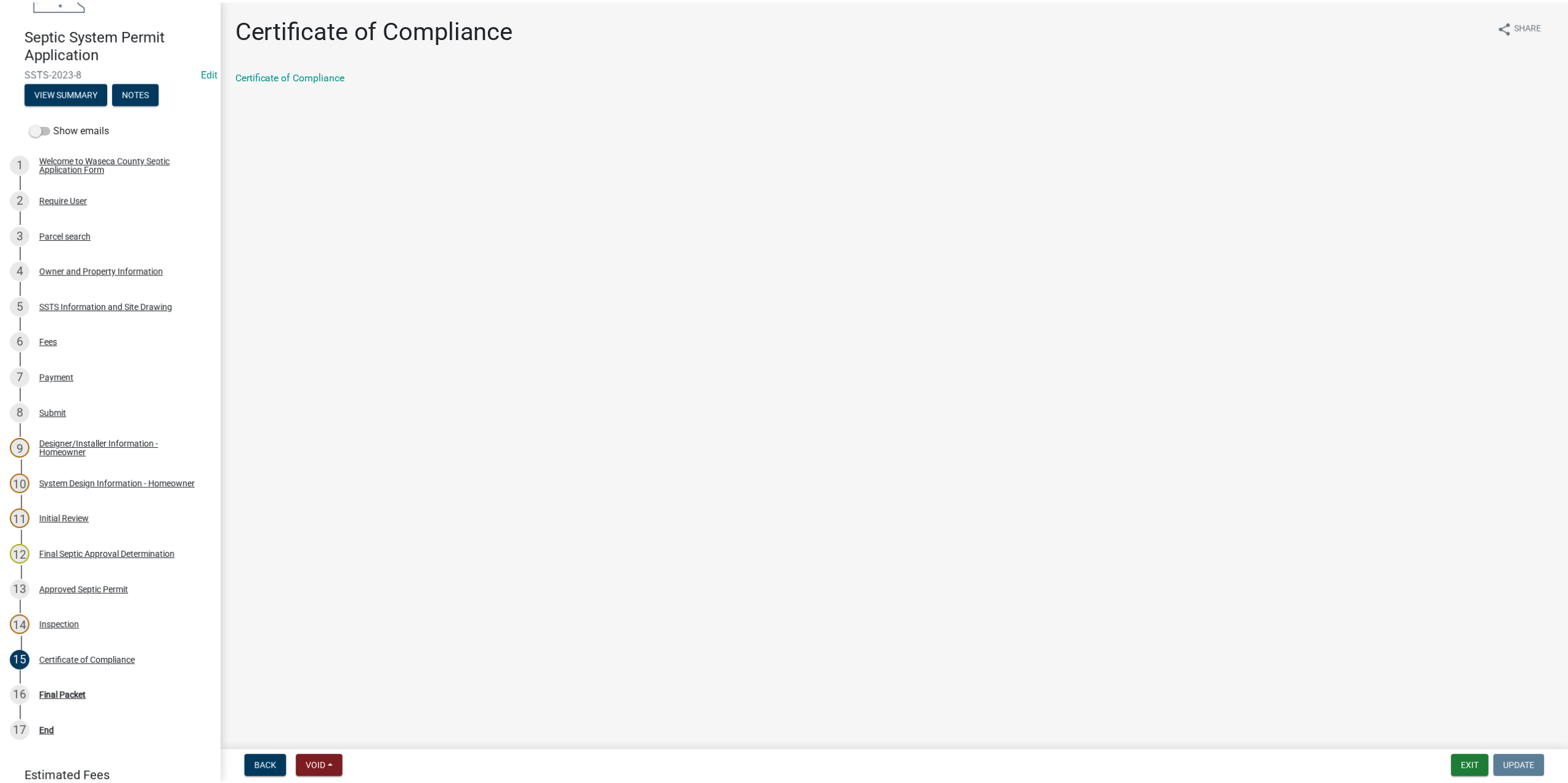
scroll to position [168, 0]
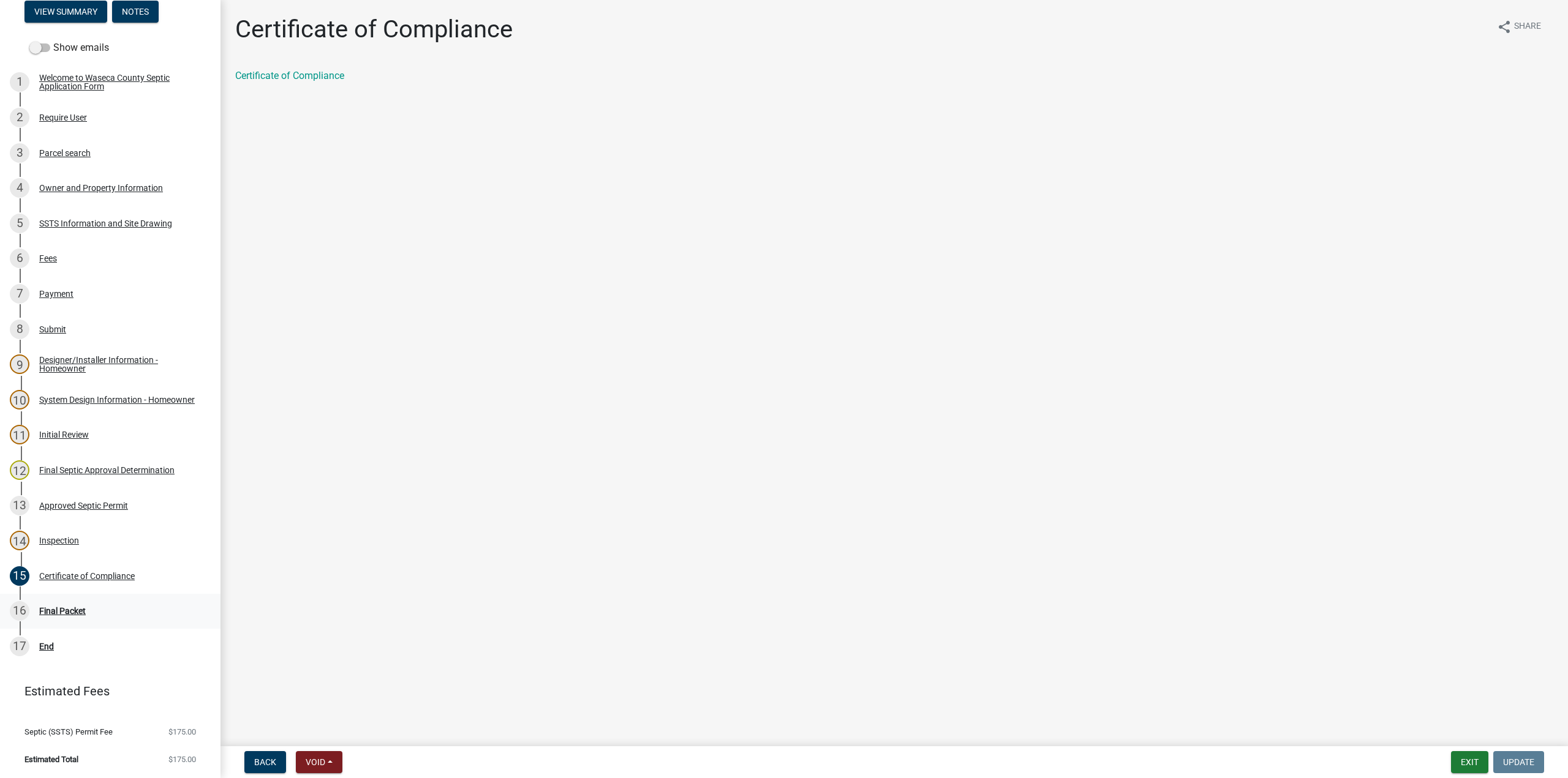
click at [71, 613] on div "Final Packet" at bounding box center [62, 611] width 47 height 9
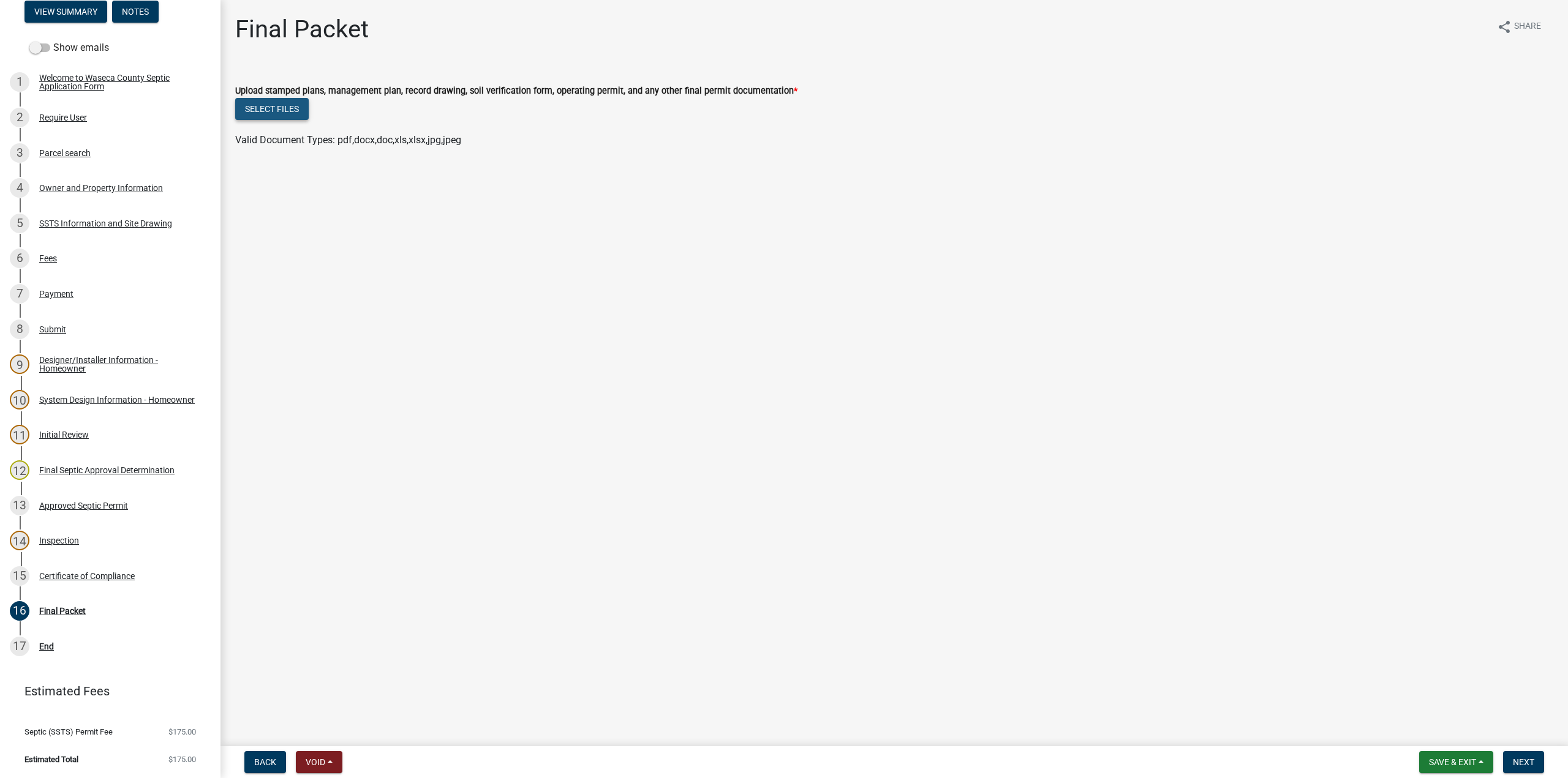
click at [269, 111] on button "Select files" at bounding box center [271, 108] width 73 height 22
click at [1456, 763] on span "Save & Exit" at bounding box center [1453, 762] width 48 height 10
click at [1420, 700] on button "Save" at bounding box center [1444, 700] width 98 height 29
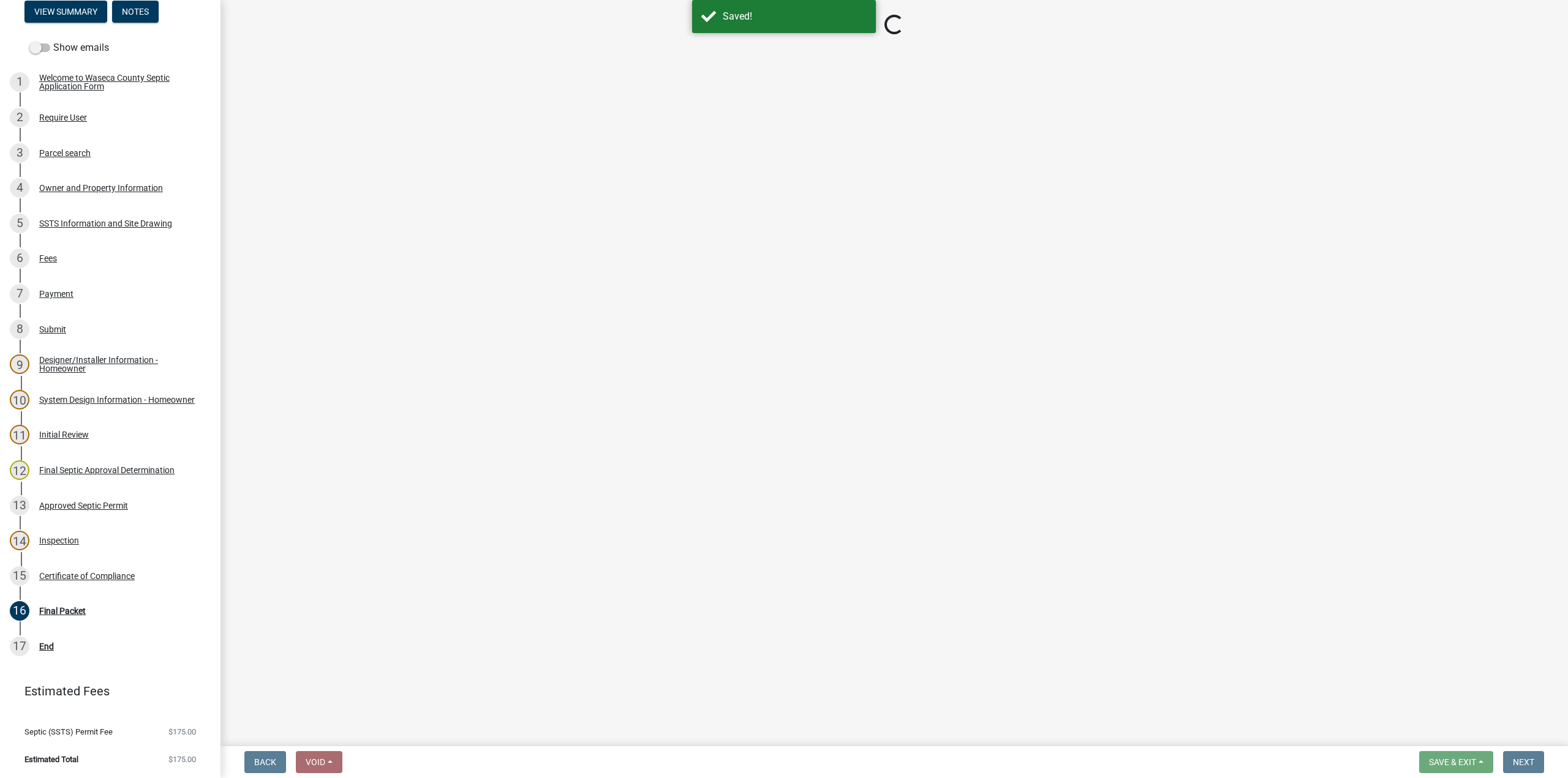
select select "296e9793-ae16-4fdd-8e85-9b10e2903d04"
select select "bd9ddfb0-b6c9-4217-acc0-e81ae30cb7d3"
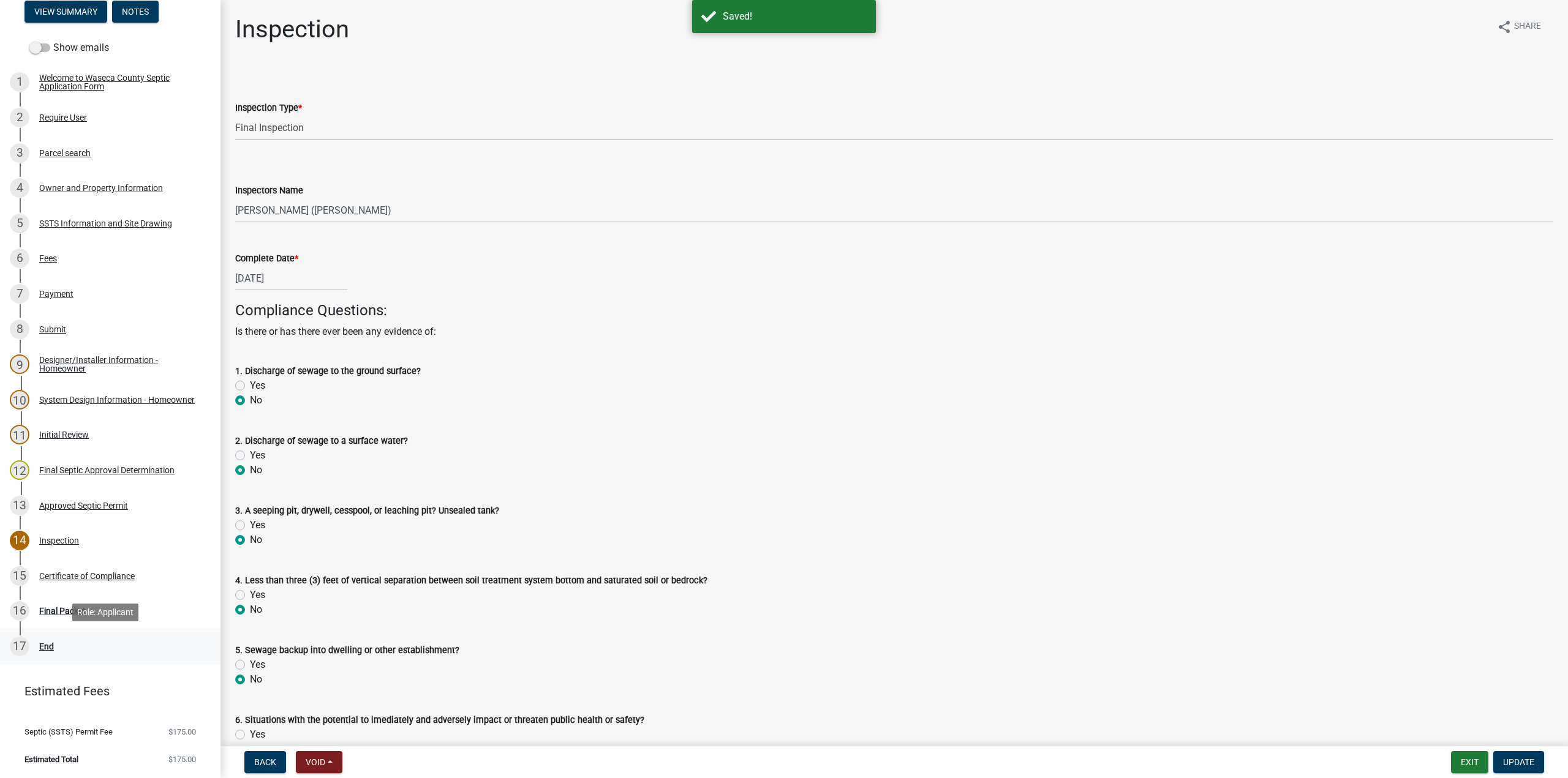
click at [44, 642] on div "End" at bounding box center [46, 647] width 15 height 9
click at [45, 646] on div "End" at bounding box center [46, 647] width 15 height 9
click at [52, 613] on div "Final Packet" at bounding box center [62, 611] width 47 height 9
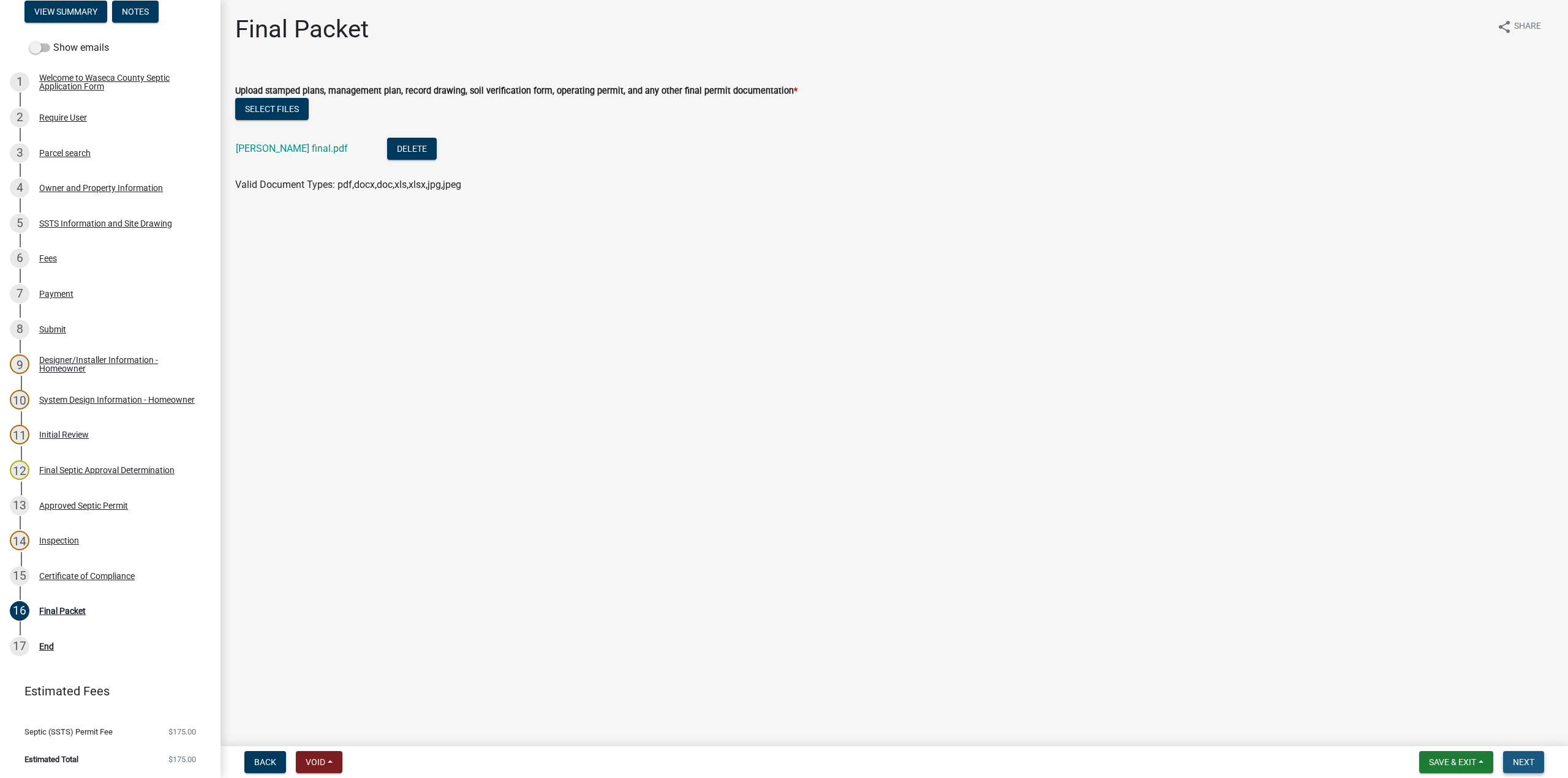
click at [1519, 758] on span "Next" at bounding box center [1524, 762] width 21 height 10
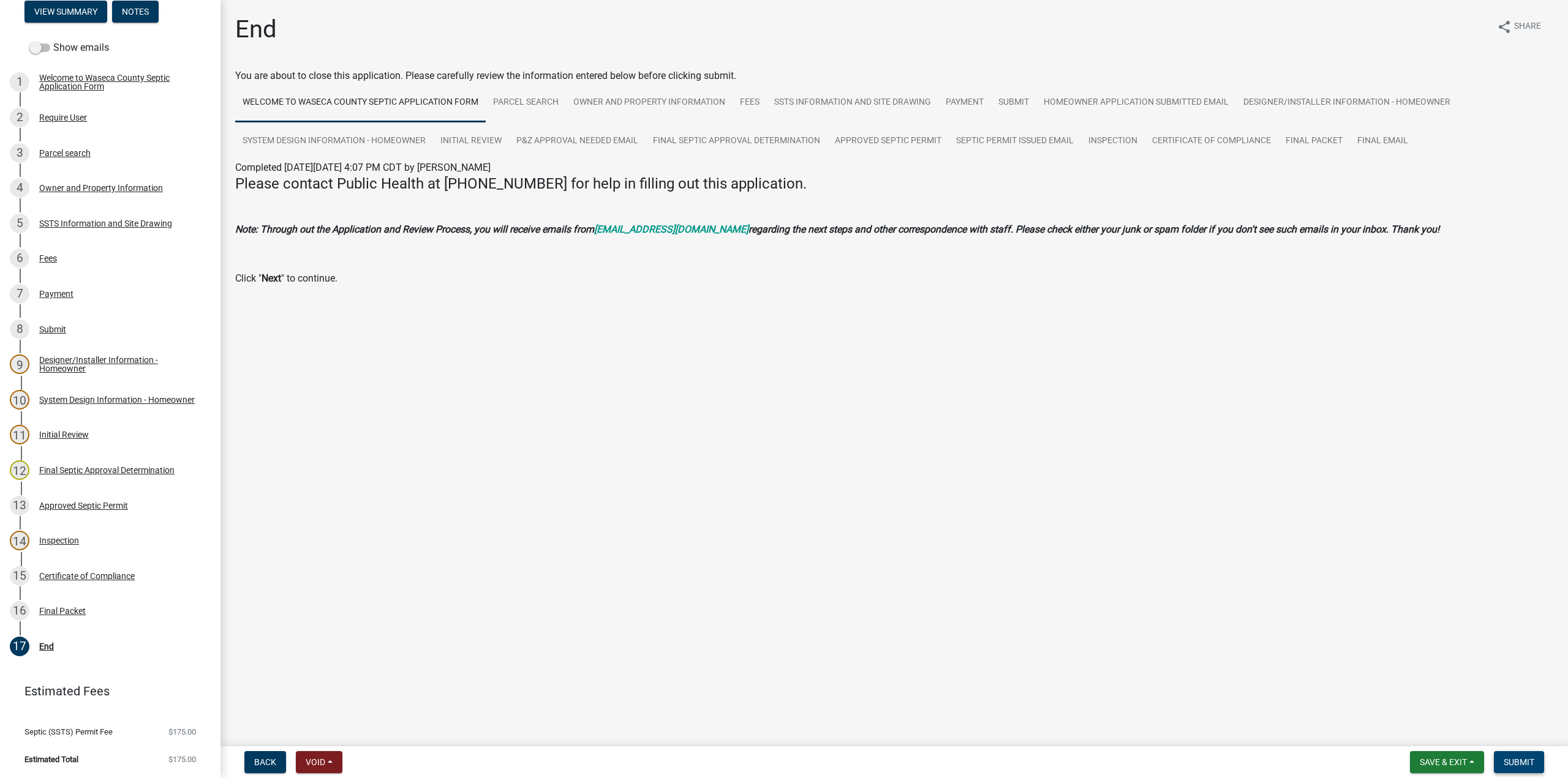
click at [1515, 756] on button "Submit" at bounding box center [1519, 762] width 50 height 22
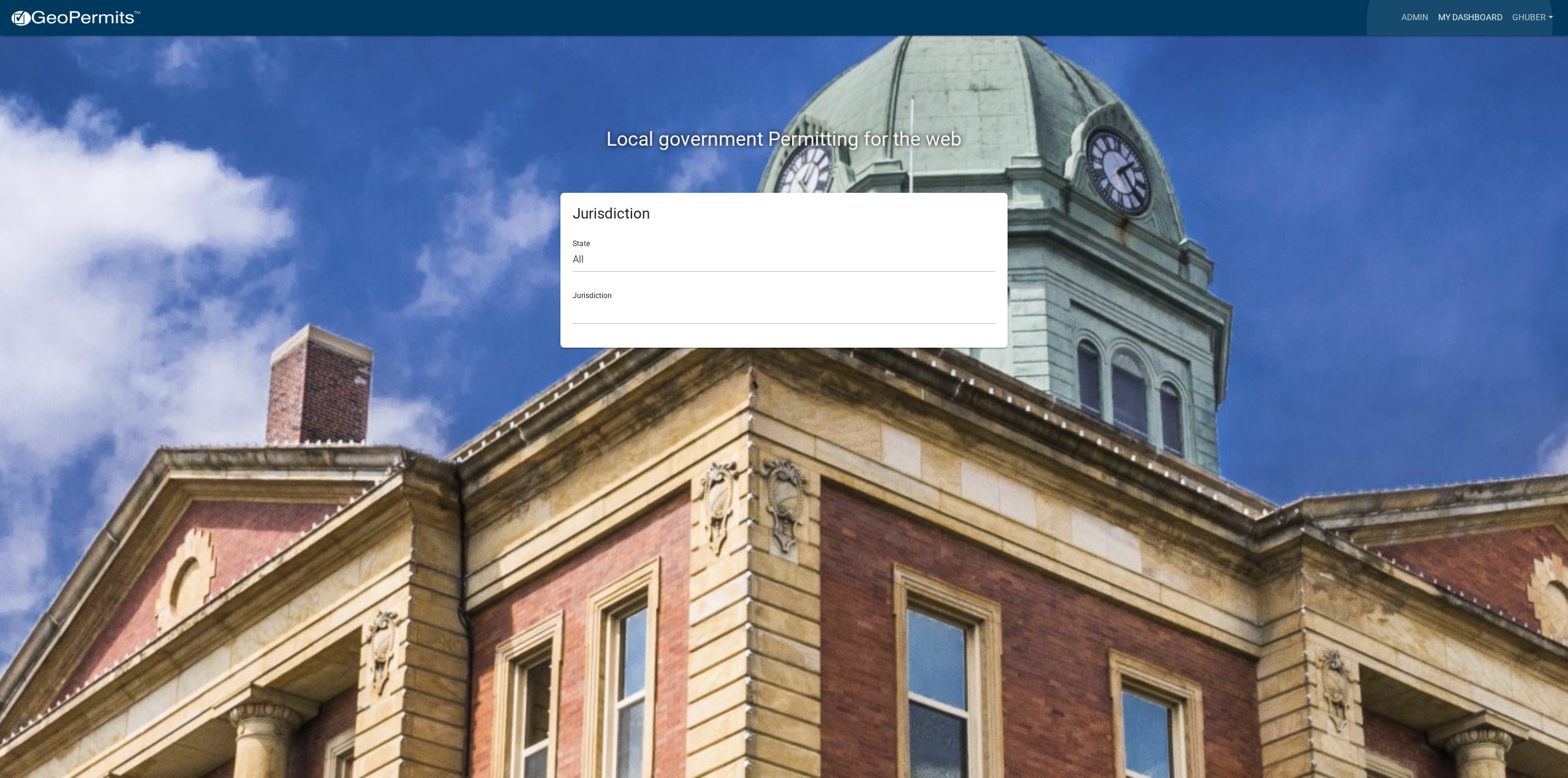
click at [1460, 24] on link "My Dashboard" at bounding box center [1470, 18] width 74 height 23
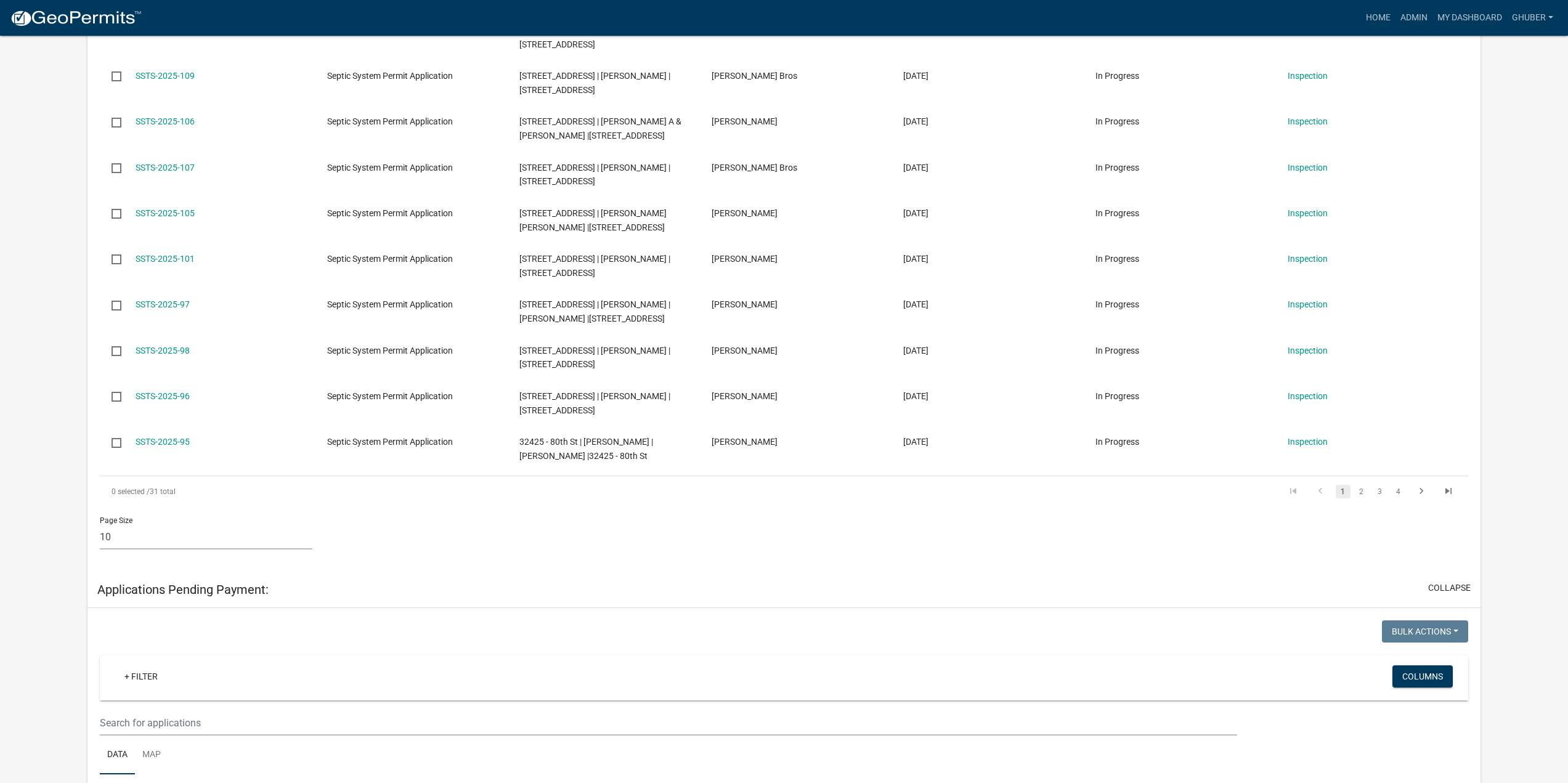
scroll to position [493, 0]
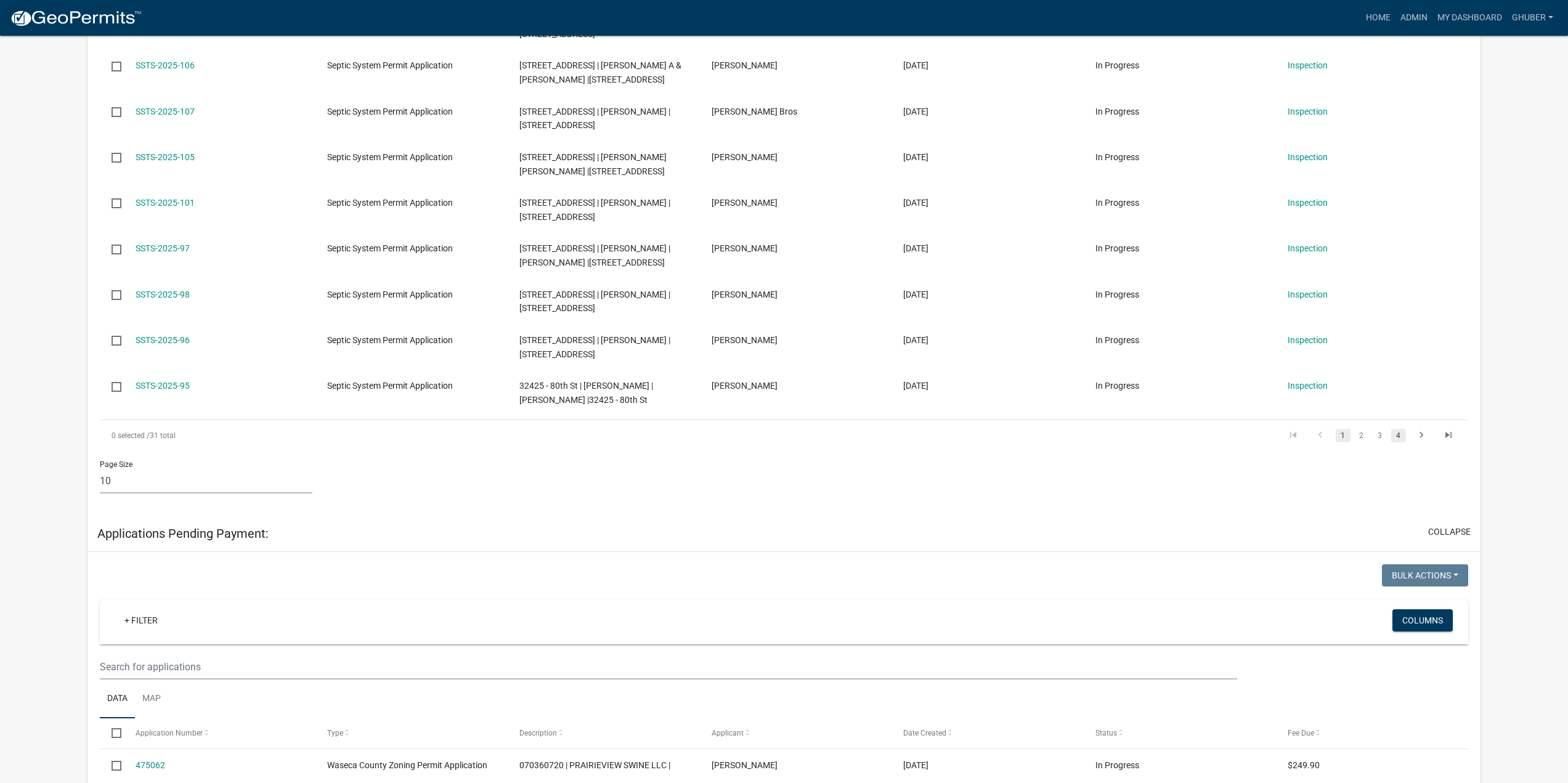
click at [1398, 434] on link "4" at bounding box center [1398, 435] width 15 height 13
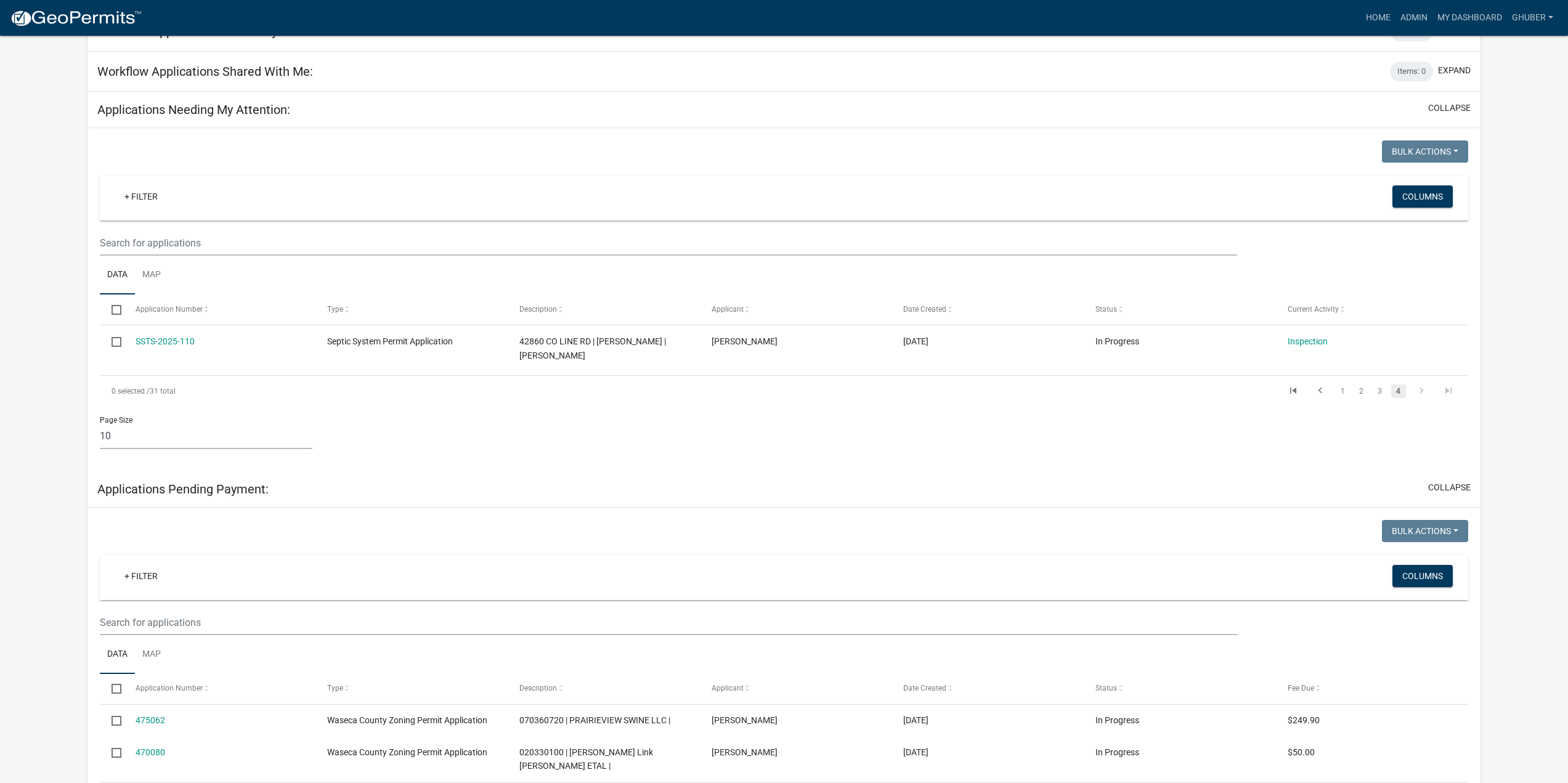
scroll to position [123, 0]
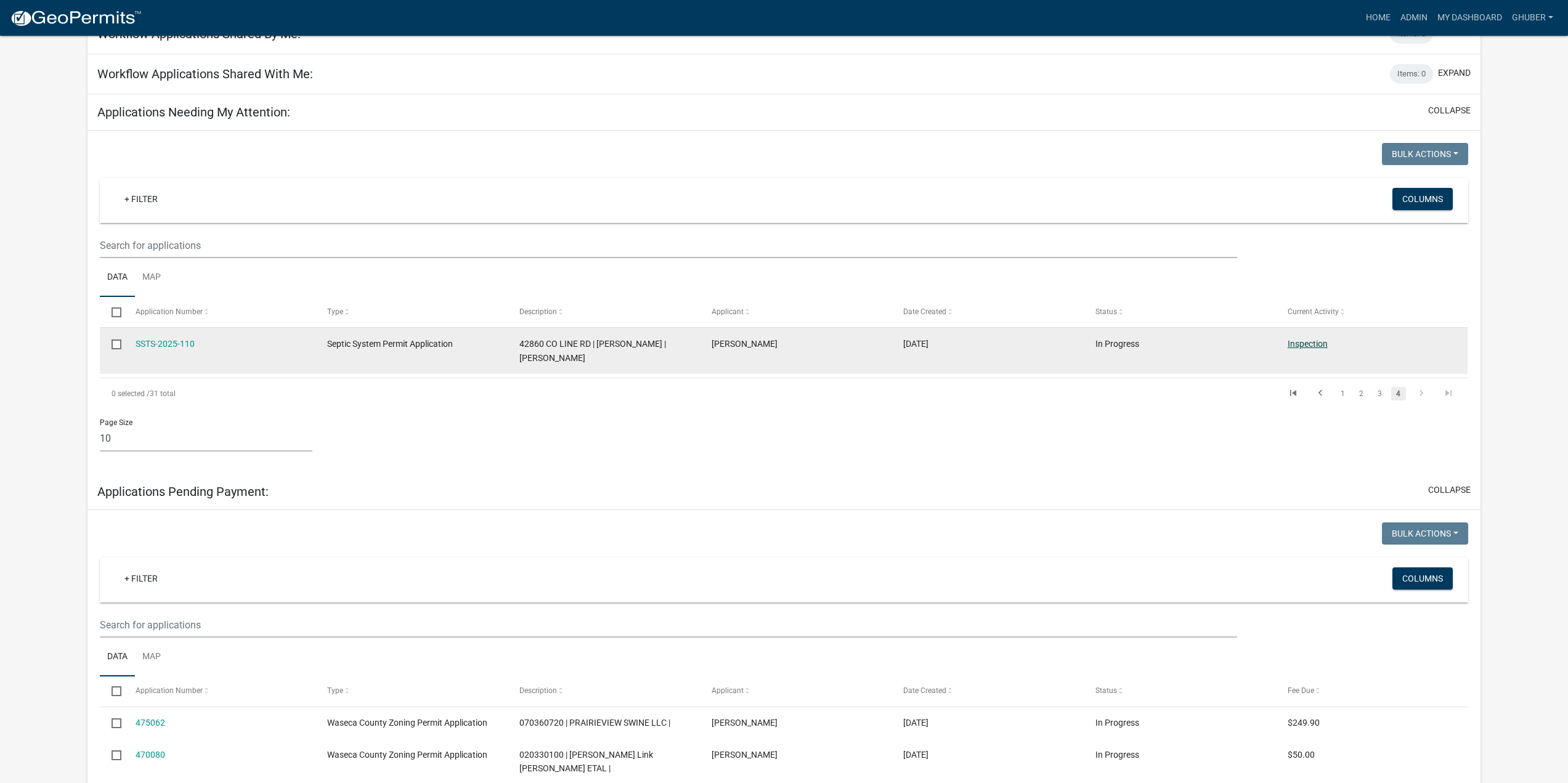
click at [1312, 344] on link "Inspection" at bounding box center [1307, 343] width 40 height 10
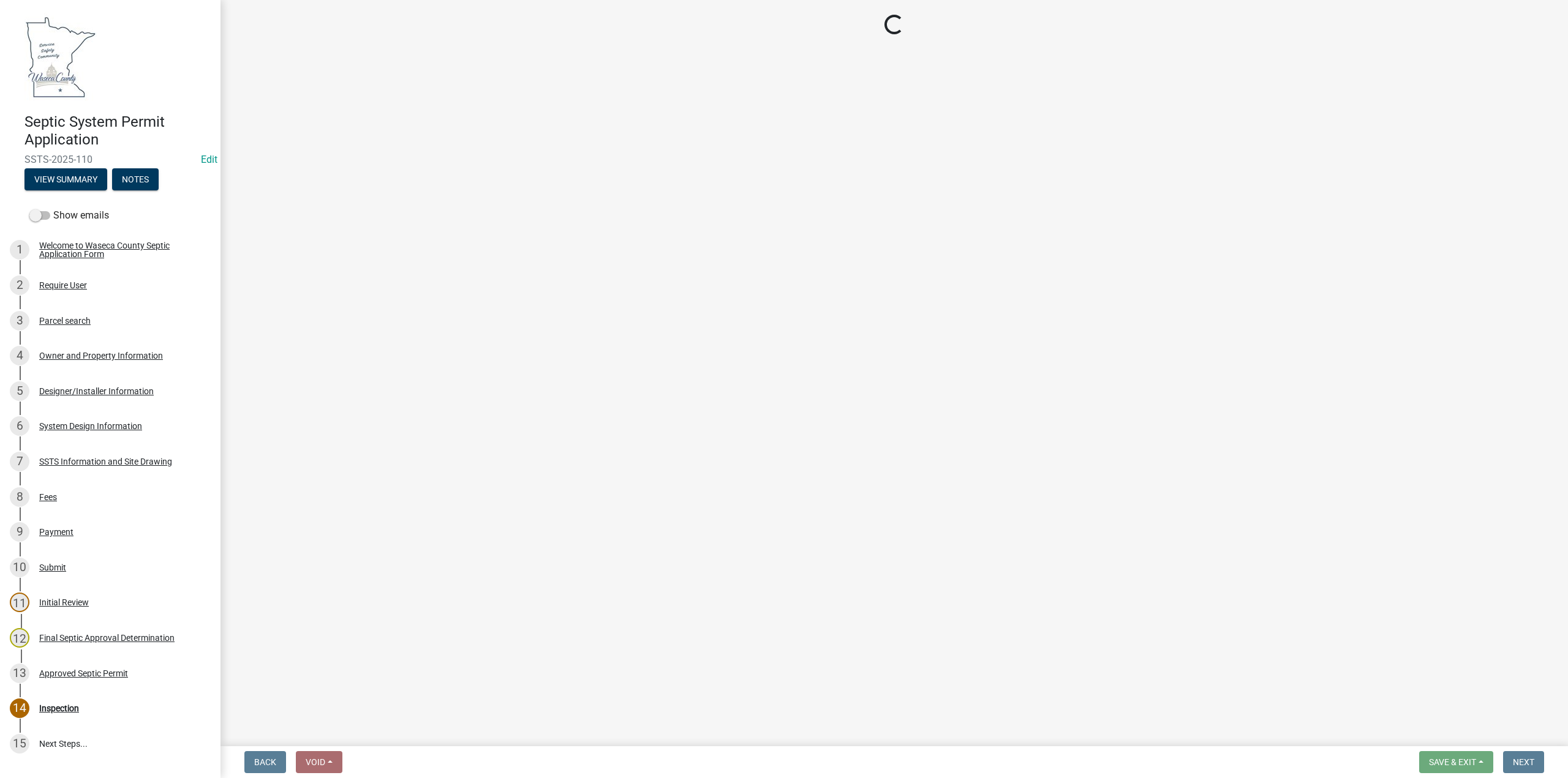
select select "bd9ddfb0-b6c9-4217-acc0-e81ae30cb7d3"
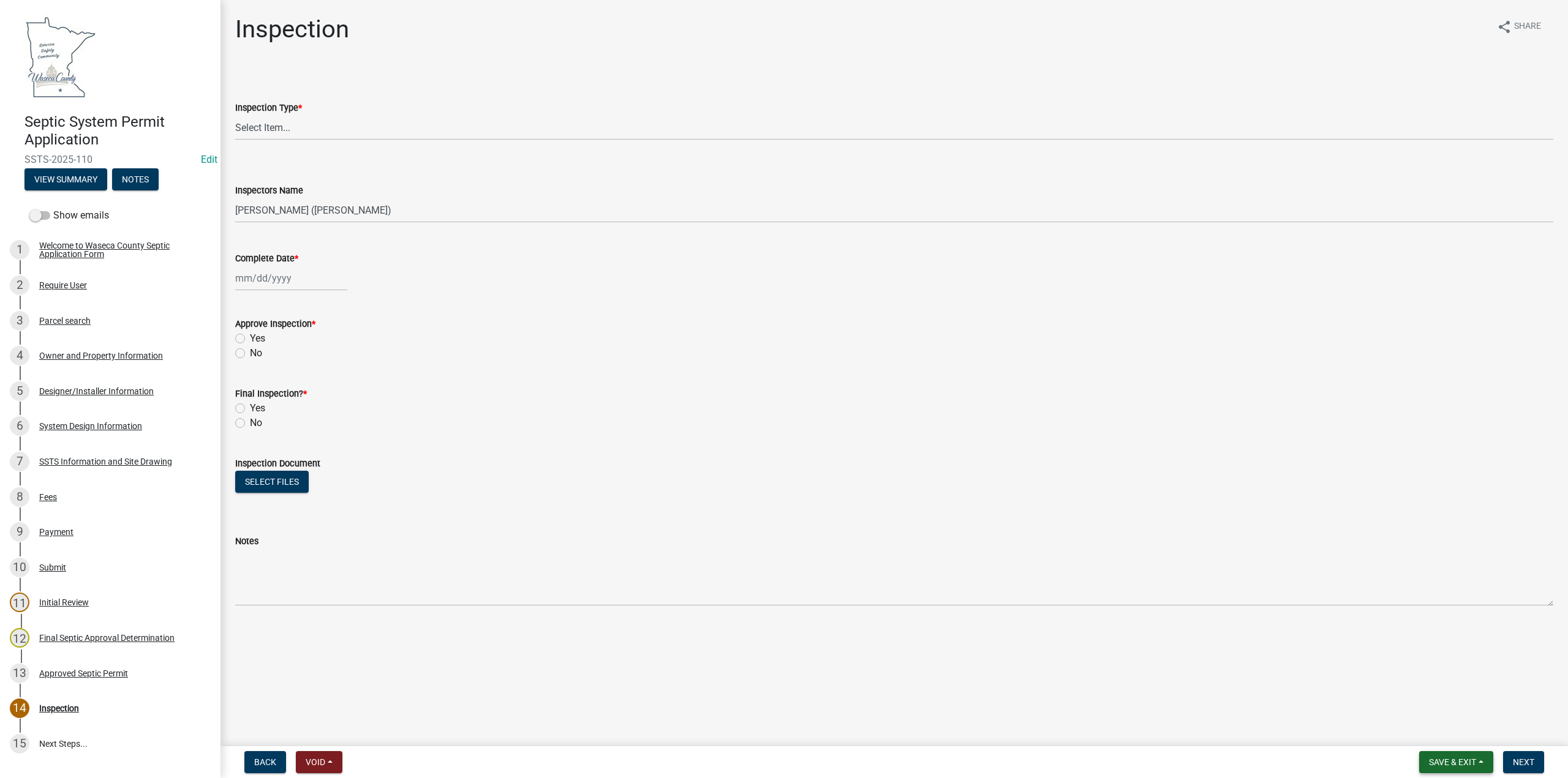
click at [1473, 764] on span "Save & Exit" at bounding box center [1453, 762] width 48 height 10
click at [1438, 730] on button "Save & Exit" at bounding box center [1444, 730] width 98 height 29
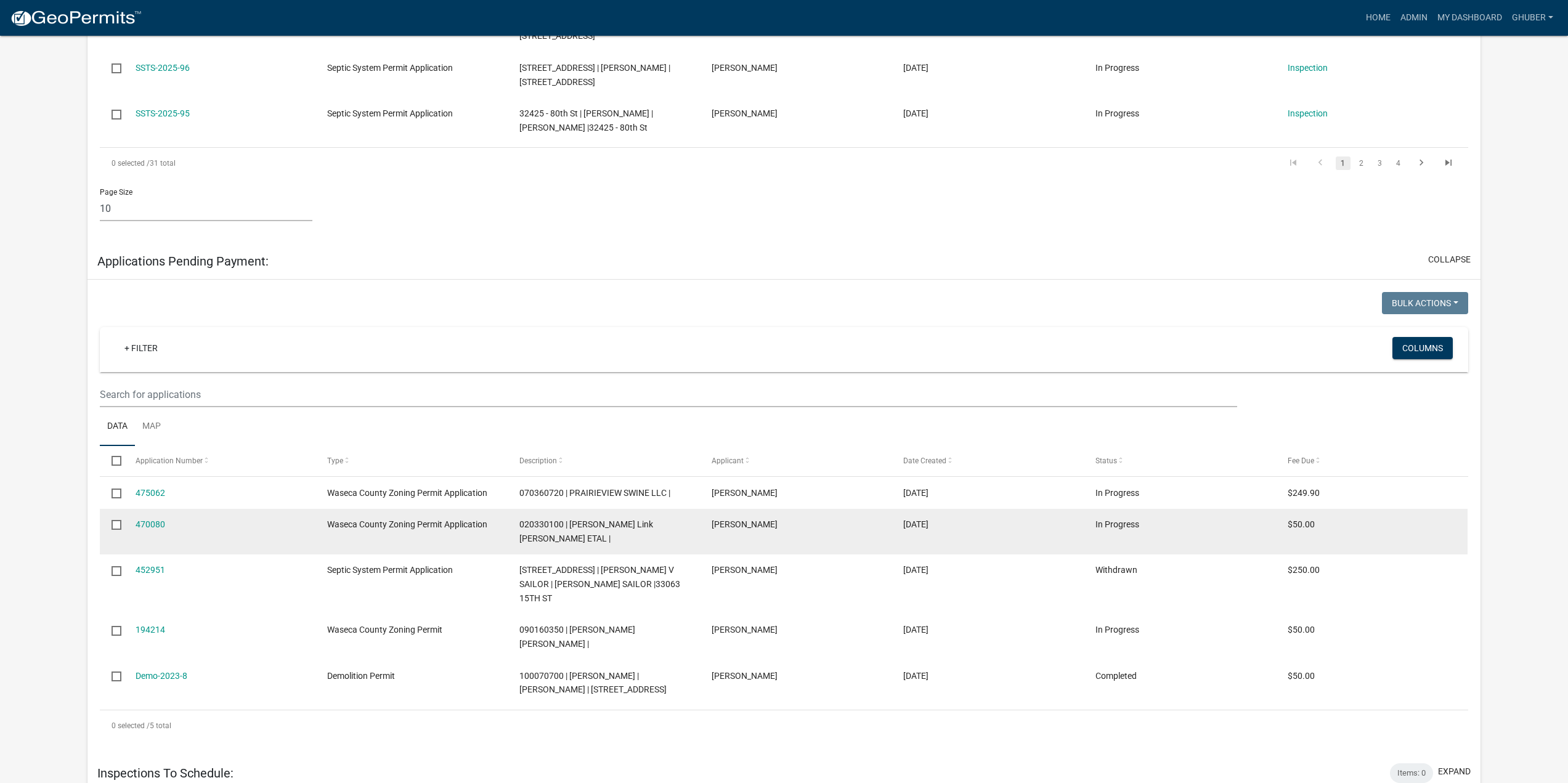
scroll to position [740, 0]
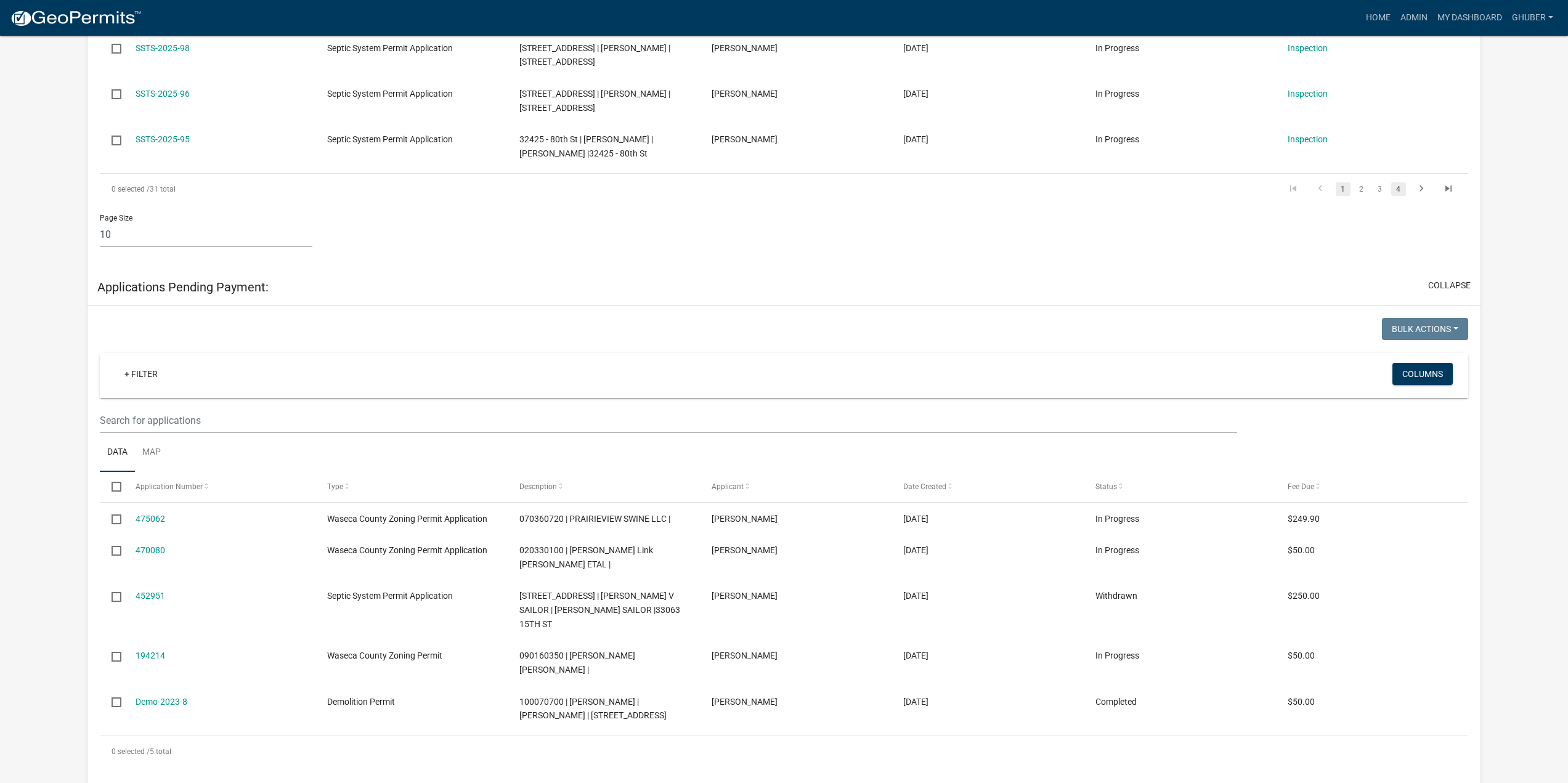
click at [1400, 188] on link "4" at bounding box center [1398, 189] width 15 height 13
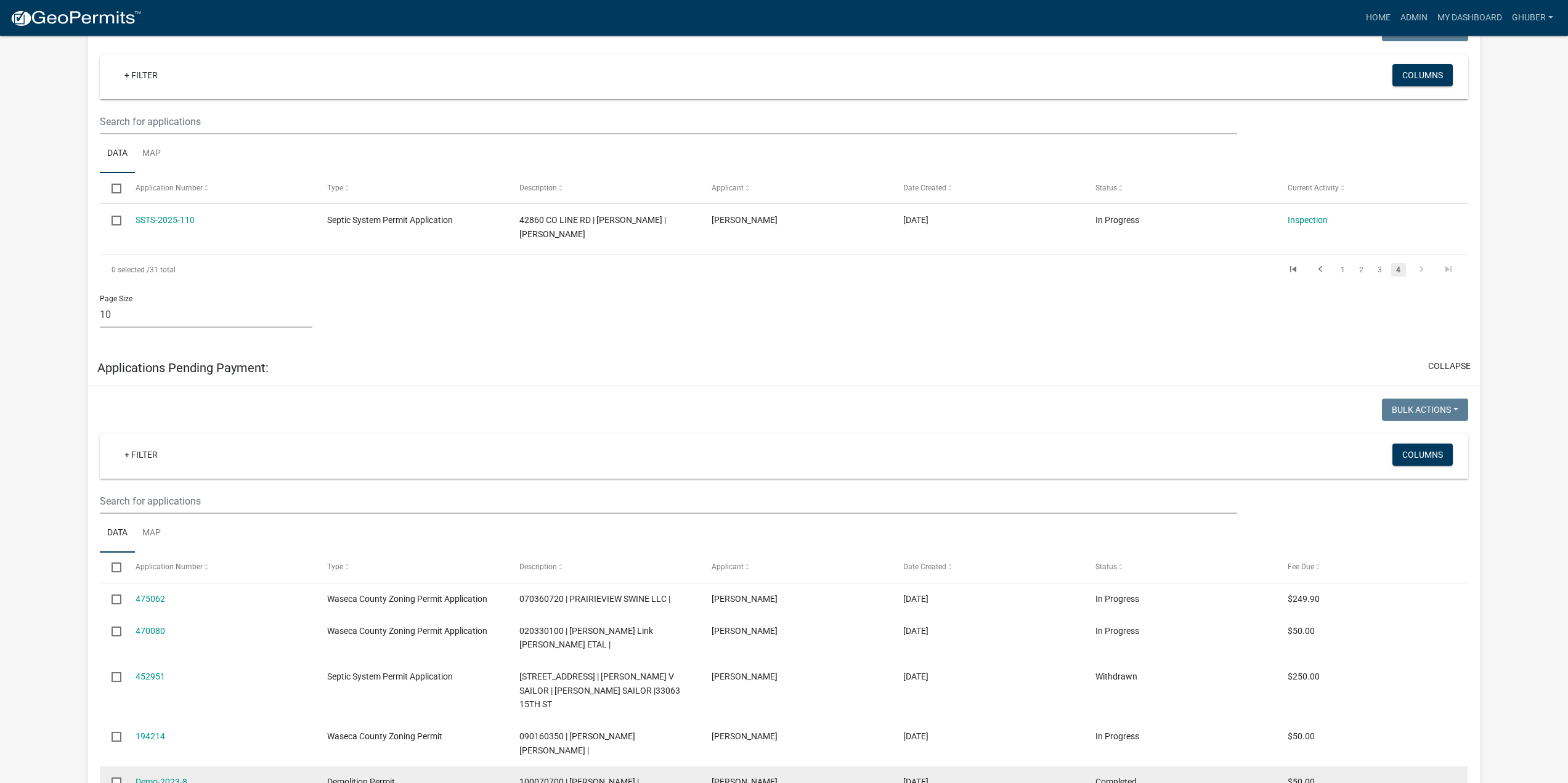
scroll to position [247, 0]
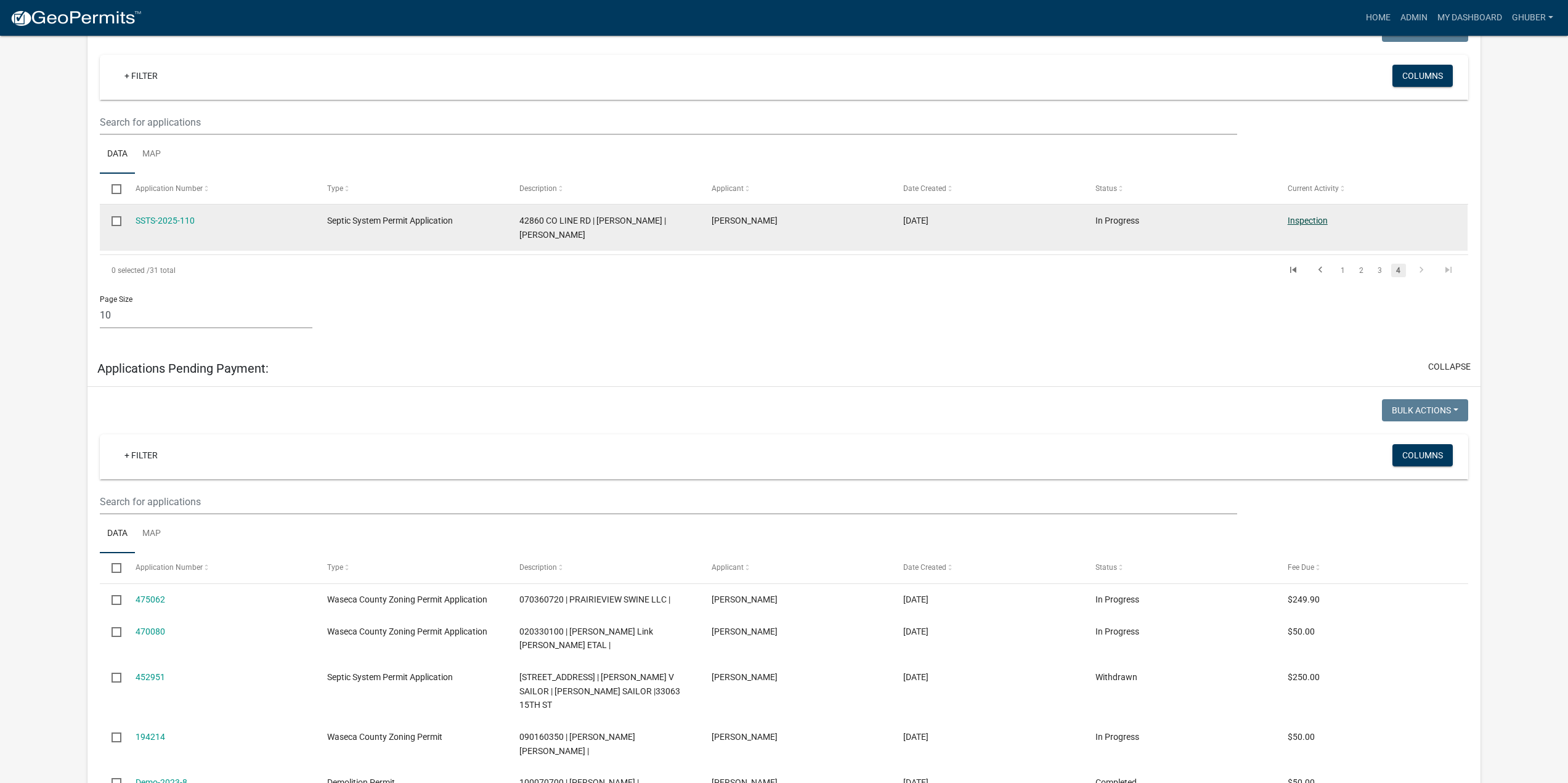
click at [1309, 217] on link "Inspection" at bounding box center [1307, 220] width 40 height 10
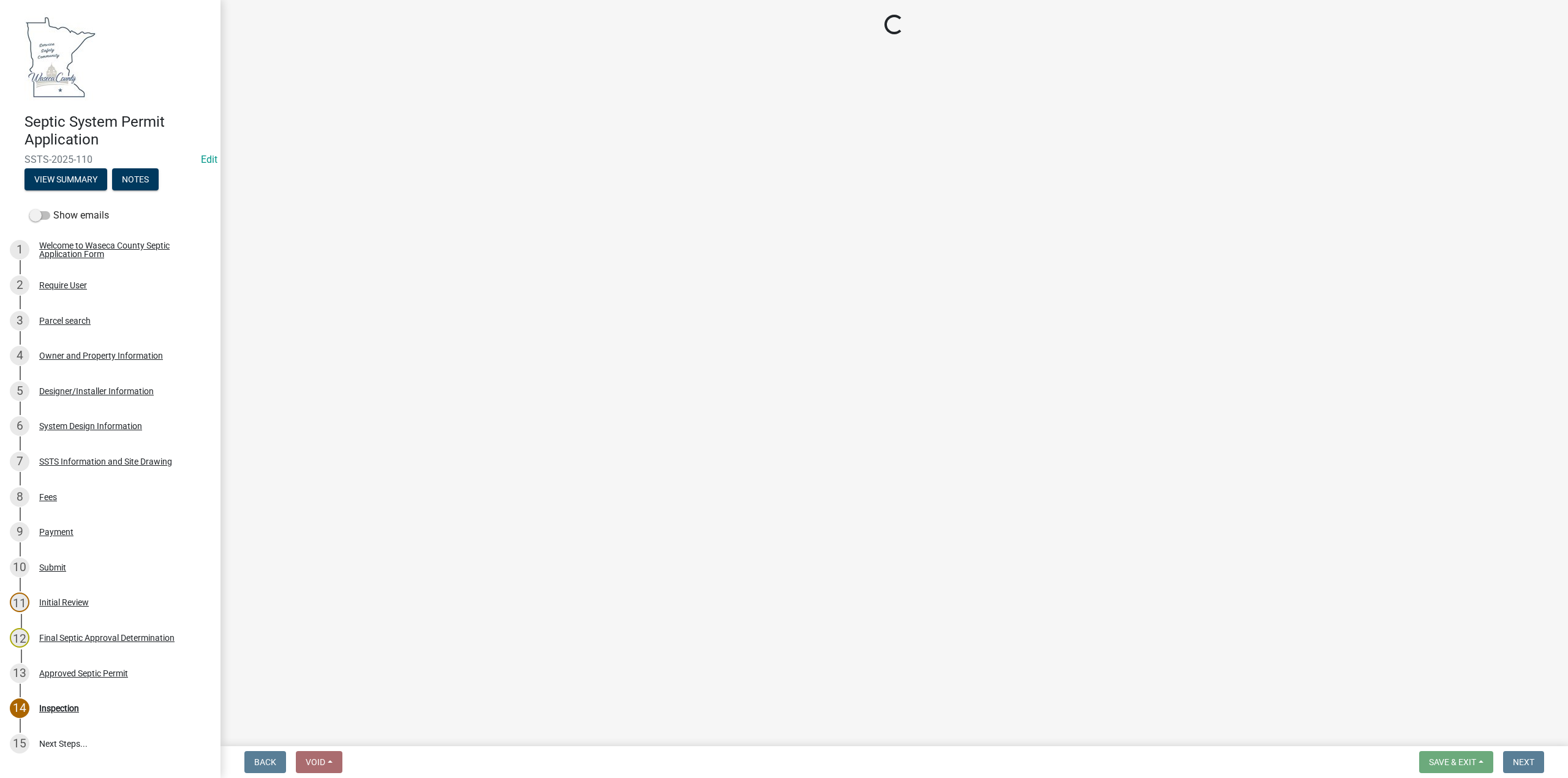
select select "bd9ddfb0-b6c9-4217-acc0-e81ae30cb7d3"
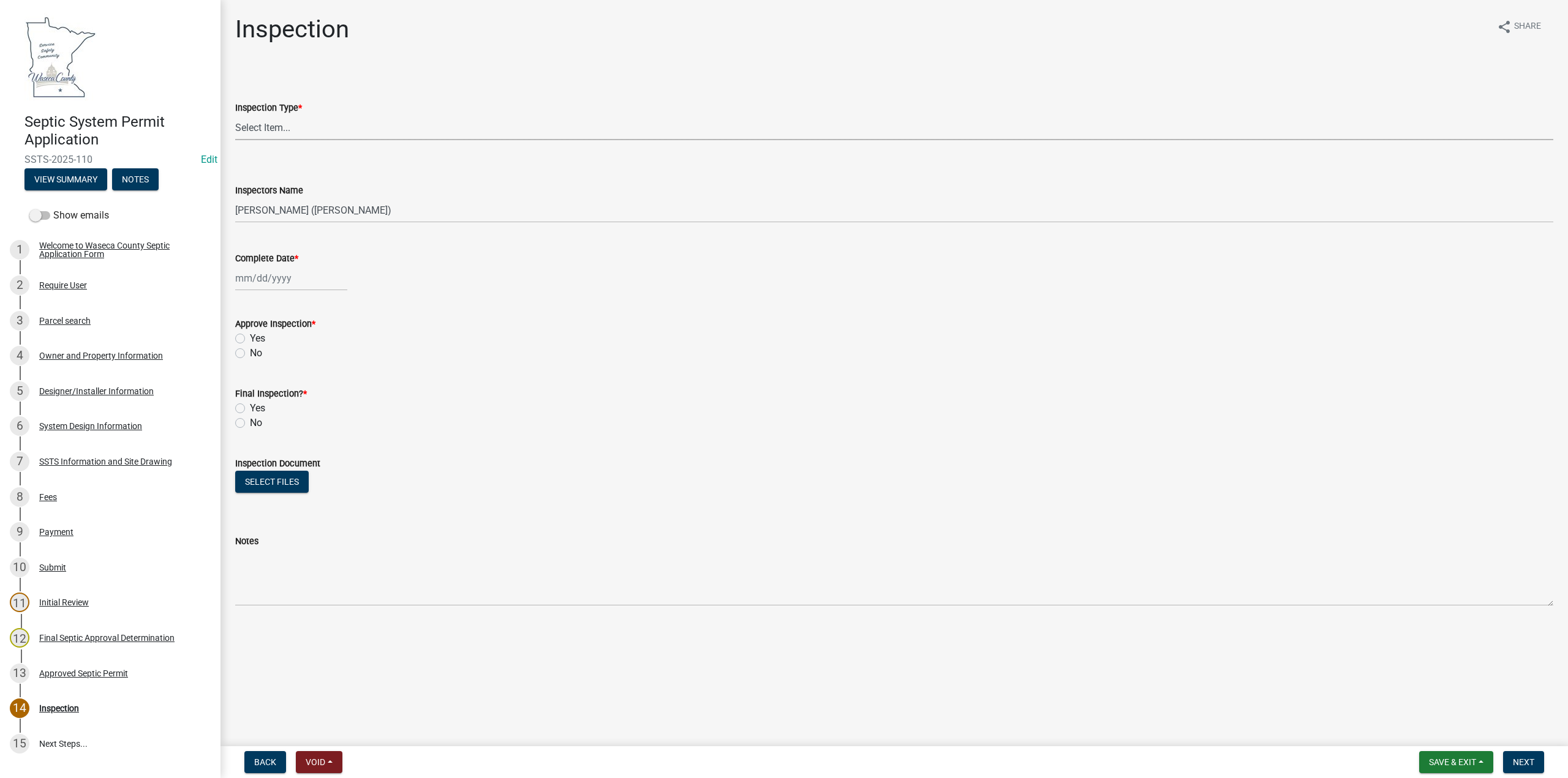
click at [279, 124] on select "Select Item... Preliminary/Soils Inspection Construction Inspection Final Inspe…" at bounding box center [895, 128] width 1319 height 25
click at [235, 115] on select "Select Item... Preliminary/Soils Inspection Construction Inspection Final Inspe…" at bounding box center [895, 128] width 1319 height 25
select select "296e9793-ae16-4fdd-8e85-9b10e2903d04"
click at [252, 283] on div at bounding box center [291, 278] width 112 height 25
select select "9"
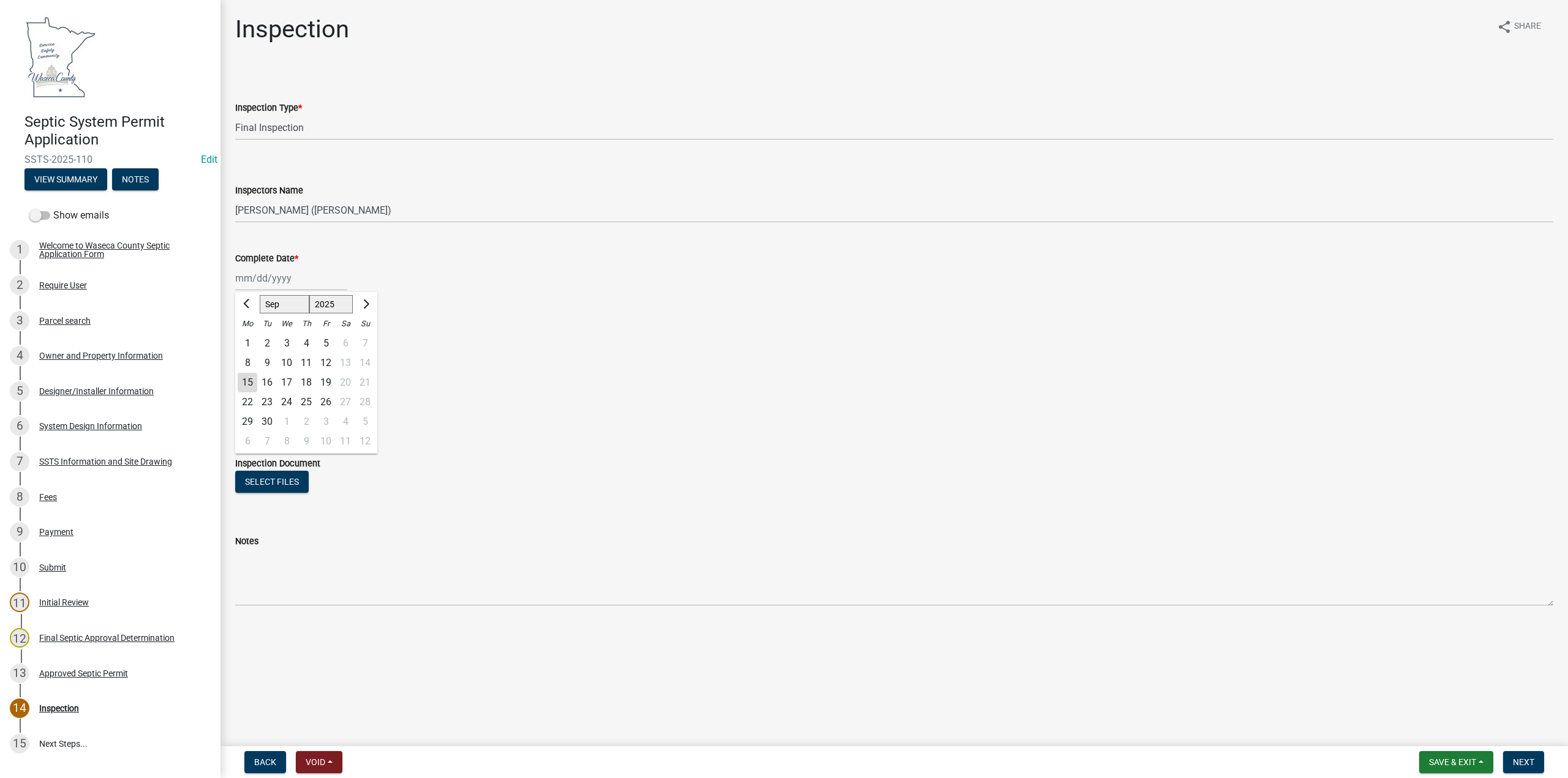
click at [320, 303] on select "1525 1526 1527 1528 1529 1530 1531 1532 1533 1534 1535 1536 1537 1538 1539 1540…" at bounding box center [331, 304] width 44 height 19
select select "2023"
click at [309, 295] on select "1525 1526 1527 1528 1529 1530 1531 1532 1533 1534 1535 1536 1537 1538 1539 1540…" at bounding box center [331, 304] width 44 height 19
click at [249, 306] on span "Previous month" at bounding box center [248, 304] width 9 height 9
select select "8"
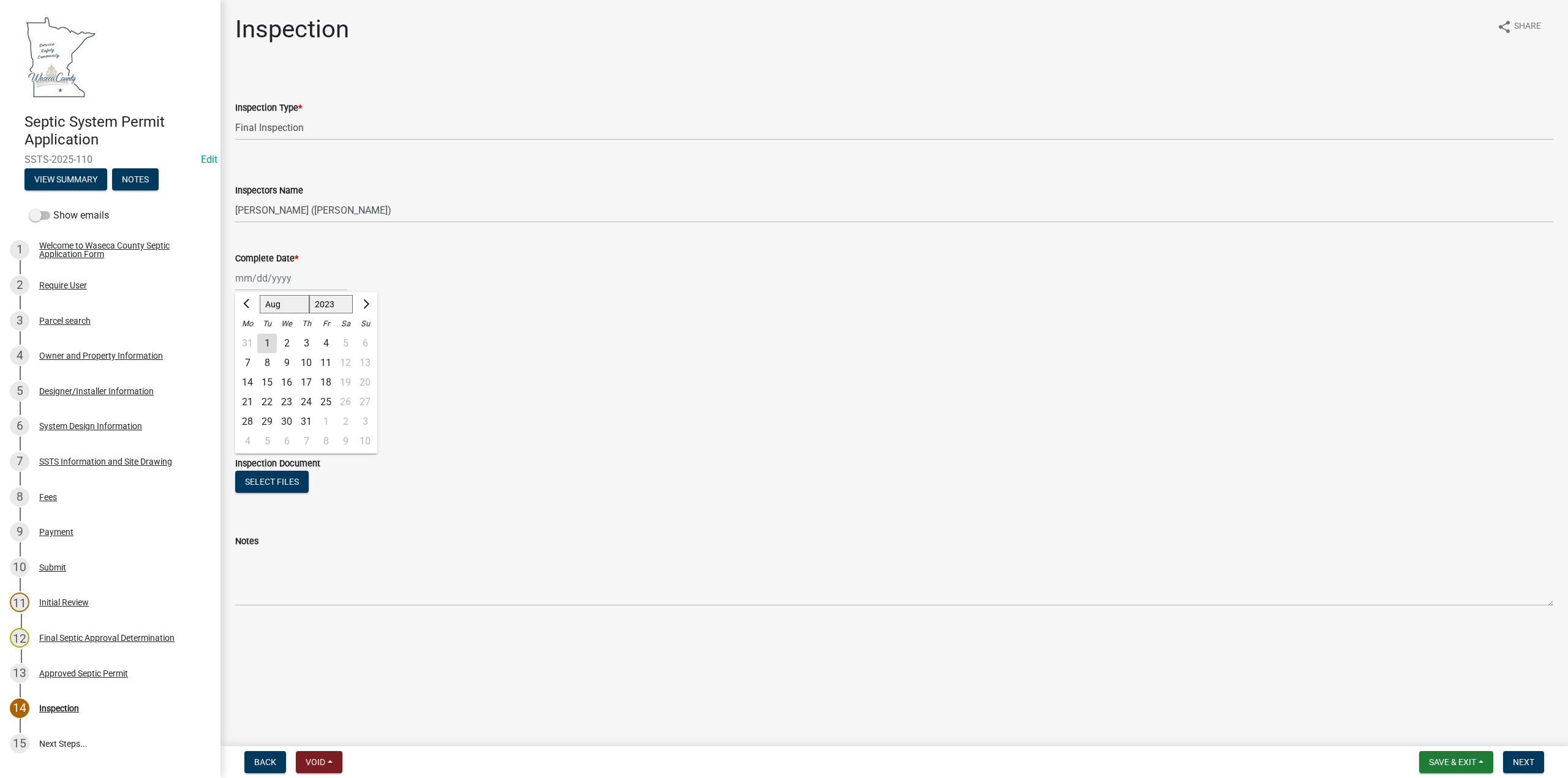
click at [305, 360] on div "10" at bounding box center [306, 363] width 19 height 19
type input "08/10/2023"
click at [250, 338] on label "Yes" at bounding box center [257, 338] width 15 height 15
click at [250, 338] on input "Yes" at bounding box center [254, 335] width 8 height 8
radio input "true"
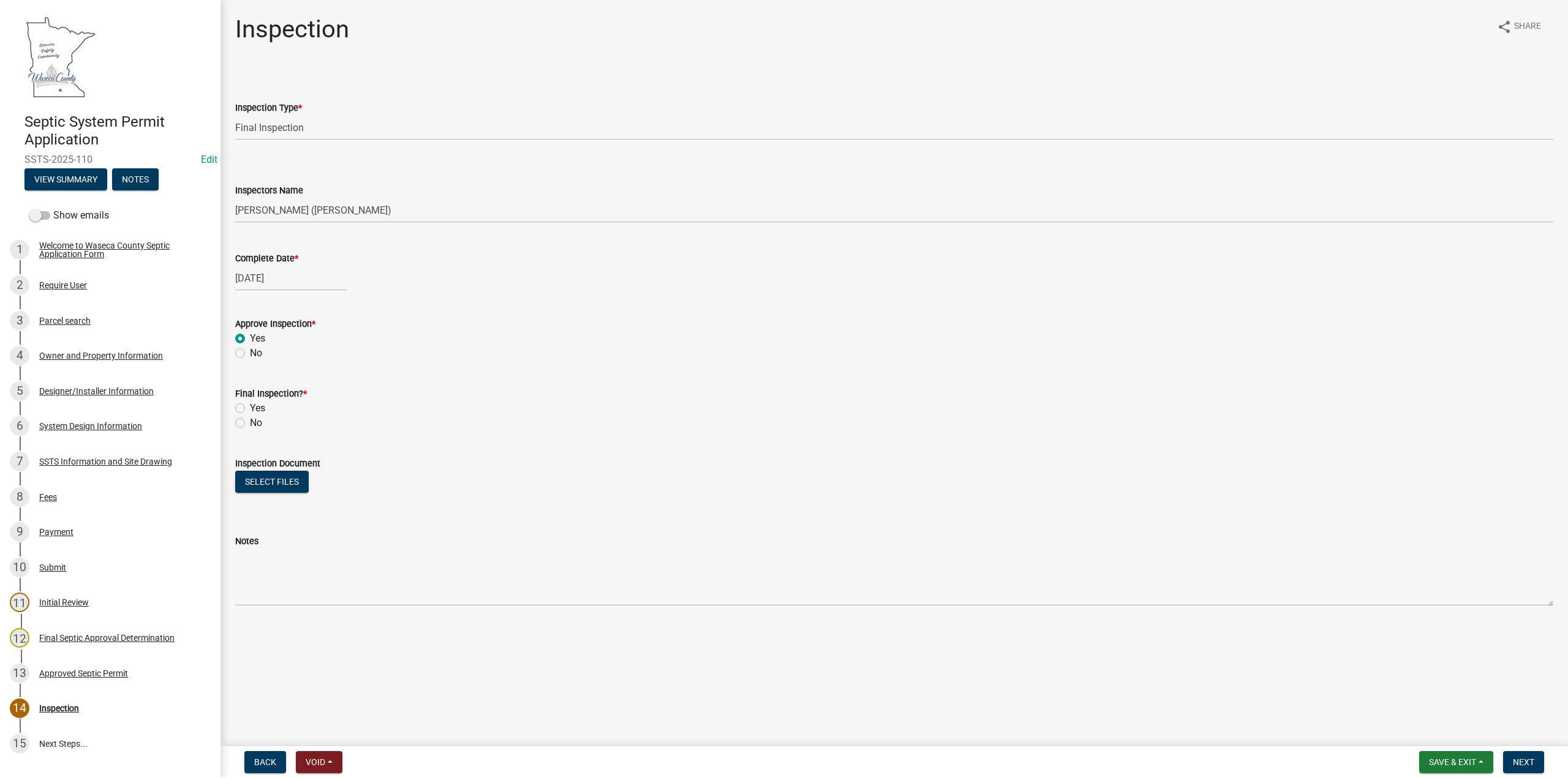
click at [250, 408] on label "Yes" at bounding box center [257, 408] width 15 height 15
click at [250, 408] on input "Yes" at bounding box center [254, 404] width 8 height 8
radio input "true"
click at [254, 486] on button "Select files" at bounding box center [271, 481] width 73 height 22
click at [1521, 760] on span "Next" at bounding box center [1524, 762] width 21 height 10
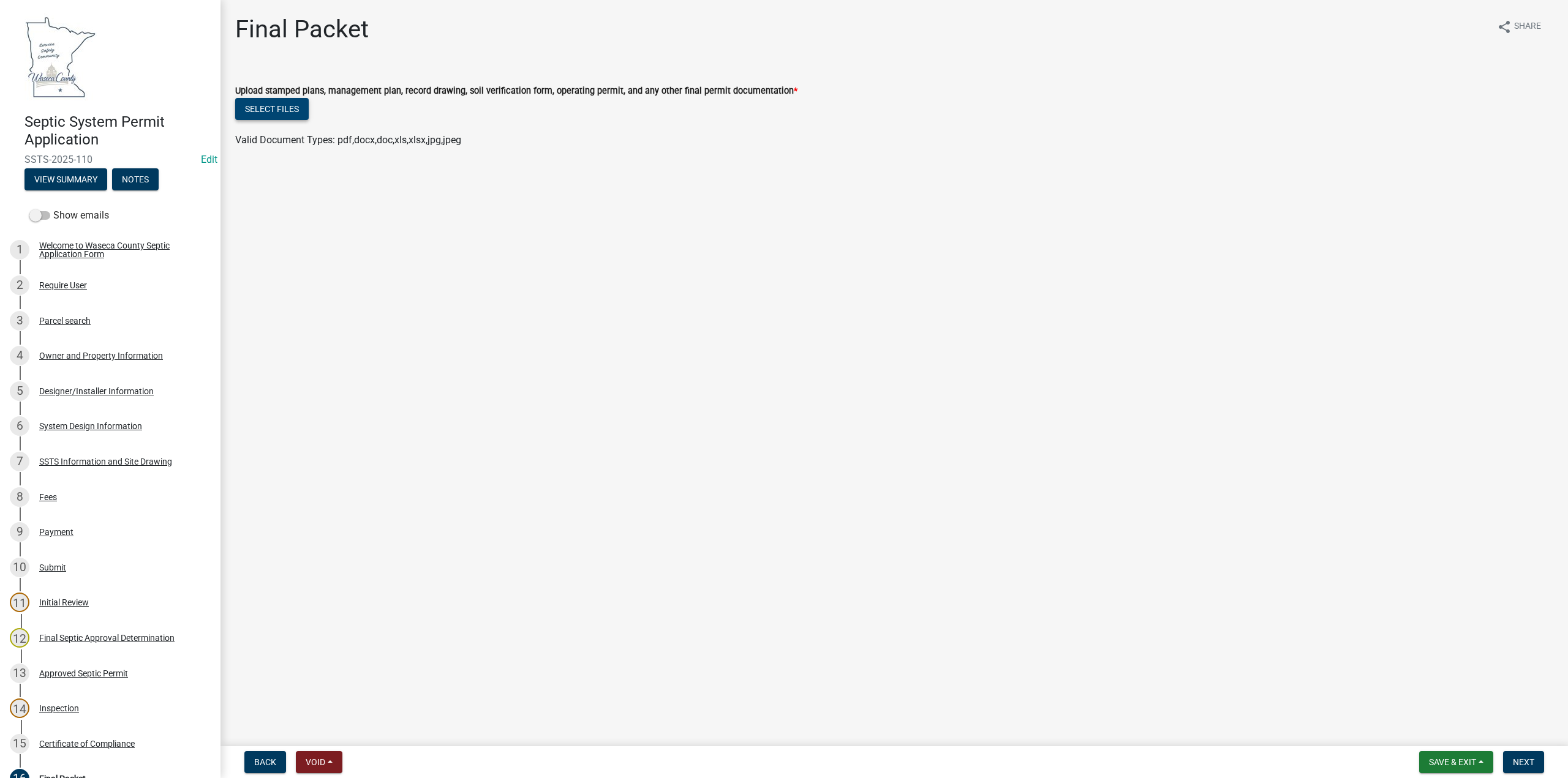
click at [280, 112] on button "Select files" at bounding box center [271, 108] width 73 height 22
click at [1448, 759] on span "Save & Exit" at bounding box center [1453, 762] width 48 height 10
click at [1424, 700] on button "Save" at bounding box center [1444, 700] width 98 height 29
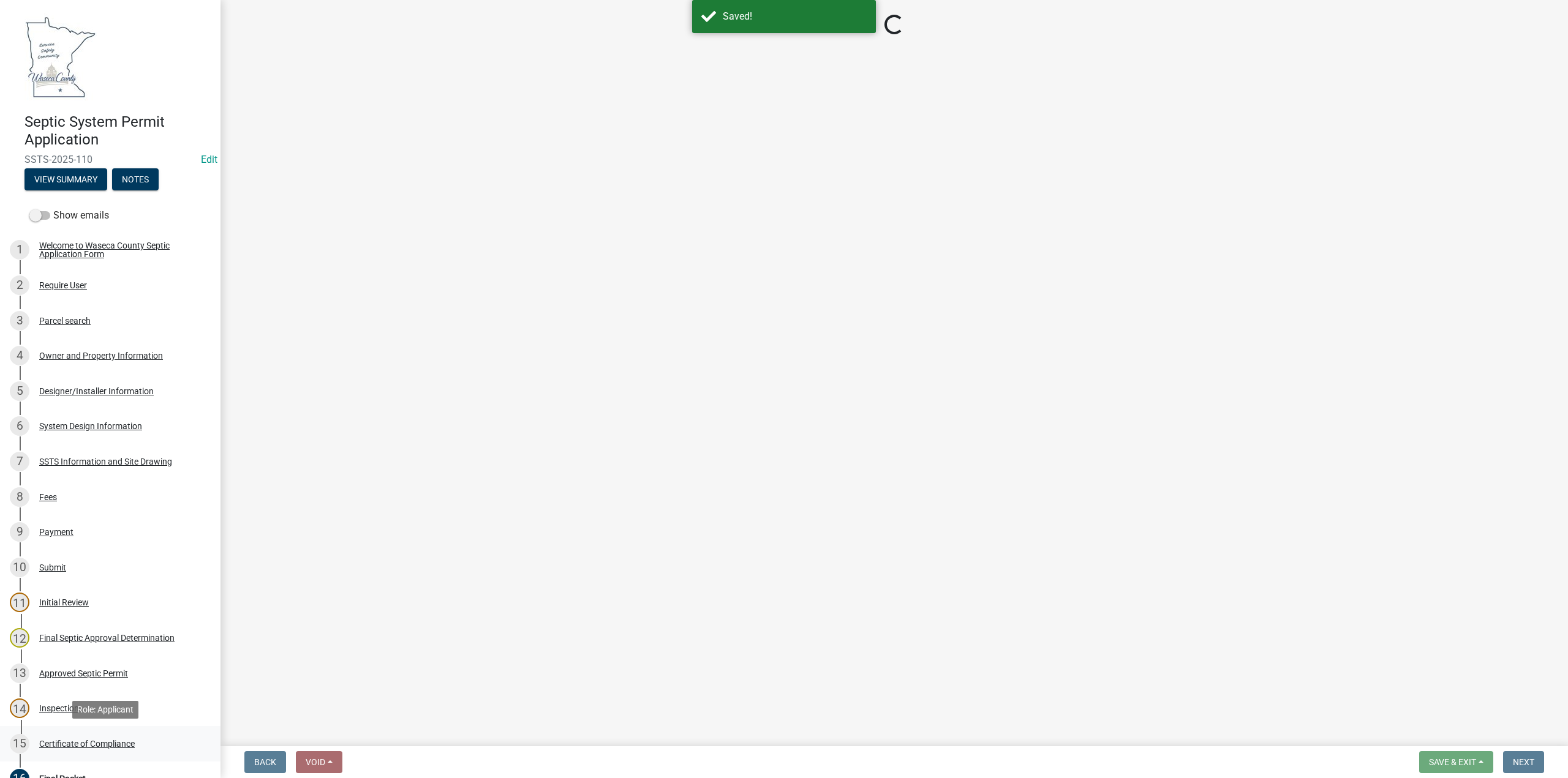
select select "296e9793-ae16-4fdd-8e85-9b10e2903d04"
select select "bd9ddfb0-b6c9-4217-acc0-e81ae30cb7d3"
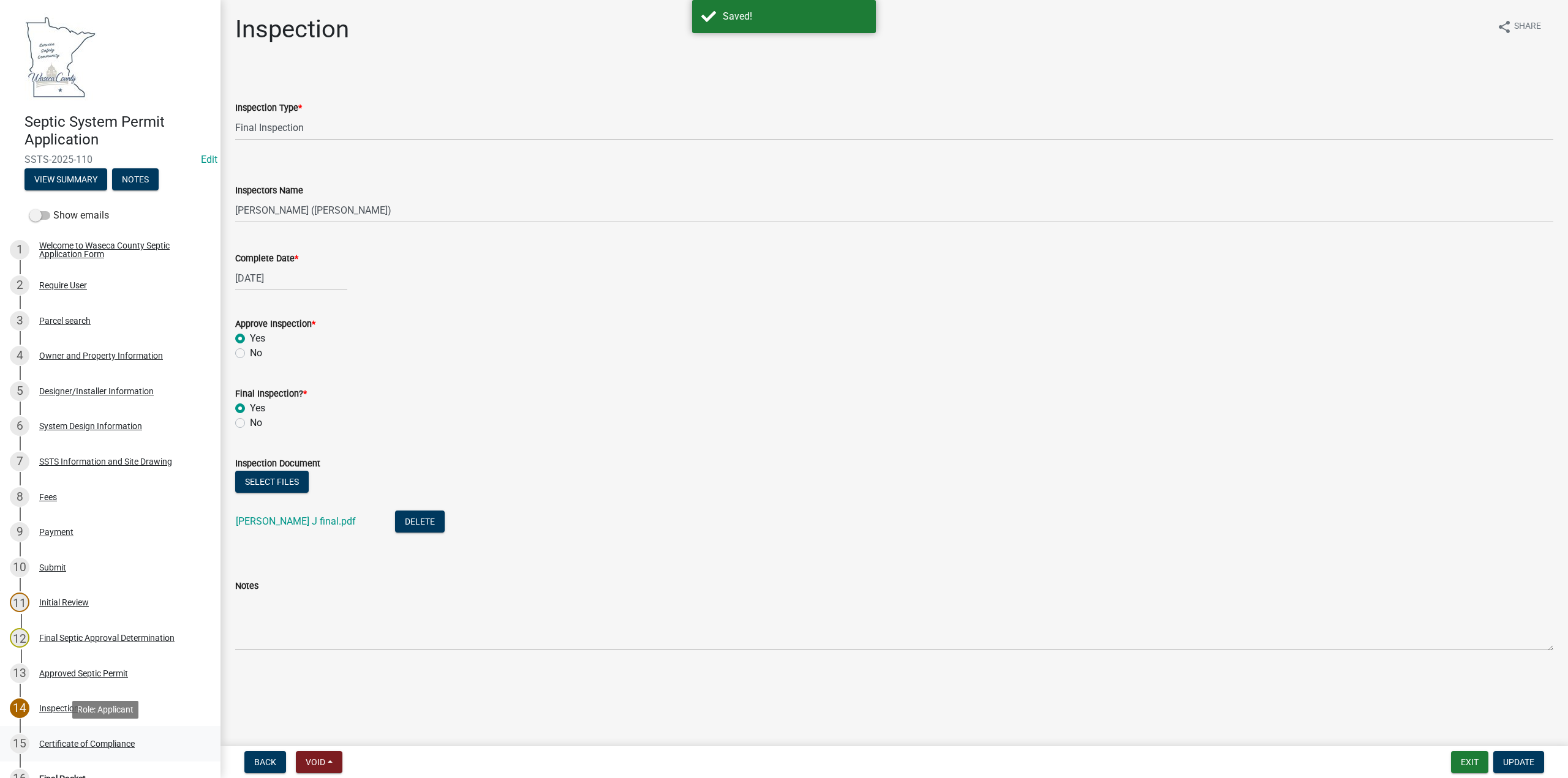
click at [72, 745] on div "Certificate of Compliance" at bounding box center [86, 745] width 95 height 9
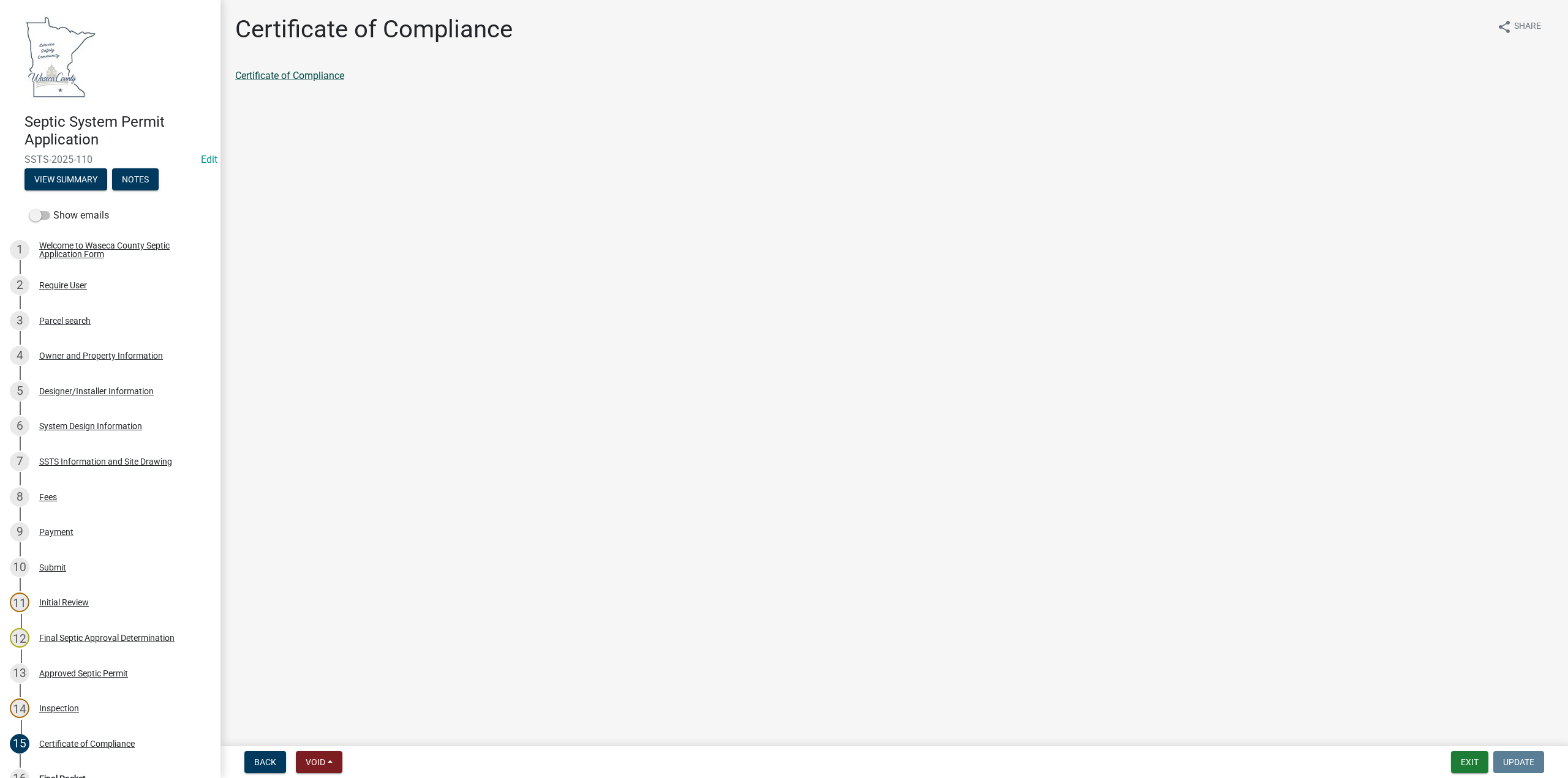
click at [281, 78] on link "Certificate of Compliance" at bounding box center [290, 75] width 109 height 11
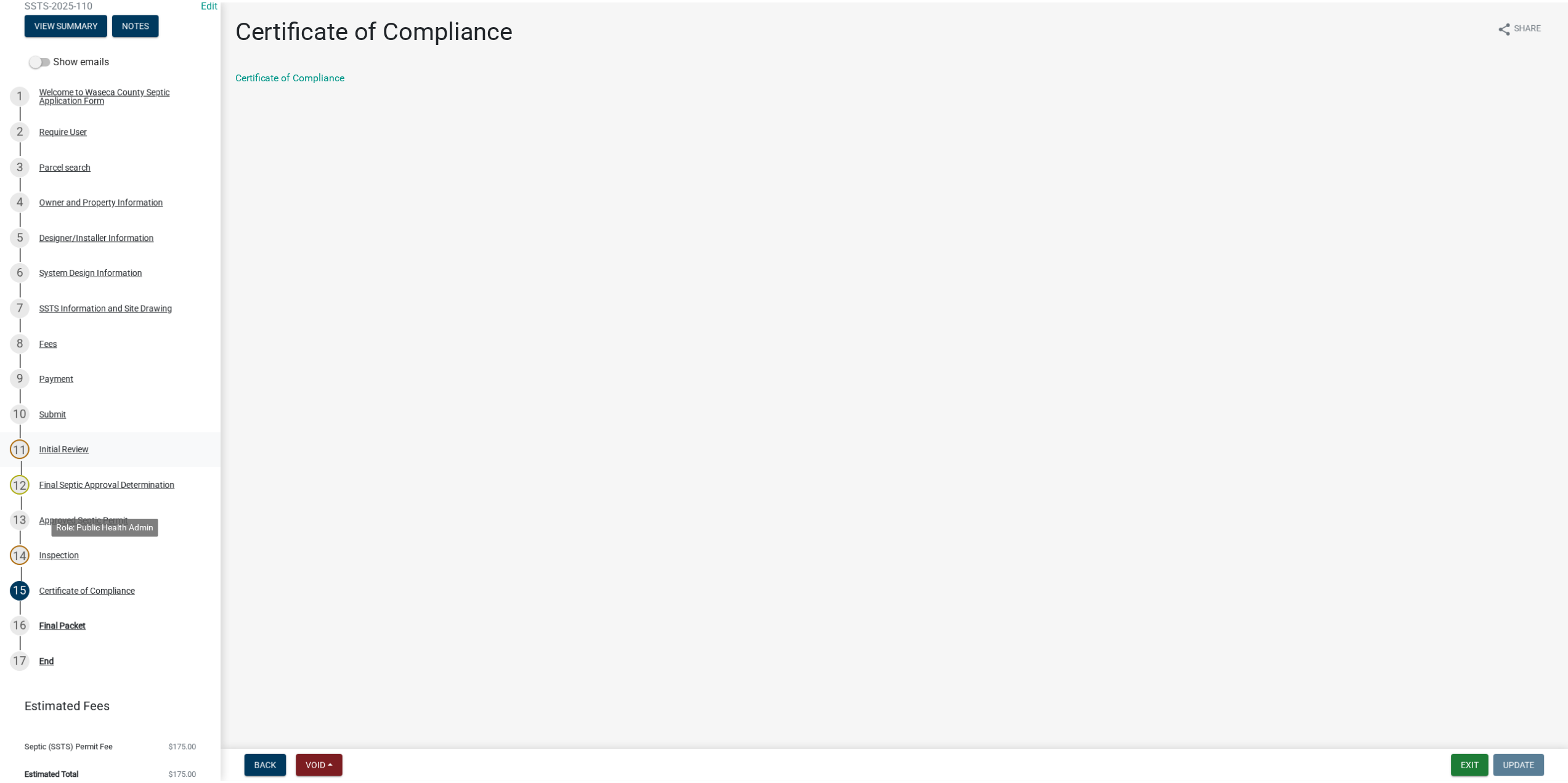
scroll to position [168, 0]
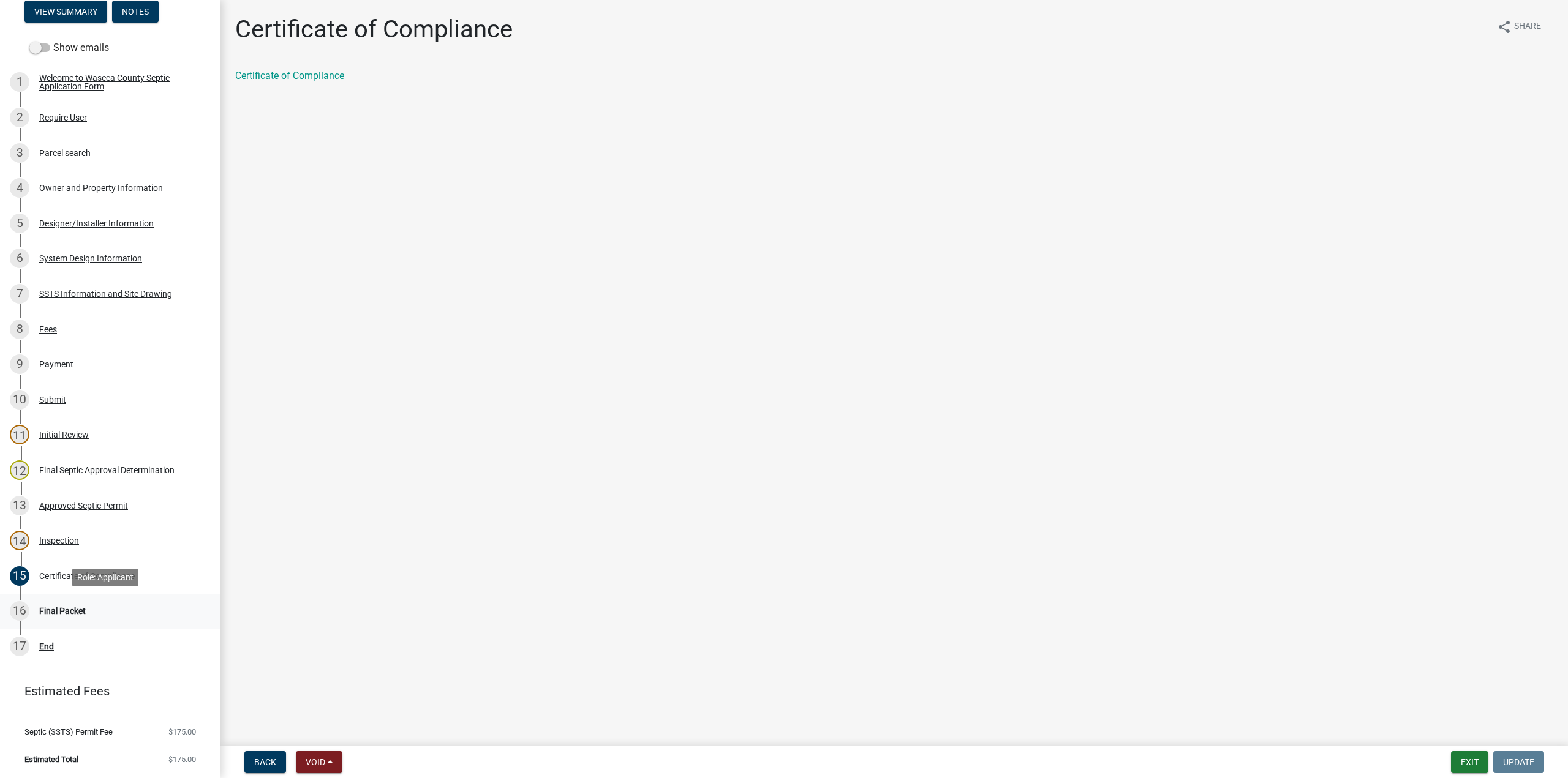
click at [61, 611] on div "Final Packet" at bounding box center [62, 611] width 47 height 9
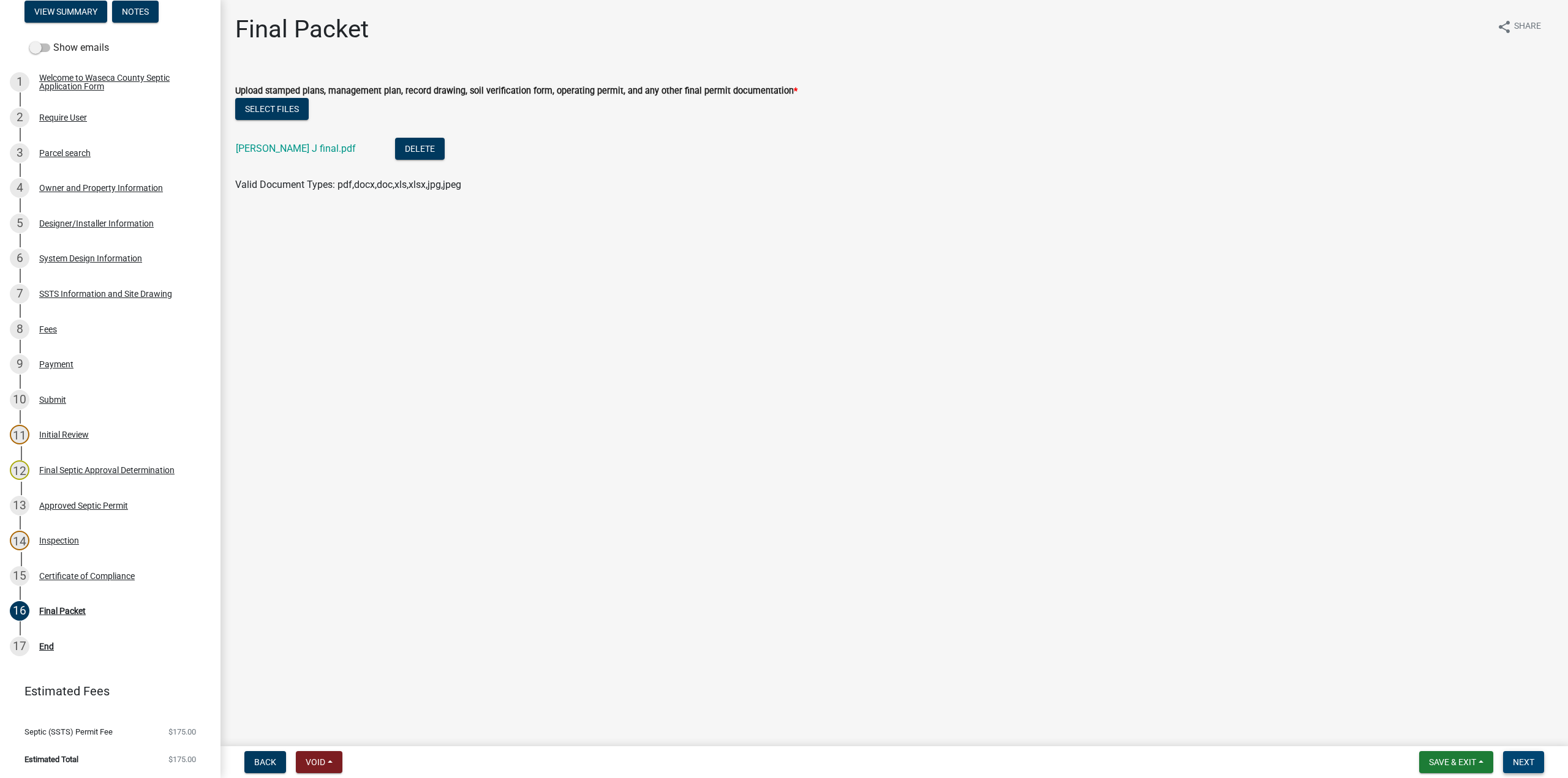
click at [1517, 759] on span "Next" at bounding box center [1524, 762] width 21 height 10
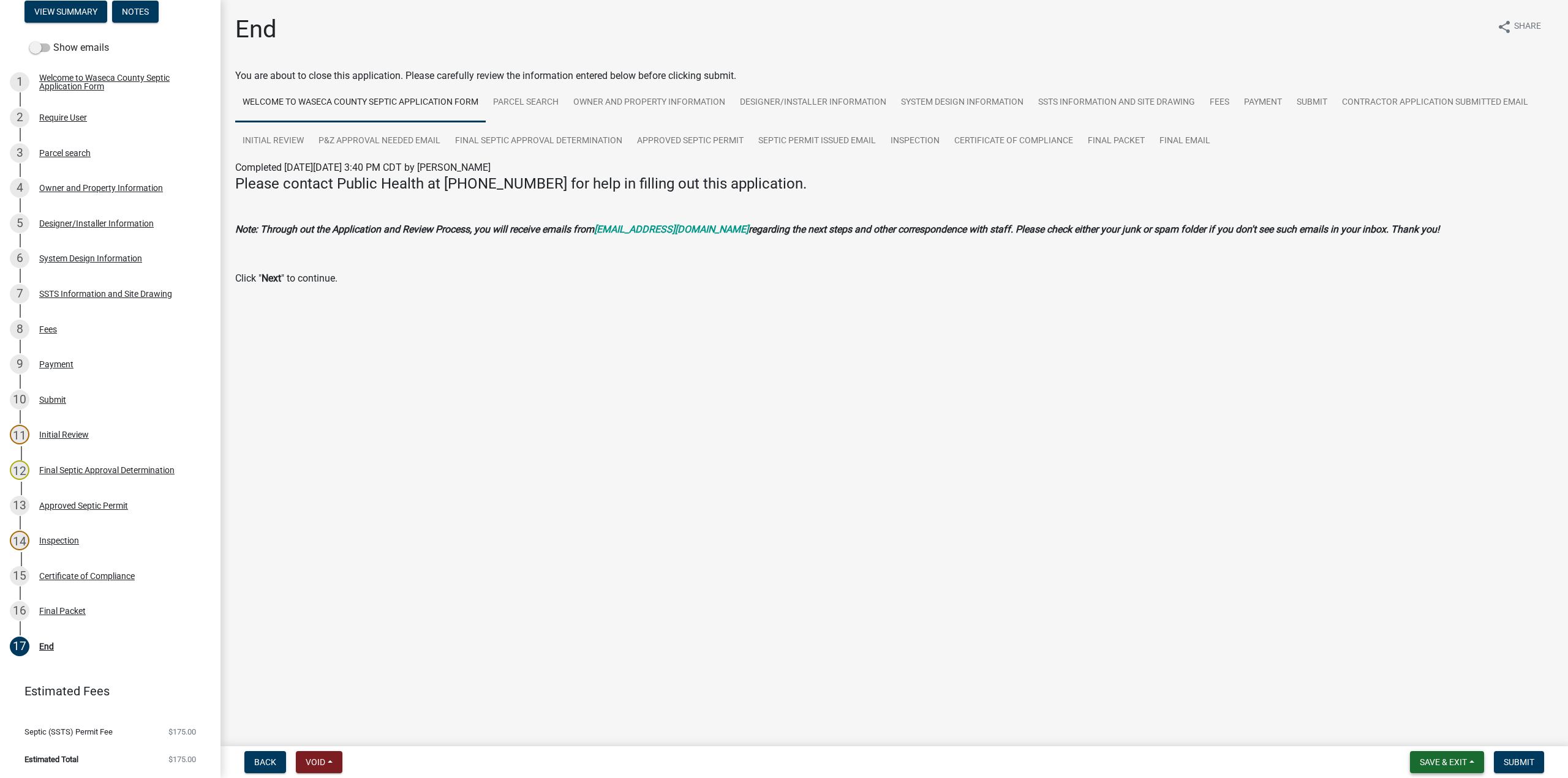
click at [1442, 759] on span "Save & Exit" at bounding box center [1444, 762] width 48 height 10
click at [1416, 697] on button "Save" at bounding box center [1435, 700] width 98 height 29
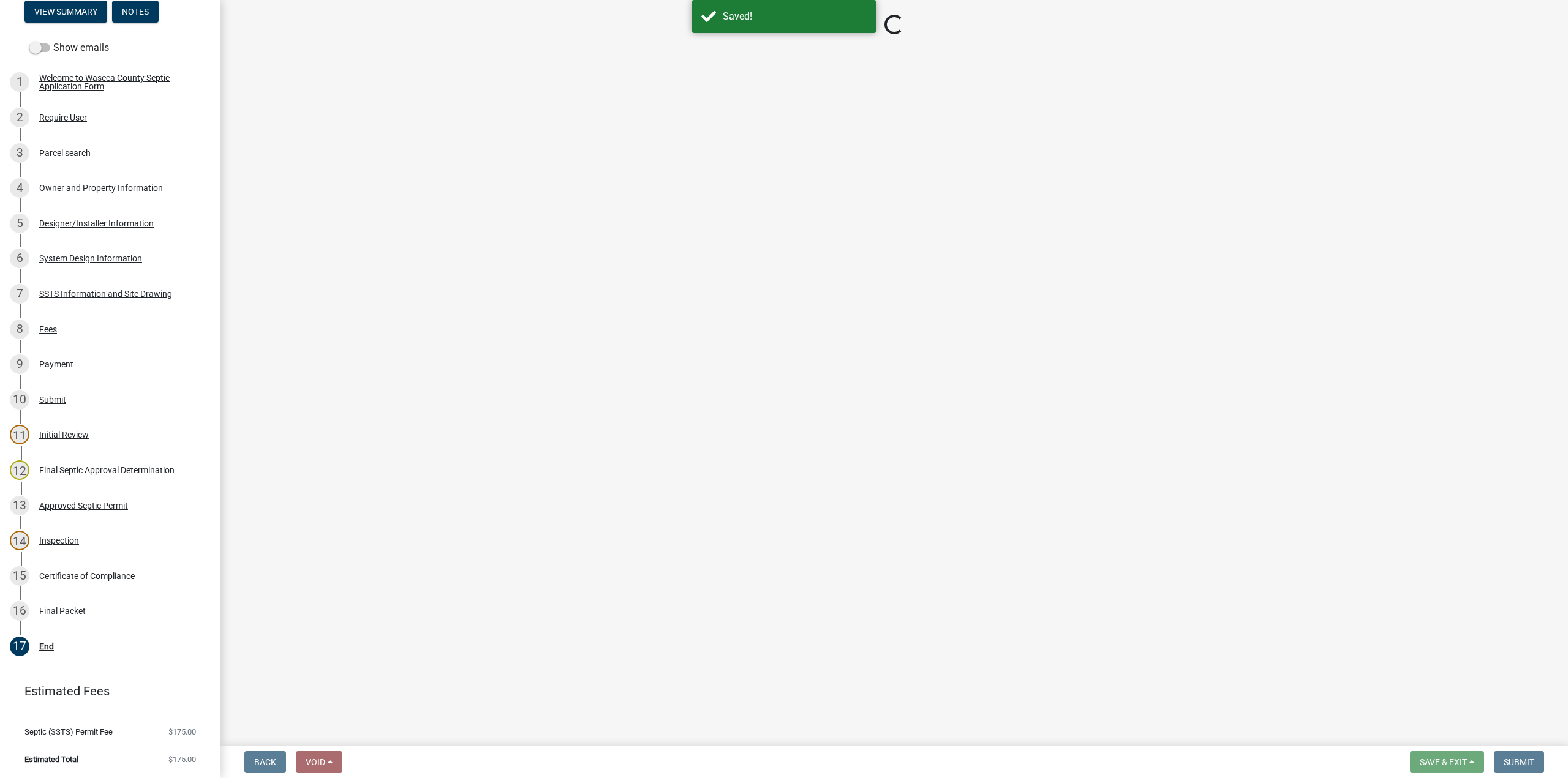
select select "296e9793-ae16-4fdd-8e85-9b10e2903d04"
select select "bd9ddfb0-b6c9-4217-acc0-e81ae30cb7d3"
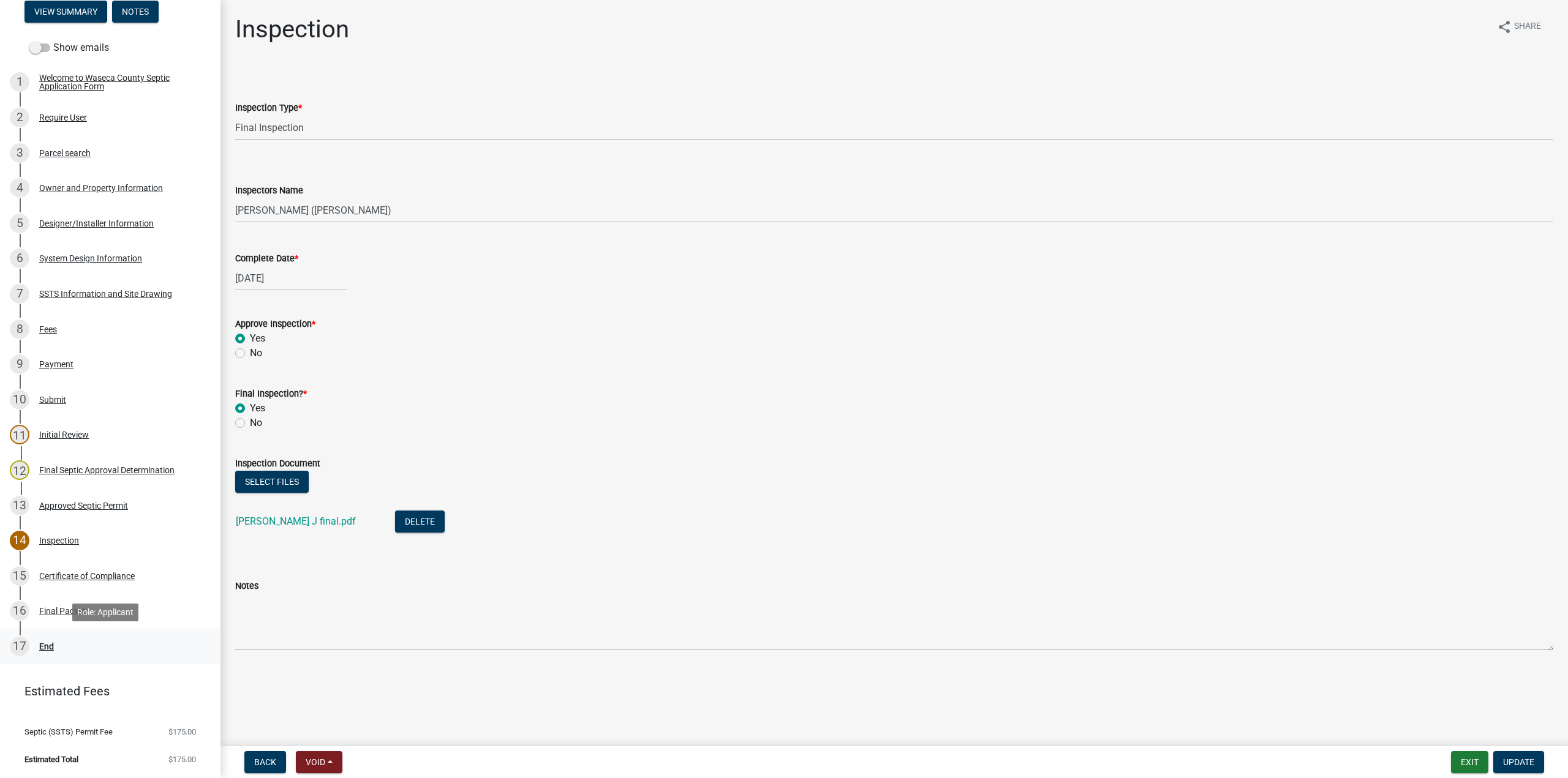
click at [45, 649] on div "End" at bounding box center [46, 647] width 15 height 9
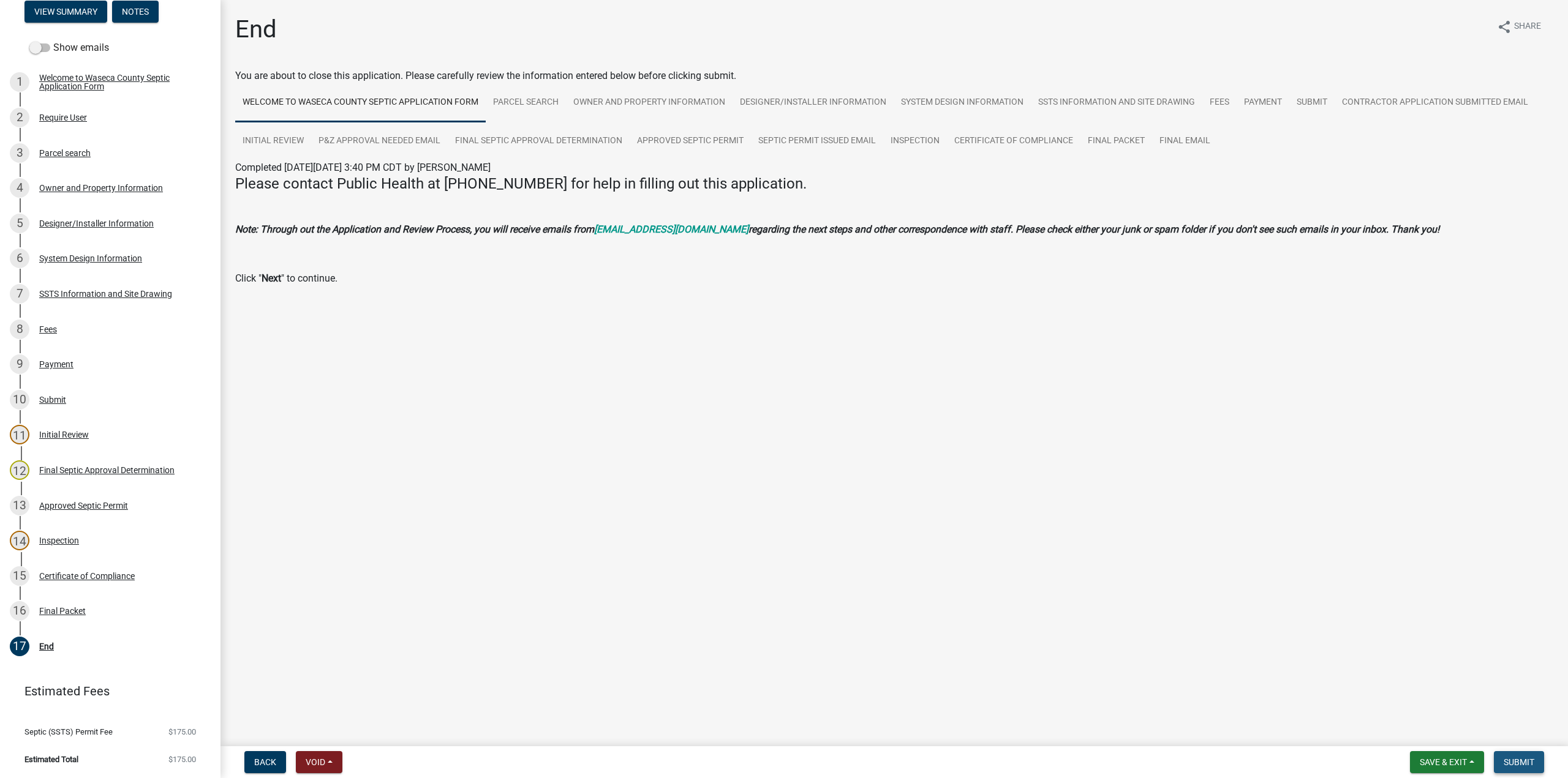
click at [1507, 764] on span "Submit" at bounding box center [1519, 762] width 31 height 10
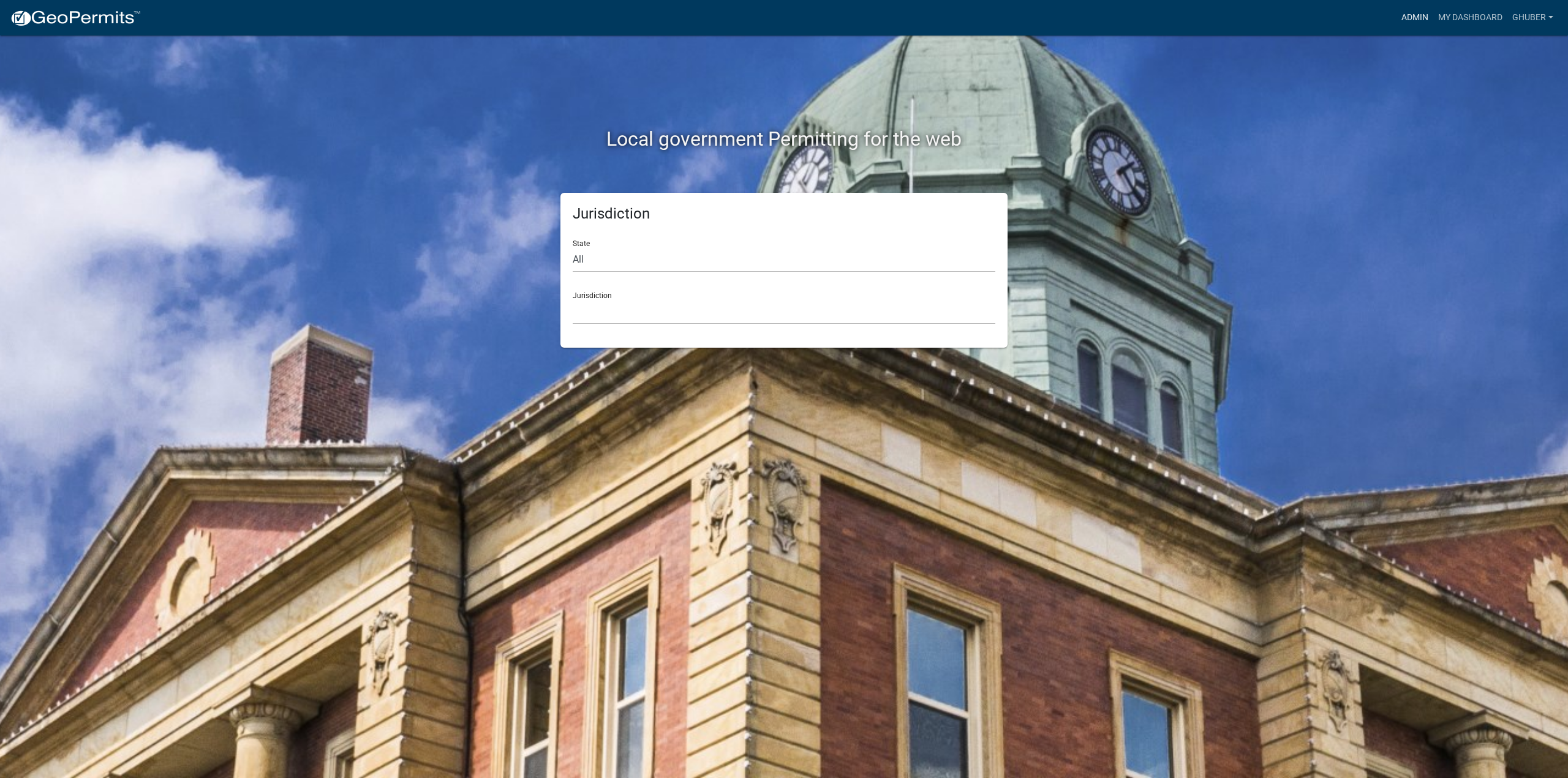
click at [1416, 15] on link "Admin" at bounding box center [1416, 18] width 37 height 23
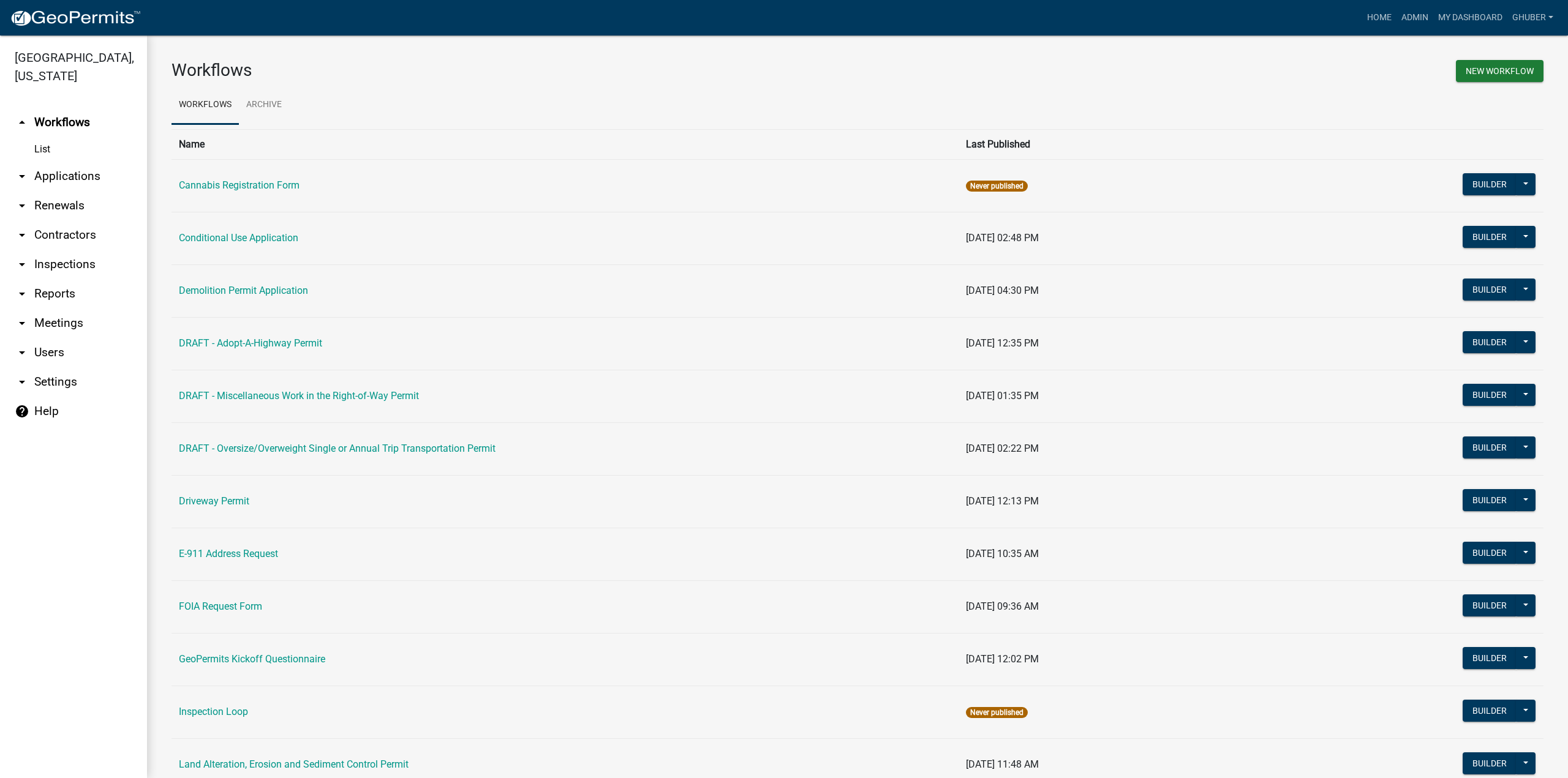
click at [71, 178] on link "arrow_drop_down Applications" at bounding box center [73, 175] width 147 height 29
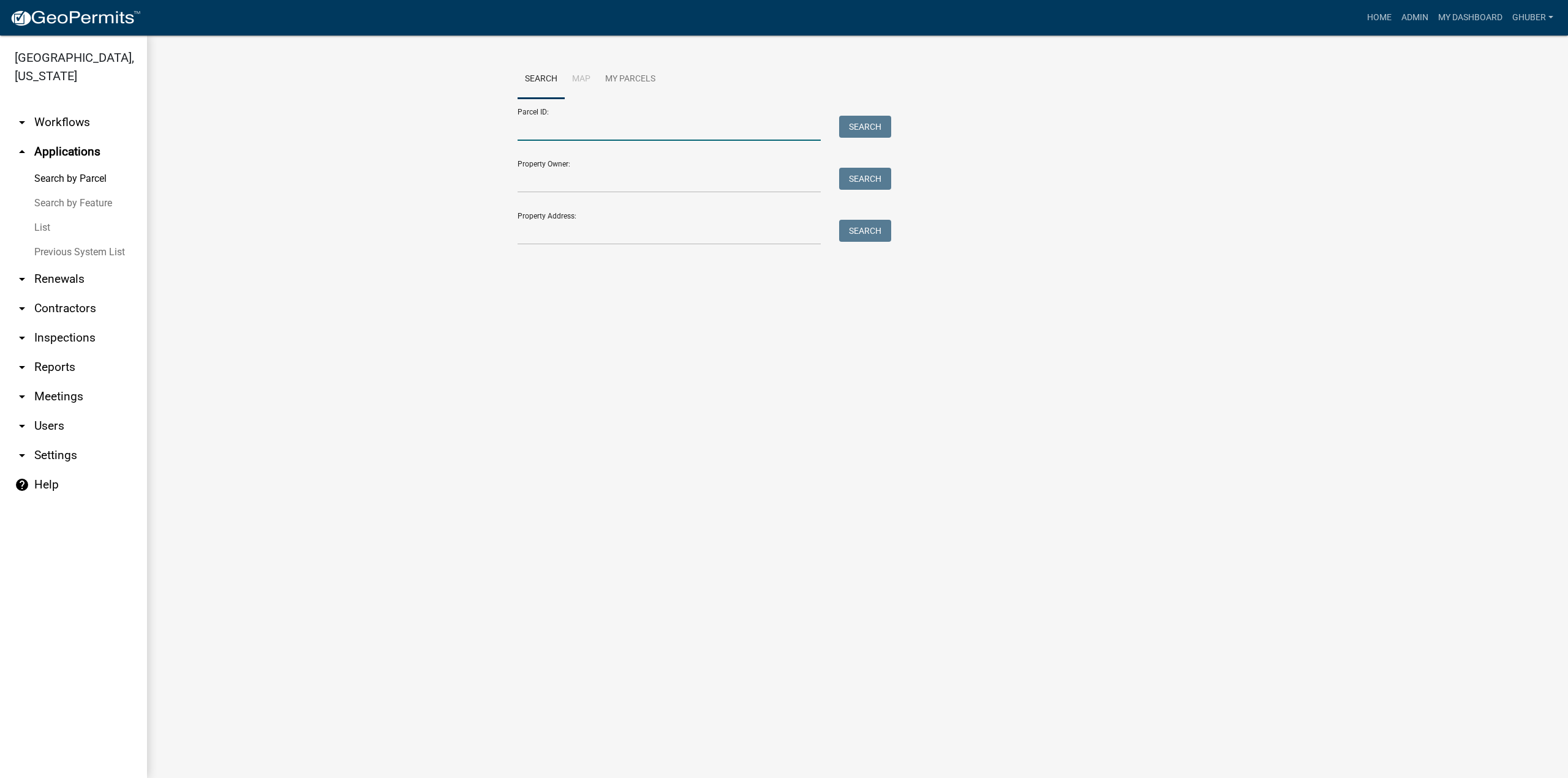
click at [539, 130] on input "Parcel ID:" at bounding box center [669, 128] width 303 height 25
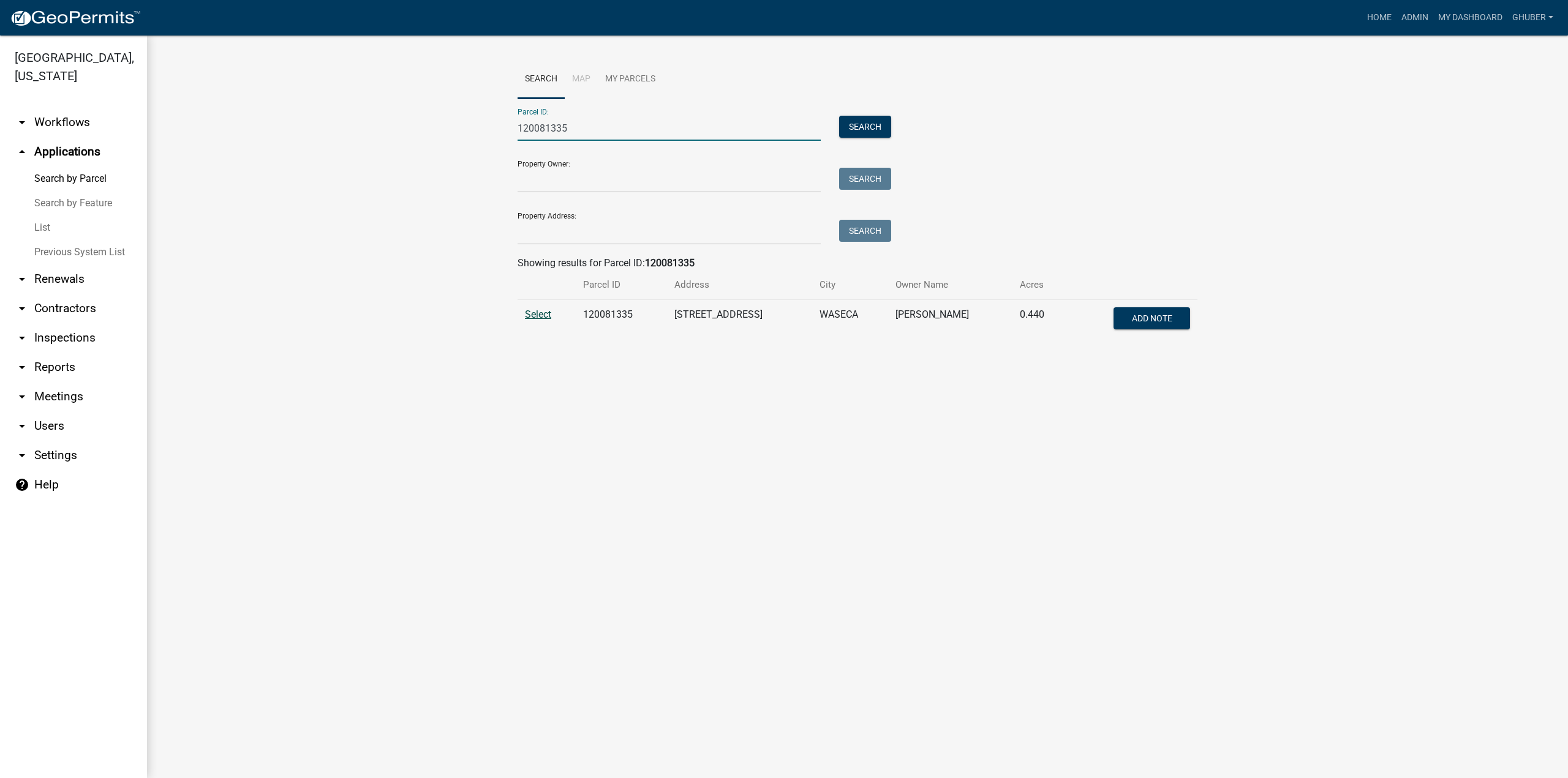
type input "120081335"
click at [545, 318] on span "Select" at bounding box center [539, 314] width 26 height 11
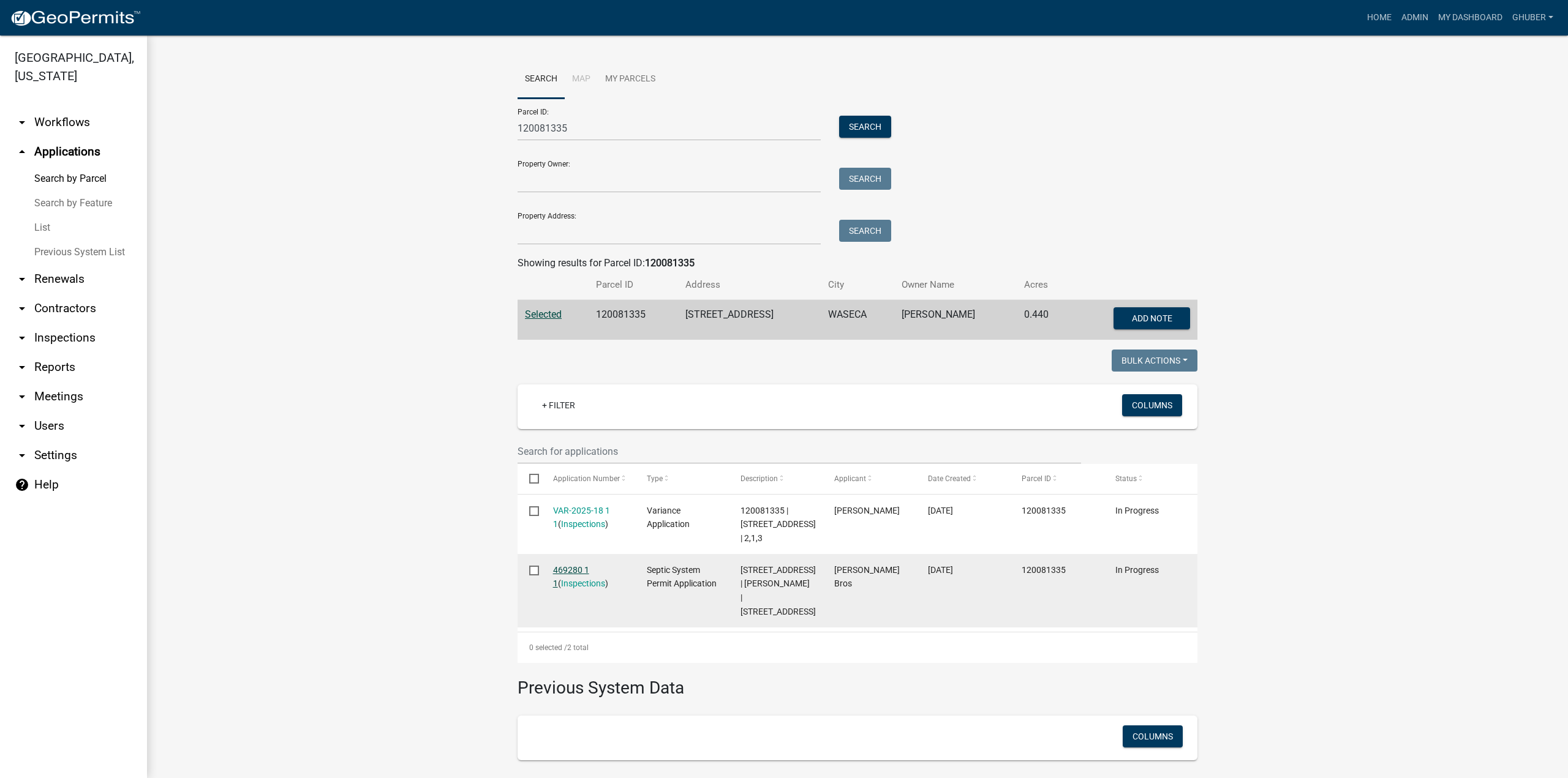
click at [581, 571] on link "469280 1 1" at bounding box center [571, 576] width 36 height 24
